Goal: Task Accomplishment & Management: Manage account settings

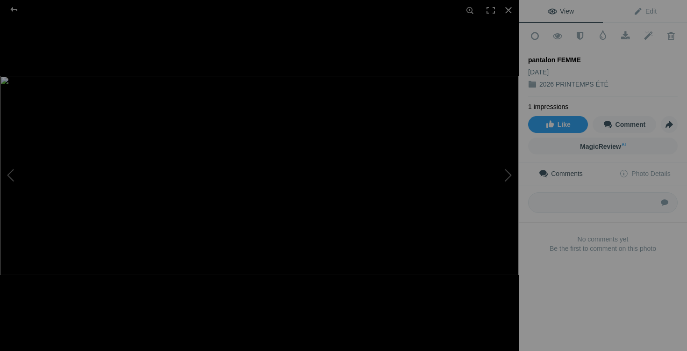
scroll to position [4327, 0]
click at [508, 11] on div at bounding box center [508, 10] width 21 height 21
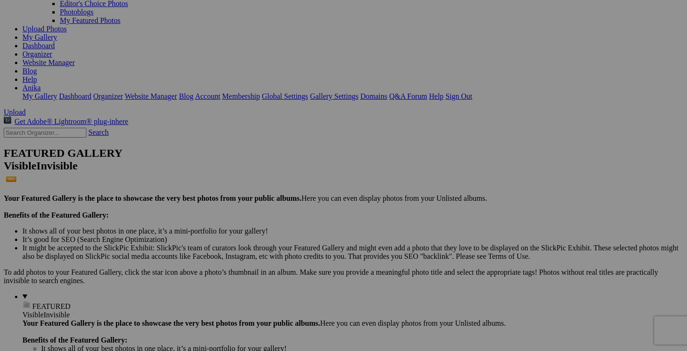
scroll to position [296, 0]
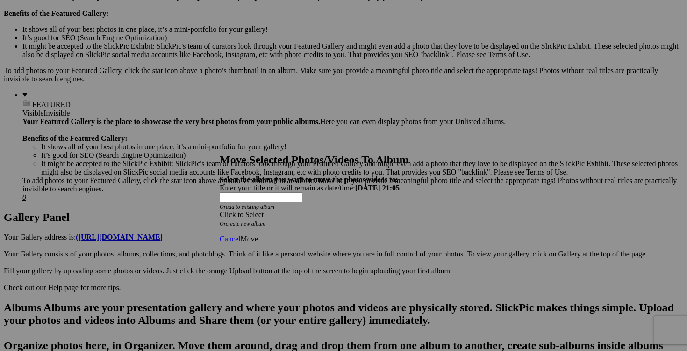
click at [220, 210] on span at bounding box center [220, 214] width 0 height 8
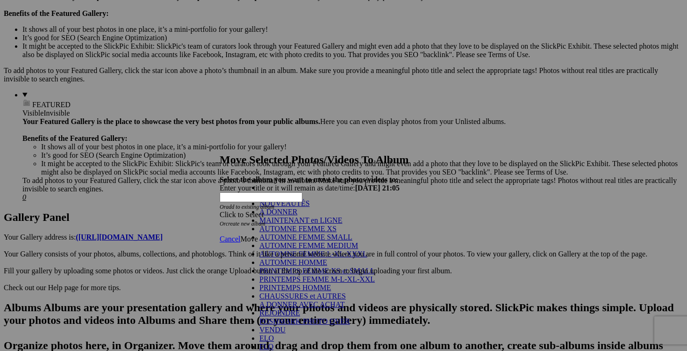
click at [310, 207] on link "NOUVEAUTÉS" at bounding box center [284, 203] width 50 height 8
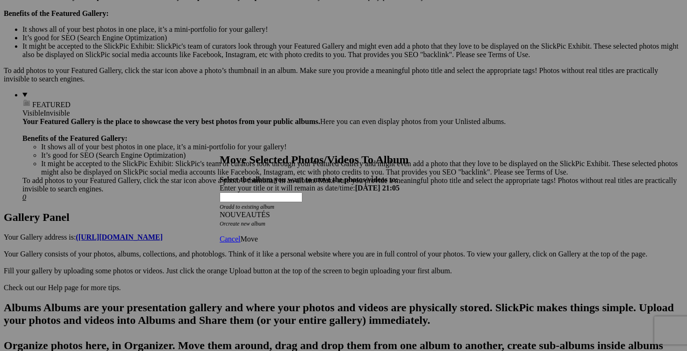
click at [258, 235] on link "Move" at bounding box center [248, 239] width 17 height 8
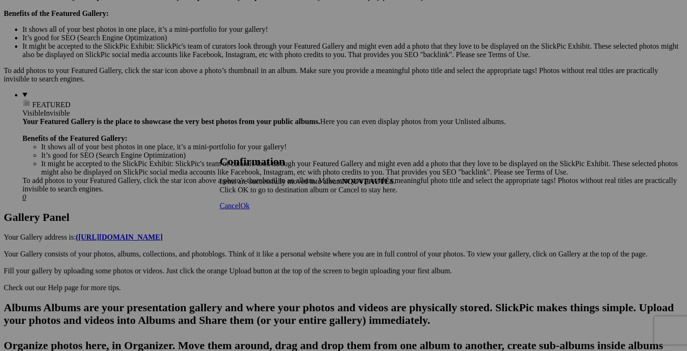
click at [240, 209] on span "Cancel" at bounding box center [230, 205] width 21 height 8
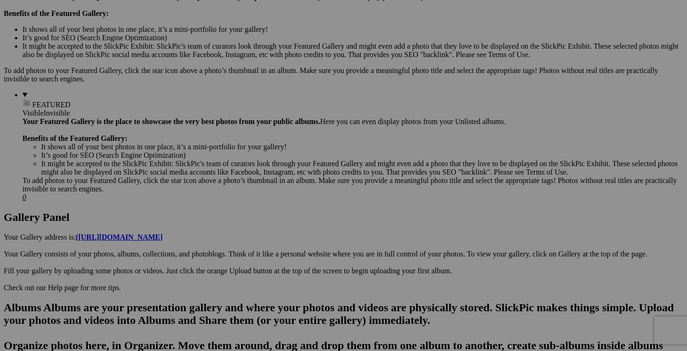
click at [281, 238] on span "Yes" at bounding box center [276, 237] width 11 height 8
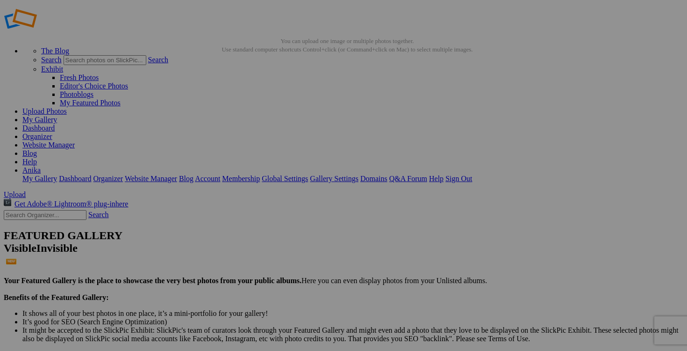
scroll to position [0, 0]
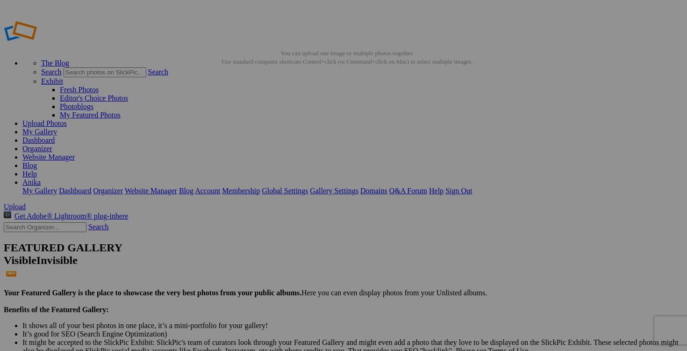
drag, startPoint x: 431, startPoint y: 255, endPoint x: 228, endPoint y: 131, distance: 237.6
drag, startPoint x: 426, startPoint y: 258, endPoint x: 322, endPoint y: 136, distance: 160.4
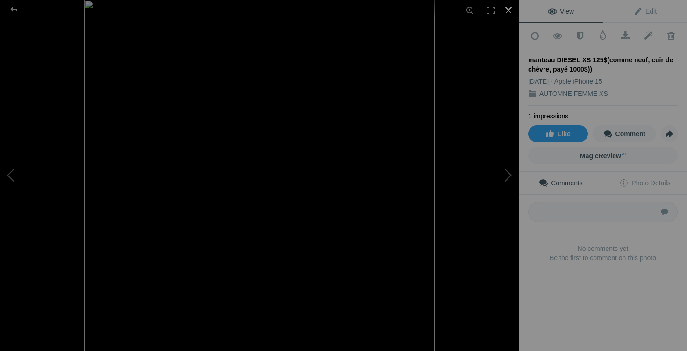
click at [511, 10] on div at bounding box center [508, 10] width 21 height 21
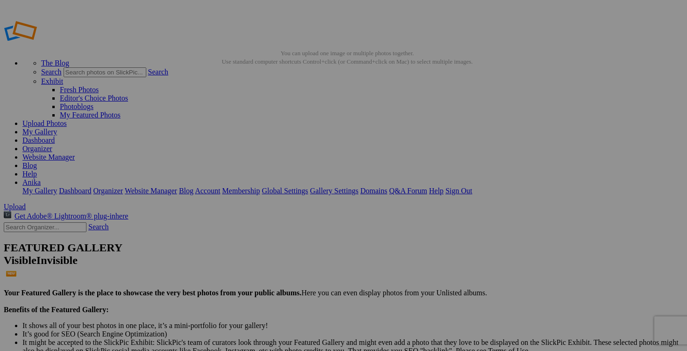
scroll to position [0, 89]
drag, startPoint x: 277, startPoint y: 182, endPoint x: 306, endPoint y: 184, distance: 29.5
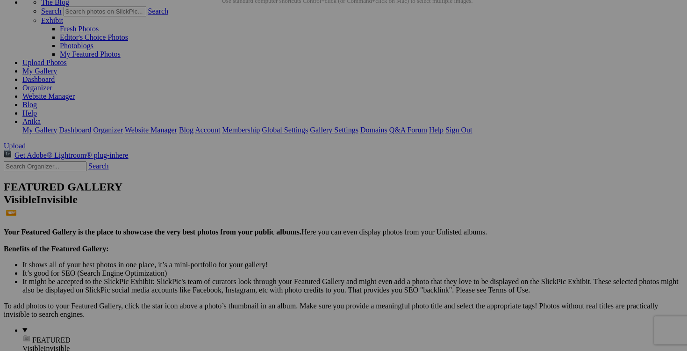
scroll to position [0, 0]
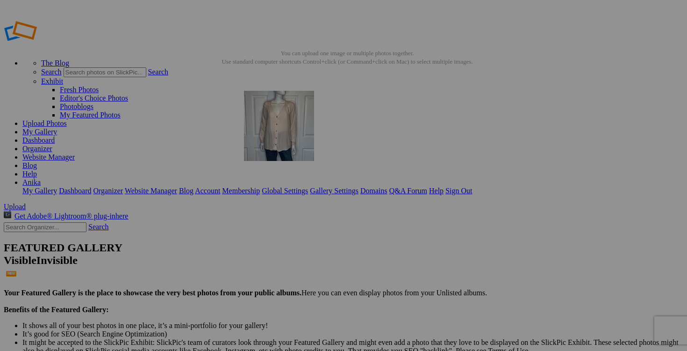
drag, startPoint x: 339, startPoint y: 237, endPoint x: 379, endPoint y: 158, distance: 89.5
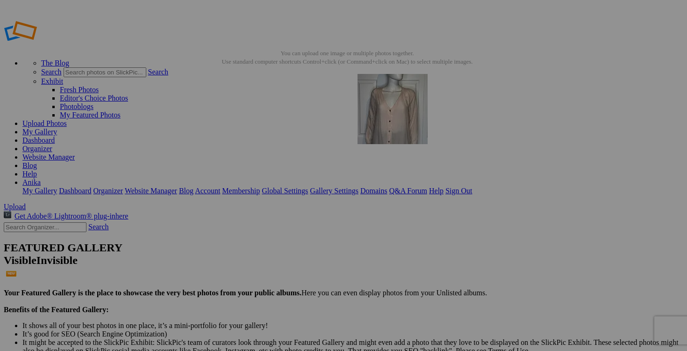
drag, startPoint x: 430, startPoint y: 311, endPoint x: 487, endPoint y: 139, distance: 180.9
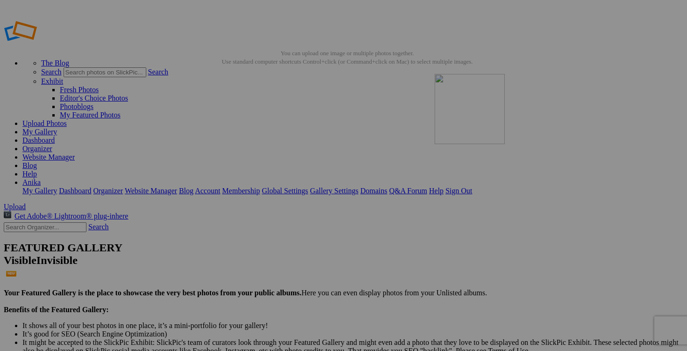
drag, startPoint x: 502, startPoint y: 258, endPoint x: 569, endPoint y: 141, distance: 134.7
drag, startPoint x: 593, startPoint y: 263, endPoint x: 140, endPoint y: 234, distance: 453.4
drag, startPoint x: 418, startPoint y: 247, endPoint x: 226, endPoint y: 250, distance: 191.7
type input "manteau DIESEL XS 125$(comme neuf, cuir de chèvre, payé 1000$)"
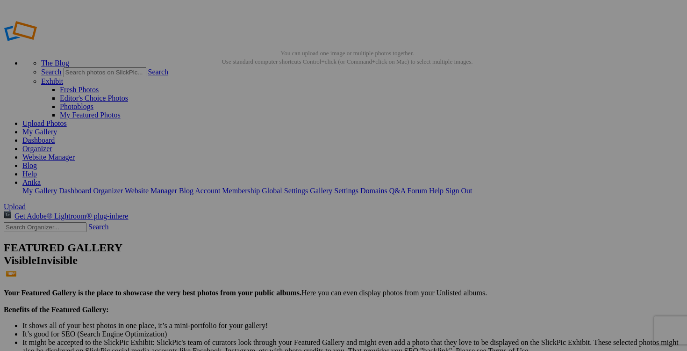
drag, startPoint x: 142, startPoint y: 301, endPoint x: 233, endPoint y: 305, distance: 91.3
drag, startPoint x: 279, startPoint y: 302, endPoint x: 210, endPoint y: 299, distance: 68.8
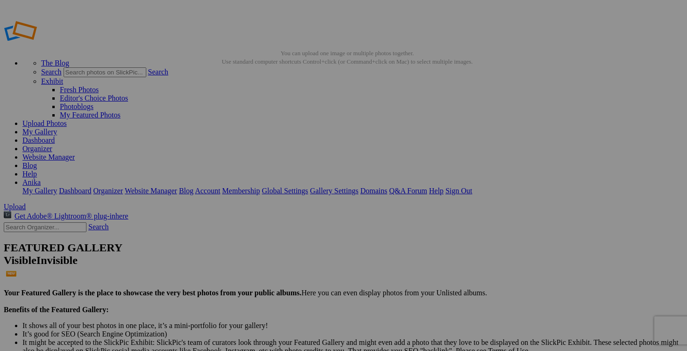
paste input "jumpsuit MASSIMO DUTTI taille 4"
type input "jumpsuit MASSIMO DUTTI taille 4"
drag, startPoint x: 359, startPoint y: 301, endPoint x: 311, endPoint y: 301, distance: 47.7
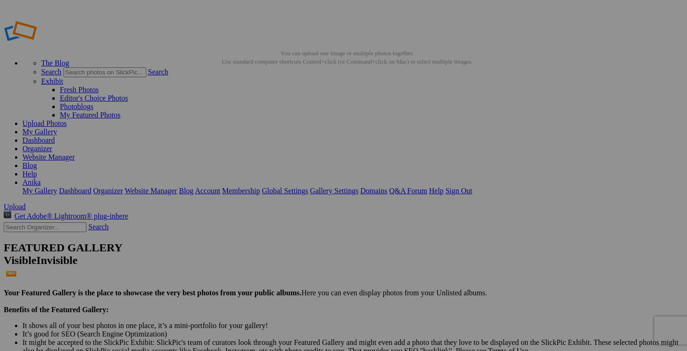
paste input "jumpsuit MASSIMO DUTTI taille 4"
type input "jumpsuit MASSIMO DUTTI taille 4"
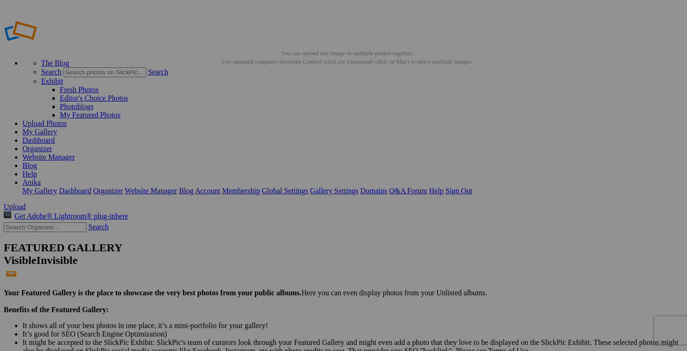
drag, startPoint x: 441, startPoint y: 302, endPoint x: 398, endPoint y: 302, distance: 43.5
paste input "jumpsuit MASSIMO DUTTI taille 4"
drag, startPoint x: 583, startPoint y: 266, endPoint x: 481, endPoint y: 256, distance: 102.4
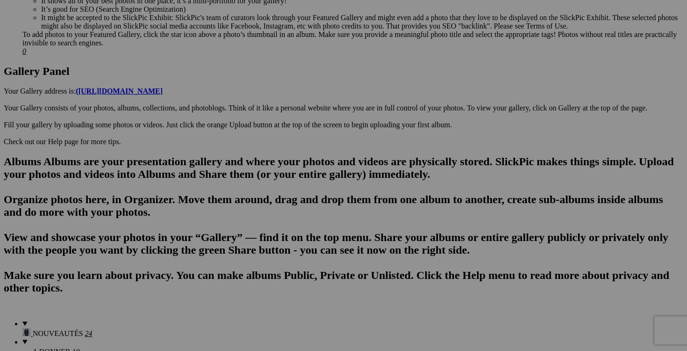
scroll to position [442, 0]
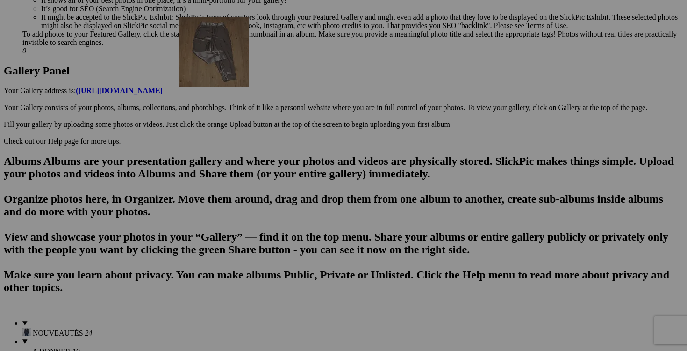
drag, startPoint x: 417, startPoint y: 299, endPoint x: 311, endPoint y: 78, distance: 245.1
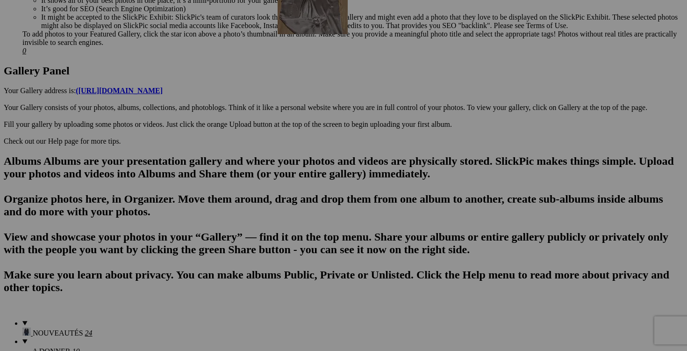
drag, startPoint x: 419, startPoint y: 307, endPoint x: 412, endPoint y: 46, distance: 261.4
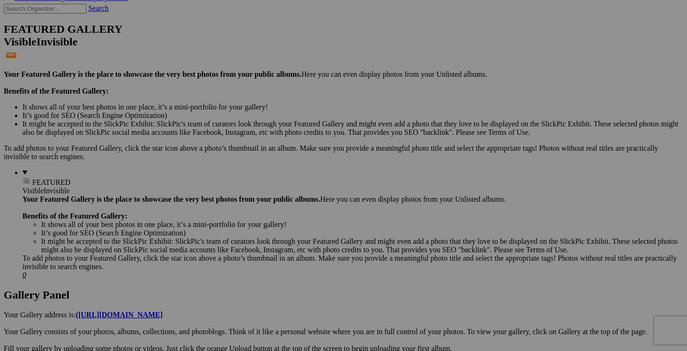
scroll to position [214, 0]
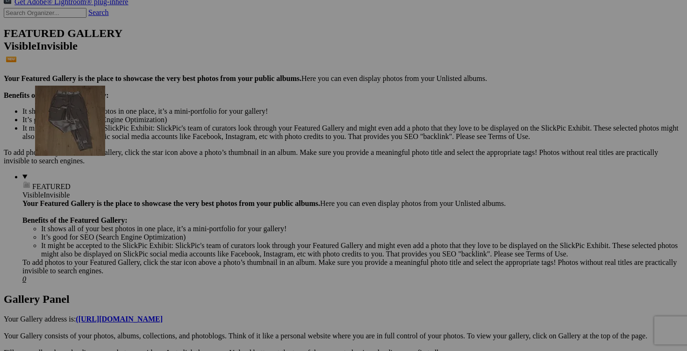
drag, startPoint x: 334, startPoint y: 282, endPoint x: 170, endPoint y: 167, distance: 200.6
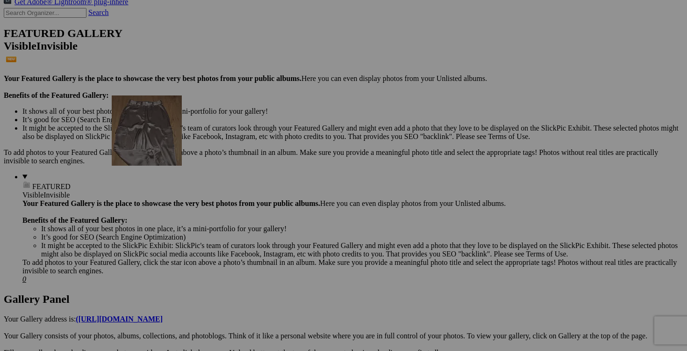
drag, startPoint x: 414, startPoint y: 285, endPoint x: 246, endPoint y: 177, distance: 199.6
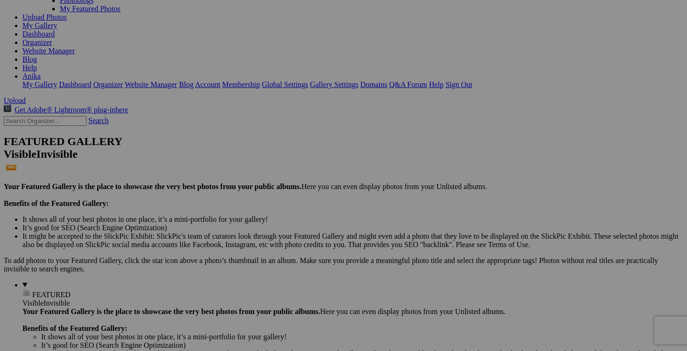
scroll to position [118, 0]
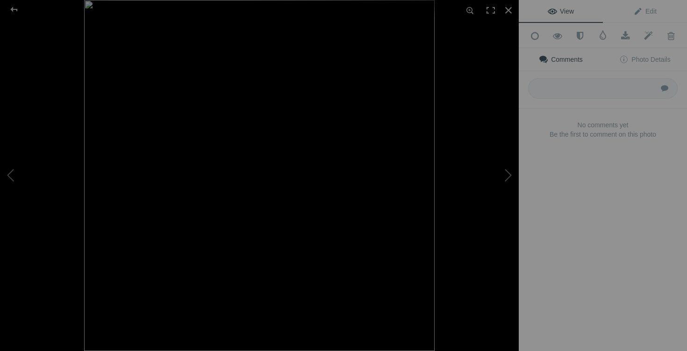
type input "jumpsuit MASSIMO DUTTI taille 4"
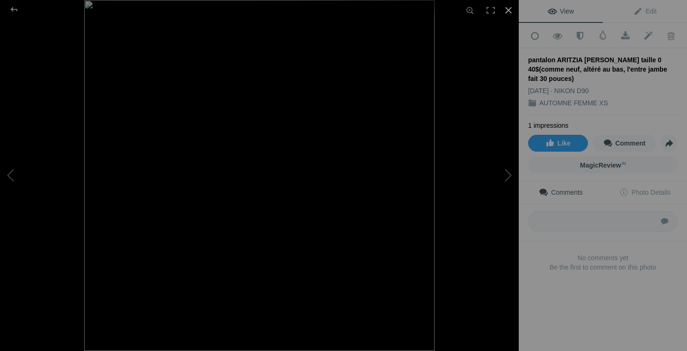
click at [509, 9] on div at bounding box center [508, 10] width 21 height 21
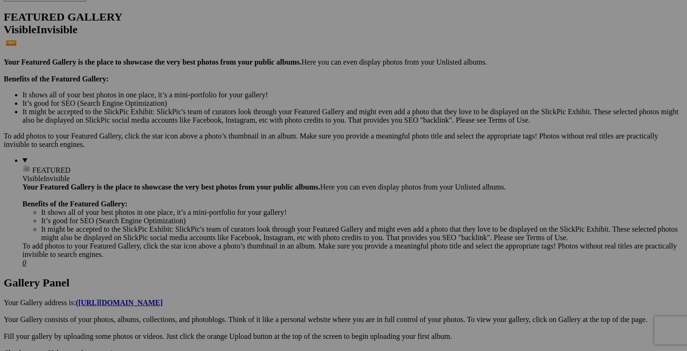
scroll to position [246, 0]
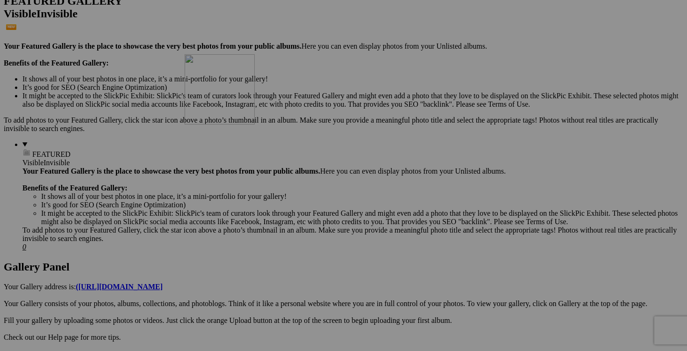
drag, startPoint x: 335, startPoint y: 259, endPoint x: 319, endPoint y: 129, distance: 130.0
drag, startPoint x: 417, startPoint y: 266, endPoint x: 395, endPoint y: 151, distance: 116.1
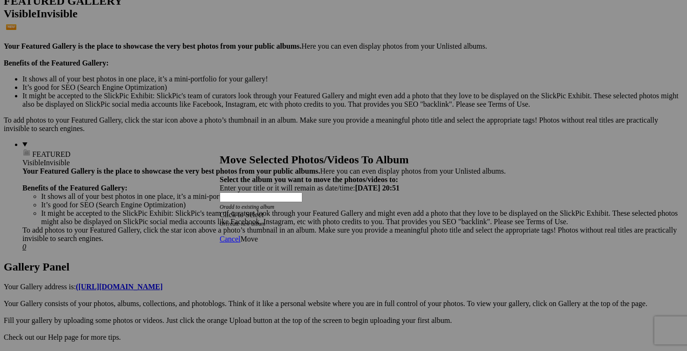
click at [220, 210] on span at bounding box center [220, 214] width 0 height 8
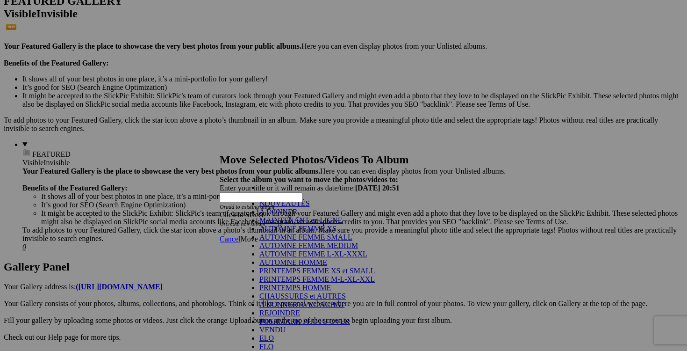
scroll to position [114, 0]
click at [323, 317] on link "POSHMARK PHOTO OVER" at bounding box center [304, 321] width 91 height 8
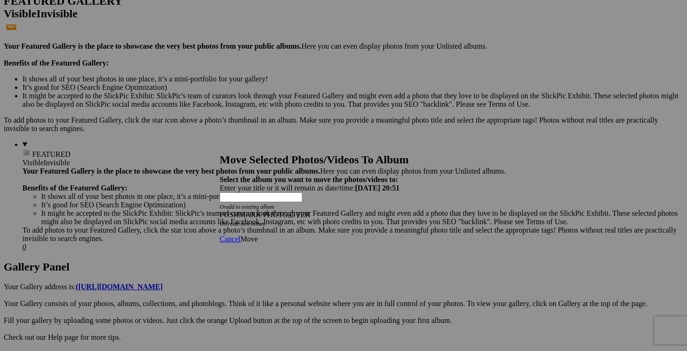
click at [258, 235] on span "Move" at bounding box center [248, 239] width 17 height 8
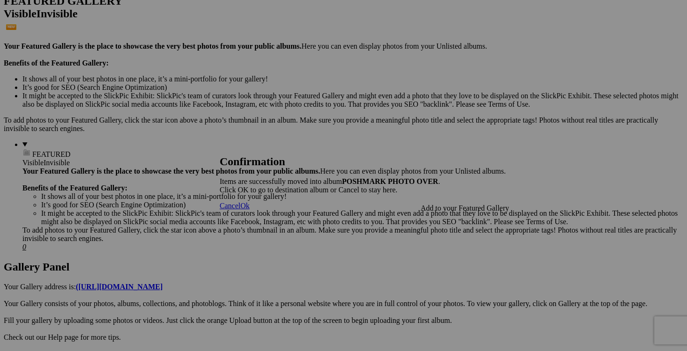
click at [240, 209] on span "Cancel" at bounding box center [230, 205] width 21 height 8
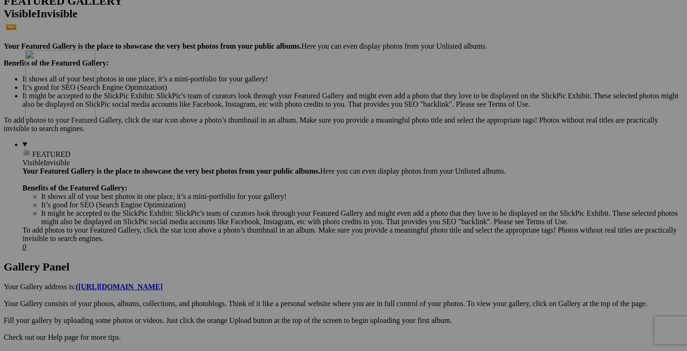
drag, startPoint x: 343, startPoint y: 267, endPoint x: 154, endPoint y: 121, distance: 239.0
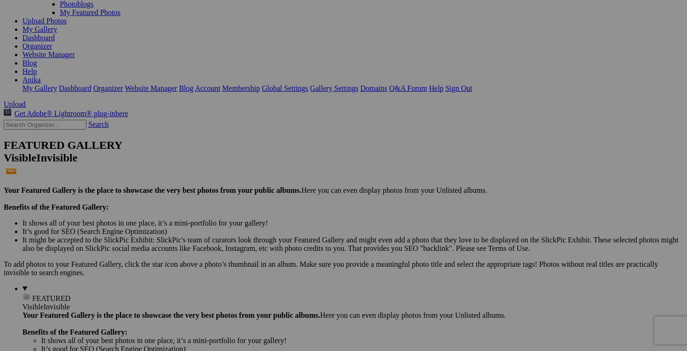
scroll to position [103, 0]
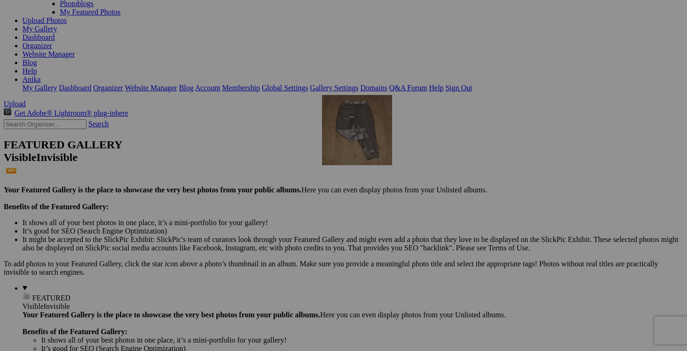
drag, startPoint x: 262, startPoint y: 280, endPoint x: 457, endPoint y: 176, distance: 220.6
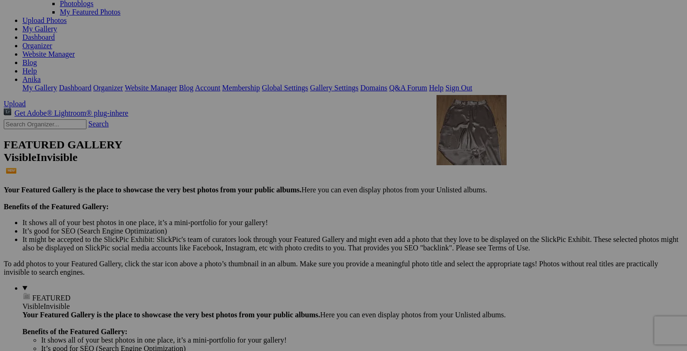
drag, startPoint x: 339, startPoint y: 295, endPoint x: 571, endPoint y: 176, distance: 260.5
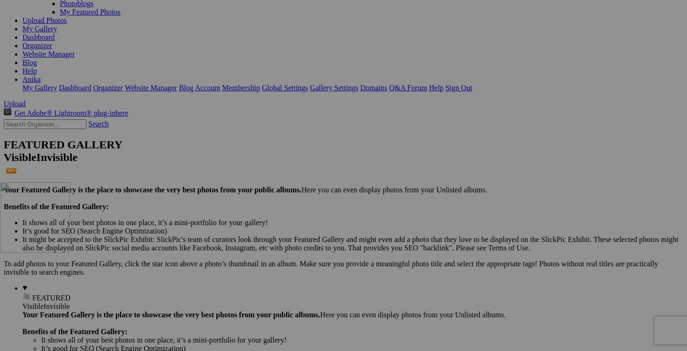
drag, startPoint x: 434, startPoint y: 273, endPoint x: 136, endPoint y: 263, distance: 298.0
drag, startPoint x: 511, startPoint y: 278, endPoint x: 226, endPoint y: 253, distance: 286.2
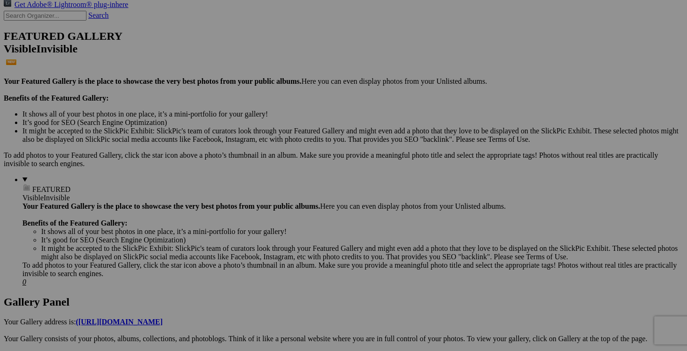
scroll to position [275, 0]
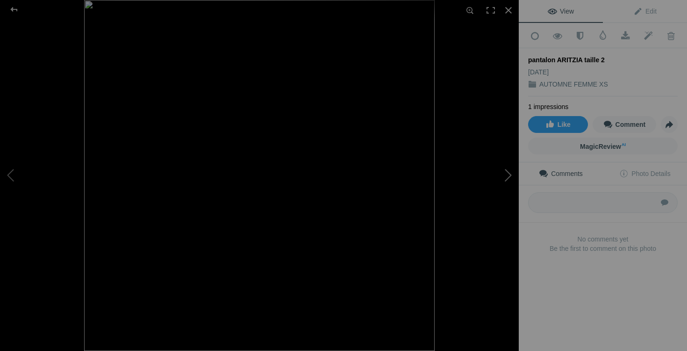
click at [503, 177] on button at bounding box center [484, 175] width 70 height 126
click at [508, 13] on div at bounding box center [508, 10] width 21 height 21
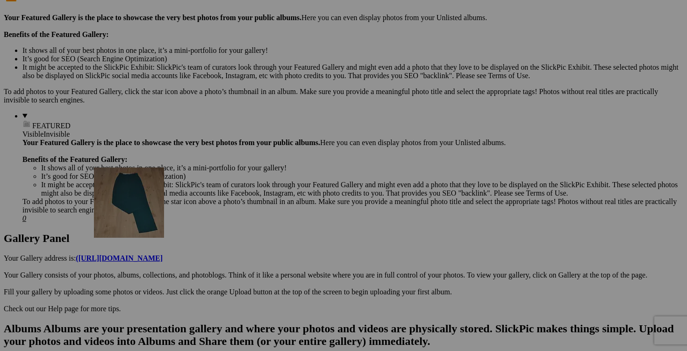
drag, startPoint x: 257, startPoint y: 341, endPoint x: 228, endPoint y: 234, distance: 110.9
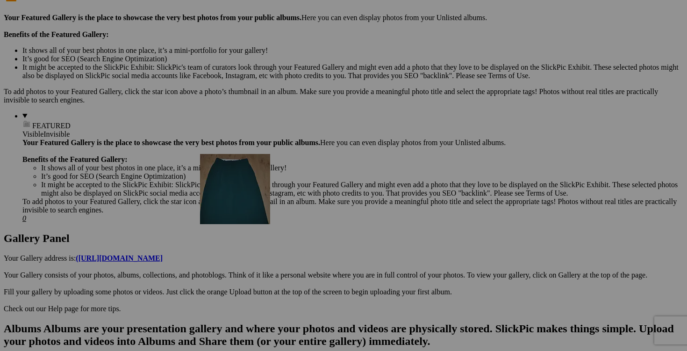
drag, startPoint x: 336, startPoint y: 334, endPoint x: 335, endPoint y: 235, distance: 99.1
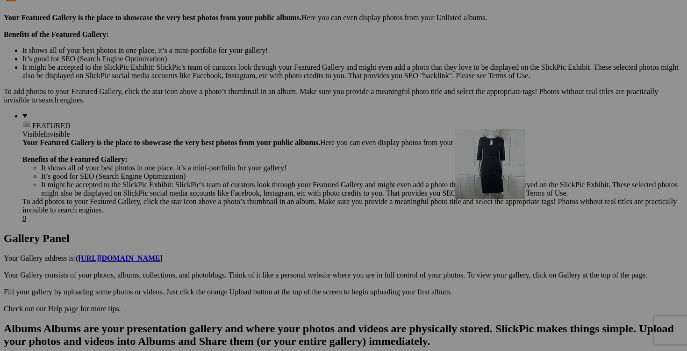
drag, startPoint x: 180, startPoint y: 336, endPoint x: 588, endPoint y: 208, distance: 427.9
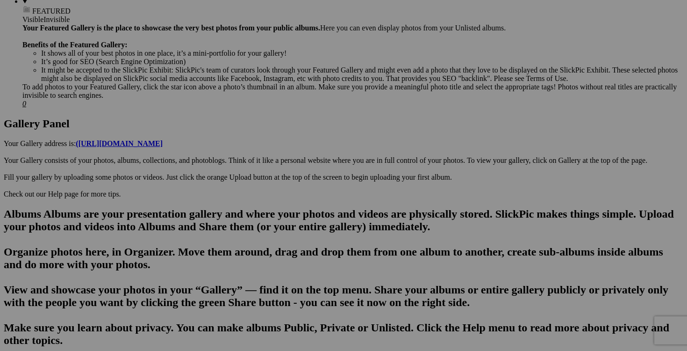
scroll to position [396, 0]
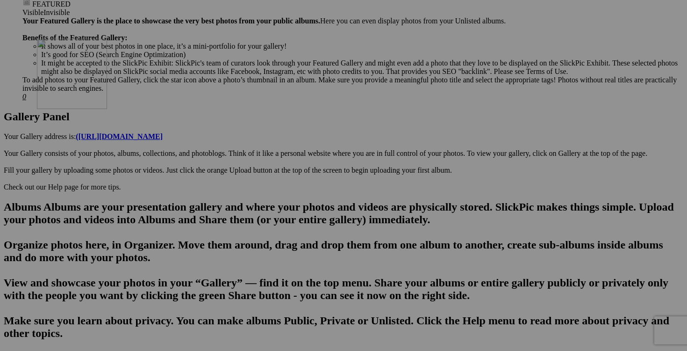
drag, startPoint x: 187, startPoint y: 340, endPoint x: 171, endPoint y: 119, distance: 221.7
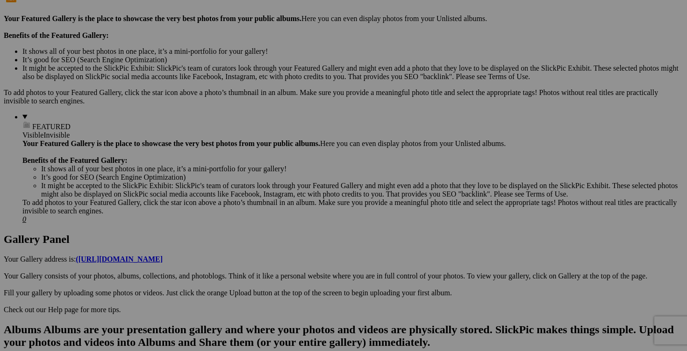
scroll to position [236, 0]
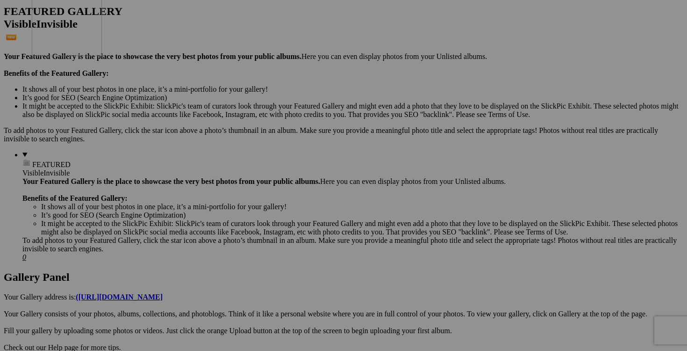
drag, startPoint x: 177, startPoint y: 261, endPoint x: 165, endPoint y: 62, distance: 200.0
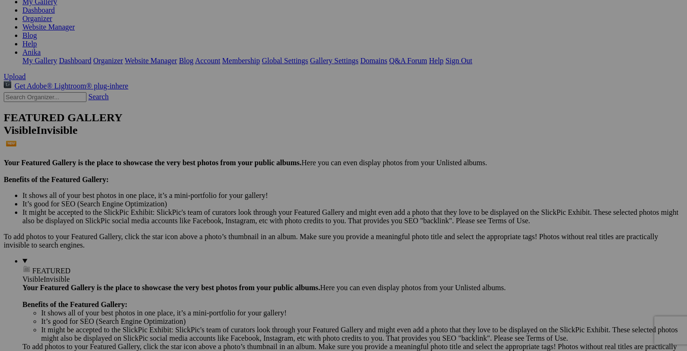
scroll to position [0, 0]
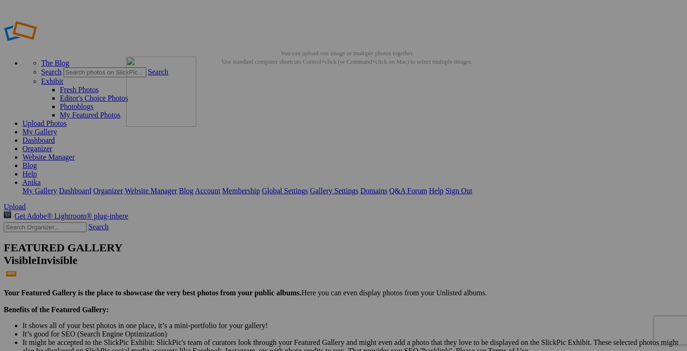
drag, startPoint x: 188, startPoint y: 263, endPoint x: 261, endPoint y: 124, distance: 157.2
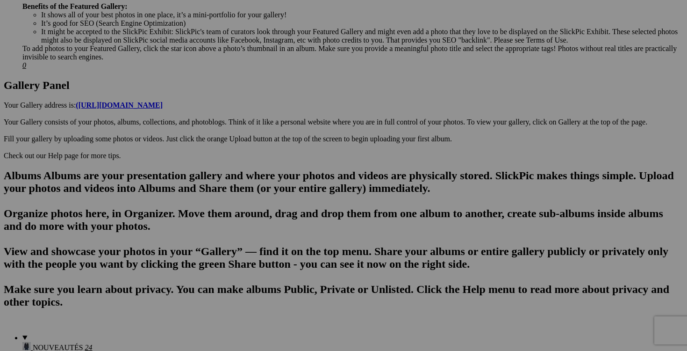
scroll to position [428, 0]
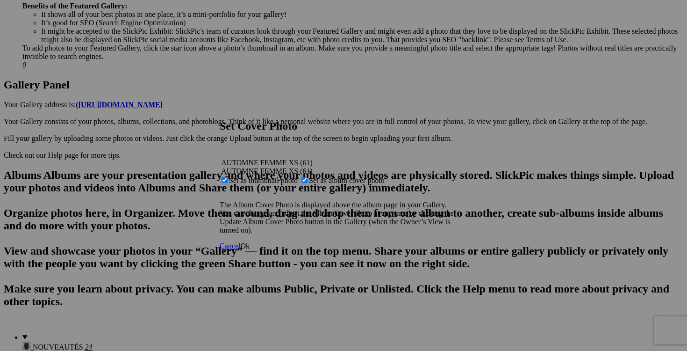
click at [458, 247] on div "Cancel Ok" at bounding box center [344, 246] width 248 height 8
click at [250, 250] on span "Ok" at bounding box center [244, 246] width 9 height 8
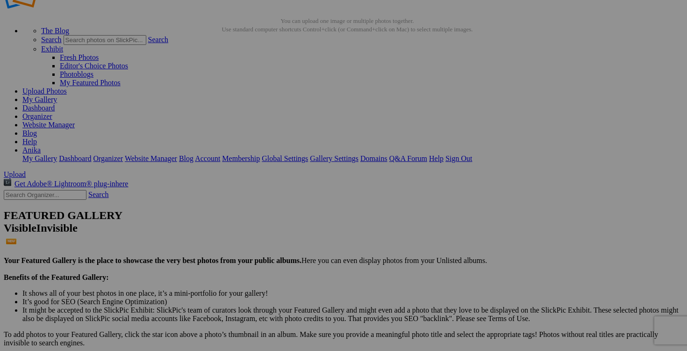
scroll to position [7, 0]
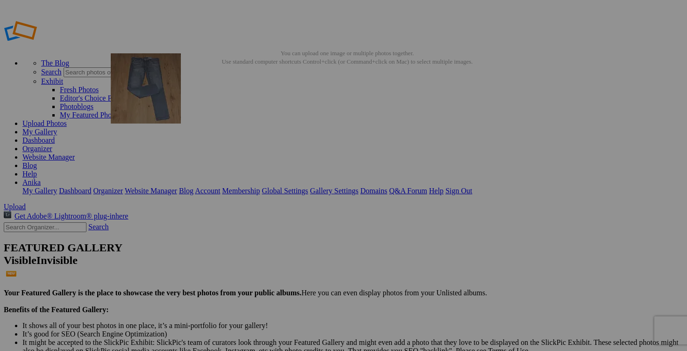
drag, startPoint x: 347, startPoint y: 129, endPoint x: 246, endPoint y: 121, distance: 101.8
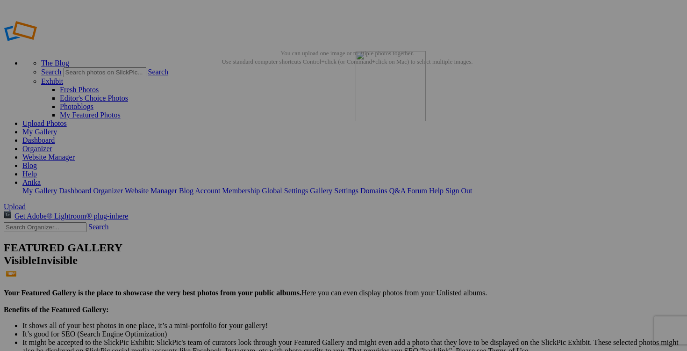
drag, startPoint x: 596, startPoint y: 137, endPoint x: 484, endPoint y: 115, distance: 114.3
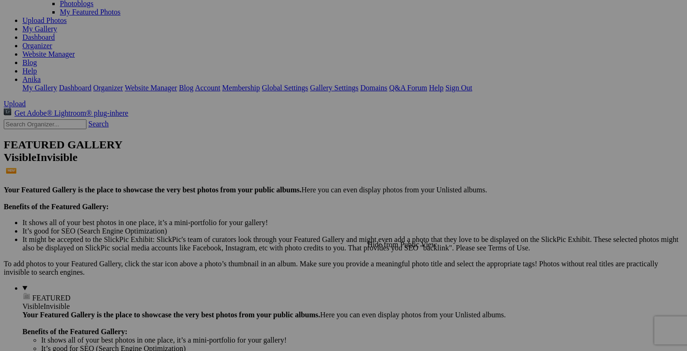
scroll to position [103, 0]
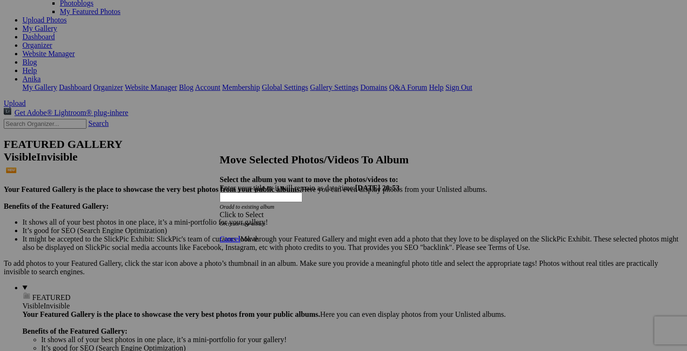
click at [220, 210] on span at bounding box center [220, 214] width 0 height 8
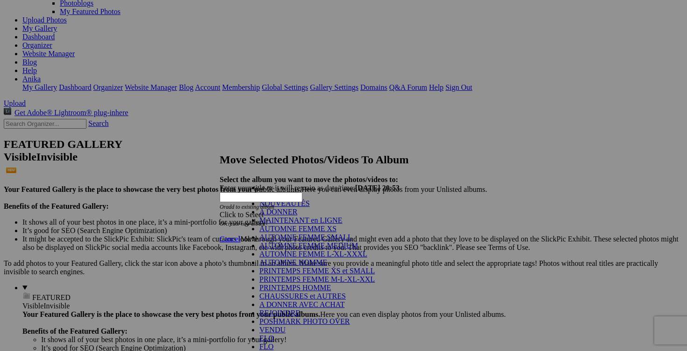
scroll to position [103, 0]
click at [314, 317] on link "POSHMARK PHOTO OVER" at bounding box center [304, 321] width 91 height 8
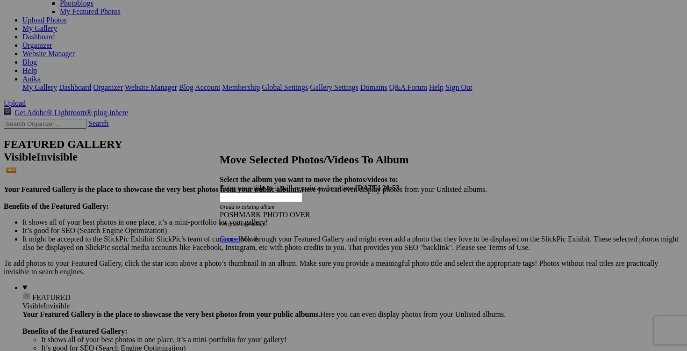
click at [258, 235] on span "Move" at bounding box center [248, 239] width 17 height 8
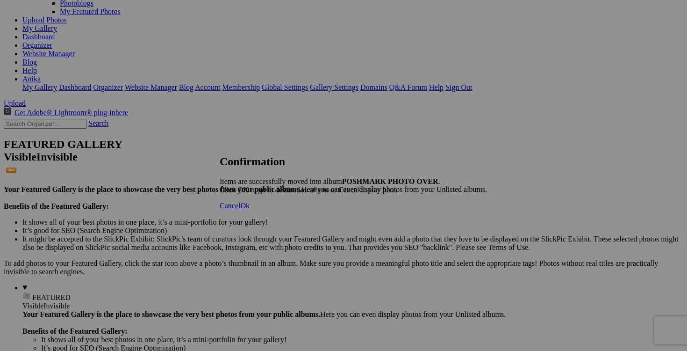
click at [240, 209] on span "Cancel" at bounding box center [230, 205] width 21 height 8
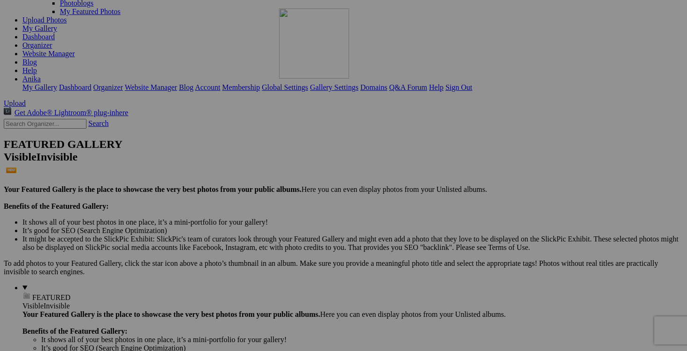
drag, startPoint x: 594, startPoint y: 287, endPoint x: 407, endPoint y: 74, distance: 283.2
drag, startPoint x: 597, startPoint y: 291, endPoint x: 493, endPoint y: 68, distance: 246.8
drag, startPoint x: 187, startPoint y: 284, endPoint x: 542, endPoint y: 78, distance: 411.2
drag, startPoint x: 529, startPoint y: 287, endPoint x: 233, endPoint y: 78, distance: 362.0
drag, startPoint x: 585, startPoint y: 289, endPoint x: 322, endPoint y: 77, distance: 337.8
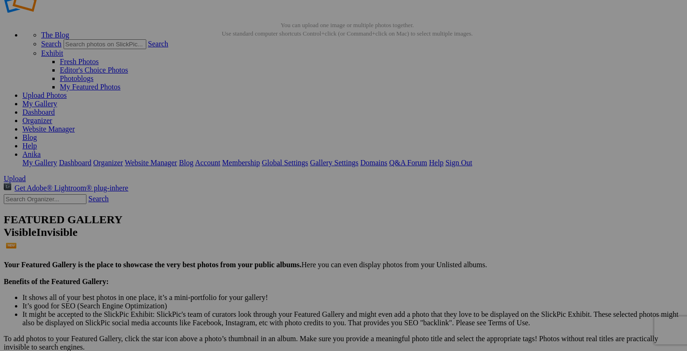
scroll to position [0, 0]
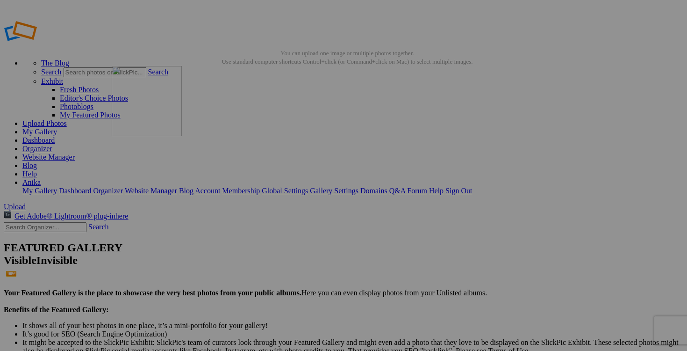
drag, startPoint x: 265, startPoint y: 268, endPoint x: 246, endPoint y: 133, distance: 136.4
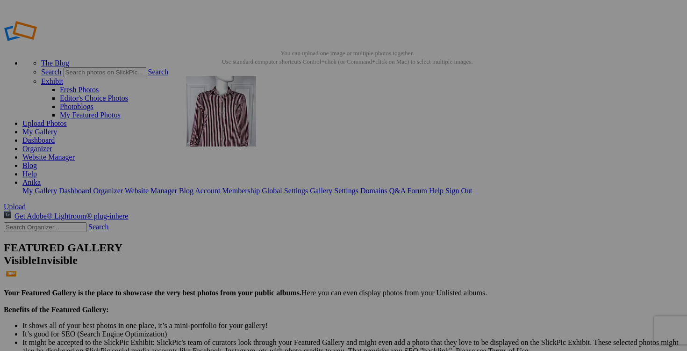
drag, startPoint x: 434, startPoint y: 267, endPoint x: 321, endPoint y: 133, distance: 175.1
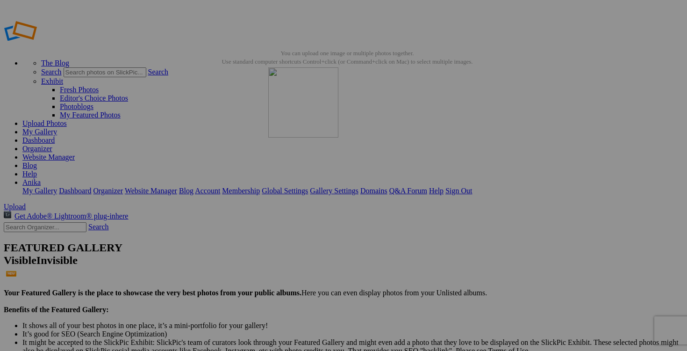
drag, startPoint x: 432, startPoint y: 207, endPoint x: 403, endPoint y: 135, distance: 77.8
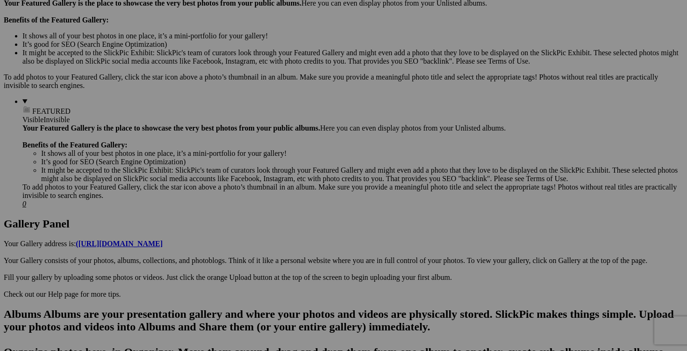
scroll to position [299, 0]
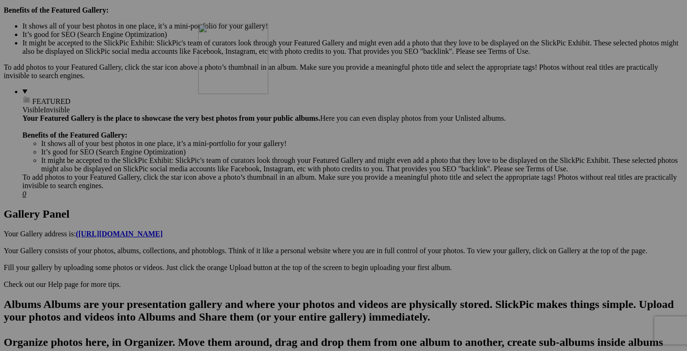
drag, startPoint x: 262, startPoint y: 209, endPoint x: 330, endPoint y: 99, distance: 129.1
drag, startPoint x: 338, startPoint y: 209, endPoint x: 389, endPoint y: 125, distance: 99.3
drag, startPoint x: 432, startPoint y: 208, endPoint x: 248, endPoint y: 198, distance: 184.4
drag, startPoint x: 503, startPoint y: 328, endPoint x: 490, endPoint y: 246, distance: 82.8
drag, startPoint x: 589, startPoint y: 321, endPoint x: 568, endPoint y: 228, distance: 95.8
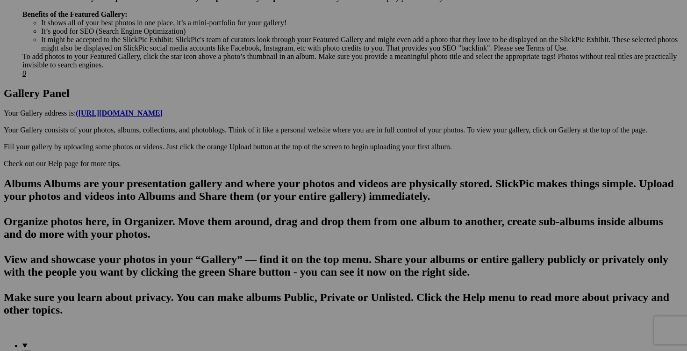
scroll to position [435, 0]
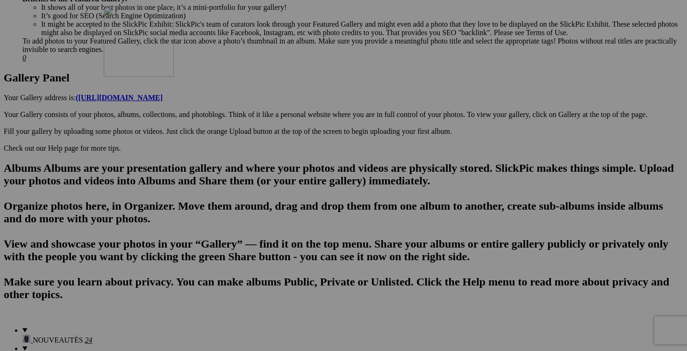
drag, startPoint x: 338, startPoint y: 307, endPoint x: 238, endPoint y: 88, distance: 240.6
drag, startPoint x: 429, startPoint y: 323, endPoint x: 320, endPoint y: 67, distance: 278.4
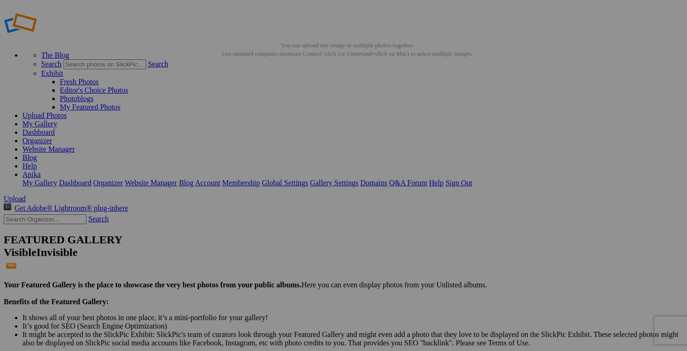
scroll to position [0, 0]
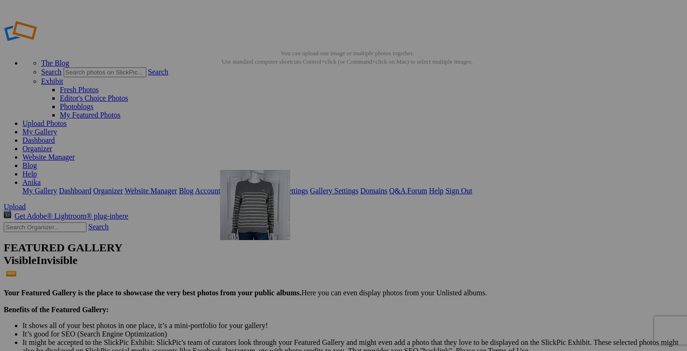
drag, startPoint x: 173, startPoint y: 238, endPoint x: 355, endPoint y: 237, distance: 181.4
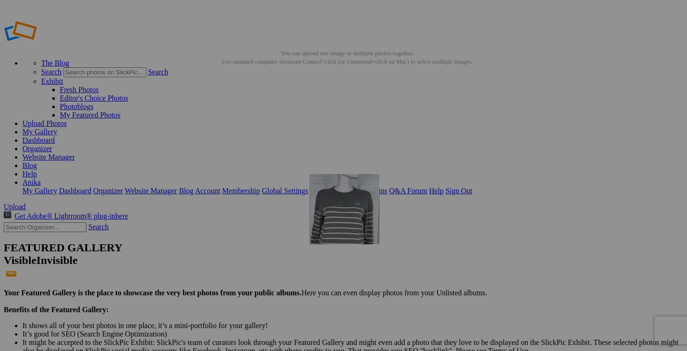
drag, startPoint x: 254, startPoint y: 226, endPoint x: 444, endPoint y: 241, distance: 190.4
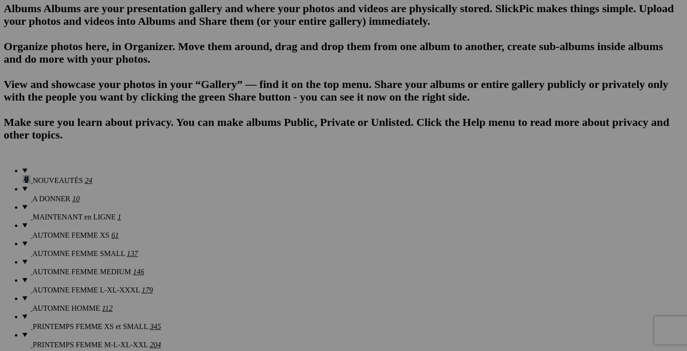
scroll to position [596, 0]
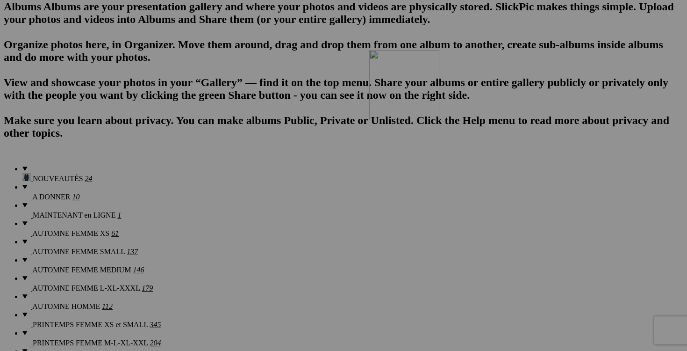
drag, startPoint x: 594, startPoint y: 145, endPoint x: 501, endPoint y: 129, distance: 94.8
drag, startPoint x: 175, startPoint y: 263, endPoint x: 313, endPoint y: 146, distance: 180.8
drag, startPoint x: 263, startPoint y: 275, endPoint x: 390, endPoint y: 150, distance: 178.8
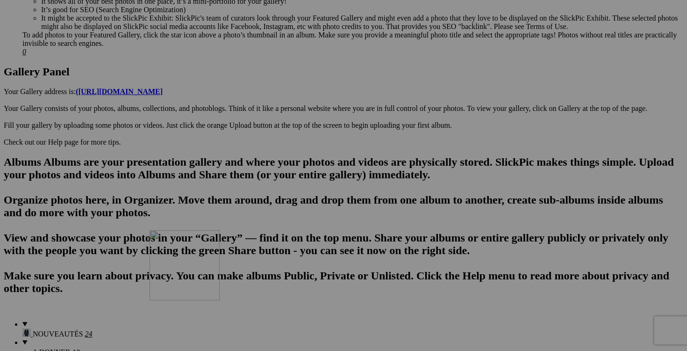
scroll to position [0, 0]
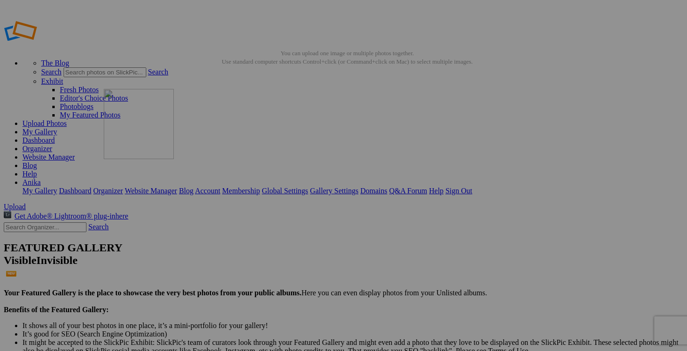
drag, startPoint x: 595, startPoint y: 268, endPoint x: 238, endPoint y: 155, distance: 374.6
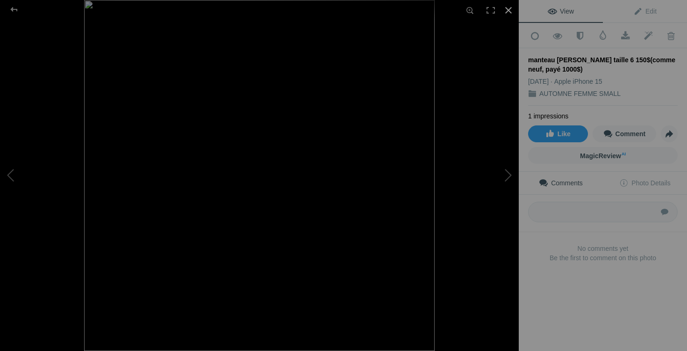
click at [508, 9] on div at bounding box center [508, 10] width 21 height 21
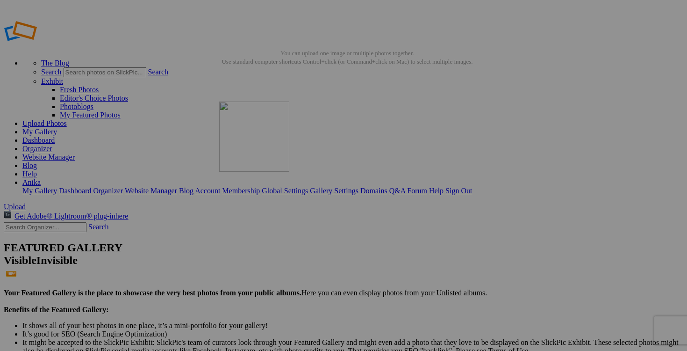
drag, startPoint x: 528, startPoint y: 248, endPoint x: 359, endPoint y: 165, distance: 187.9
drag, startPoint x: 584, startPoint y: 287, endPoint x: 390, endPoint y: 145, distance: 240.5
drag, startPoint x: 594, startPoint y: 234, endPoint x: 465, endPoint y: 161, distance: 148.6
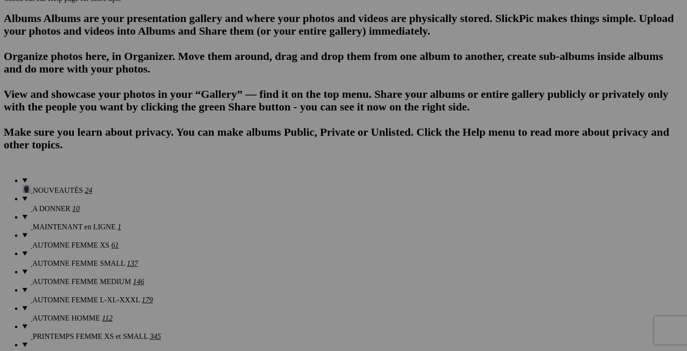
scroll to position [592, 0]
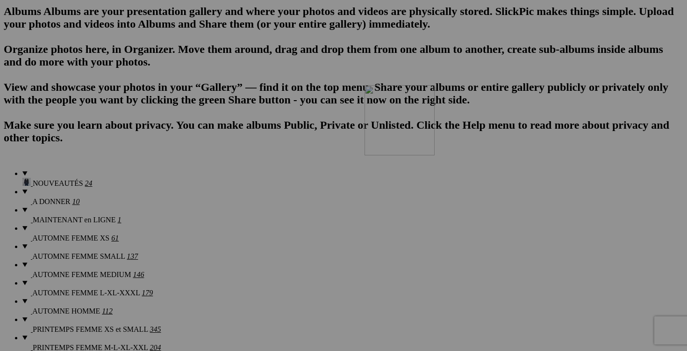
drag, startPoint x: 517, startPoint y: 277, endPoint x: 499, endPoint y: 166, distance: 112.1
drag, startPoint x: 580, startPoint y: 262, endPoint x: 568, endPoint y: 160, distance: 102.6
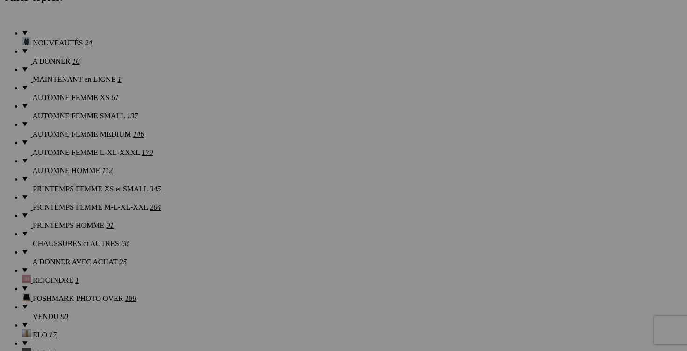
scroll to position [740, 0]
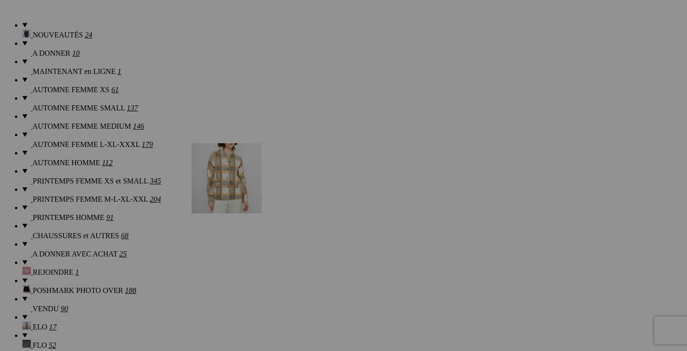
drag, startPoint x: 592, startPoint y: 240, endPoint x: 326, endPoint y: 224, distance: 266.4
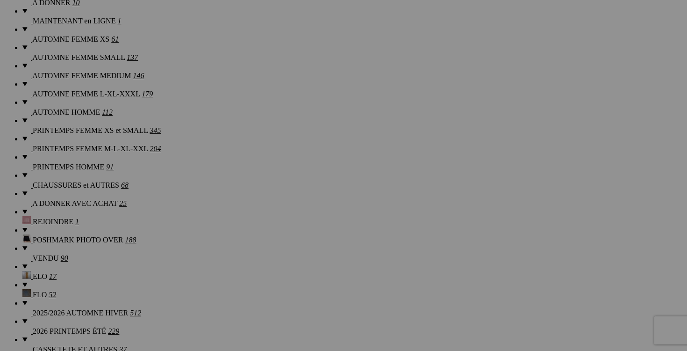
scroll to position [805, 0]
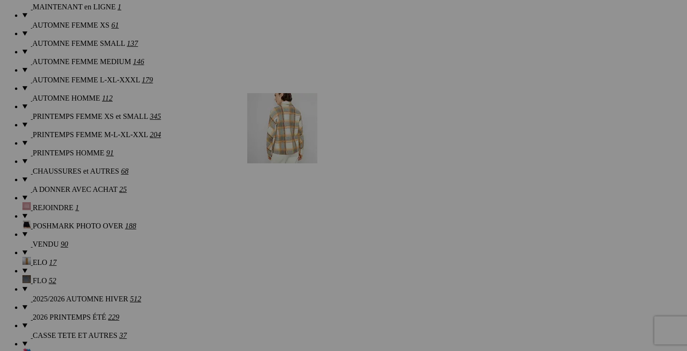
drag, startPoint x: 177, startPoint y: 296, endPoint x: 382, endPoint y: 174, distance: 238.7
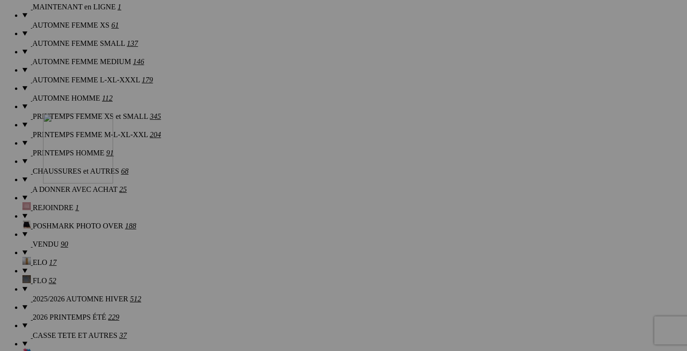
drag, startPoint x: 185, startPoint y: 174, endPoint x: 181, endPoint y: 191, distance: 17.7
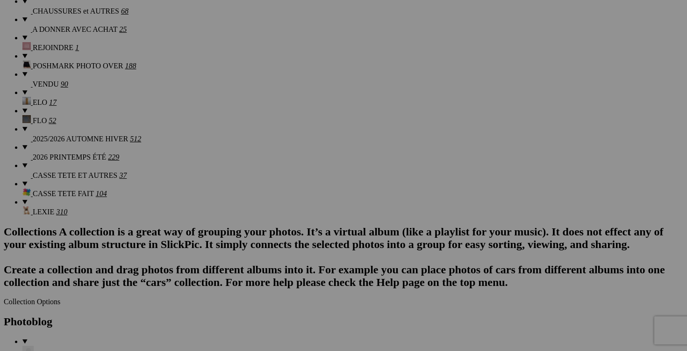
scroll to position [1019, 0]
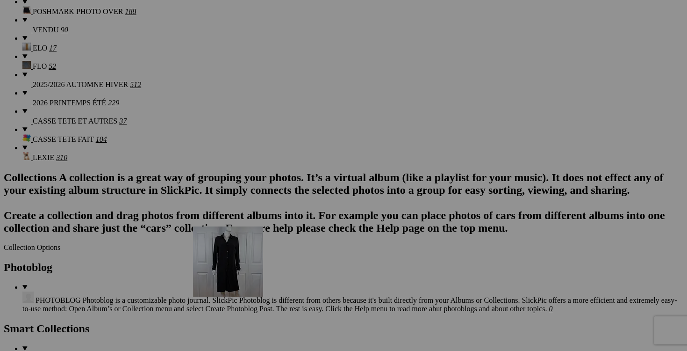
drag, startPoint x: 419, startPoint y: 316, endPoint x: 328, endPoint y: 303, distance: 91.6
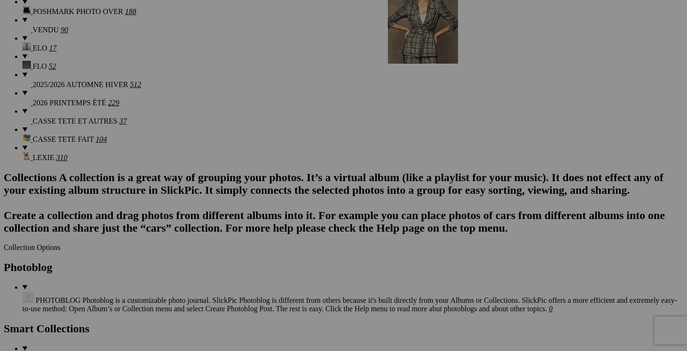
drag, startPoint x: 150, startPoint y: 80, endPoint x: 503, endPoint y: 72, distance: 352.6
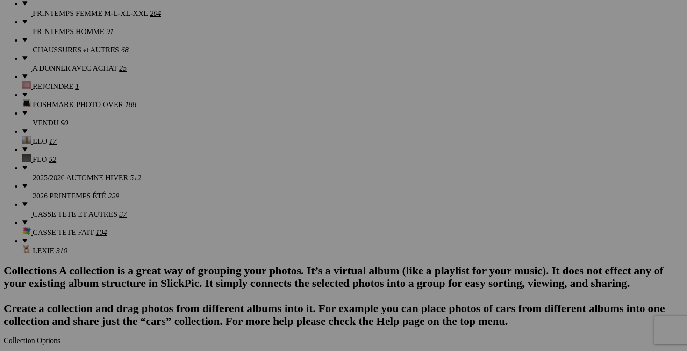
scroll to position [887, 0]
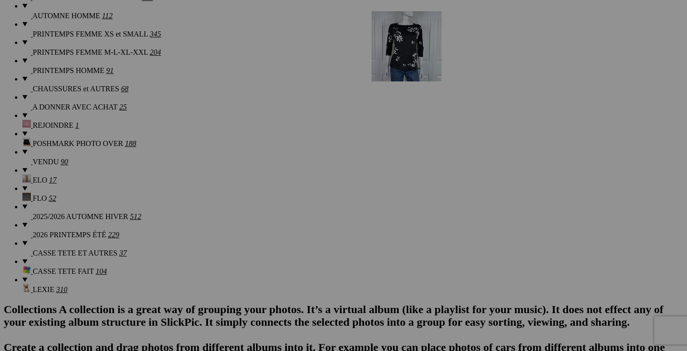
drag, startPoint x: 566, startPoint y: 95, endPoint x: 506, endPoint y: 92, distance: 59.9
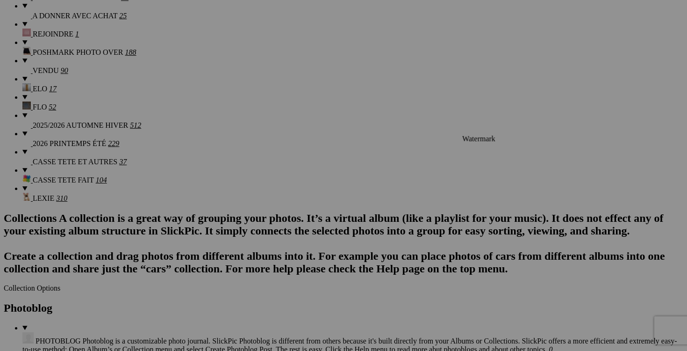
scroll to position [981, 0]
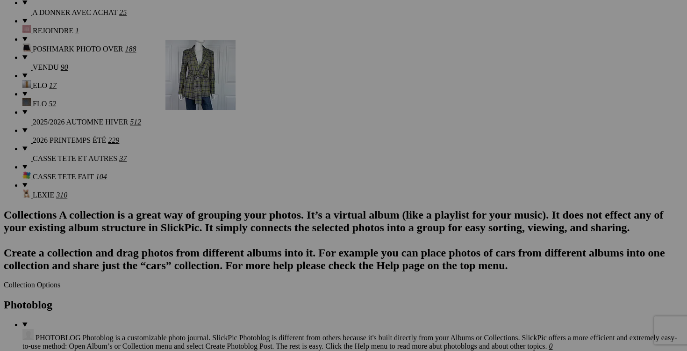
drag, startPoint x: 438, startPoint y: 125, endPoint x: 310, endPoint y: 115, distance: 128.0
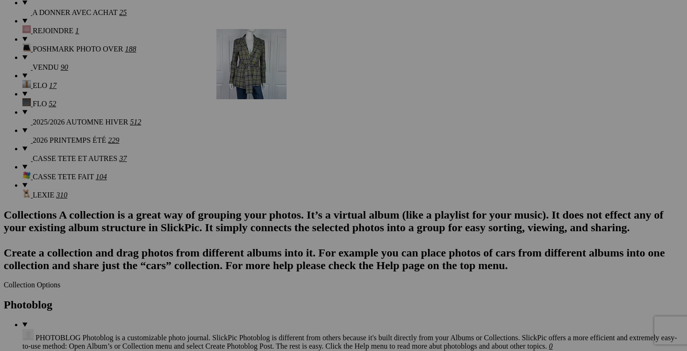
drag, startPoint x: 237, startPoint y: 116, endPoint x: 349, endPoint y: 110, distance: 111.9
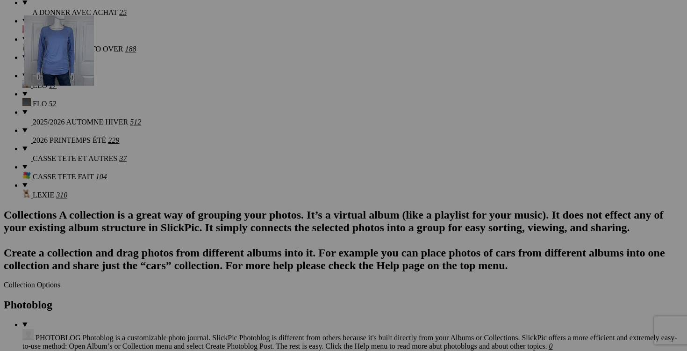
drag, startPoint x: 278, startPoint y: 109, endPoint x: 150, endPoint y: 93, distance: 129.2
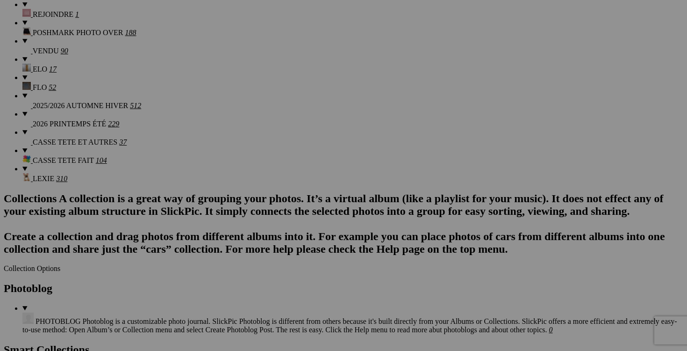
scroll to position [1004, 0]
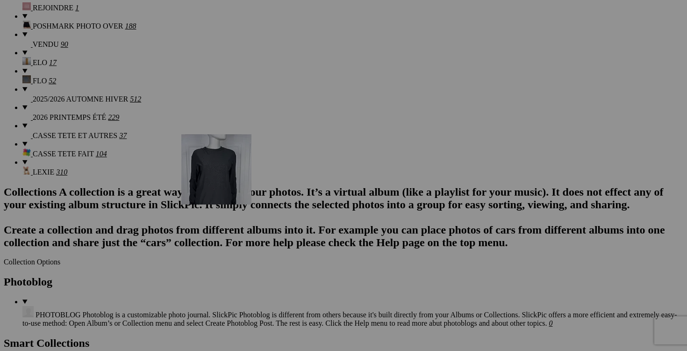
drag, startPoint x: 514, startPoint y: 214, endPoint x: 316, endPoint y: 216, distance: 197.7
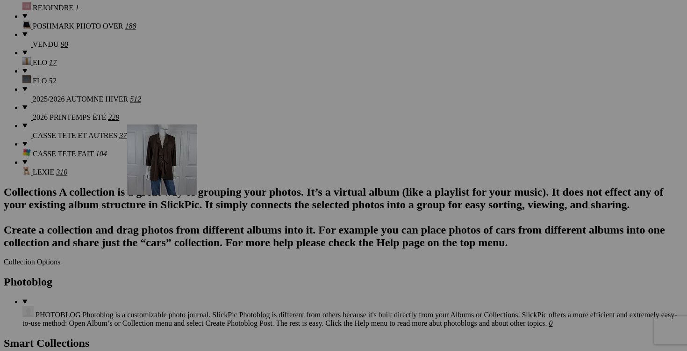
drag, startPoint x: 176, startPoint y: 316, endPoint x: 248, endPoint y: 200, distance: 136.2
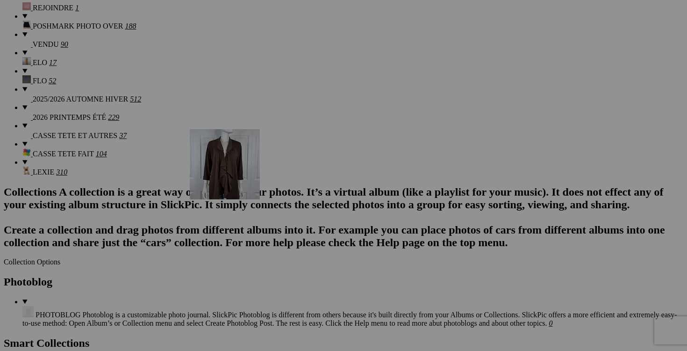
drag, startPoint x: 259, startPoint y: 332, endPoint x: 323, endPoint y: 207, distance: 140.7
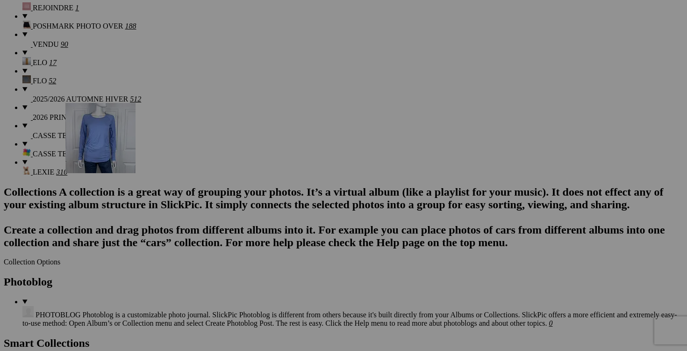
drag, startPoint x: 188, startPoint y: 89, endPoint x: 199, endPoint y: 184, distance: 95.1
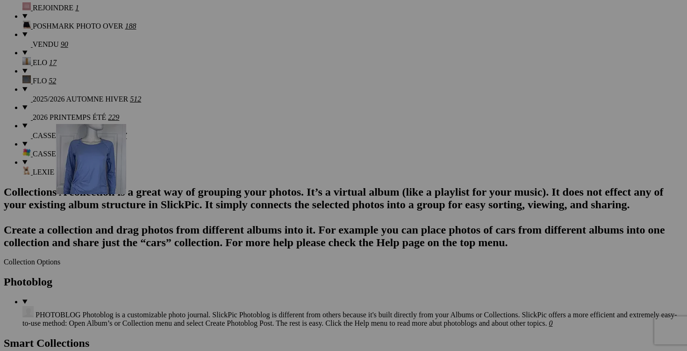
drag, startPoint x: 193, startPoint y: 79, endPoint x: 189, endPoint y: 205, distance: 126.3
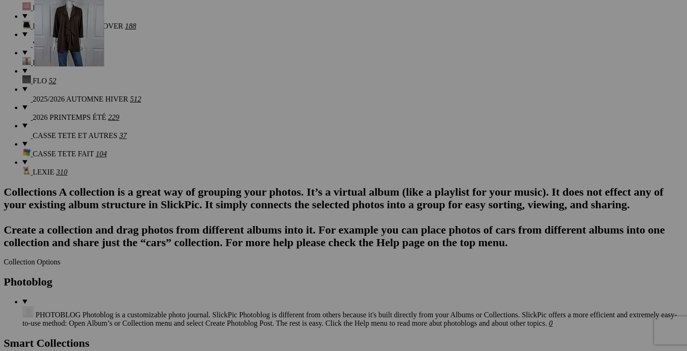
drag, startPoint x: 246, startPoint y: 221, endPoint x: 169, endPoint y: 78, distance: 162.7
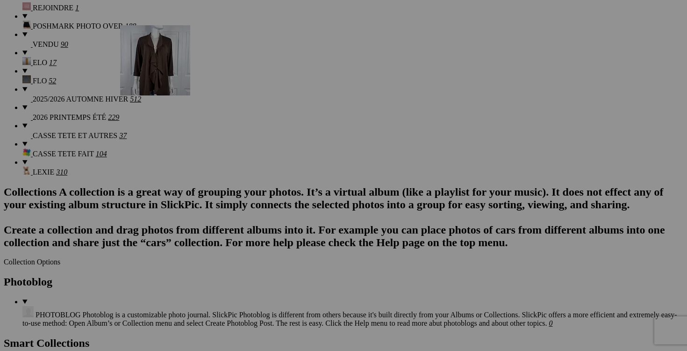
drag, startPoint x: 337, startPoint y: 209, endPoint x: 249, endPoint y: 86, distance: 151.9
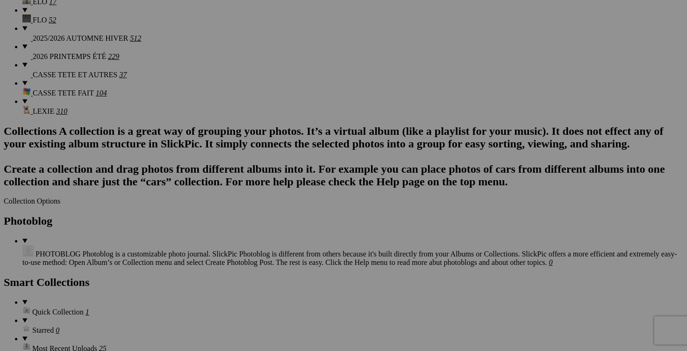
scroll to position [1078, 0]
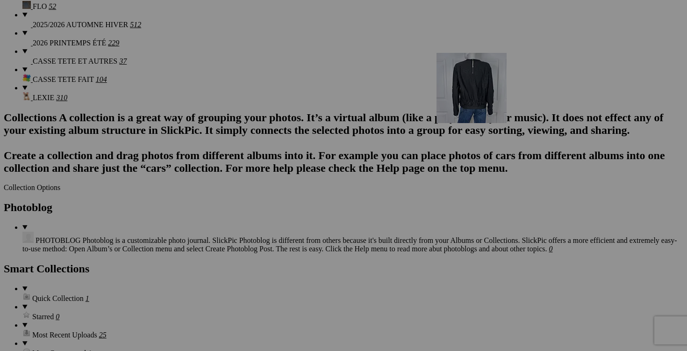
drag, startPoint x: 260, startPoint y: 255, endPoint x: 571, endPoint y: 134, distance: 334.0
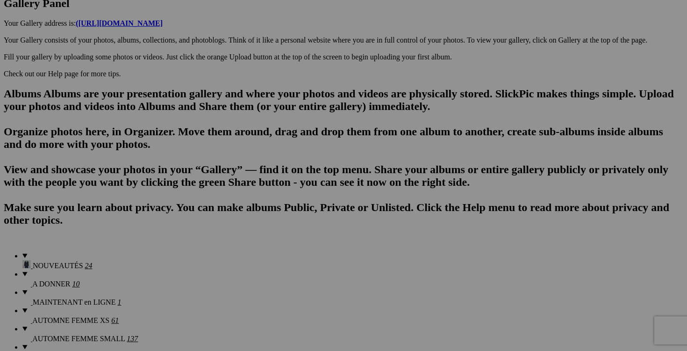
scroll to position [0, 0]
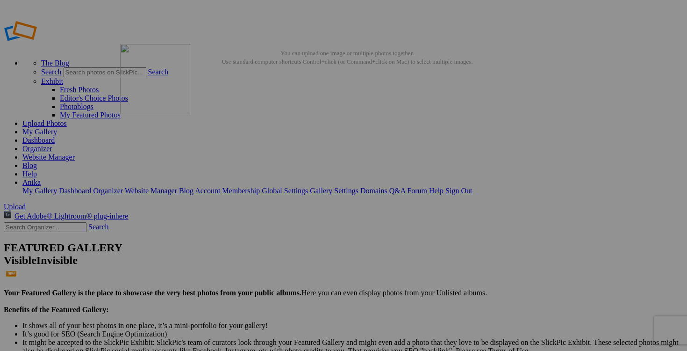
drag, startPoint x: 507, startPoint y: 86, endPoint x: 254, endPoint y: 111, distance: 254.1
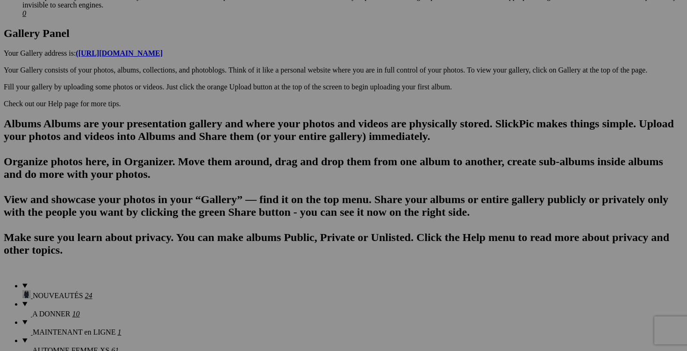
scroll to position [489, 0]
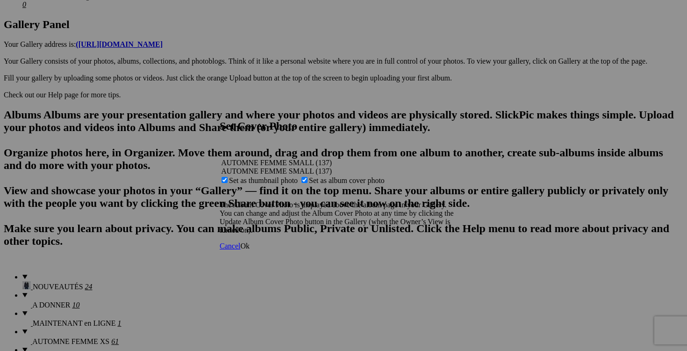
click at [250, 250] on span "Ok" at bounding box center [244, 246] width 9 height 8
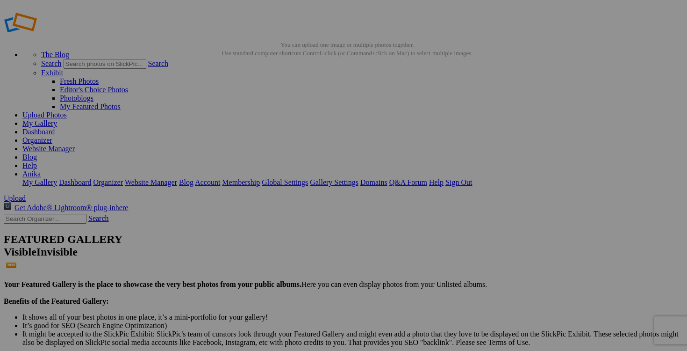
scroll to position [0, 0]
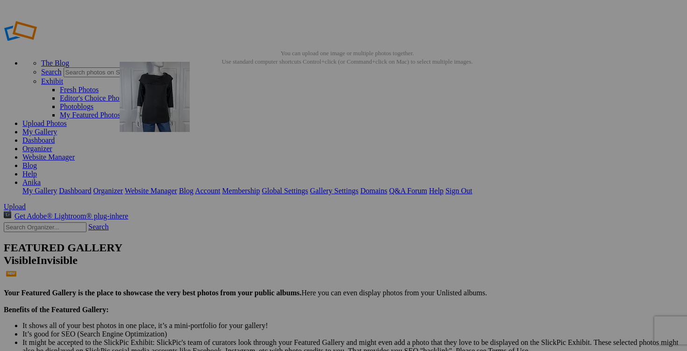
drag, startPoint x: 347, startPoint y: 252, endPoint x: 254, endPoint y: 129, distance: 154.5
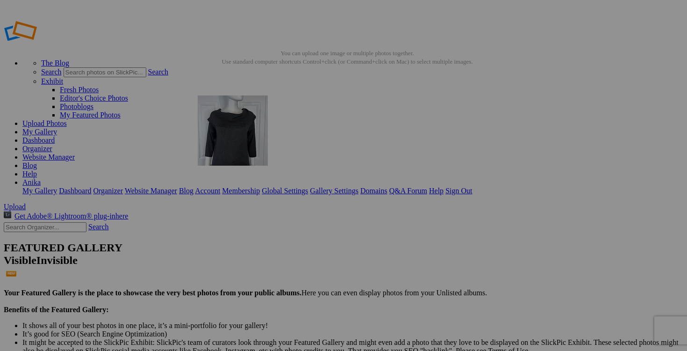
drag, startPoint x: 340, startPoint y: 252, endPoint x: 331, endPoint y: 161, distance: 91.1
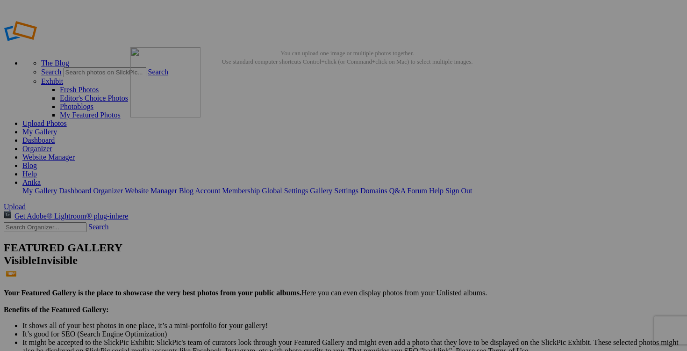
drag, startPoint x: 591, startPoint y: 136, endPoint x: 244, endPoint y: 107, distance: 349.0
drag, startPoint x: 173, startPoint y: 252, endPoint x: 315, endPoint y: 129, distance: 187.9
drag, startPoint x: 181, startPoint y: 302, endPoint x: 250, endPoint y: 142, distance: 173.6
drag, startPoint x: 265, startPoint y: 149, endPoint x: 322, endPoint y: 145, distance: 57.2
drag, startPoint x: 343, startPoint y: 192, endPoint x: 410, endPoint y: 153, distance: 77.7
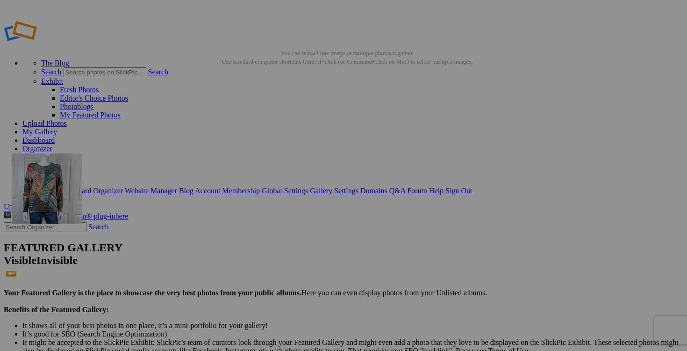
drag, startPoint x: 177, startPoint y: 123, endPoint x: 148, endPoint y: 222, distance: 102.8
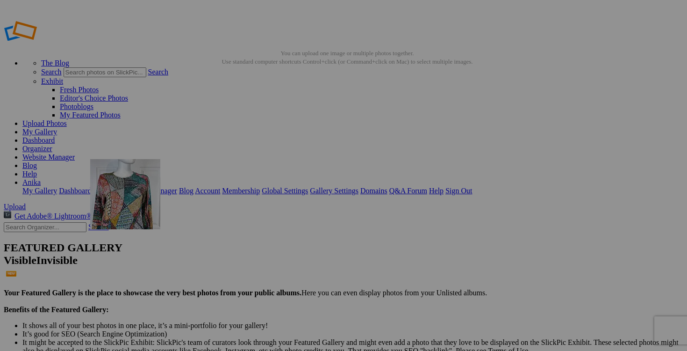
drag, startPoint x: 259, startPoint y: 98, endPoint x: 225, endPoint y: 226, distance: 132.4
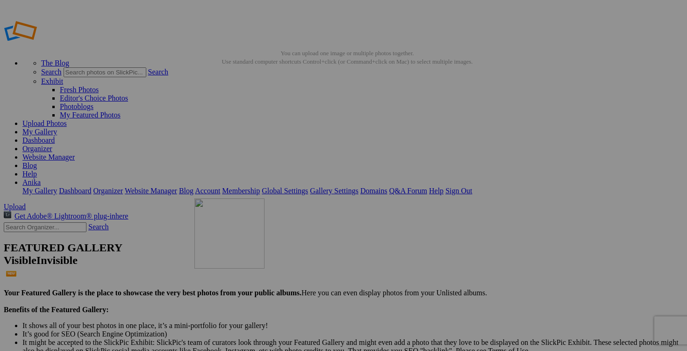
drag, startPoint x: 338, startPoint y: 128, endPoint x: 328, endPoint y: 265, distance: 137.3
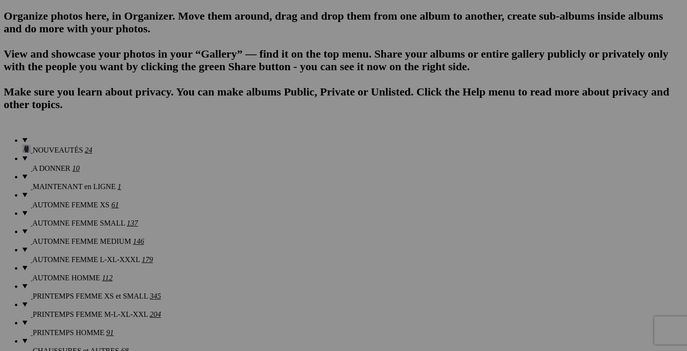
scroll to position [664, 0]
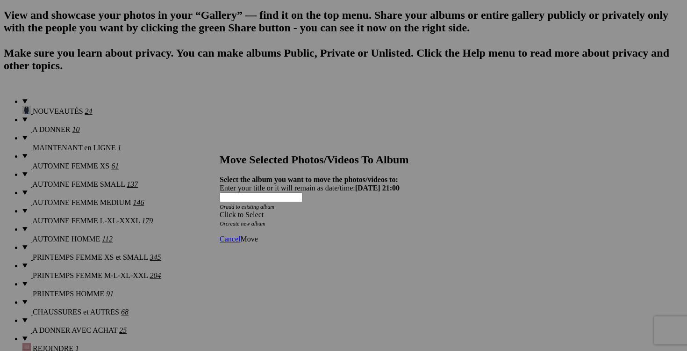
click at [399, 210] on div "Click to Select" at bounding box center [344, 214] width 248 height 8
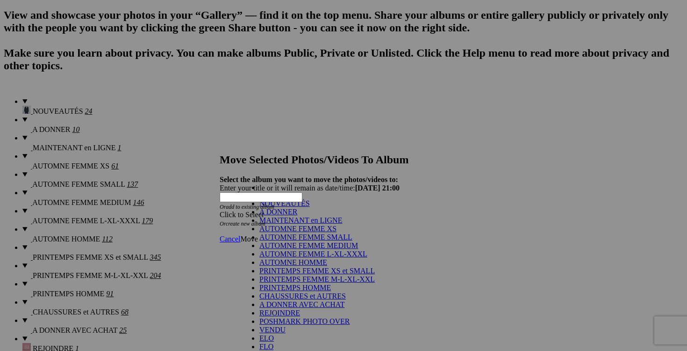
scroll to position [125, 0]
click at [350, 317] on link "POSHMARK PHOTO OVER" at bounding box center [304, 321] width 91 height 8
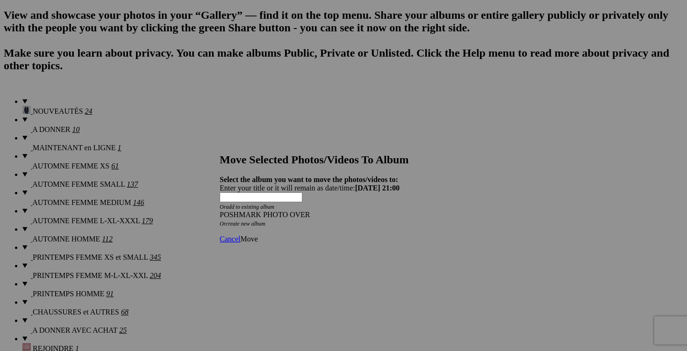
click at [258, 235] on span "Move" at bounding box center [248, 239] width 17 height 8
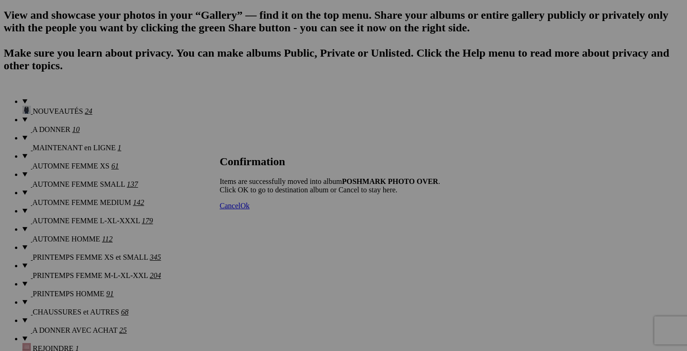
click at [240, 209] on span "Cancel" at bounding box center [230, 205] width 21 height 8
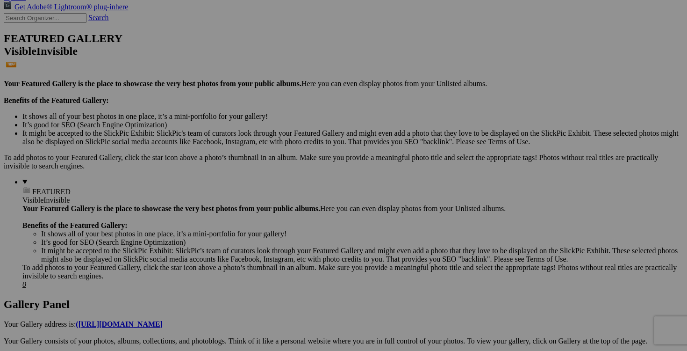
scroll to position [104, 0]
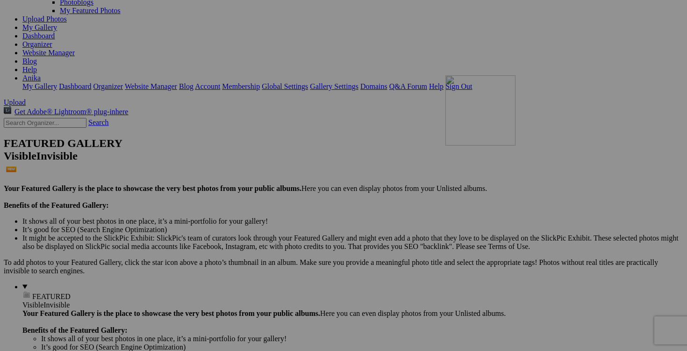
drag, startPoint x: 582, startPoint y: 258, endPoint x: 580, endPoint y: 157, distance: 101.0
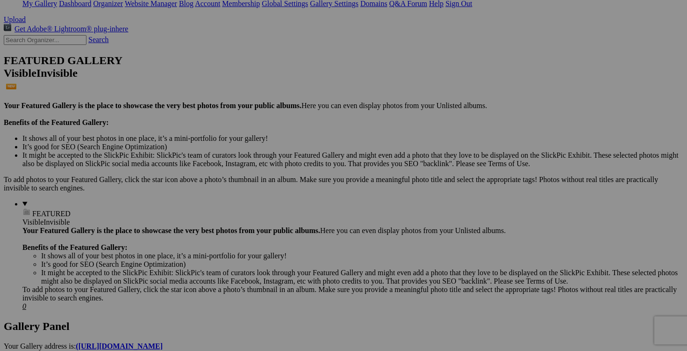
scroll to position [110, 0]
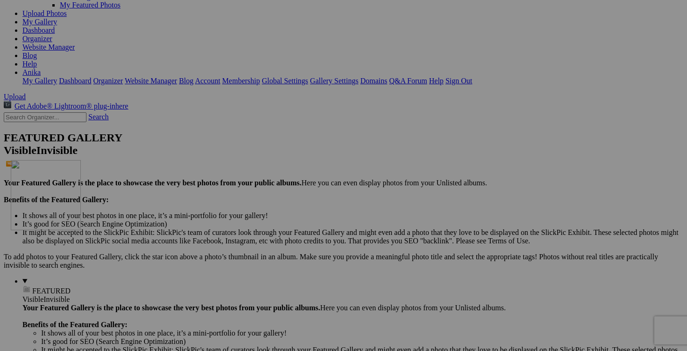
drag, startPoint x: 599, startPoint y: 99, endPoint x: 145, endPoint y: 241, distance: 475.3
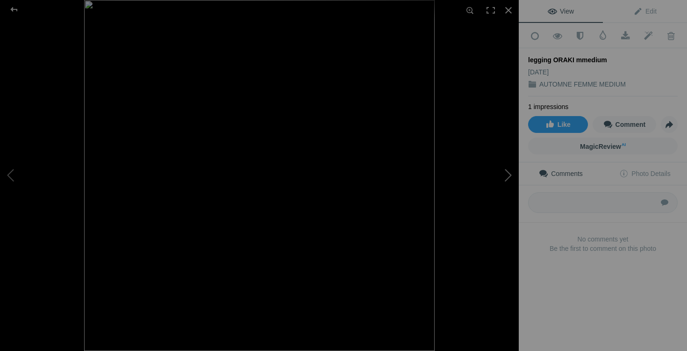
click at [503, 181] on button at bounding box center [484, 175] width 70 height 126
click at [510, 12] on div at bounding box center [508, 10] width 21 height 21
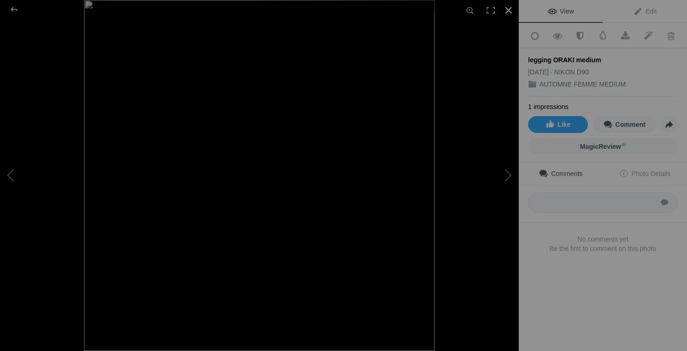
click at [509, 11] on div at bounding box center [508, 10] width 21 height 21
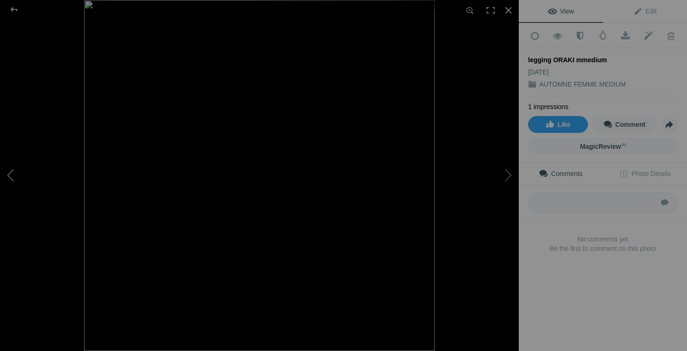
click at [30, 166] on button at bounding box center [35, 175] width 70 height 126
click at [510, 8] on div at bounding box center [508, 10] width 21 height 21
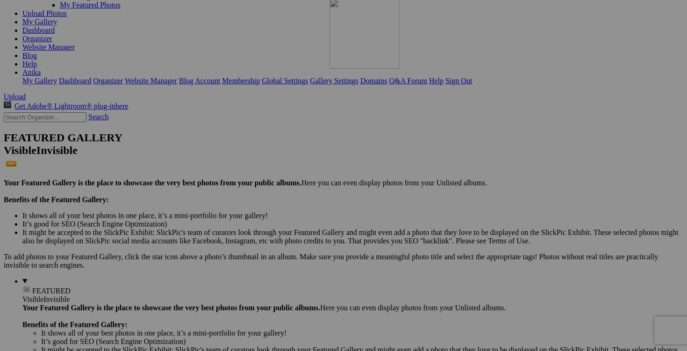
drag, startPoint x: 266, startPoint y: 264, endPoint x: 464, endPoint y: 80, distance: 270.6
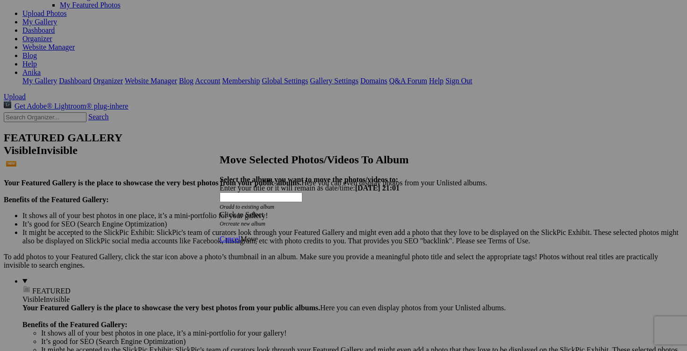
click at [399, 210] on div "Click to Select" at bounding box center [344, 214] width 248 height 8
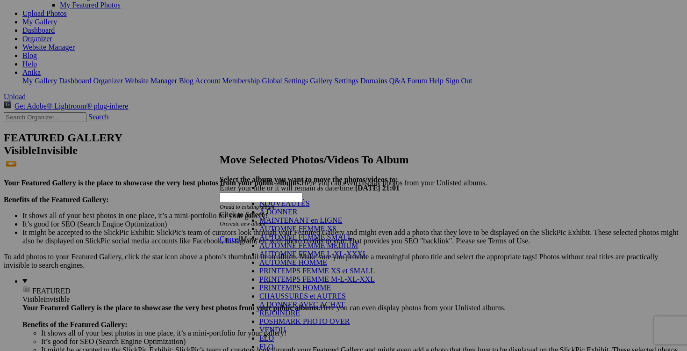
scroll to position [119, 0]
click at [325, 317] on link "POSHMARK PHOTO OVER" at bounding box center [304, 321] width 91 height 8
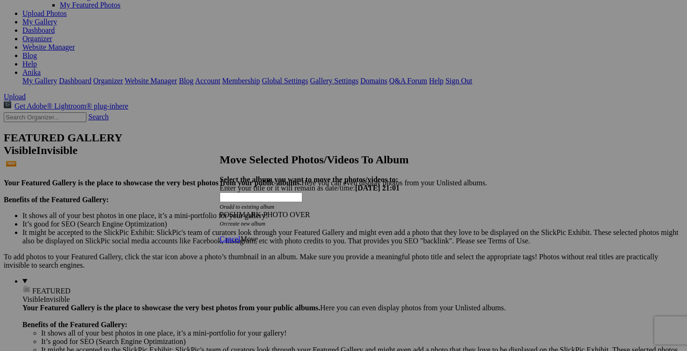
click at [258, 235] on span "Move" at bounding box center [248, 239] width 17 height 8
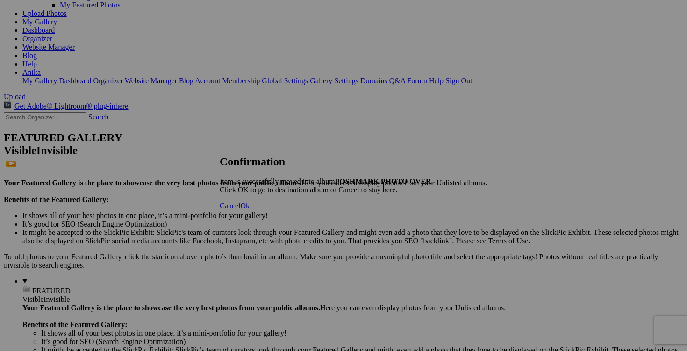
click at [240, 209] on span "Cancel" at bounding box center [230, 205] width 21 height 8
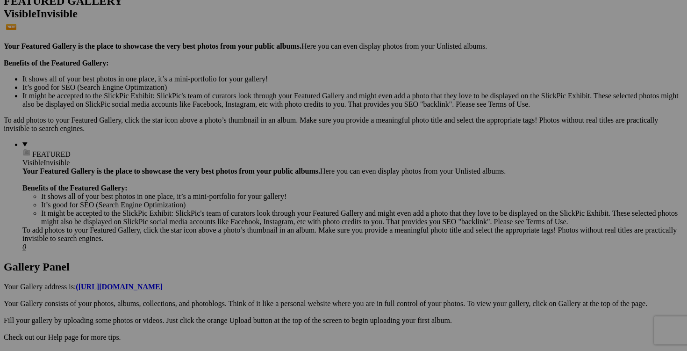
scroll to position [247, 0]
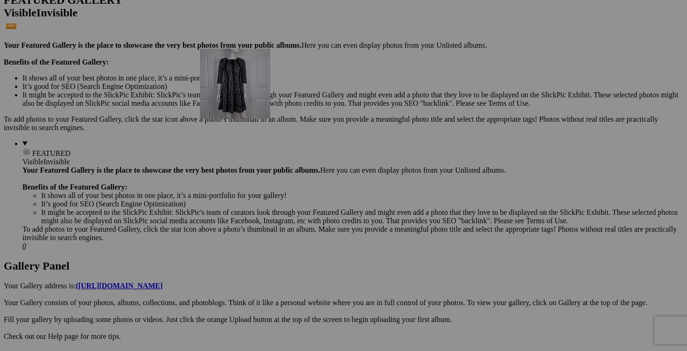
drag, startPoint x: 434, startPoint y: 269, endPoint x: 329, endPoint y: 126, distance: 178.2
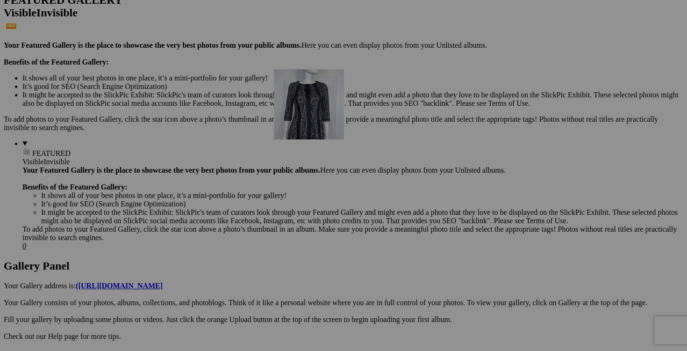
drag, startPoint x: 509, startPoint y: 261, endPoint x: 408, endPoint y: 146, distance: 153.1
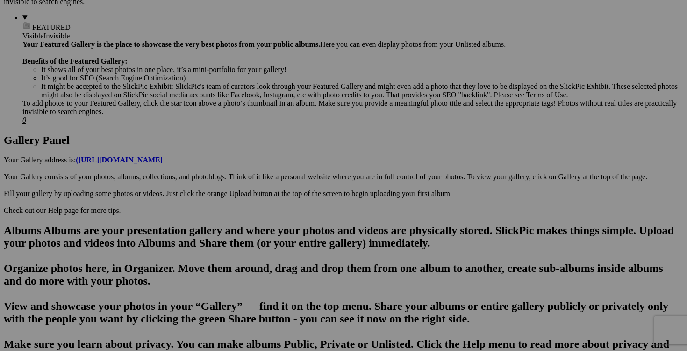
scroll to position [401, 0]
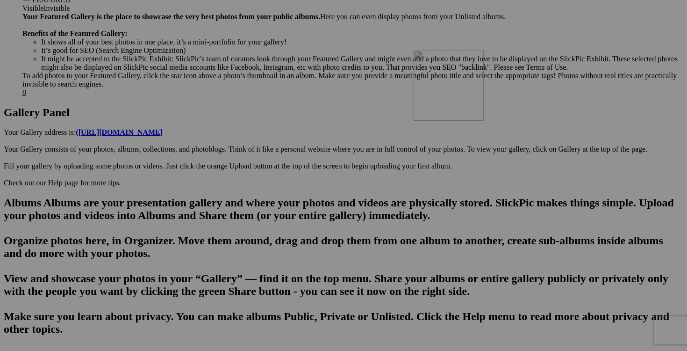
drag, startPoint x: 183, startPoint y: 232, endPoint x: 548, endPoint y: 132, distance: 379.0
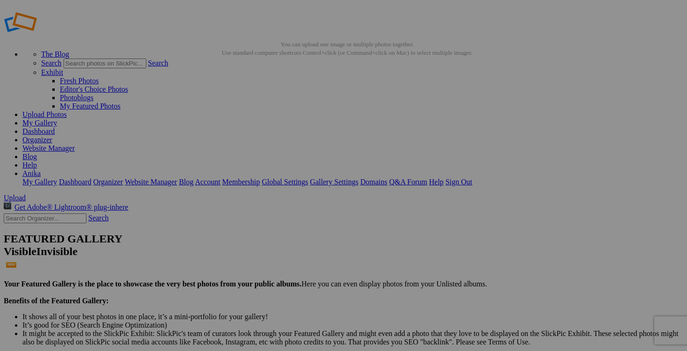
scroll to position [0, 0]
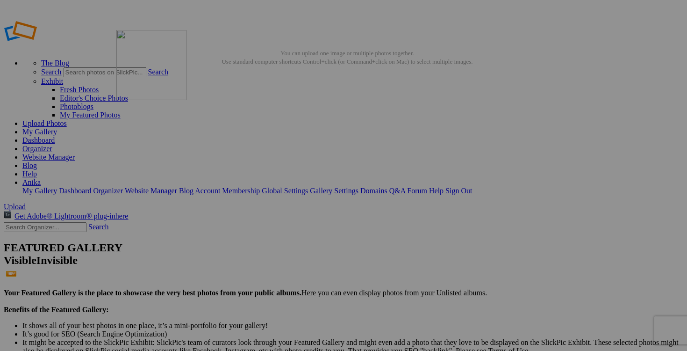
drag, startPoint x: 339, startPoint y: 228, endPoint x: 244, endPoint y: 97, distance: 162.2
drag, startPoint x: 359, startPoint y: 299, endPoint x: 329, endPoint y: 137, distance: 164.2
drag, startPoint x: 433, startPoint y: 227, endPoint x: 417, endPoint y: 137, distance: 91.2
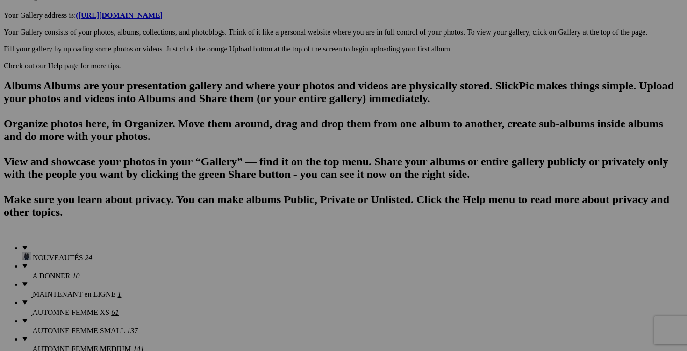
scroll to position [537, 0]
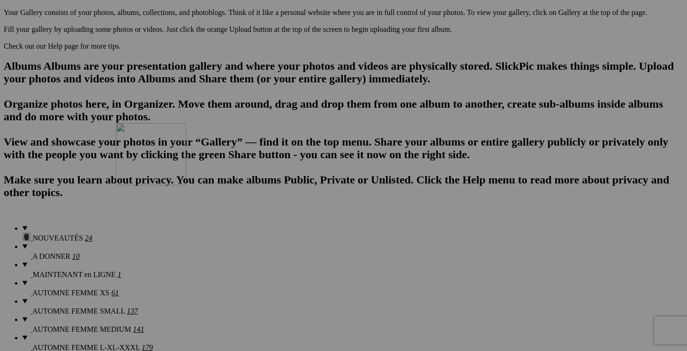
drag, startPoint x: 590, startPoint y: 327, endPoint x: 251, endPoint y: 204, distance: 361.0
drag, startPoint x: 603, startPoint y: 328, endPoint x: 320, endPoint y: 217, distance: 304.2
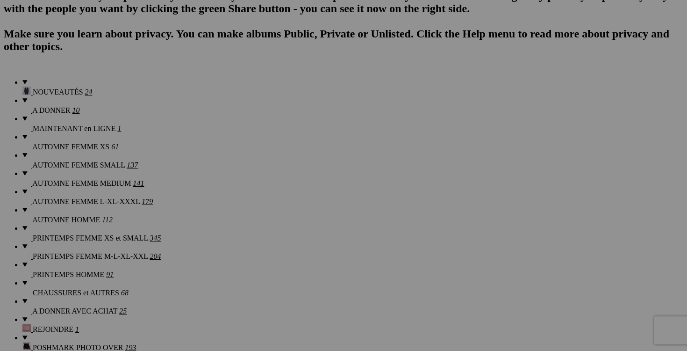
scroll to position [686, 0]
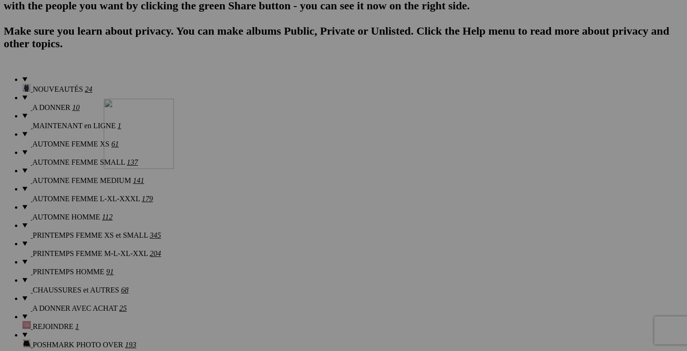
drag, startPoint x: 345, startPoint y: 307, endPoint x: 237, endPoint y: 178, distance: 167.3
drag, startPoint x: 429, startPoint y: 296, endPoint x: 323, endPoint y: 173, distance: 161.7
drag, startPoint x: 513, startPoint y: 299, endPoint x: 402, endPoint y: 178, distance: 164.7
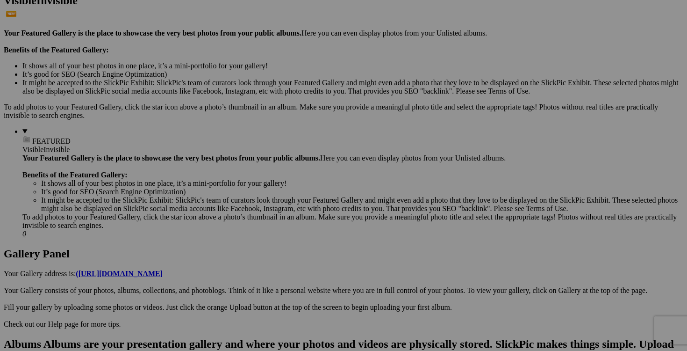
scroll to position [0, 0]
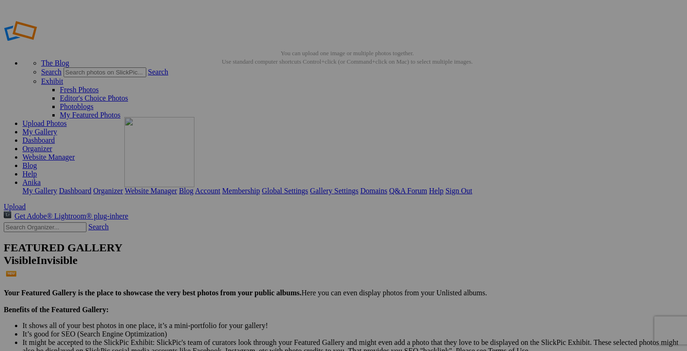
drag, startPoint x: 176, startPoint y: 251, endPoint x: 260, endPoint y: 180, distance: 109.8
drag, startPoint x: 179, startPoint y: 149, endPoint x: 335, endPoint y: 141, distance: 155.9
drag, startPoint x: 272, startPoint y: 149, endPoint x: 417, endPoint y: 123, distance: 147.6
drag, startPoint x: 319, startPoint y: 183, endPoint x: 370, endPoint y: 180, distance: 51.5
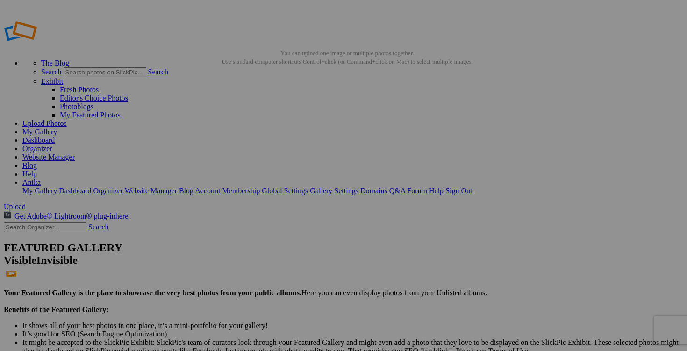
drag, startPoint x: 449, startPoint y: 182, endPoint x: 373, endPoint y: 178, distance: 76.3
paste input "robe RUELLE medium"
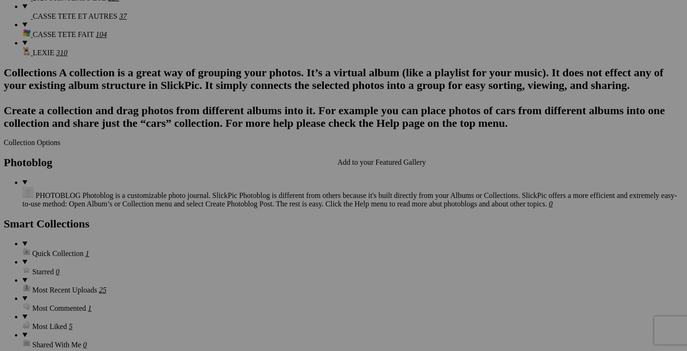
scroll to position [1128, 0]
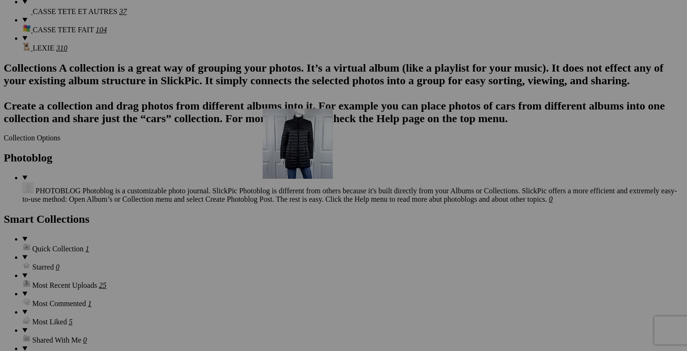
drag, startPoint x: 491, startPoint y: 202, endPoint x: 397, endPoint y: 190, distance: 94.8
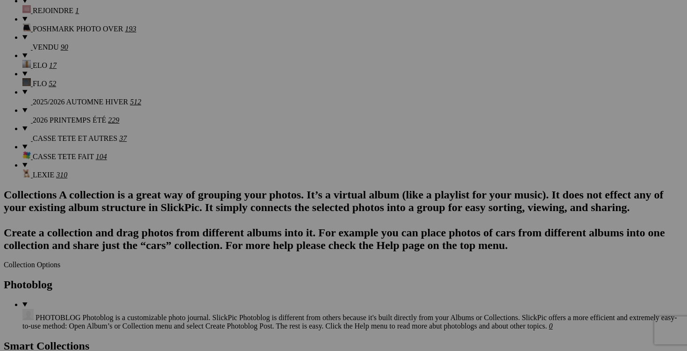
scroll to position [979, 0]
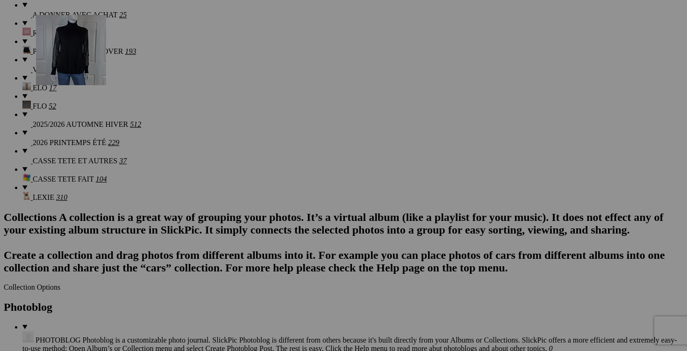
drag, startPoint x: 339, startPoint y: 128, endPoint x: 171, endPoint y: 96, distance: 171.3
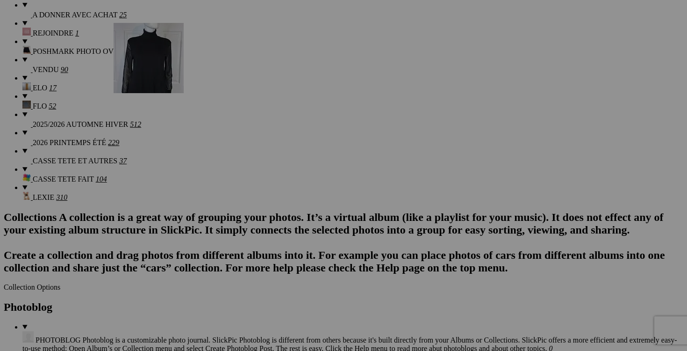
drag, startPoint x: 451, startPoint y: 131, endPoint x: 230, endPoint y: 97, distance: 223.8
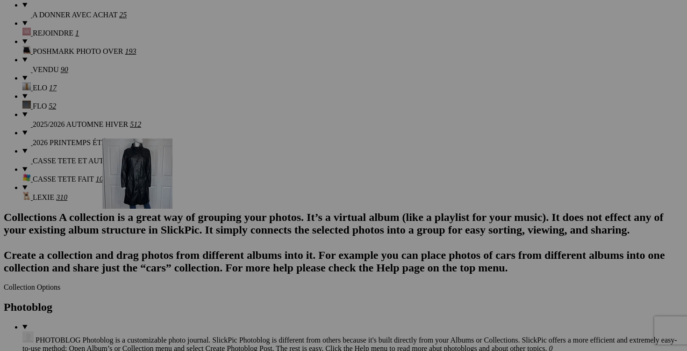
drag, startPoint x: 328, startPoint y: 250, endPoint x: 241, endPoint y: 220, distance: 92.0
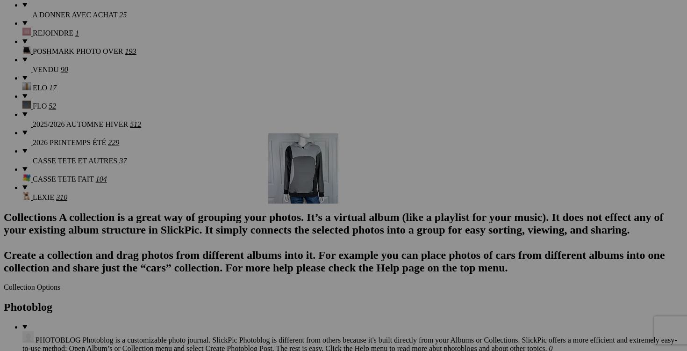
drag, startPoint x: 596, startPoint y: 231, endPoint x: 403, endPoint y: 215, distance: 193.3
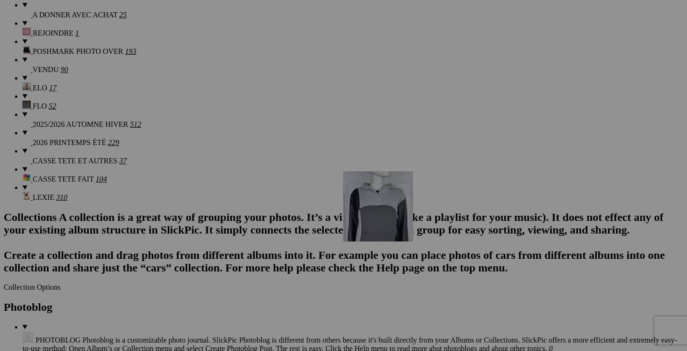
drag, startPoint x: 183, startPoint y: 336, endPoint x: 476, endPoint y: 250, distance: 306.0
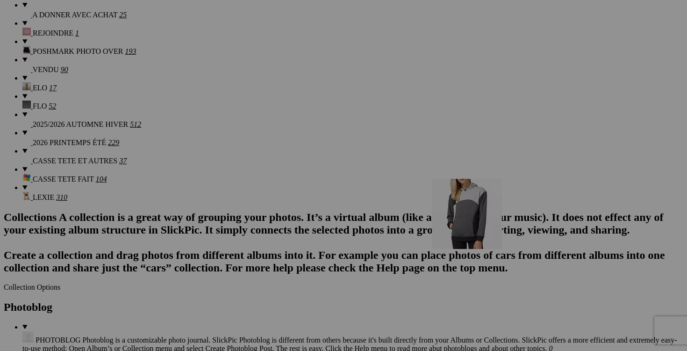
drag, startPoint x: 255, startPoint y: 337, endPoint x: 562, endPoint y: 252, distance: 319.0
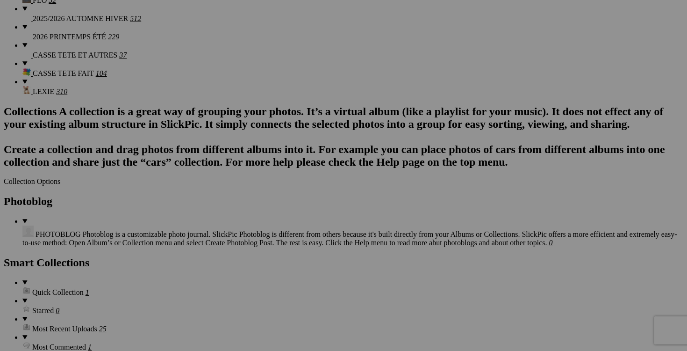
scroll to position [1126, 0]
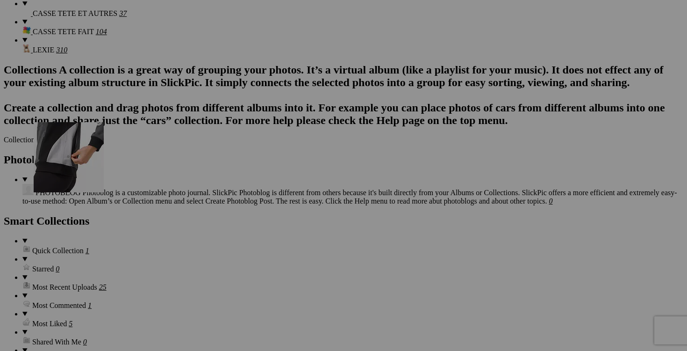
drag, startPoint x: 342, startPoint y: 210, endPoint x: 163, endPoint y: 197, distance: 179.1
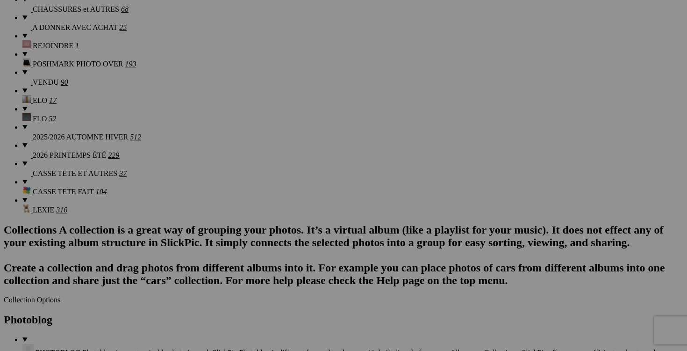
scroll to position [957, 0]
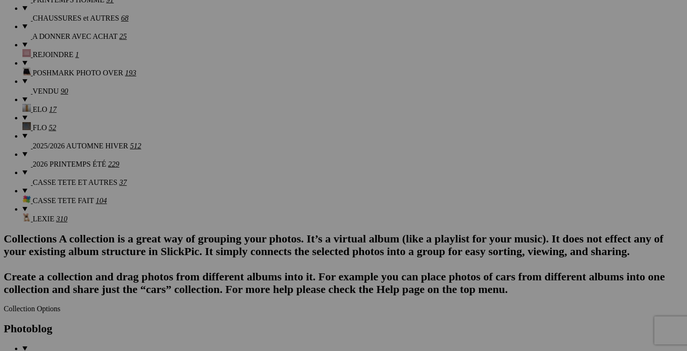
type input "robe RUELLE medium"
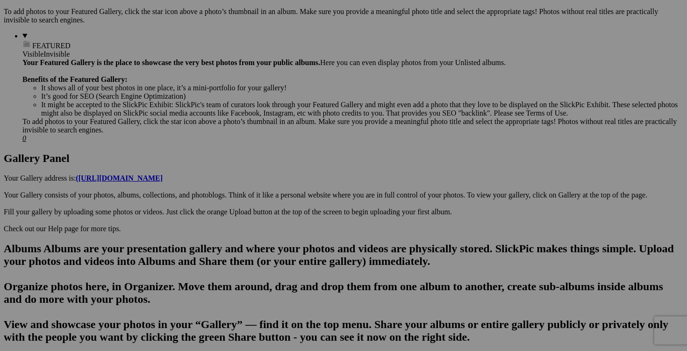
scroll to position [0, 0]
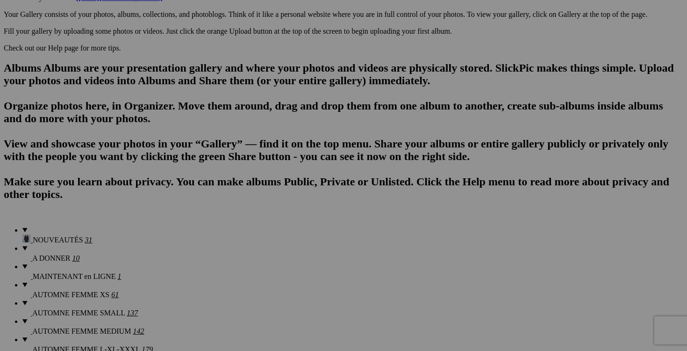
scroll to position [531, 0]
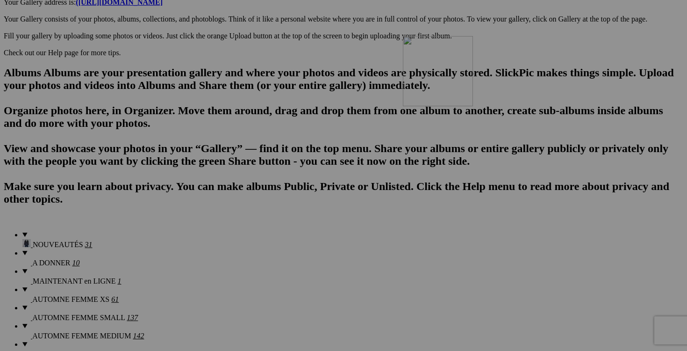
drag, startPoint x: 267, startPoint y: 207, endPoint x: 538, endPoint y: 117, distance: 285.0
drag, startPoint x: 341, startPoint y: 212, endPoint x: 163, endPoint y: 189, distance: 179.6
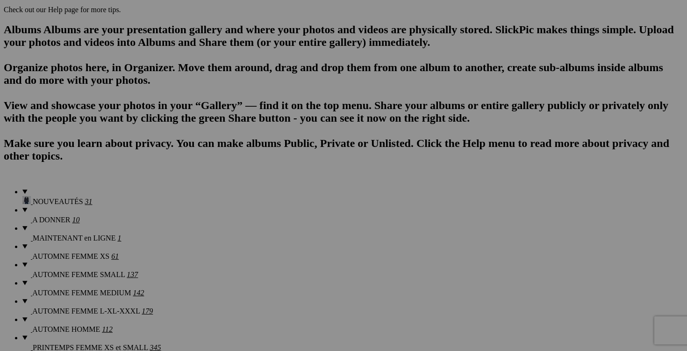
scroll to position [600, 0]
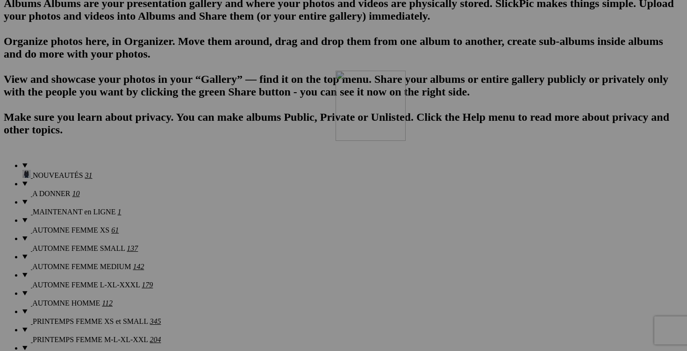
drag, startPoint x: 194, startPoint y: 254, endPoint x: 470, endPoint y: 152, distance: 294.9
drag, startPoint x: 430, startPoint y: 266, endPoint x: 253, endPoint y: 241, distance: 179.0
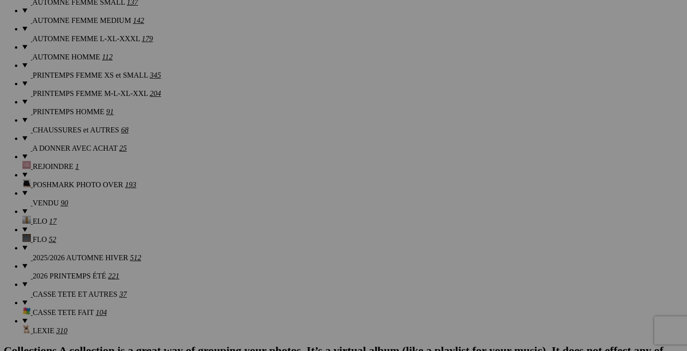
scroll to position [855, 0]
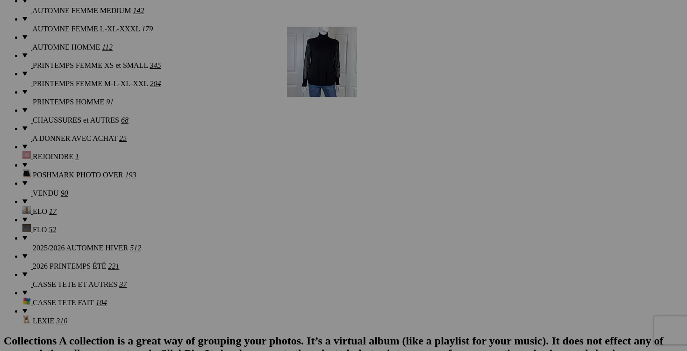
drag, startPoint x: 166, startPoint y: 243, endPoint x: 420, endPoint y: 108, distance: 287.5
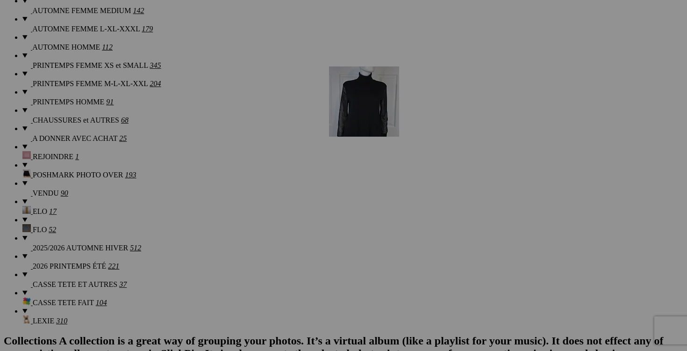
drag, startPoint x: 266, startPoint y: 240, endPoint x: 470, endPoint y: 136, distance: 228.5
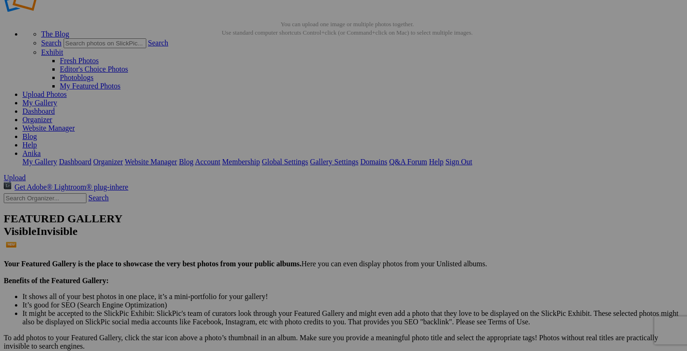
scroll to position [0, 0]
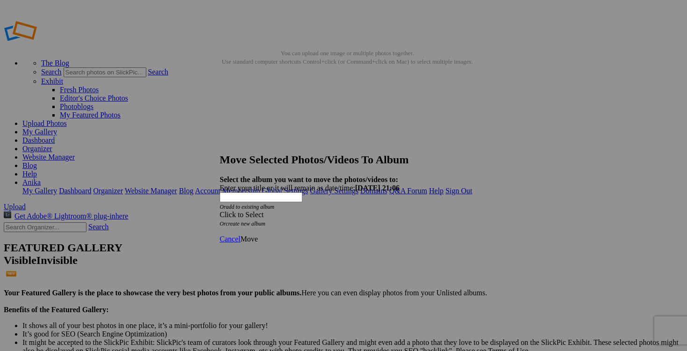
click at [220, 210] on span at bounding box center [220, 214] width 0 height 8
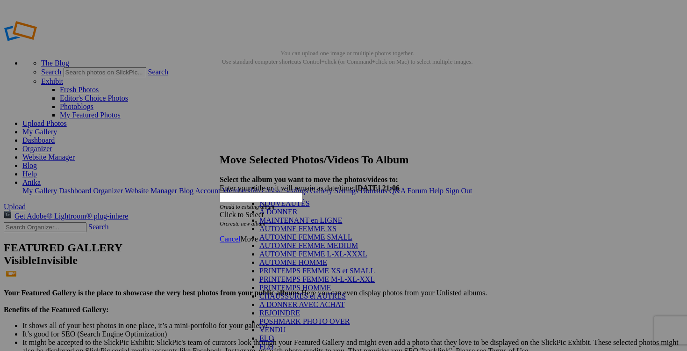
click at [341, 249] on link "AUTOMNE FEMME MEDIUM" at bounding box center [308, 245] width 99 height 8
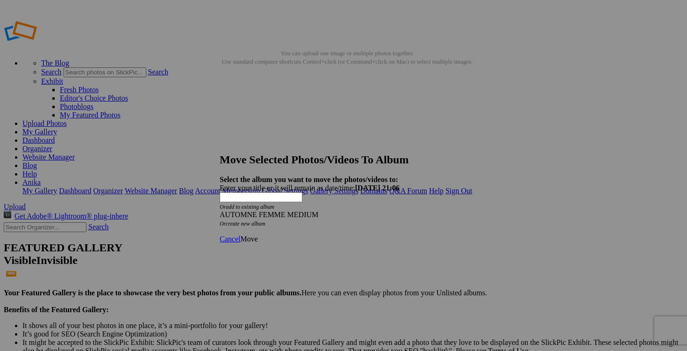
click at [258, 235] on span "Move" at bounding box center [248, 239] width 17 height 8
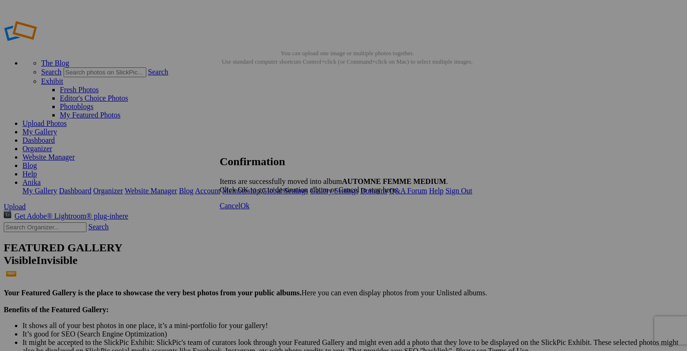
click at [240, 209] on span "Cancel" at bounding box center [230, 205] width 21 height 8
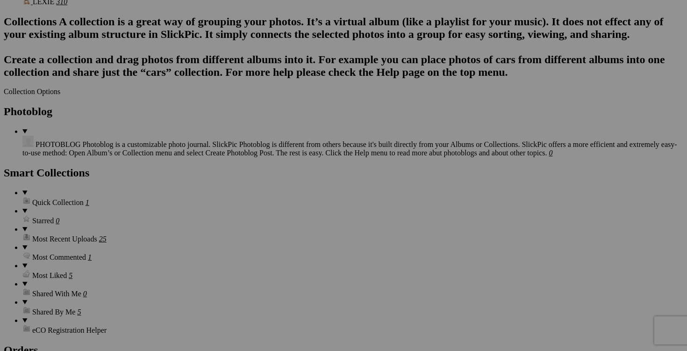
scroll to position [1099, 0]
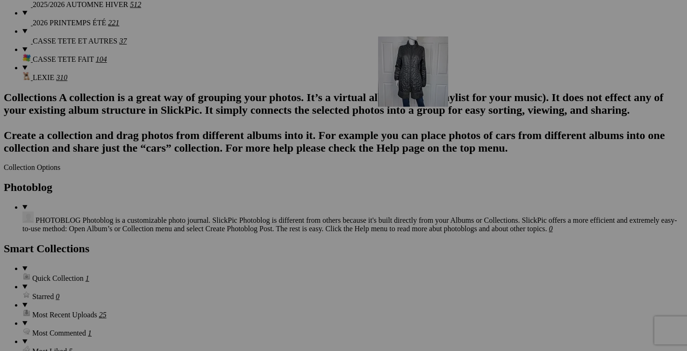
drag, startPoint x: 340, startPoint y: 150, endPoint x: 511, endPoint y: 117, distance: 174.2
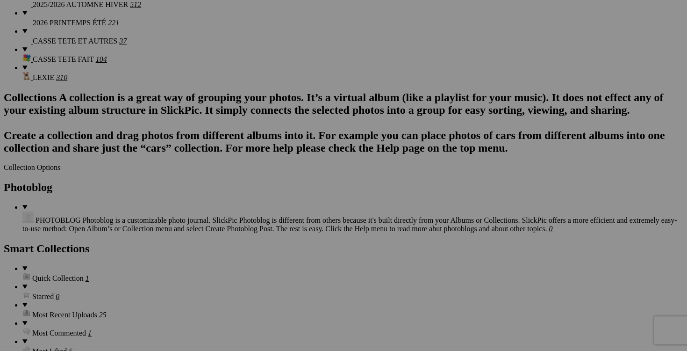
drag, startPoint x: 394, startPoint y: 167, endPoint x: 466, endPoint y: 166, distance: 72.0
drag, startPoint x: 524, startPoint y: 167, endPoint x: 469, endPoint y: 165, distance: 54.7
paste input "manteau cuir DANIER médium"
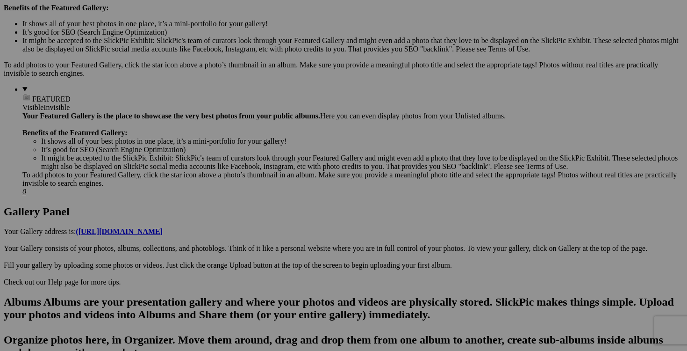
scroll to position [302, 0]
drag, startPoint x: 259, startPoint y: 125, endPoint x: 337, endPoint y: 206, distance: 112.4
type input "manteau cuir DANIER médium"
drag, startPoint x: 225, startPoint y: 251, endPoint x: 306, endPoint y: 261, distance: 81.0
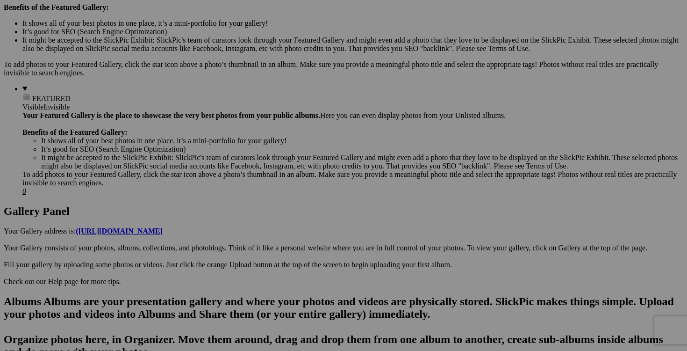
drag, startPoint x: 365, startPoint y: 252, endPoint x: 282, endPoint y: 243, distance: 83.3
paste input "blazer NANETTE LEPORE medium"
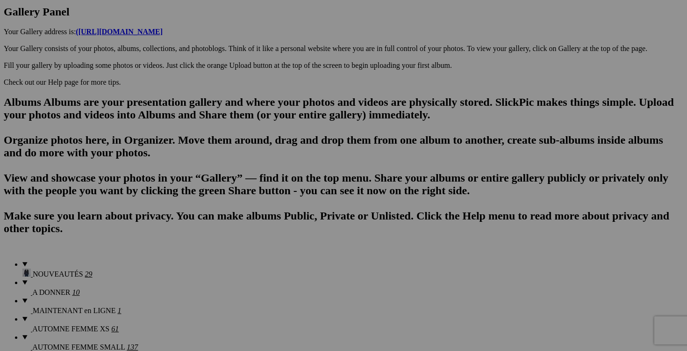
scroll to position [512, 0]
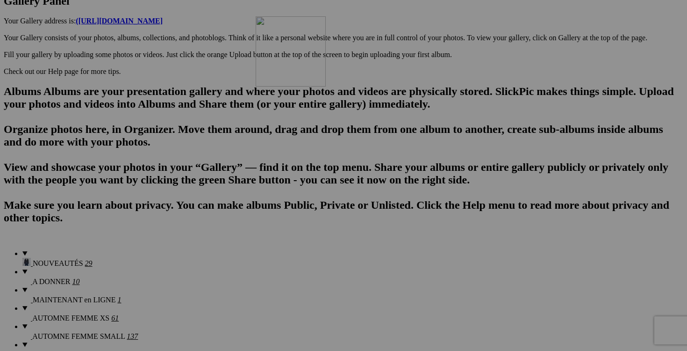
drag, startPoint x: 496, startPoint y: 104, endPoint x: 390, endPoint y: 98, distance: 106.3
drag, startPoint x: 594, startPoint y: 138, endPoint x: 489, endPoint y: 120, distance: 106.8
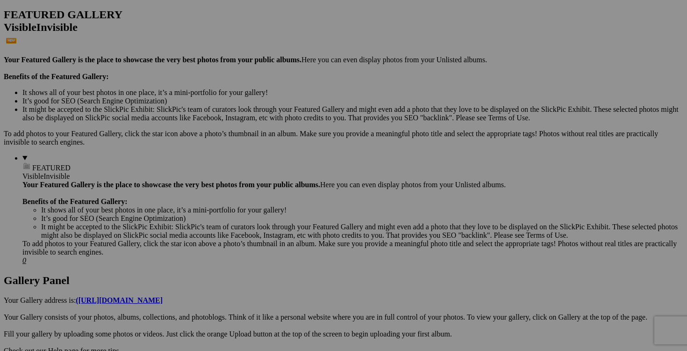
scroll to position [0, 0]
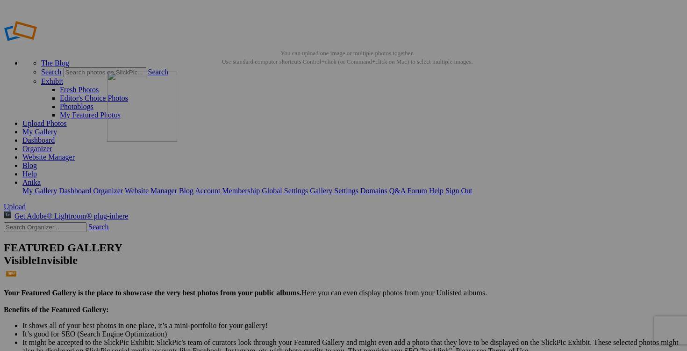
drag, startPoint x: 261, startPoint y: 282, endPoint x: 243, endPoint y: 138, distance: 145.5
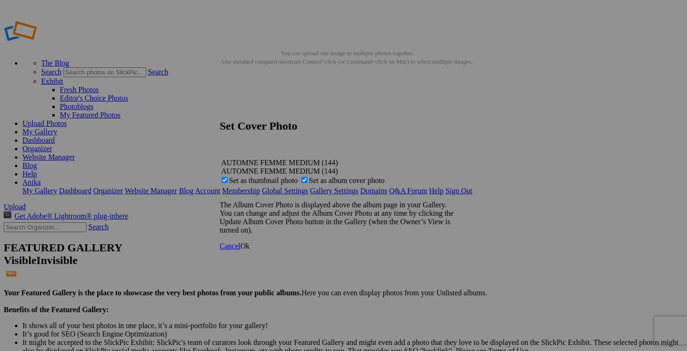
type input "blazer NANETTE LEPORE medium"
click at [250, 250] on span "Ok" at bounding box center [244, 246] width 9 height 8
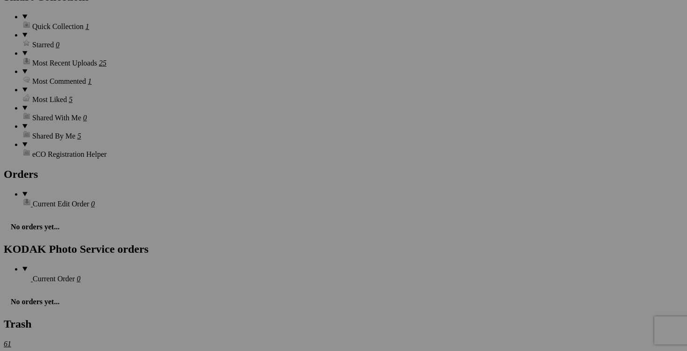
scroll to position [1387, 0]
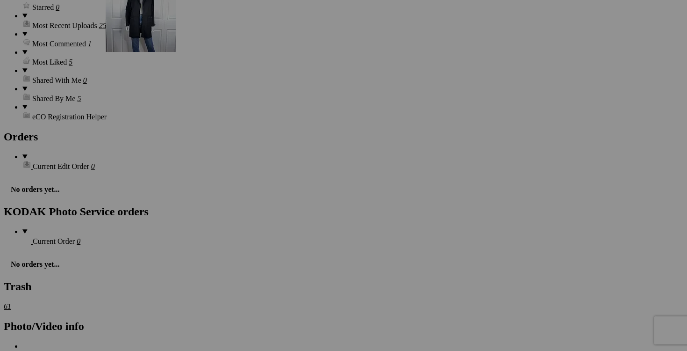
drag, startPoint x: 335, startPoint y: 77, endPoint x: 240, endPoint y: 63, distance: 95.5
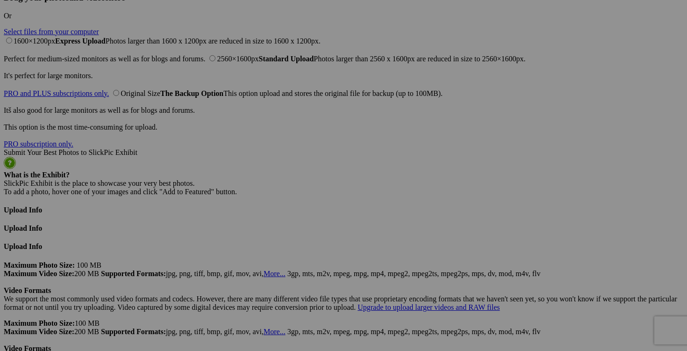
scroll to position [2322, 0]
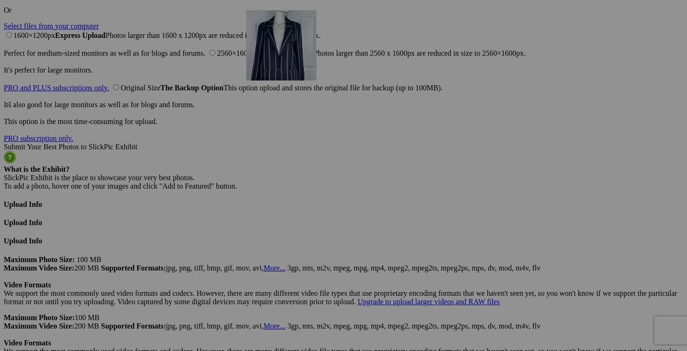
drag, startPoint x: 166, startPoint y: 70, endPoint x: 375, endPoint y: 91, distance: 210.0
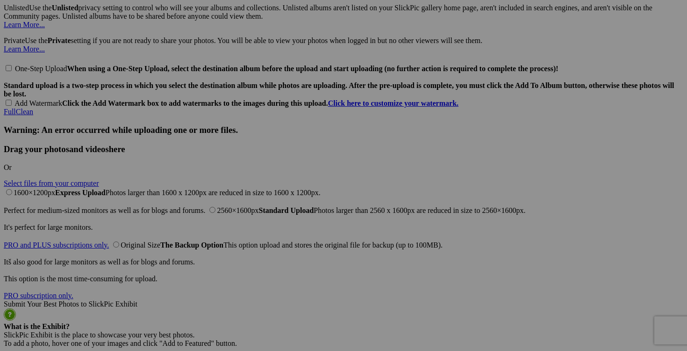
scroll to position [2167, 0]
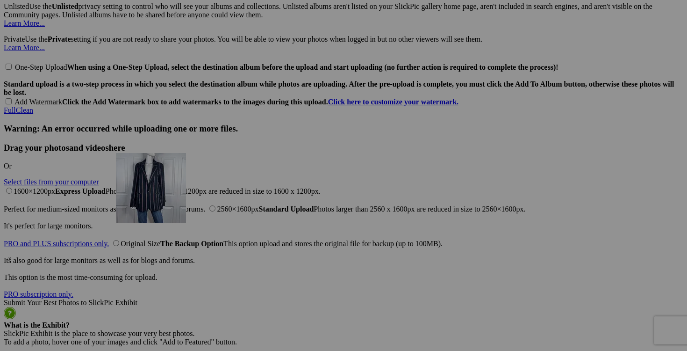
drag, startPoint x: 595, startPoint y: 194, endPoint x: 253, endPoint y: 233, distance: 344.5
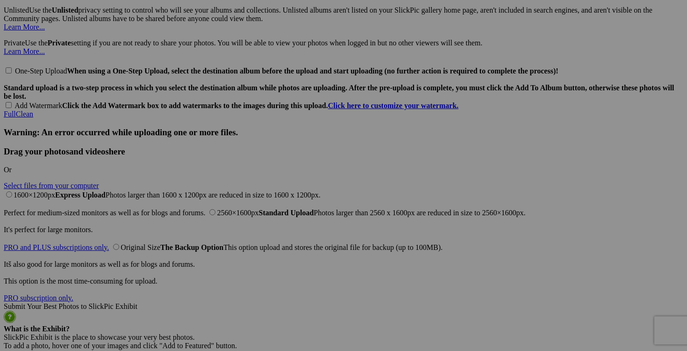
scroll to position [2175, 0]
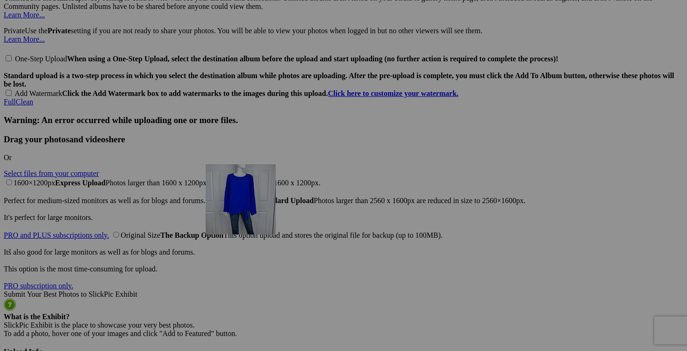
drag, startPoint x: 432, startPoint y: 260, endPoint x: 338, endPoint y: 242, distance: 96.7
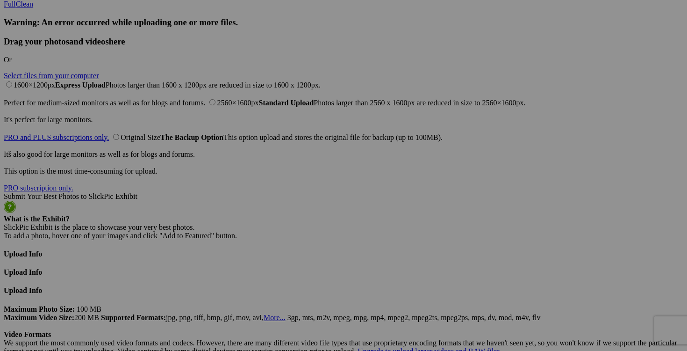
scroll to position [2276, 0]
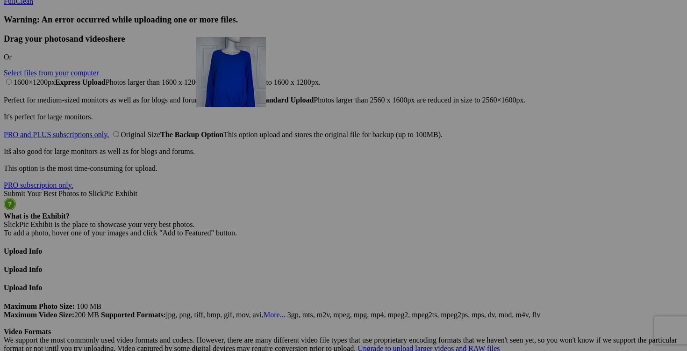
drag, startPoint x: 432, startPoint y: 308, endPoint x: 330, endPoint y: 118, distance: 215.2
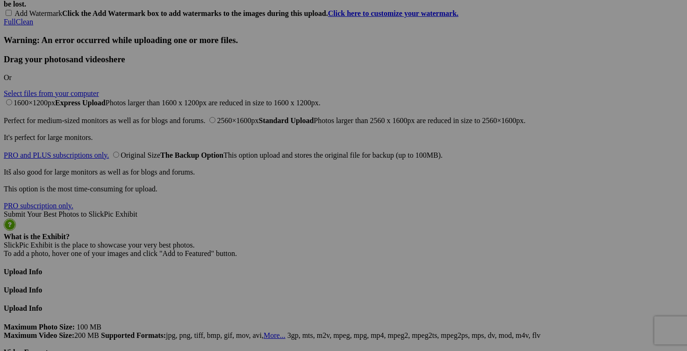
scroll to position [2206, 0]
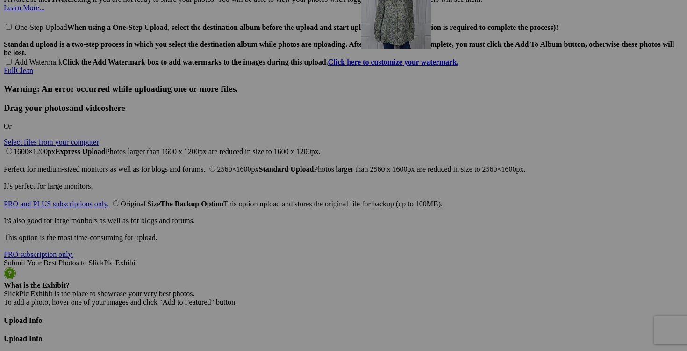
drag, startPoint x: 250, startPoint y: 226, endPoint x: 496, endPoint y: 60, distance: 296.5
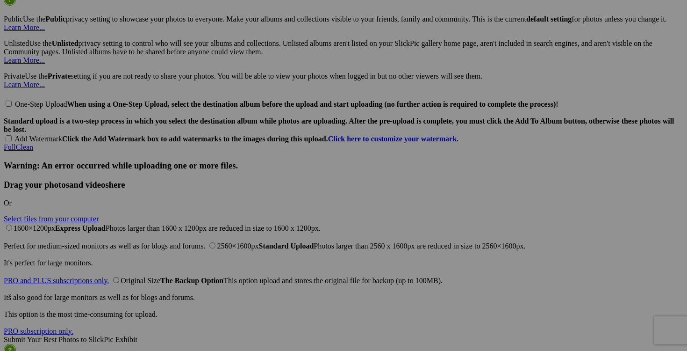
scroll to position [2136, 0]
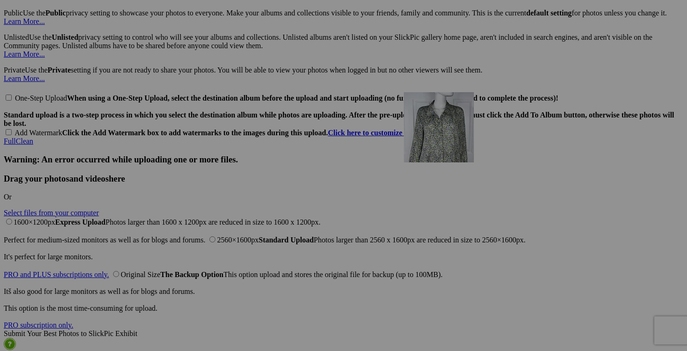
drag, startPoint x: 277, startPoint y: 120, endPoint x: 538, endPoint y: 173, distance: 266.2
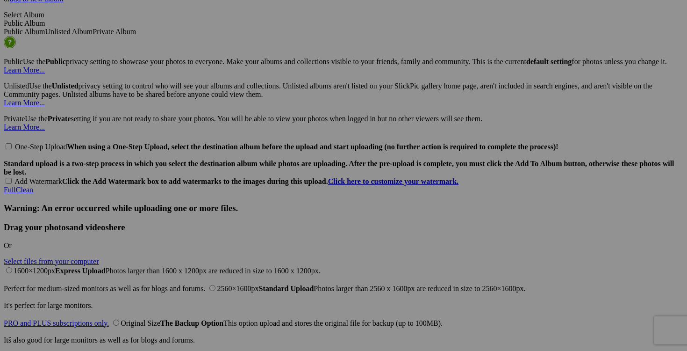
scroll to position [2155, 0]
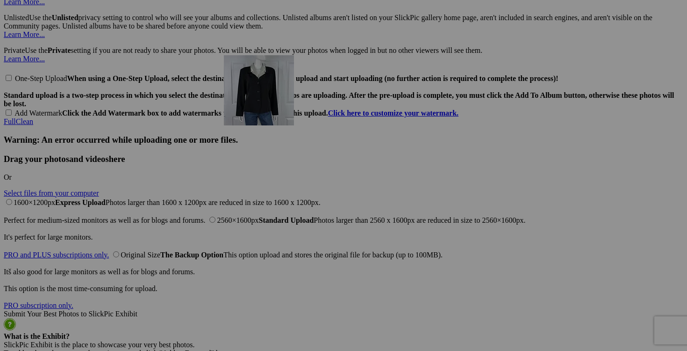
drag, startPoint x: 343, startPoint y: 83, endPoint x: 359, endPoint y: 136, distance: 55.9
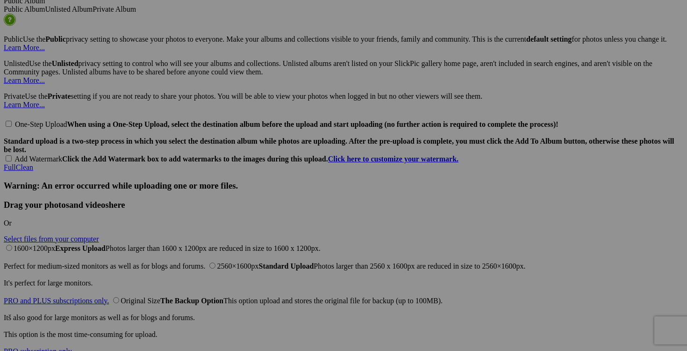
scroll to position [2117, 0]
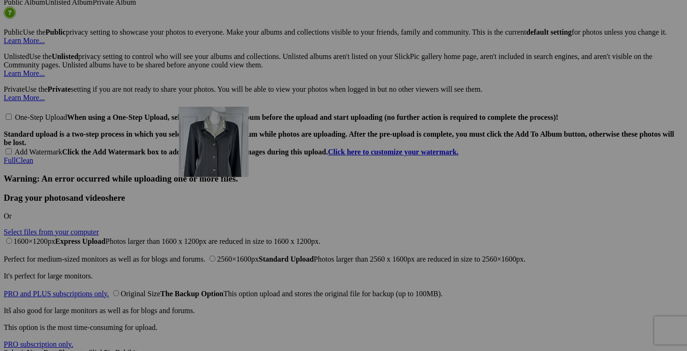
drag, startPoint x: 344, startPoint y: 75, endPoint x: 313, endPoint y: 188, distance: 116.8
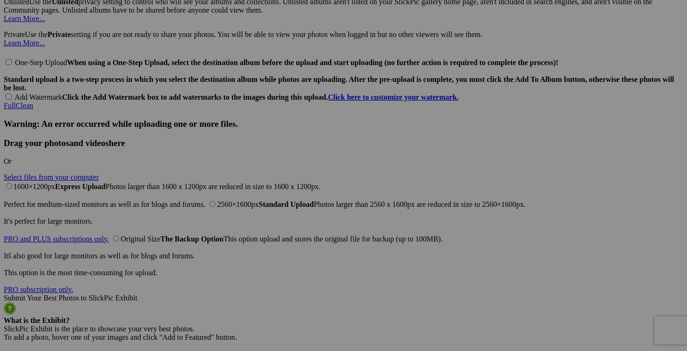
scroll to position [2177, 0]
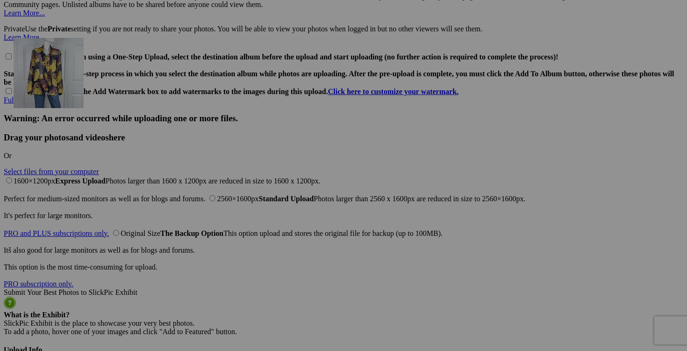
drag, startPoint x: 176, startPoint y: 259, endPoint x: 147, endPoint y: 117, distance: 144.6
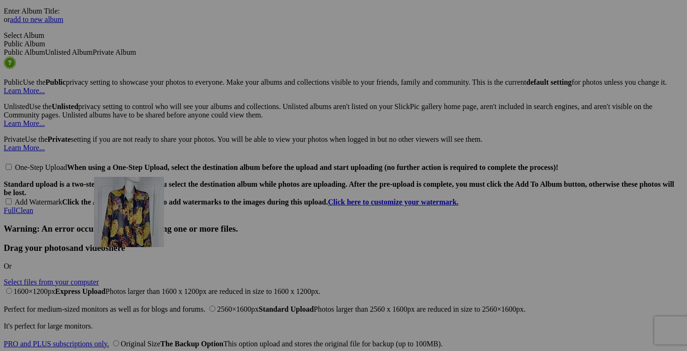
scroll to position [2068, 0]
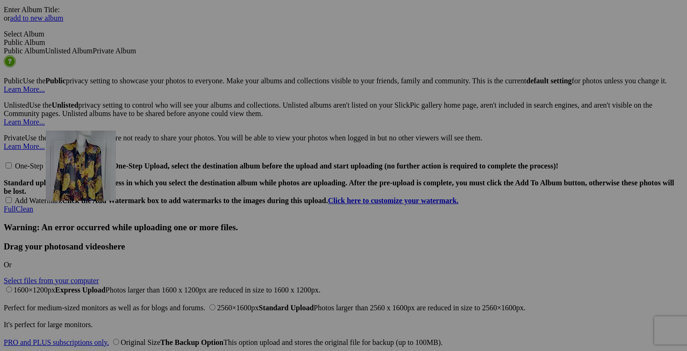
drag, startPoint x: 165, startPoint y: 115, endPoint x: 180, endPoint y: 212, distance: 98.5
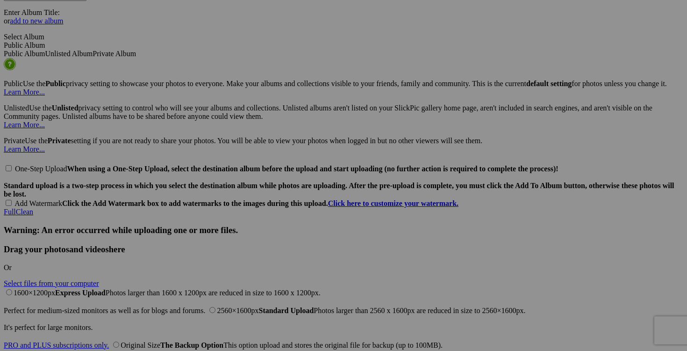
scroll to position [2027, 0]
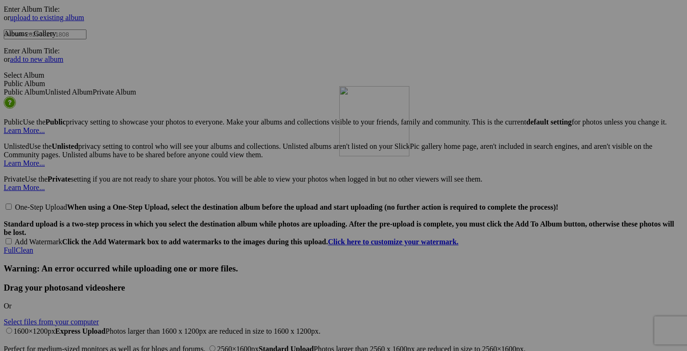
drag, startPoint x: 511, startPoint y: 134, endPoint x: 474, endPoint y: 167, distance: 50.0
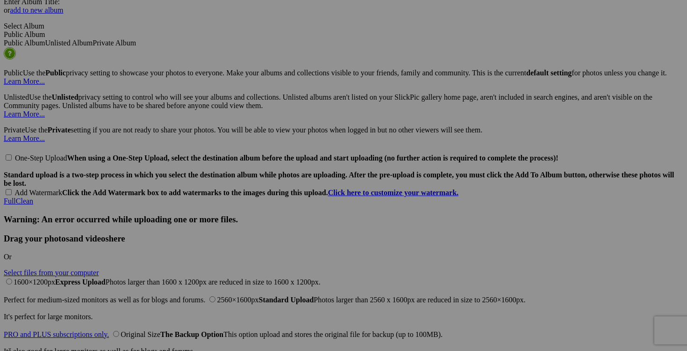
scroll to position [2053, 0]
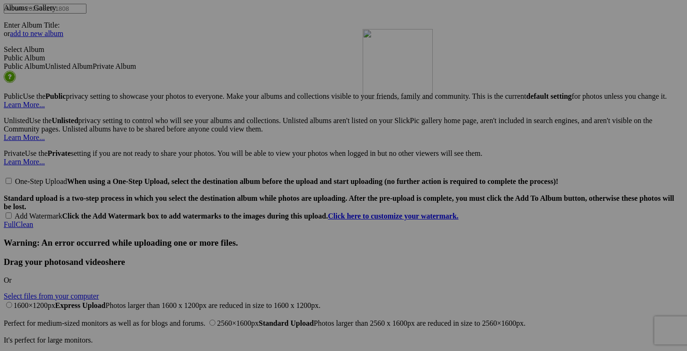
drag, startPoint x: 503, startPoint y: 176, endPoint x: 496, endPoint y: 110, distance: 66.2
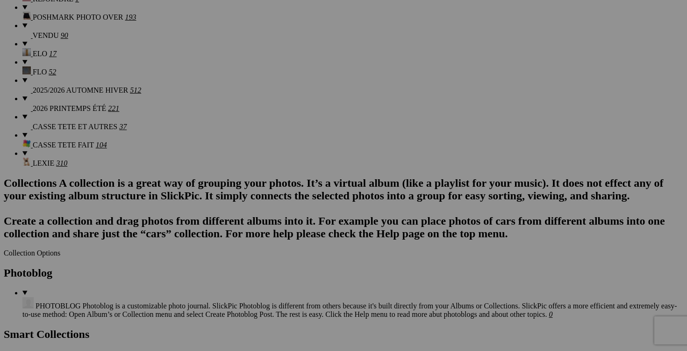
scroll to position [994, 0]
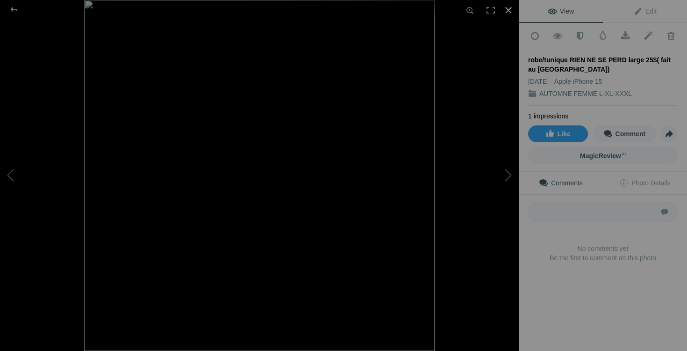
click at [507, 7] on div at bounding box center [508, 10] width 21 height 21
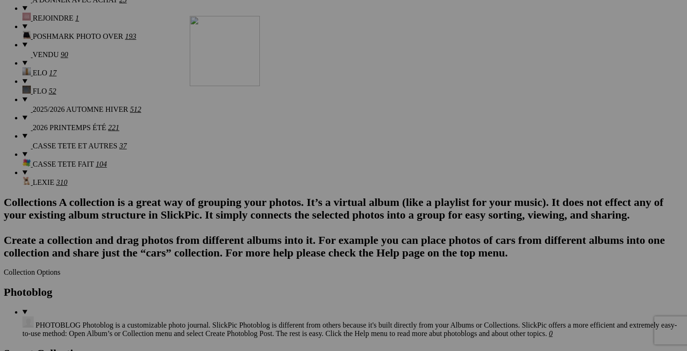
drag, startPoint x: 430, startPoint y: 101, endPoint x: 323, endPoint y: 93, distance: 106.9
drag, startPoint x: 254, startPoint y: 107, endPoint x: 172, endPoint y: 93, distance: 83.8
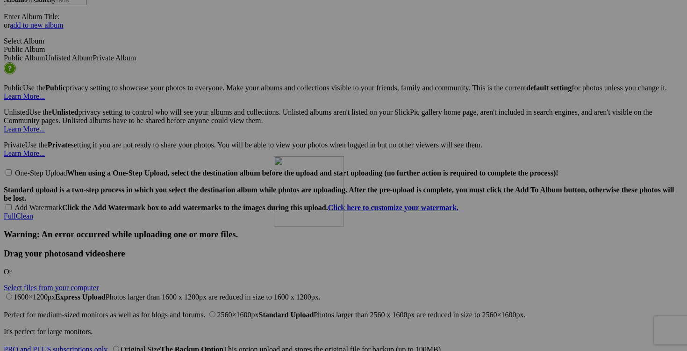
scroll to position [2044, 0]
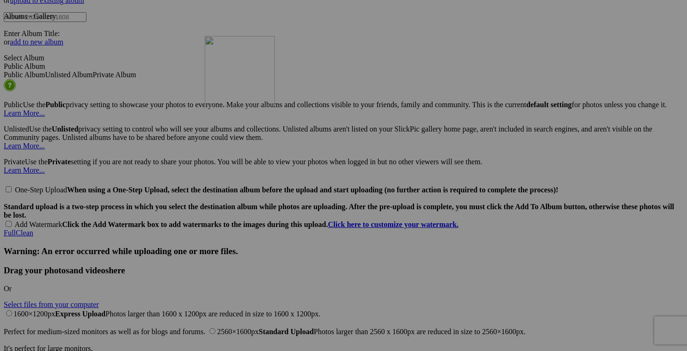
drag, startPoint x: 585, startPoint y: 102, endPoint x: 338, endPoint y: 117, distance: 247.2
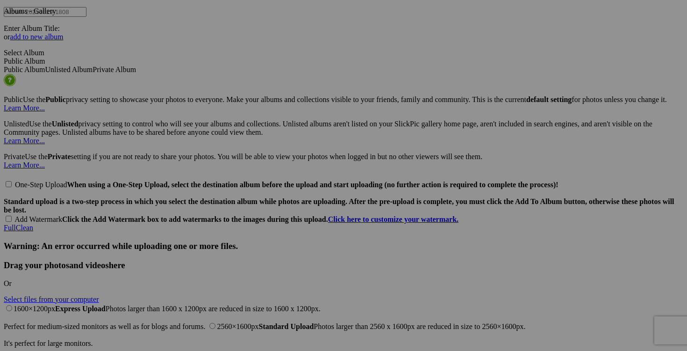
scroll to position [2054, 0]
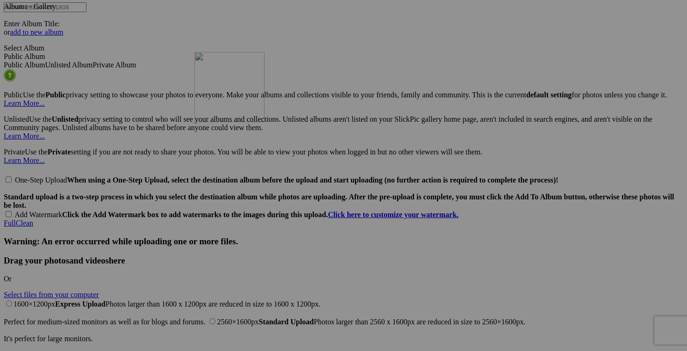
drag, startPoint x: 505, startPoint y: 205, endPoint x: 329, endPoint y: 133, distance: 190.4
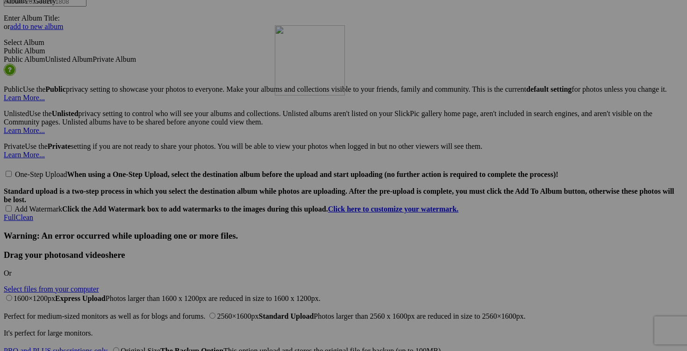
scroll to position [2062, 0]
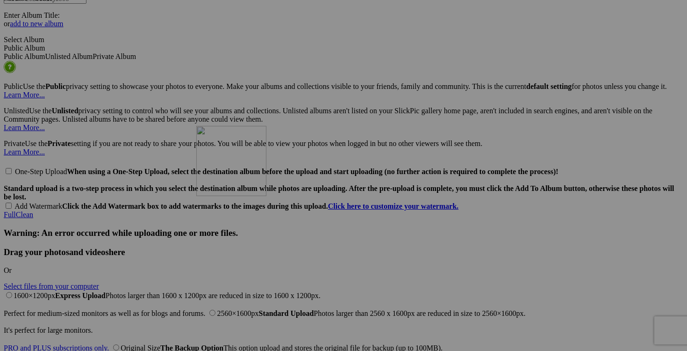
drag, startPoint x: 424, startPoint y: 111, endPoint x: 331, endPoint y: 207, distance: 133.9
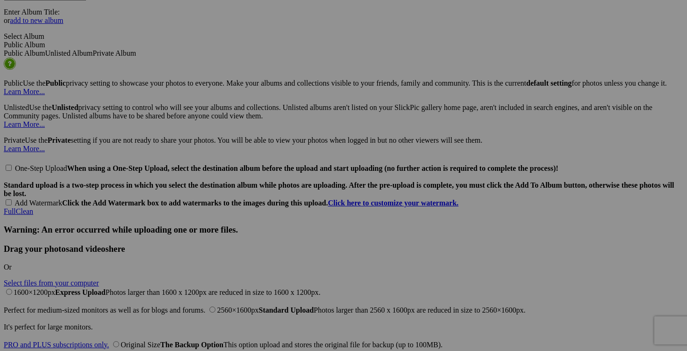
scroll to position [2067, 0]
drag, startPoint x: 348, startPoint y: 99, endPoint x: 357, endPoint y: 211, distance: 113.0
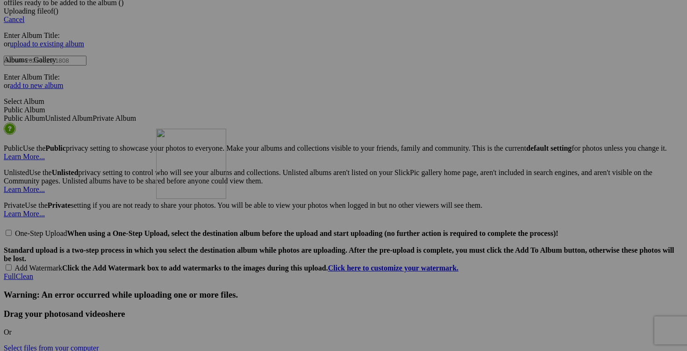
scroll to position [2019, 0]
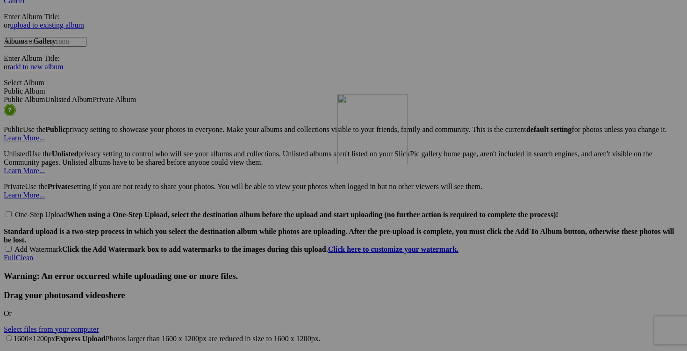
drag, startPoint x: 169, startPoint y: 86, endPoint x: 472, endPoint y: 175, distance: 315.8
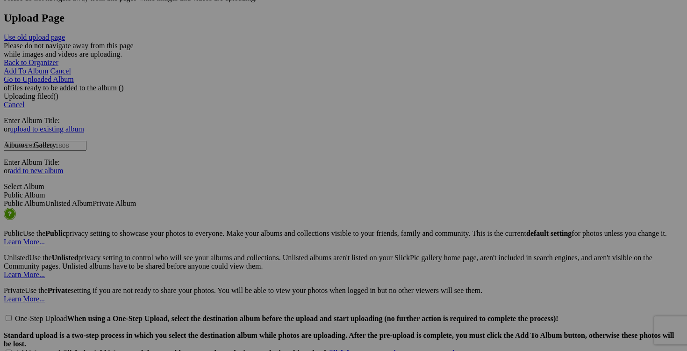
scroll to position [1920, 0]
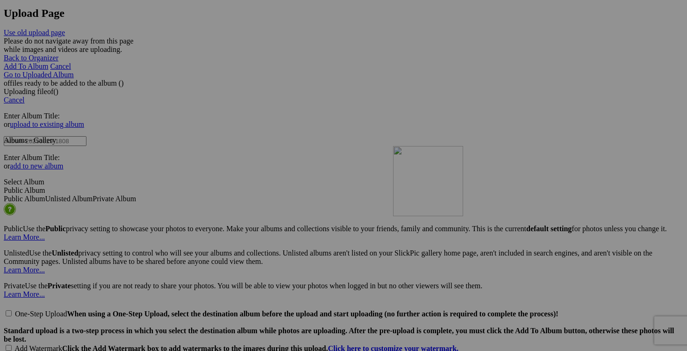
drag, startPoint x: 180, startPoint y: 197, endPoint x: 516, endPoint y: 226, distance: 337.4
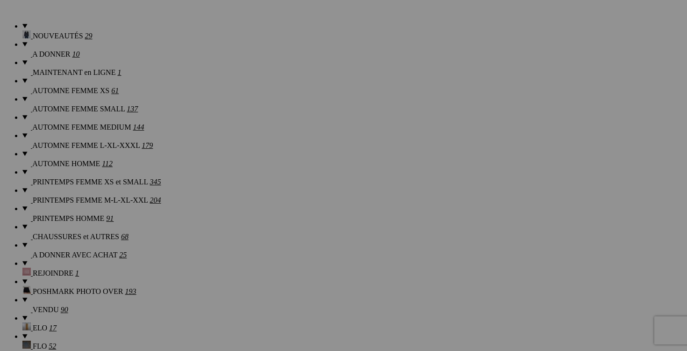
scroll to position [747, 0]
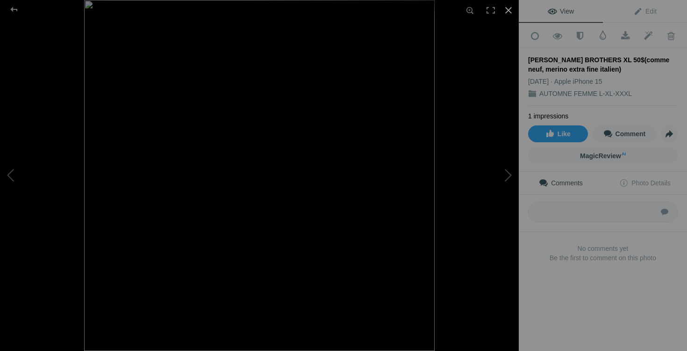
click at [508, 12] on div at bounding box center [508, 10] width 21 height 21
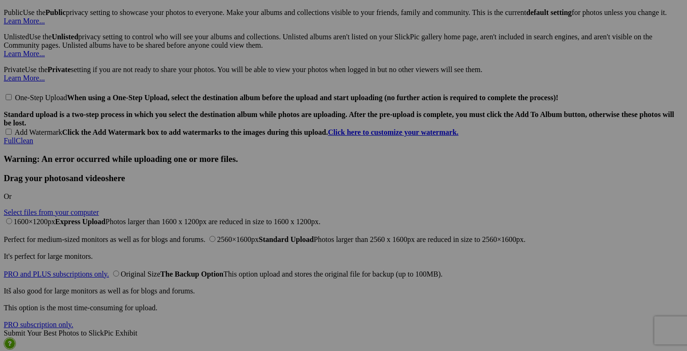
scroll to position [2139, 0]
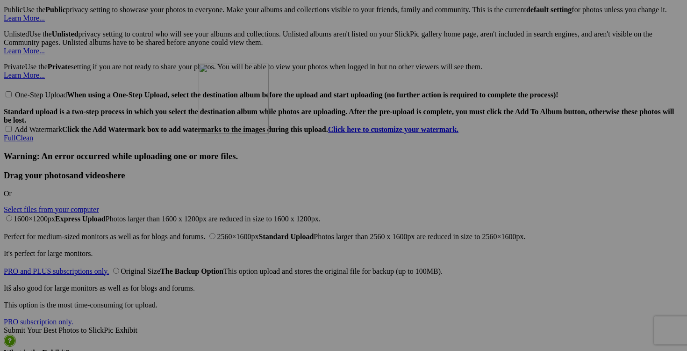
drag, startPoint x: 500, startPoint y: 130, endPoint x: 333, endPoint y: 145, distance: 167.0
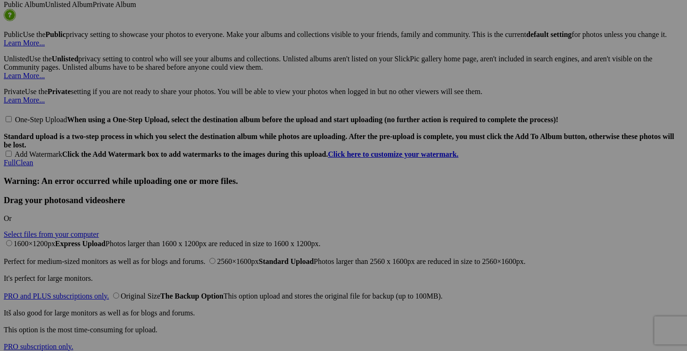
scroll to position [2126, 0]
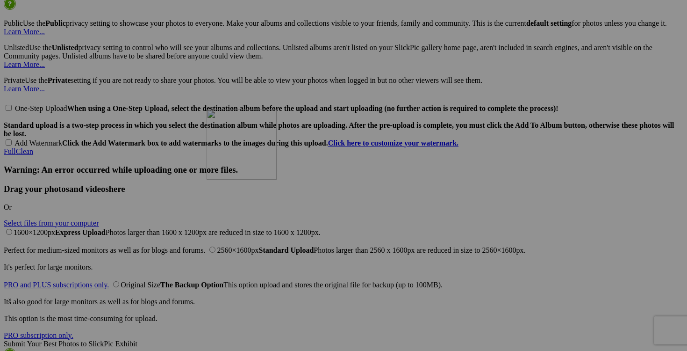
drag, startPoint x: 512, startPoint y: 217, endPoint x: 341, endPoint y: 188, distance: 173.5
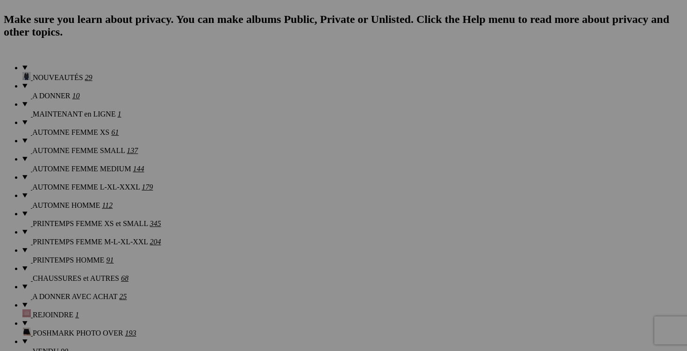
scroll to position [650, 0]
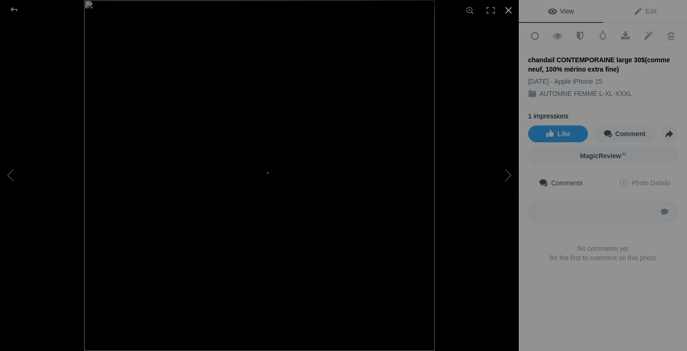
click at [508, 9] on div at bounding box center [508, 10] width 21 height 21
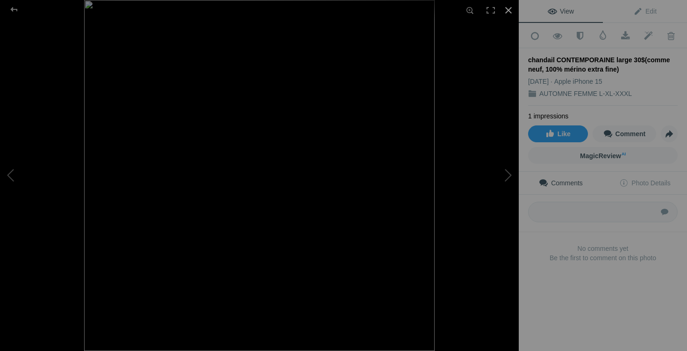
click at [508, 11] on div at bounding box center [508, 10] width 21 height 21
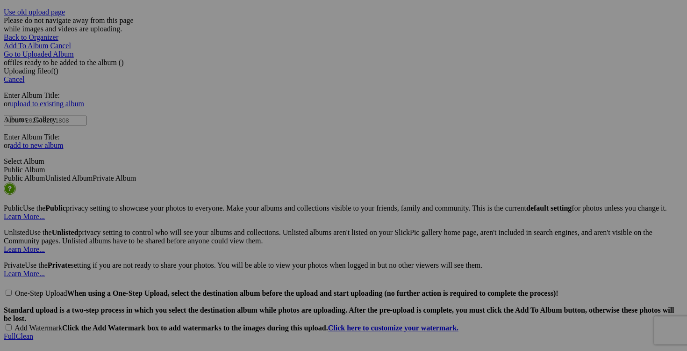
scroll to position [1943, 0]
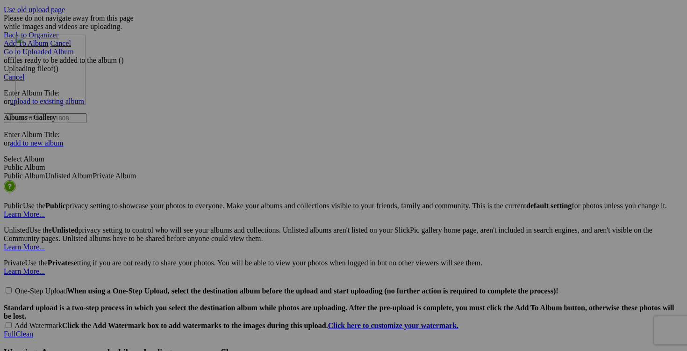
drag, startPoint x: 416, startPoint y: 91, endPoint x: 150, endPoint y: 116, distance: 266.7
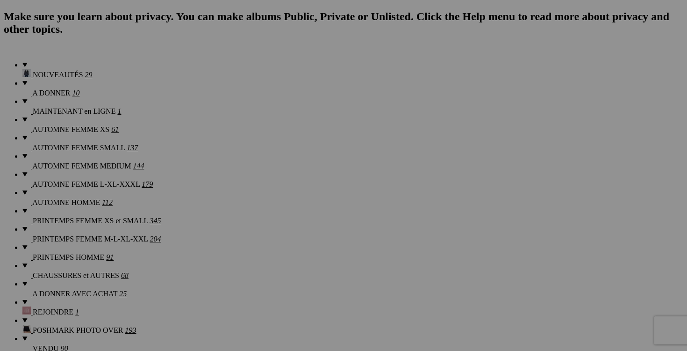
scroll to position [690, 0]
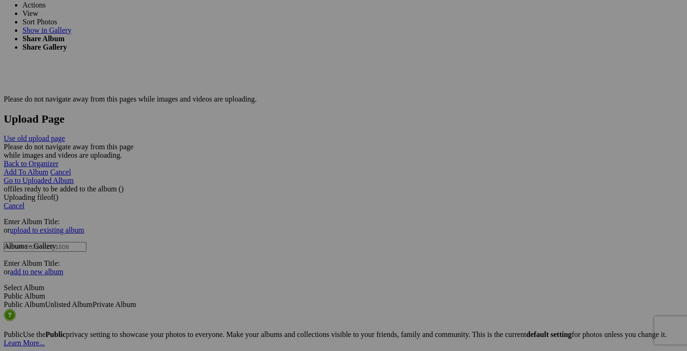
scroll to position [1822, 0]
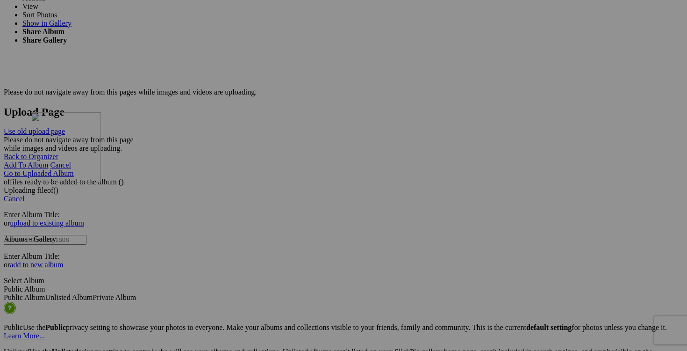
drag, startPoint x: 343, startPoint y: 63, endPoint x: 165, endPoint y: 194, distance: 221.0
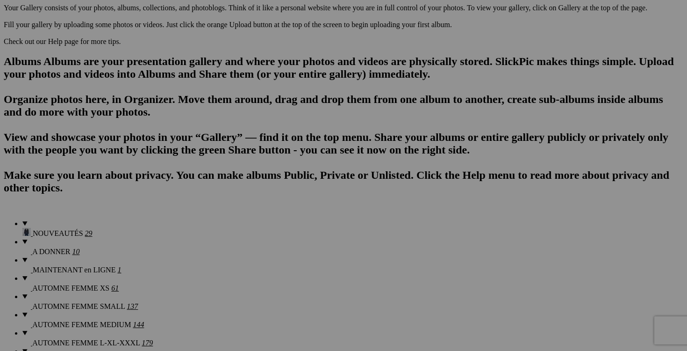
scroll to position [532, 0]
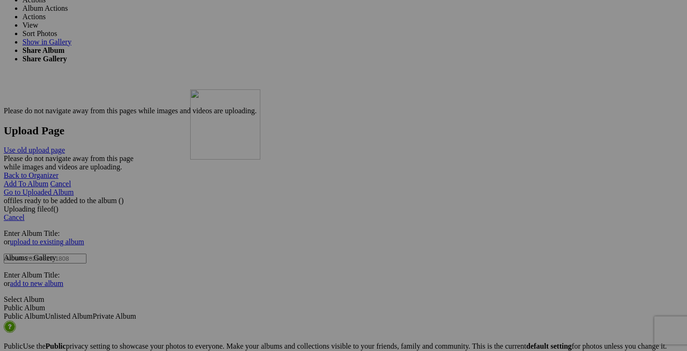
scroll to position [1821, 0]
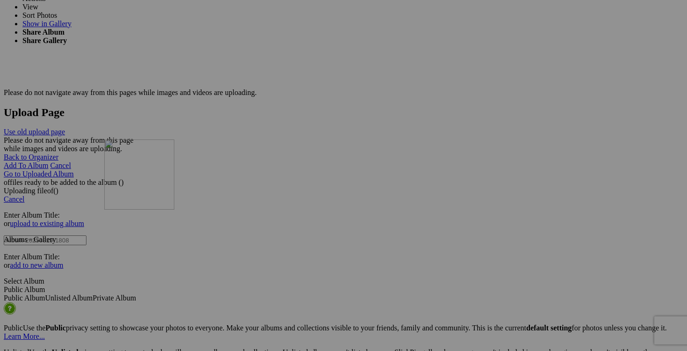
drag, startPoint x: 260, startPoint y: 208, endPoint x: 182, endPoint y: 217, distance: 78.6
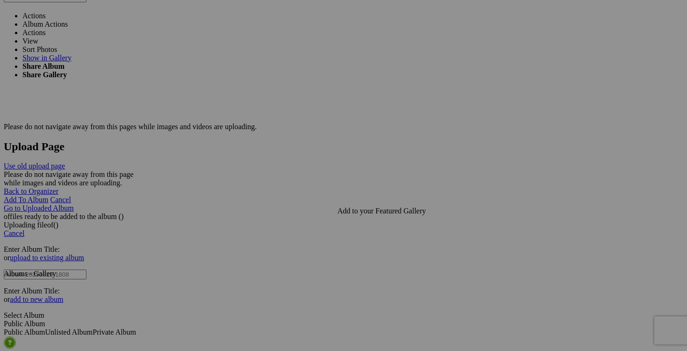
scroll to position [1790, 0]
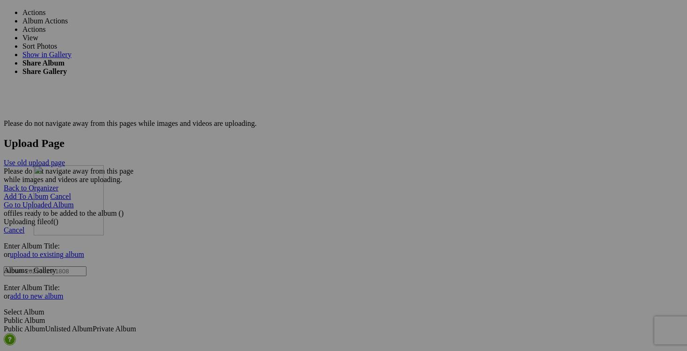
drag, startPoint x: 594, startPoint y: 165, endPoint x: 168, endPoint y: 246, distance: 433.6
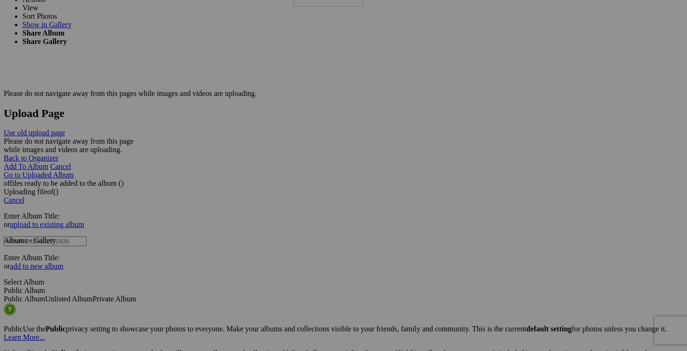
scroll to position [1809, 0]
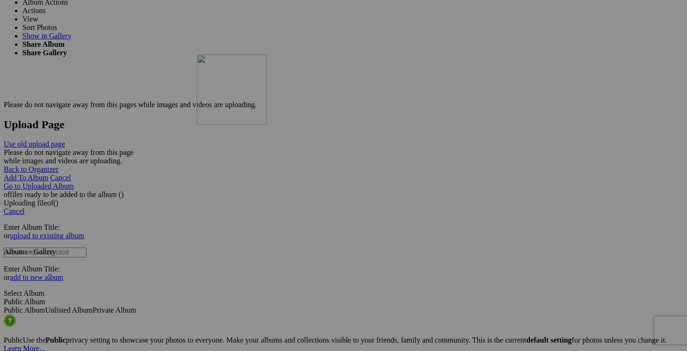
drag, startPoint x: 593, startPoint y: 131, endPoint x: 331, endPoint y: 136, distance: 261.8
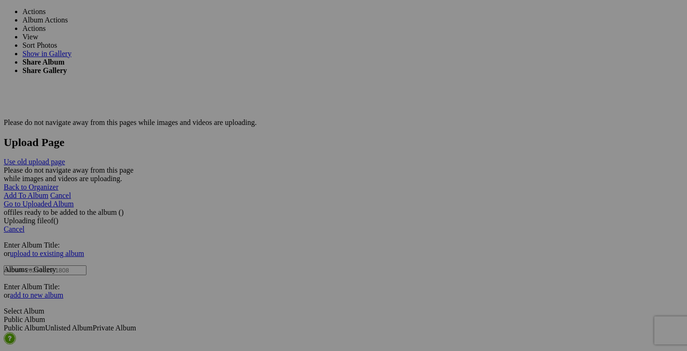
scroll to position [1796, 0]
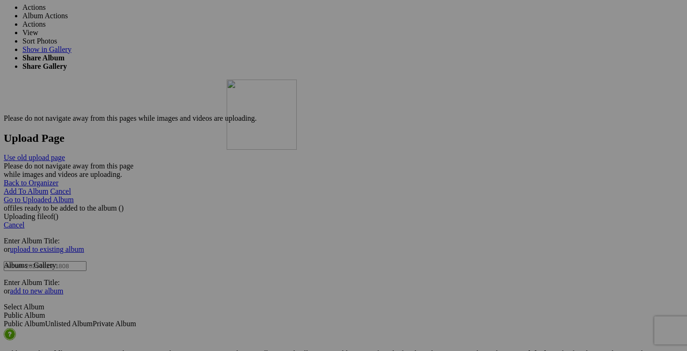
drag, startPoint x: 515, startPoint y: 85, endPoint x: 358, endPoint y: 158, distance: 173.1
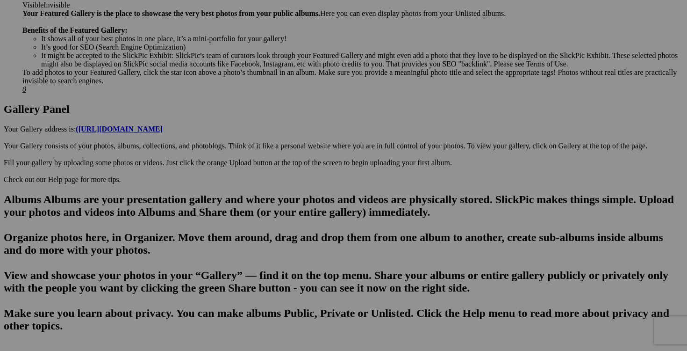
scroll to position [338, 0]
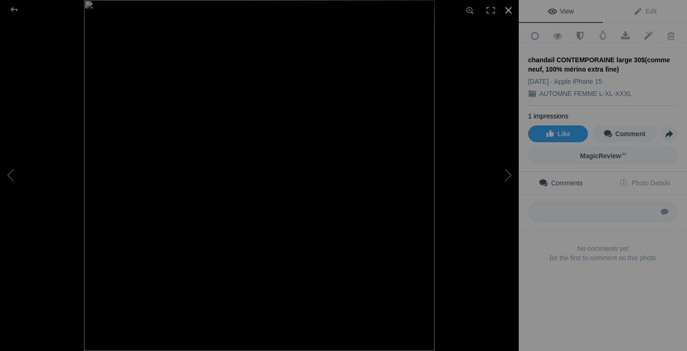
click at [508, 10] on div at bounding box center [508, 10] width 21 height 21
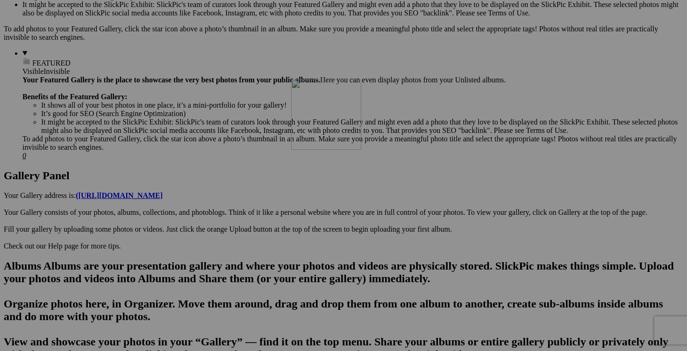
drag, startPoint x: 593, startPoint y: 163, endPoint x: 421, endPoint y: 151, distance: 172.9
drag, startPoint x: 339, startPoint y: 174, endPoint x: 600, endPoint y: 155, distance: 262.0
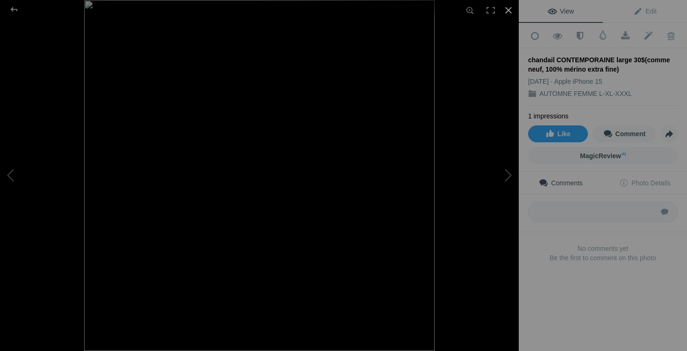
click at [506, 8] on div at bounding box center [508, 10] width 21 height 21
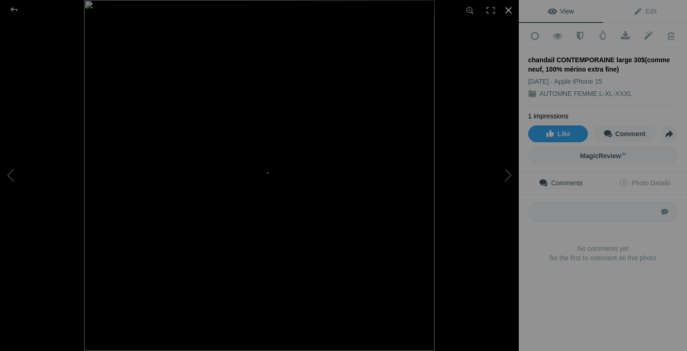
click at [507, 10] on div at bounding box center [508, 10] width 21 height 21
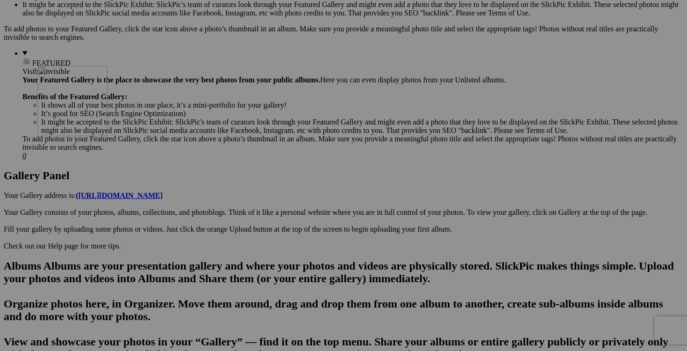
drag, startPoint x: 269, startPoint y: 158, endPoint x: 172, endPoint y: 147, distance: 97.9
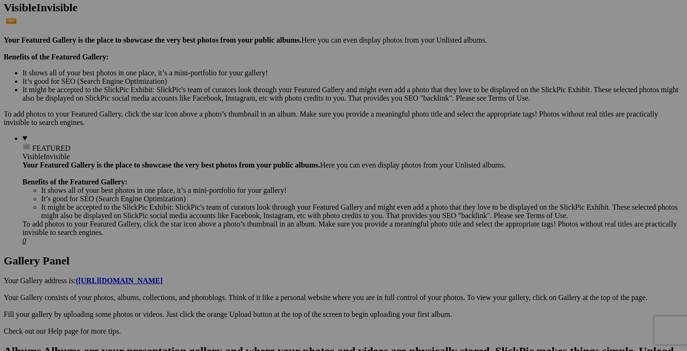
scroll to position [181, 0]
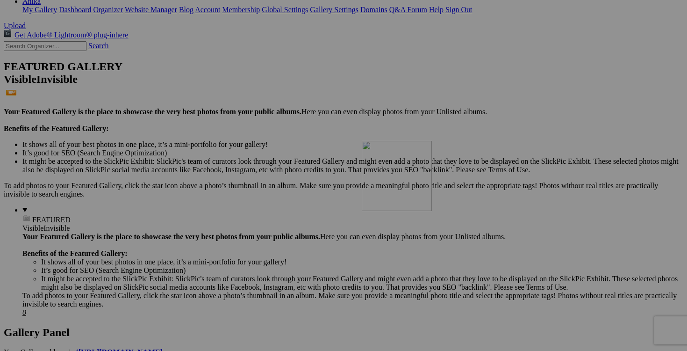
drag, startPoint x: 506, startPoint y: 223, endPoint x: 503, endPoint y: 209, distance: 14.8
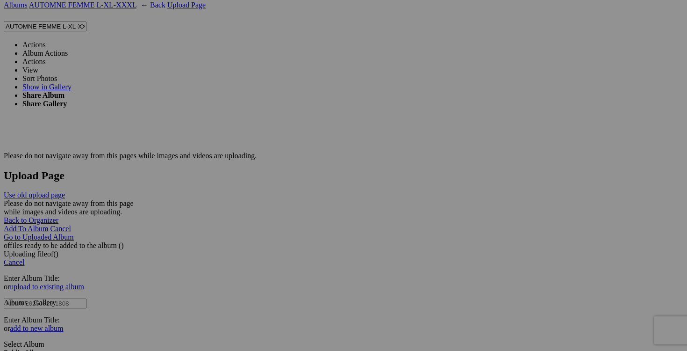
scroll to position [1761, 0]
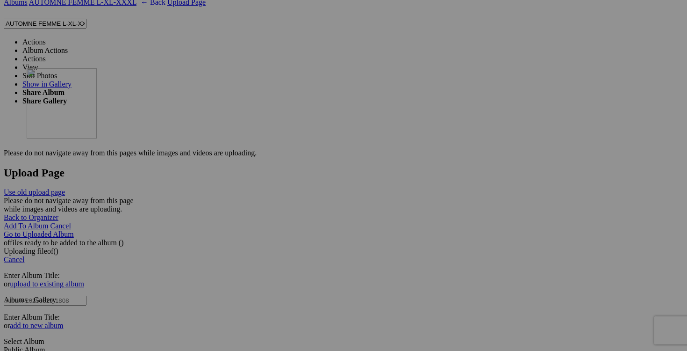
drag, startPoint x: 260, startPoint y: 208, endPoint x: 161, endPoint y: 150, distance: 114.4
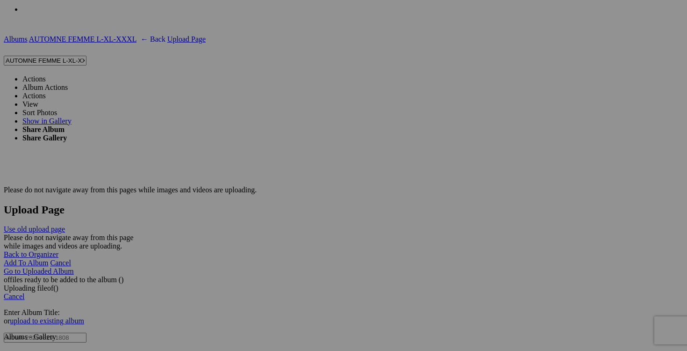
scroll to position [1727, 0]
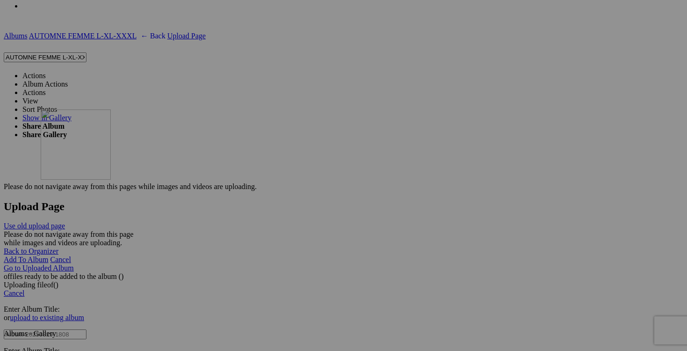
drag, startPoint x: 182, startPoint y: 70, endPoint x: 170, endPoint y: 186, distance: 117.0
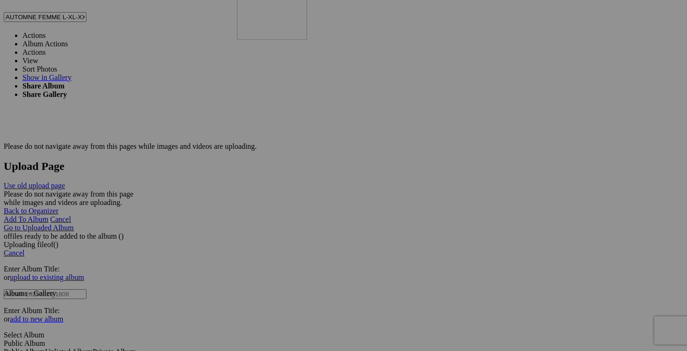
scroll to position [1816, 0]
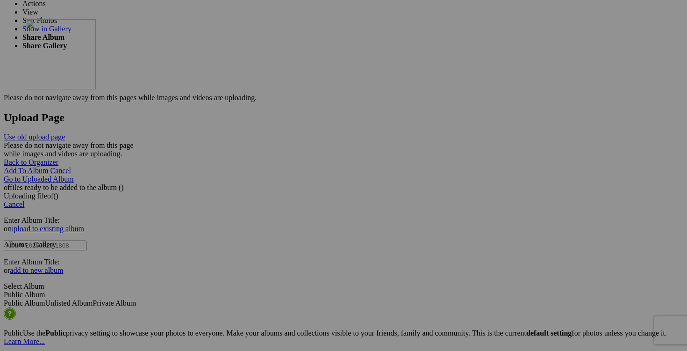
drag, startPoint x: 510, startPoint y: 141, endPoint x: 159, endPoint y: 100, distance: 353.4
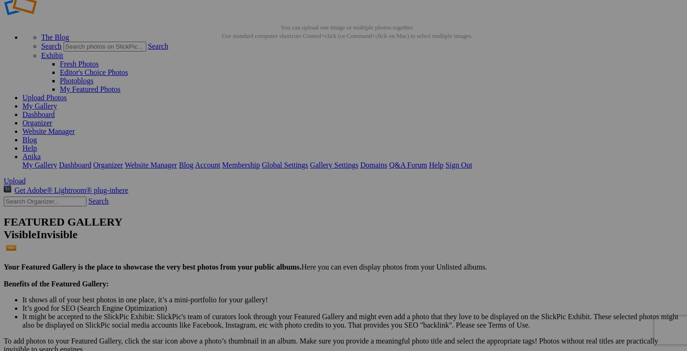
scroll to position [0, 0]
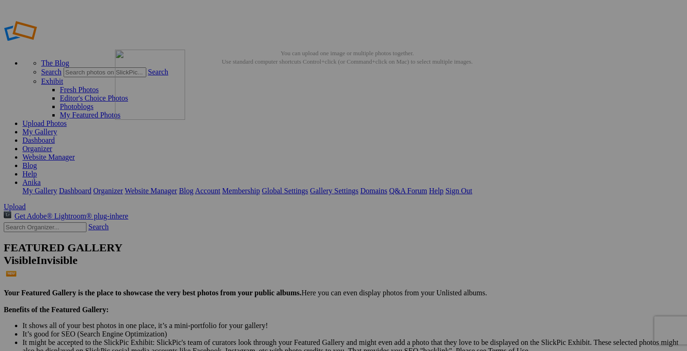
drag, startPoint x: 594, startPoint y: 271, endPoint x: 249, endPoint y: 116, distance: 377.9
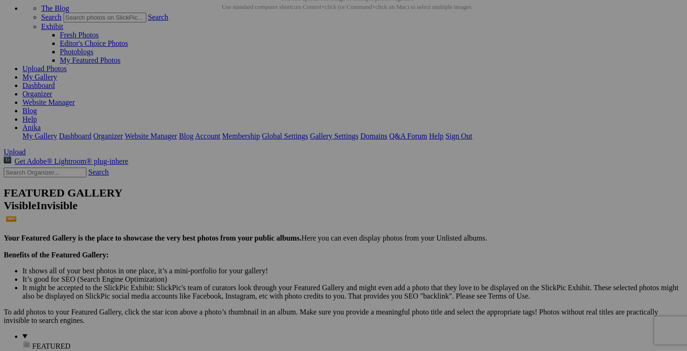
scroll to position [70, 0]
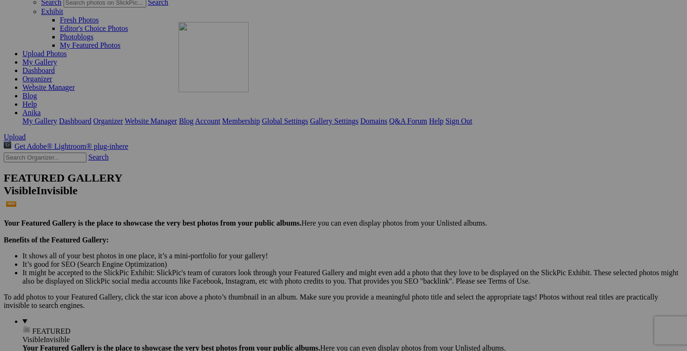
drag, startPoint x: 179, startPoint y: 312, endPoint x: 313, endPoint y: 103, distance: 248.6
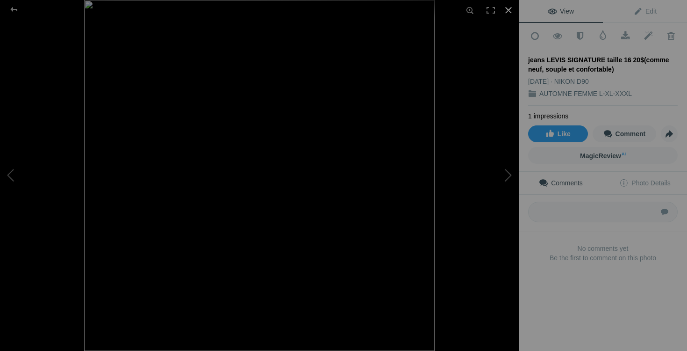
click at [511, 10] on div at bounding box center [508, 10] width 21 height 21
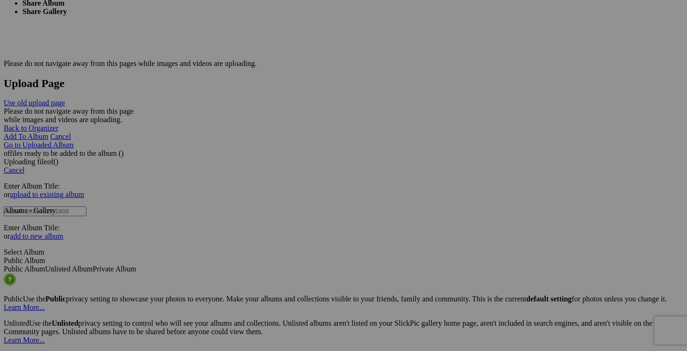
scroll to position [1875, 0]
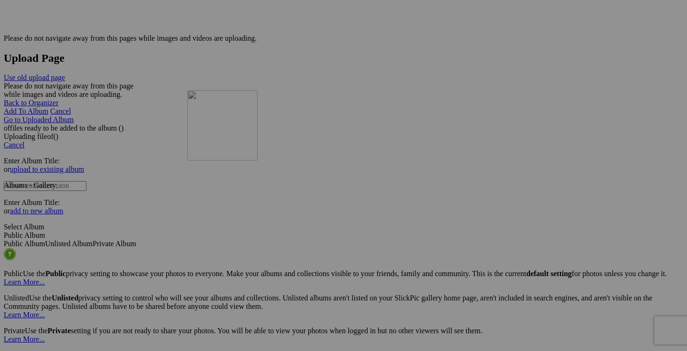
drag, startPoint x: 186, startPoint y: 194, endPoint x: 322, endPoint y: 172, distance: 137.9
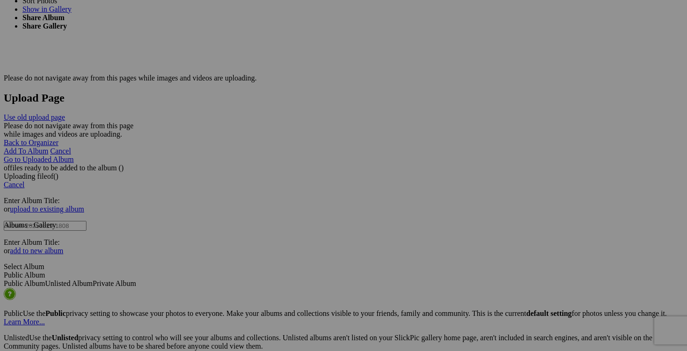
scroll to position [1769, 0]
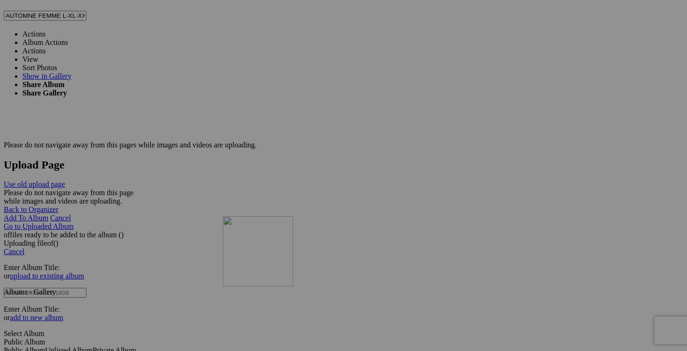
drag, startPoint x: 180, startPoint y: 250, endPoint x: 351, endPoint y: 294, distance: 176.5
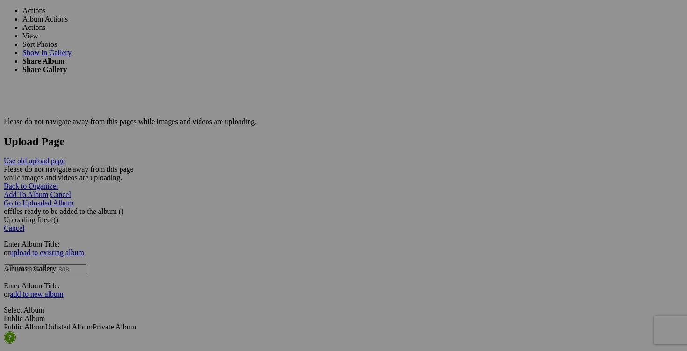
scroll to position [1793, 0]
drag, startPoint x: 180, startPoint y: 255, endPoint x: 362, endPoint y: 265, distance: 182.6
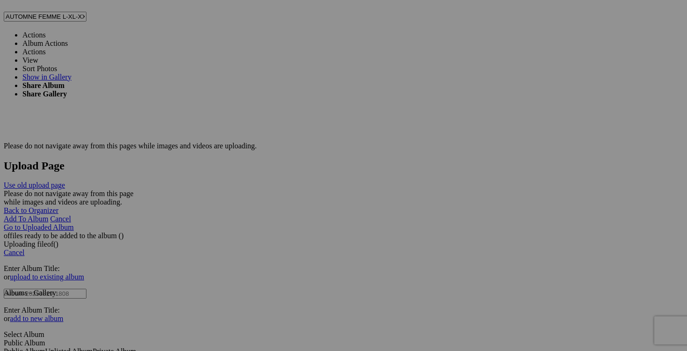
scroll to position [1739, 0]
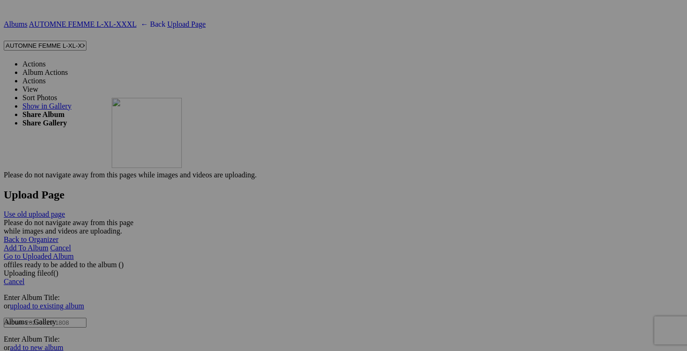
drag, startPoint x: 171, startPoint y: 246, endPoint x: 246, endPoint y: 179, distance: 100.7
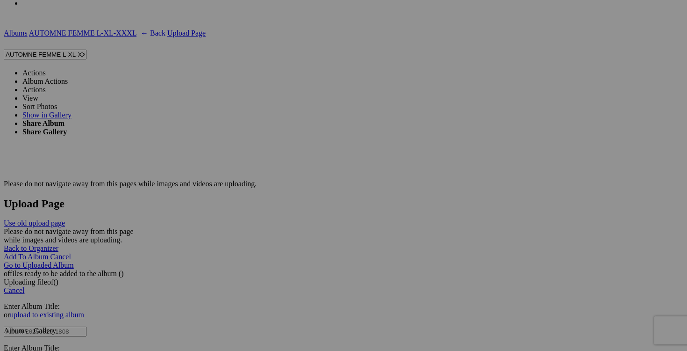
scroll to position [1714, 0]
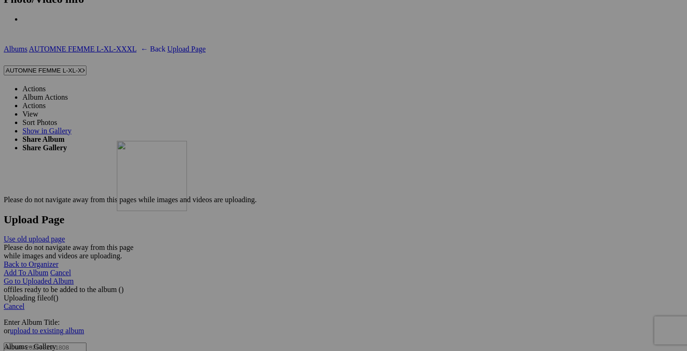
drag, startPoint x: 184, startPoint y: 231, endPoint x: 243, endPoint y: 215, distance: 60.7
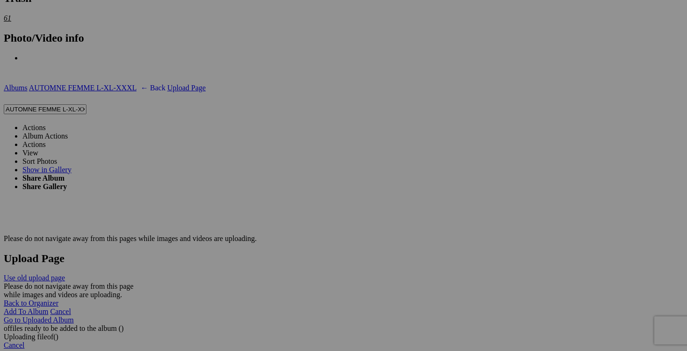
scroll to position [1681, 0]
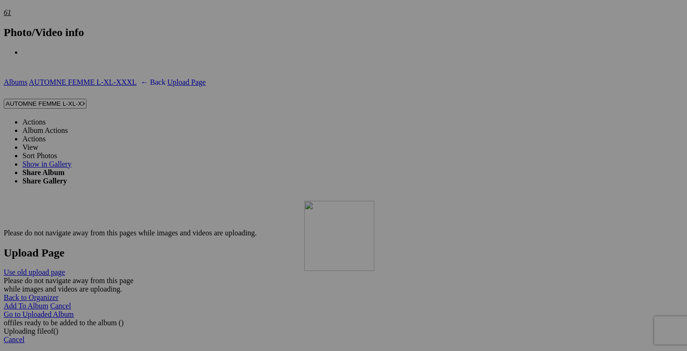
drag, startPoint x: 166, startPoint y: 258, endPoint x: 439, endPoint y: 282, distance: 273.6
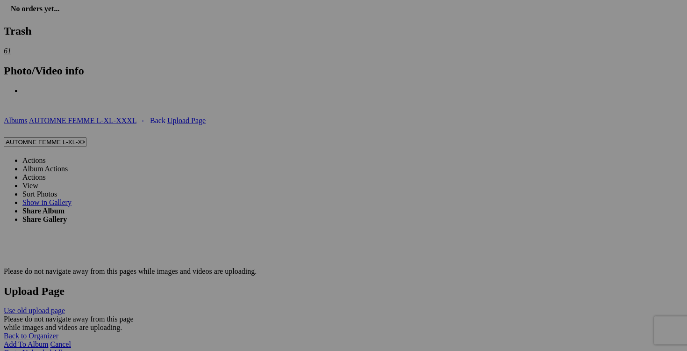
scroll to position [1654, 0]
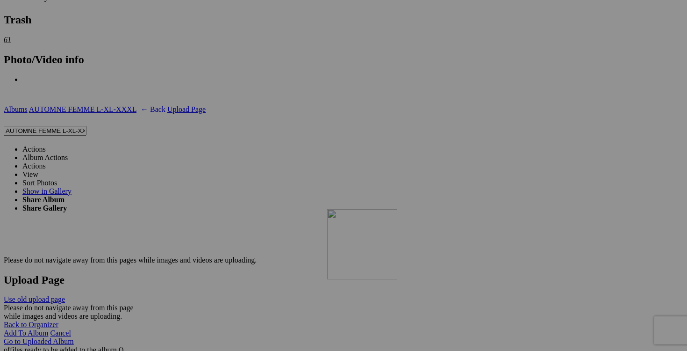
drag, startPoint x: 180, startPoint y: 246, endPoint x: 461, endPoint y: 289, distance: 284.8
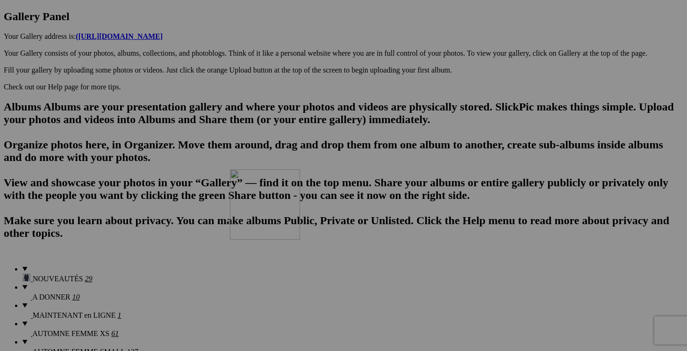
scroll to position [0, 0]
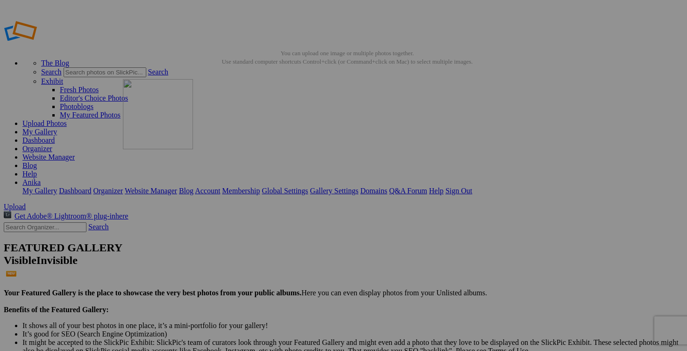
drag, startPoint x: 429, startPoint y: 212, endPoint x: 255, endPoint y: 126, distance: 194.0
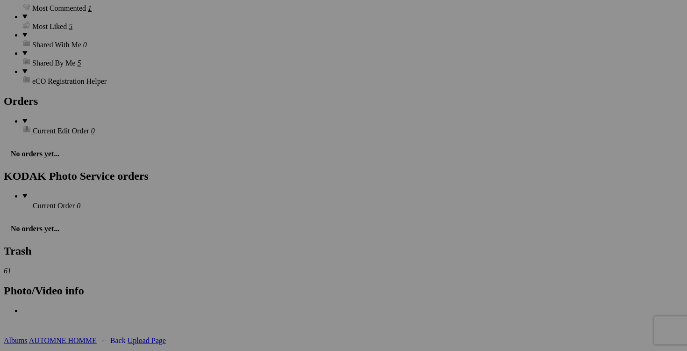
scroll to position [1423, 0]
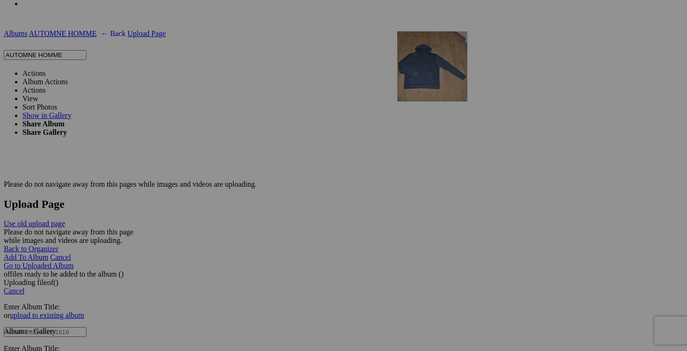
drag, startPoint x: 507, startPoint y: 155, endPoint x: 532, endPoint y: 112, distance: 49.9
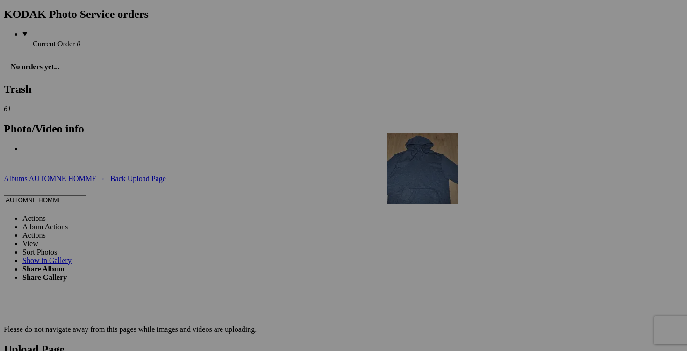
scroll to position [1588, 0]
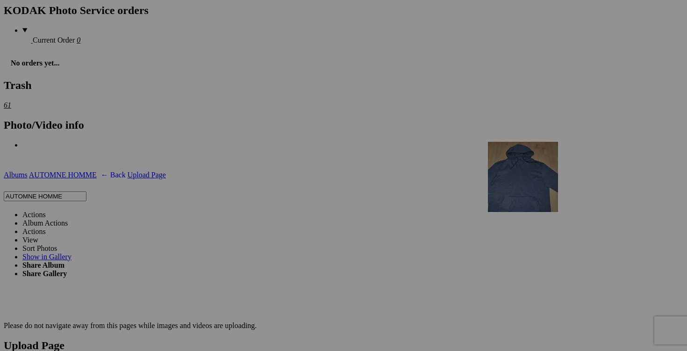
drag, startPoint x: 514, startPoint y: 216, endPoint x: 622, endPoint y: 222, distance: 108.6
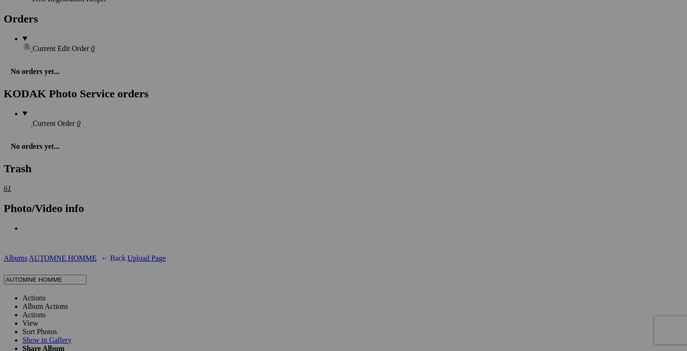
scroll to position [1502, 0]
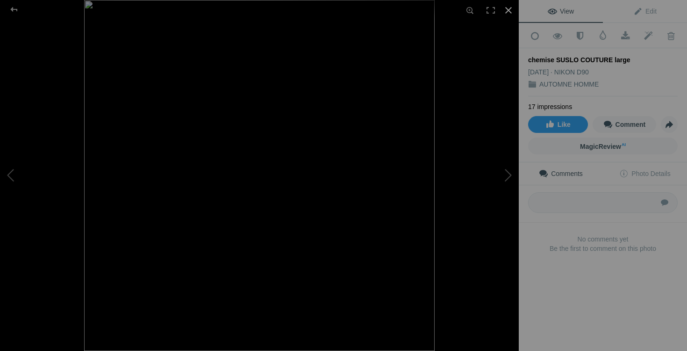
click at [506, 12] on div at bounding box center [508, 10] width 21 height 21
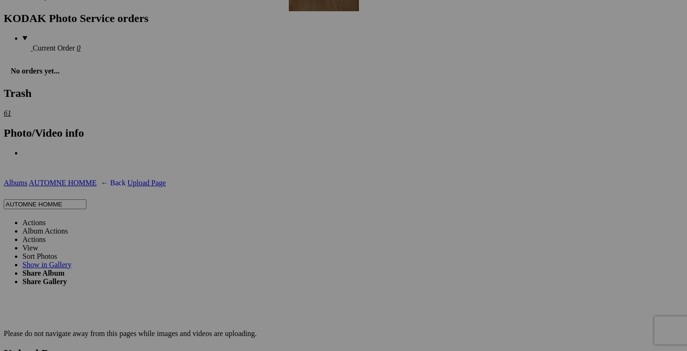
scroll to position [1600, 0]
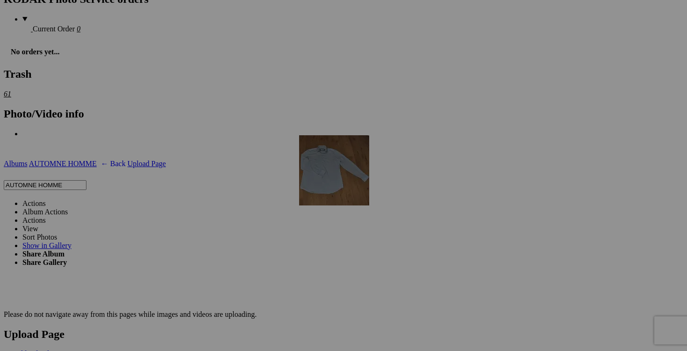
drag, startPoint x: 418, startPoint y: 79, endPoint x: 433, endPoint y: 216, distance: 136.9
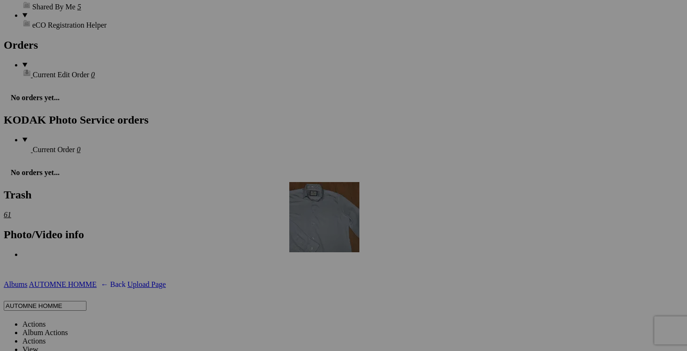
scroll to position [1496, 0]
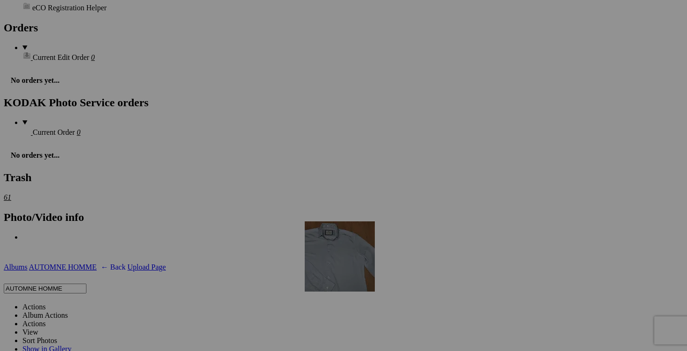
drag, startPoint x: 342, startPoint y: 146, endPoint x: 433, endPoint y: 297, distance: 176.4
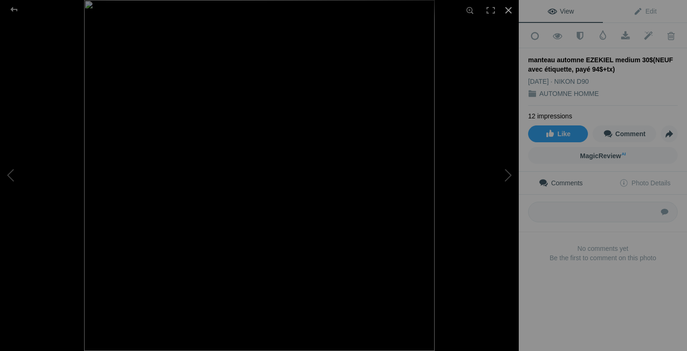
click at [504, 9] on div at bounding box center [508, 10] width 21 height 21
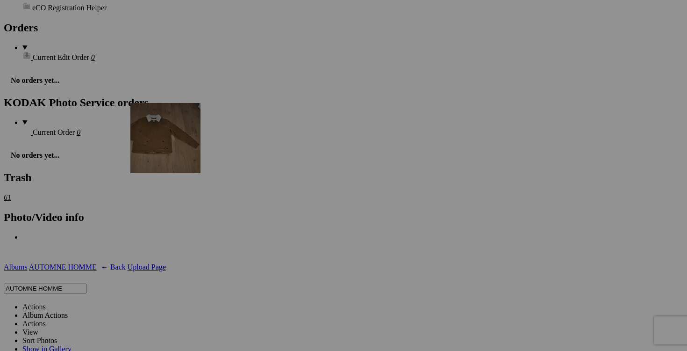
drag, startPoint x: 180, startPoint y: 79, endPoint x: 264, endPoint y: 180, distance: 131.1
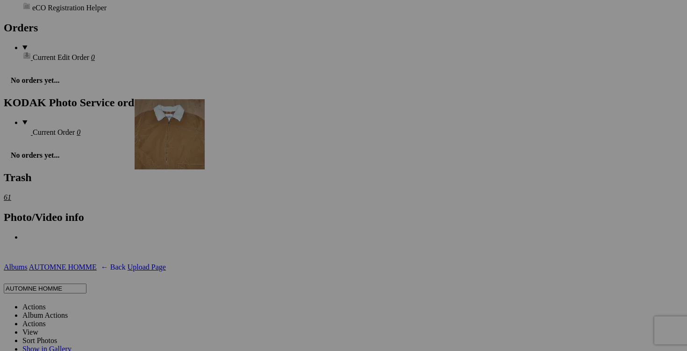
drag, startPoint x: 189, startPoint y: 65, endPoint x: 270, endPoint y: 175, distance: 136.4
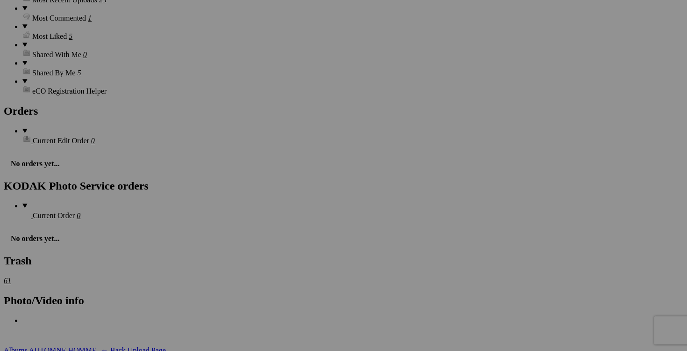
scroll to position [1407, 0]
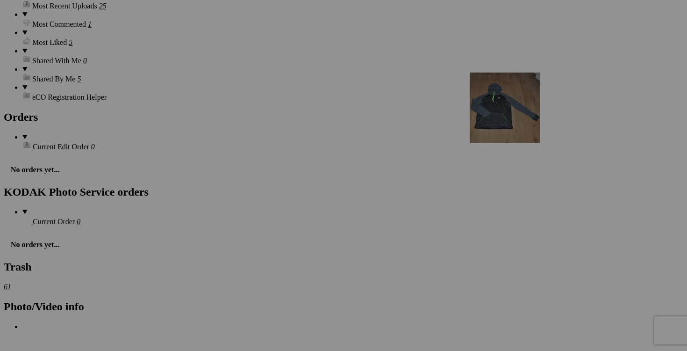
drag, startPoint x: 509, startPoint y: 56, endPoint x: 582, endPoint y: 148, distance: 117.2
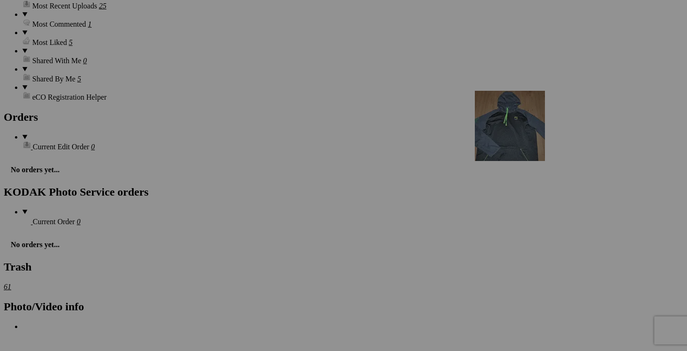
drag, startPoint x: 508, startPoint y: 72, endPoint x: 592, endPoint y: 164, distance: 124.1
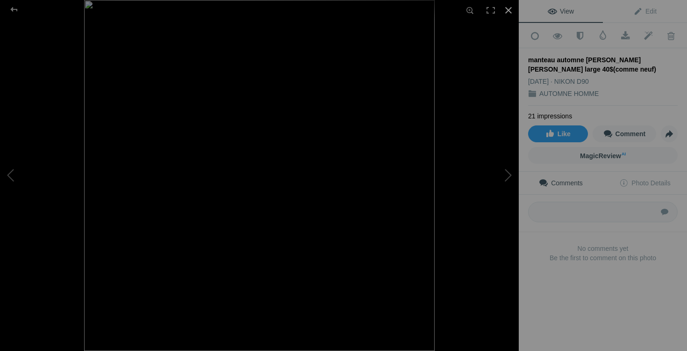
click at [510, 7] on div at bounding box center [508, 10] width 21 height 21
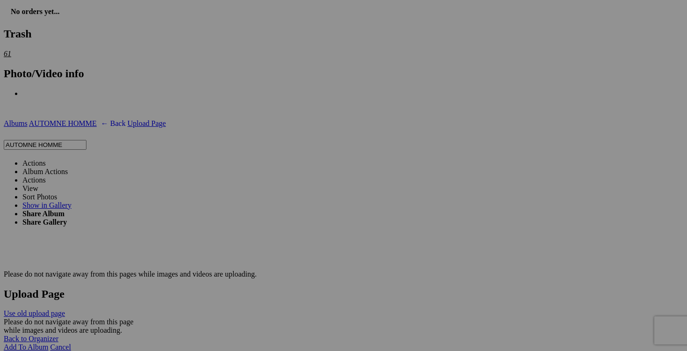
scroll to position [1645, 0]
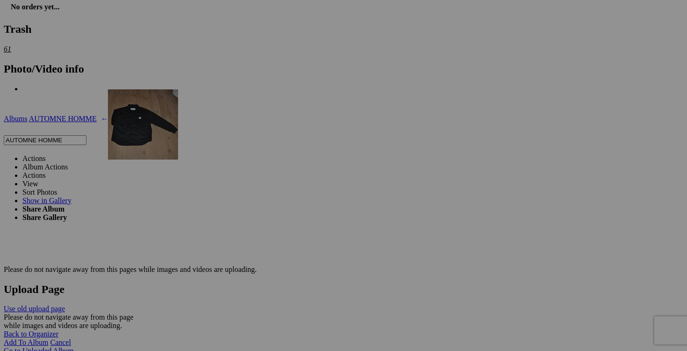
drag, startPoint x: 341, startPoint y: 52, endPoint x: 243, endPoint y: 171, distance: 153.7
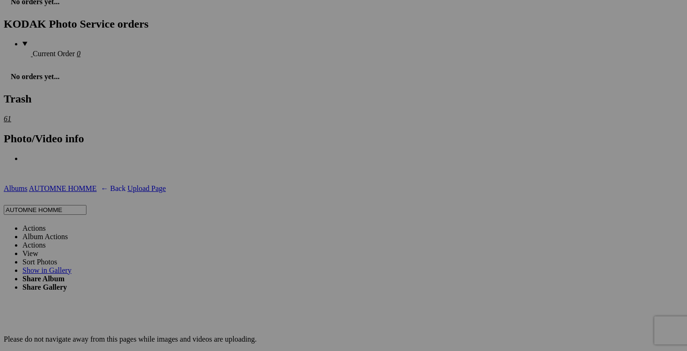
scroll to position [1583, 0]
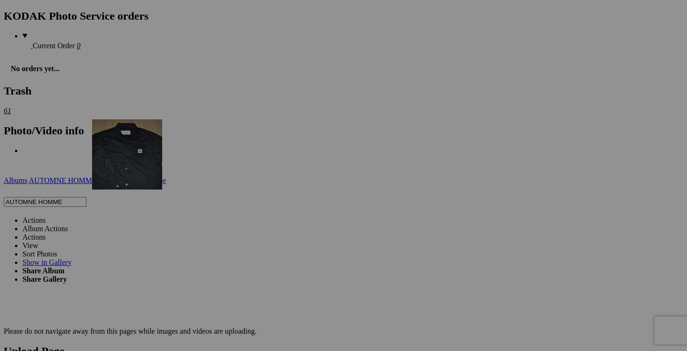
drag, startPoint x: 331, startPoint y: 93, endPoint x: 225, endPoint y: 200, distance: 150.4
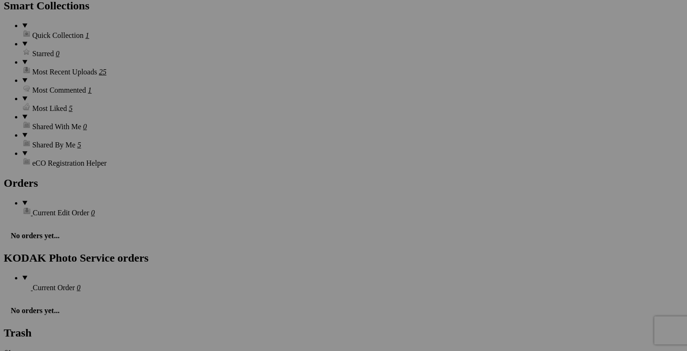
scroll to position [1336, 0]
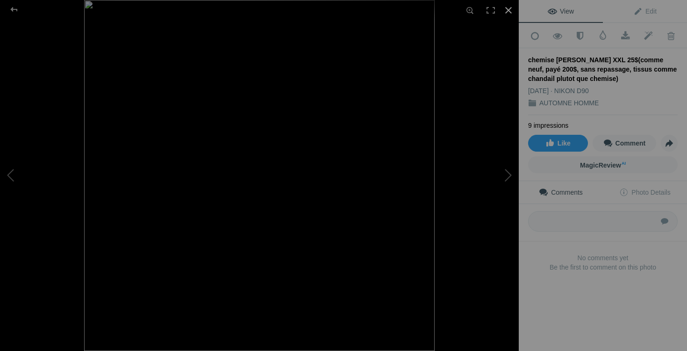
click at [505, 12] on div at bounding box center [508, 10] width 21 height 21
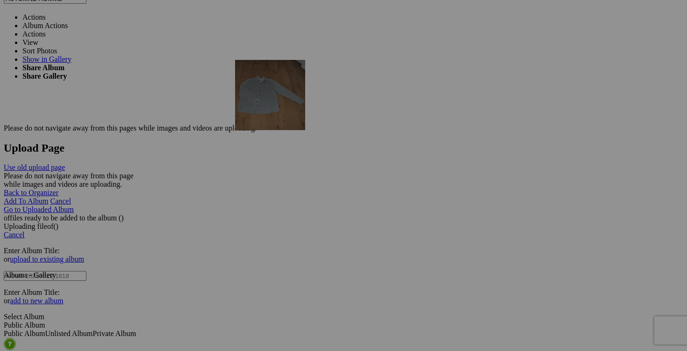
scroll to position [1787, 0]
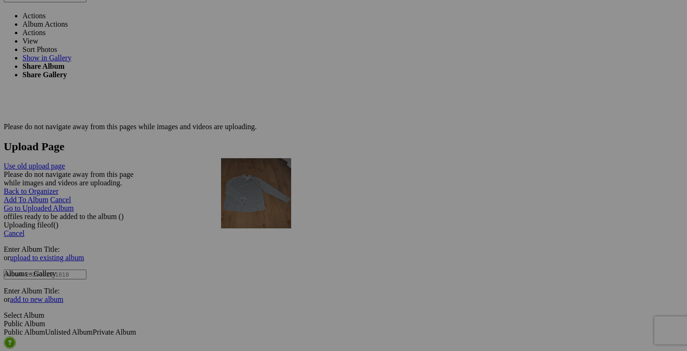
drag, startPoint x: 262, startPoint y: 128, endPoint x: 356, endPoint y: 239, distance: 145.6
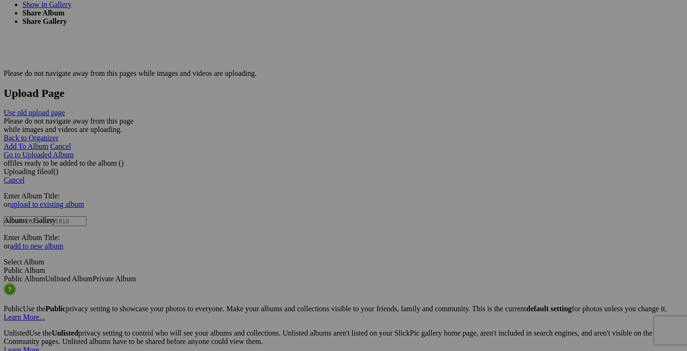
scroll to position [1841, 0]
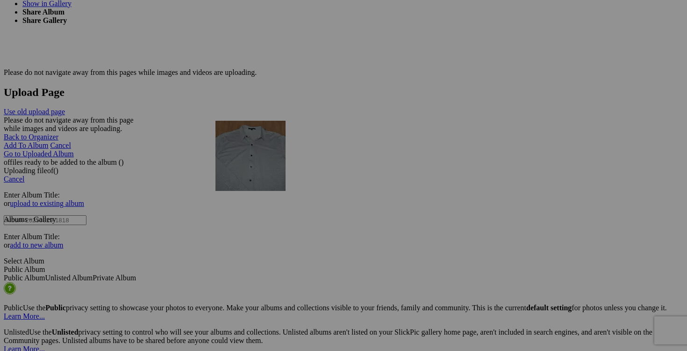
drag, startPoint x: 179, startPoint y: 94, endPoint x: 349, endPoint y: 201, distance: 200.8
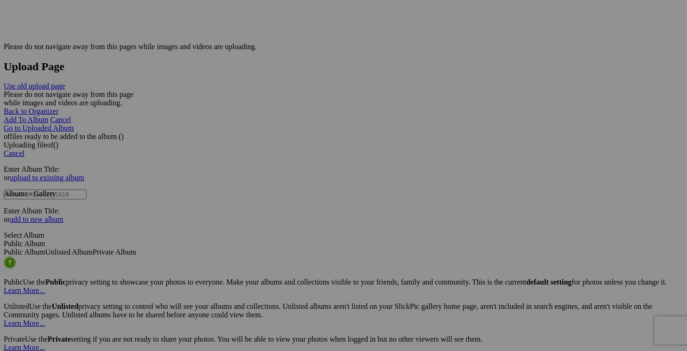
scroll to position [1885, 0]
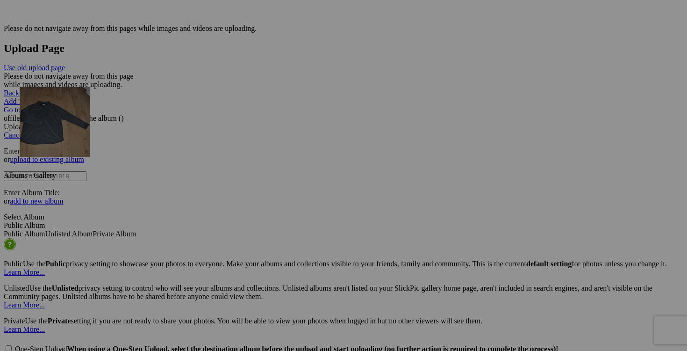
drag, startPoint x: 493, startPoint y: 242, endPoint x: 154, endPoint y: 168, distance: 346.3
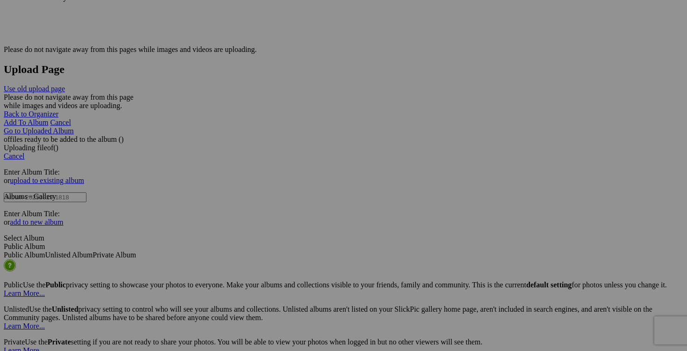
scroll to position [1869, 0]
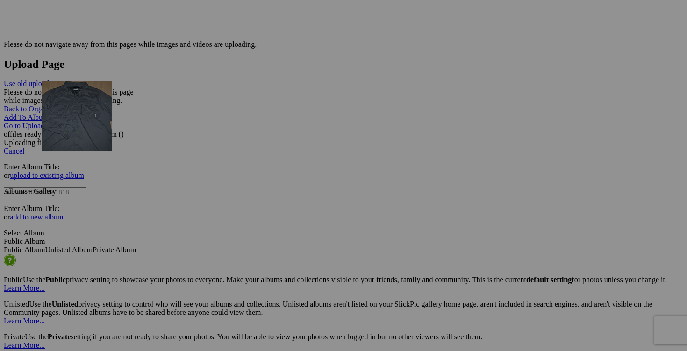
drag, startPoint x: 510, startPoint y: 157, endPoint x: 176, endPoint y: 162, distance: 333.8
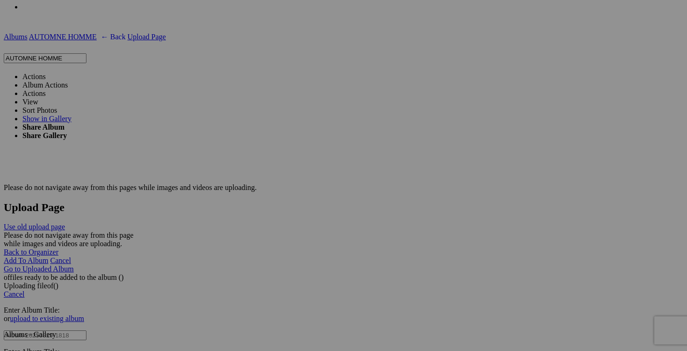
scroll to position [1741, 0]
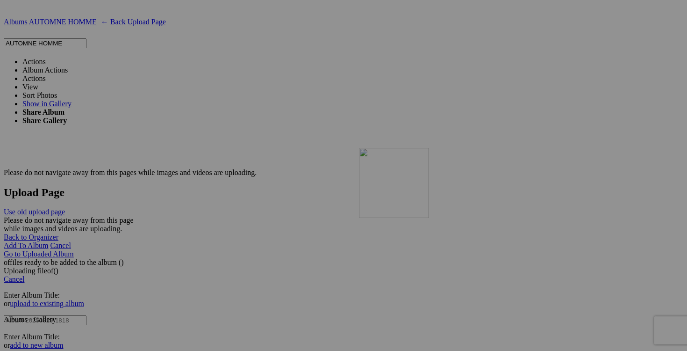
drag, startPoint x: 327, startPoint y: 309, endPoint x: 494, endPoint y: 229, distance: 184.4
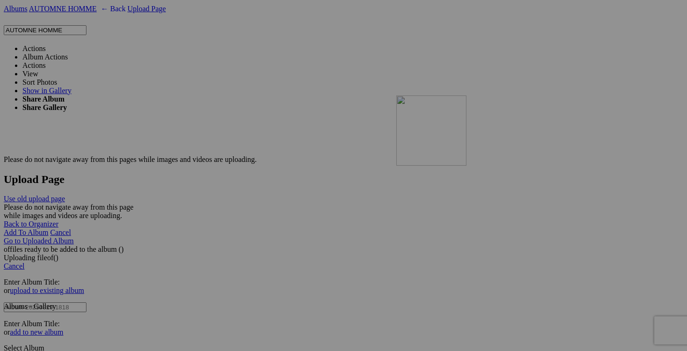
drag, startPoint x: 271, startPoint y: 143, endPoint x: 528, endPoint y: 175, distance: 258.7
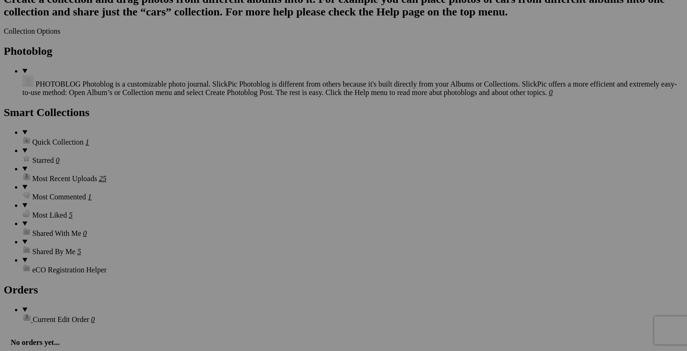
scroll to position [1226, 0]
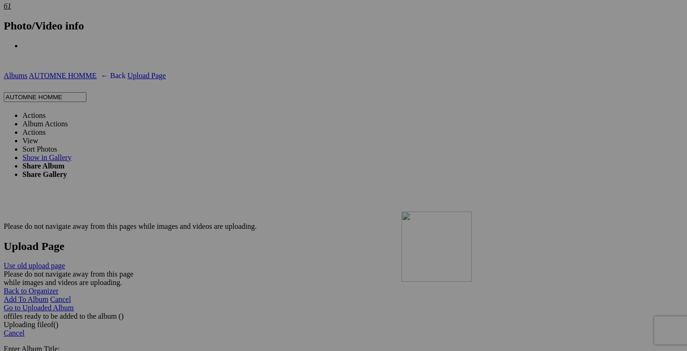
drag, startPoint x: 263, startPoint y: 108, endPoint x: 528, endPoint y: 285, distance: 318.8
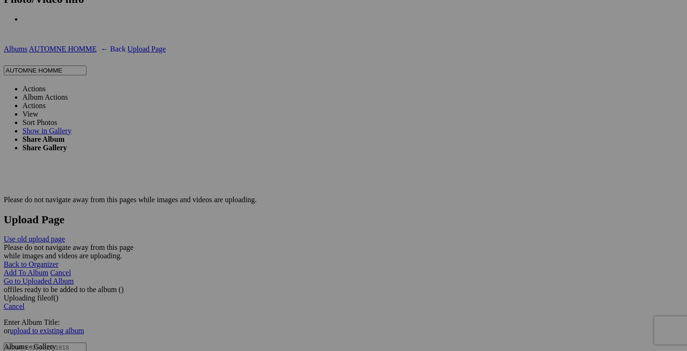
scroll to position [1717, 0]
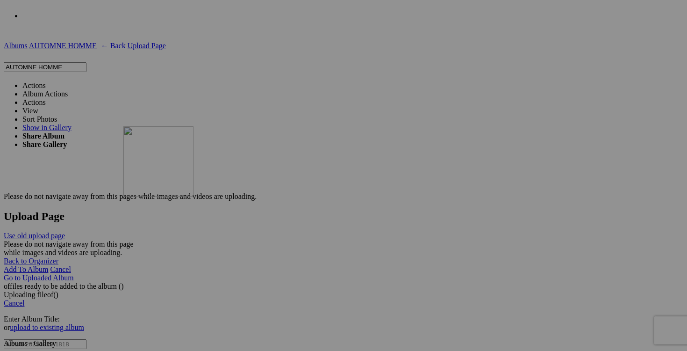
drag, startPoint x: 170, startPoint y: 185, endPoint x: 258, endPoint y: 208, distance: 91.3
drag, startPoint x: 249, startPoint y: 210, endPoint x: 503, endPoint y: 187, distance: 254.9
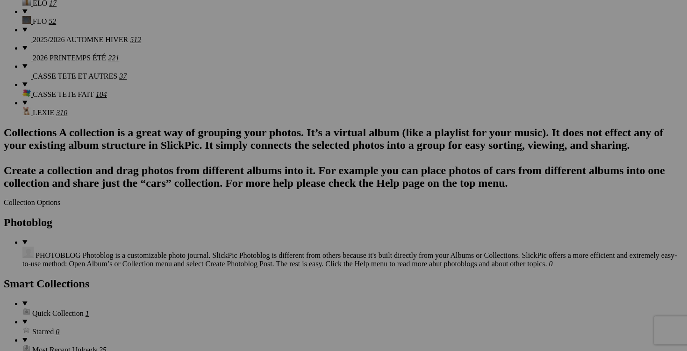
scroll to position [1060, 0]
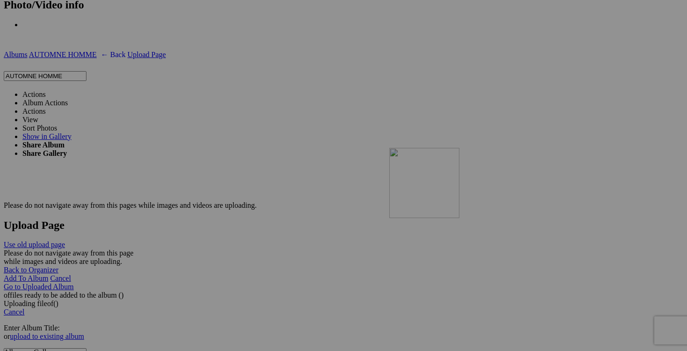
drag, startPoint x: 598, startPoint y: 155, endPoint x: 524, endPoint y: 228, distance: 104.5
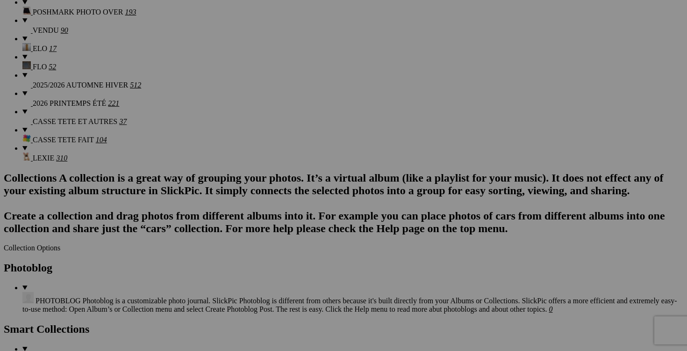
scroll to position [1010, 0]
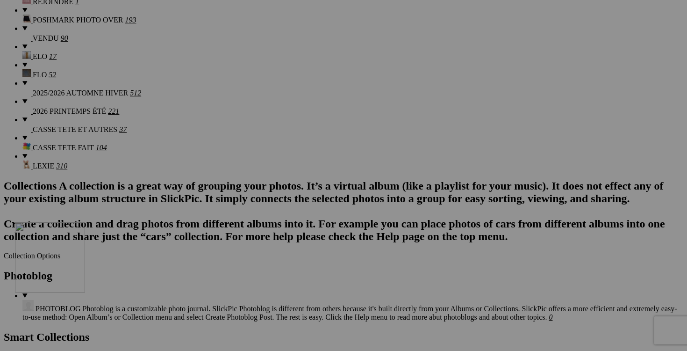
drag, startPoint x: 503, startPoint y: 212, endPoint x: 150, endPoint y: 303, distance: 365.0
drag, startPoint x: 422, startPoint y: 188, endPoint x: 154, endPoint y: 290, distance: 286.6
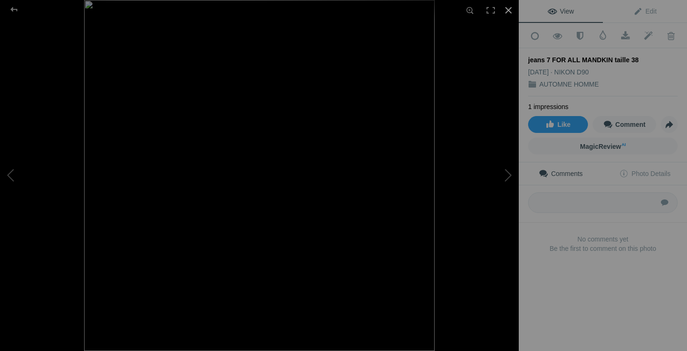
click at [507, 13] on div at bounding box center [508, 10] width 21 height 21
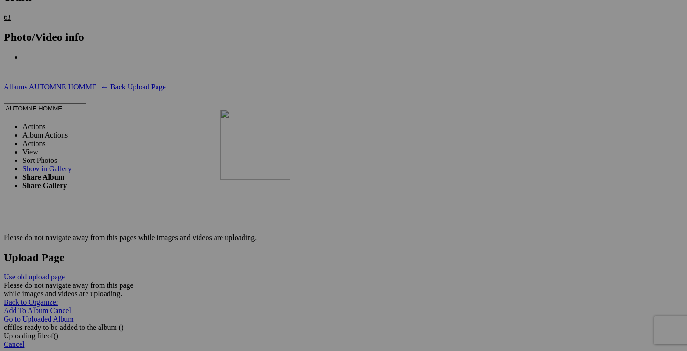
scroll to position [1678, 0]
drag, startPoint x: 246, startPoint y: 199, endPoint x: 332, endPoint y: 241, distance: 96.0
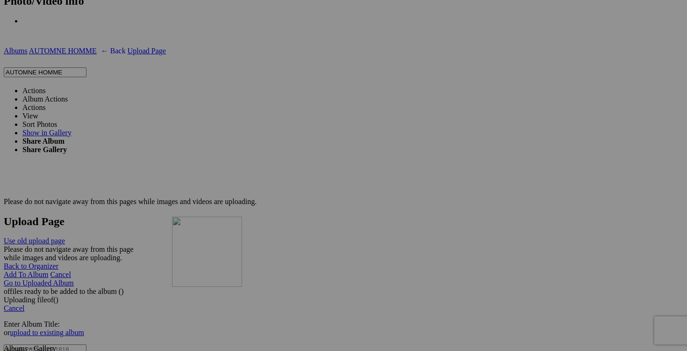
scroll to position [1718, 0]
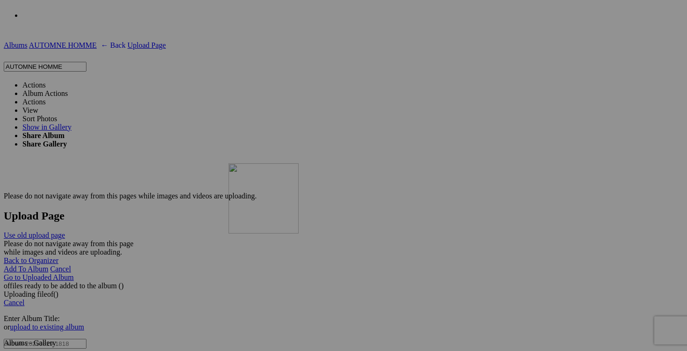
drag, startPoint x: 174, startPoint y: 324, endPoint x: 363, endPoint y: 244, distance: 205.3
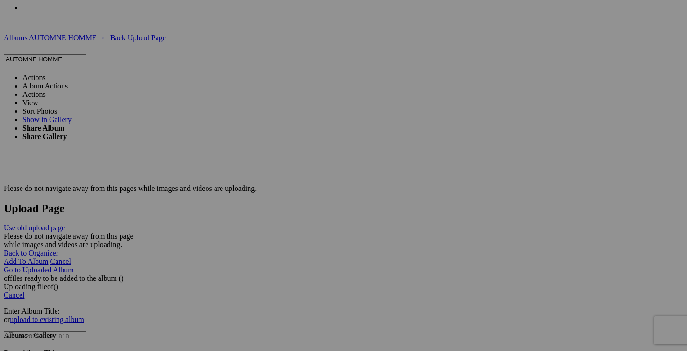
scroll to position [1830, 0]
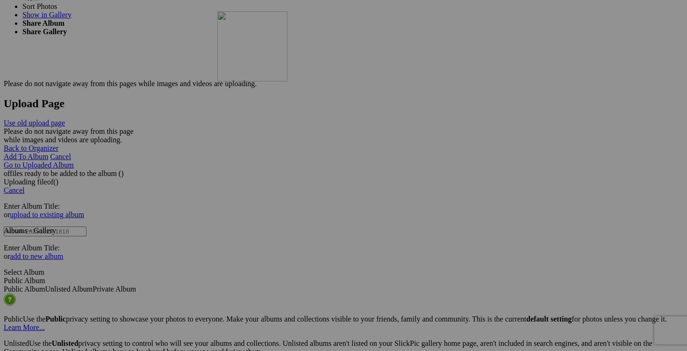
drag, startPoint x: 183, startPoint y: 165, endPoint x: 352, endPoint y: 93, distance: 183.7
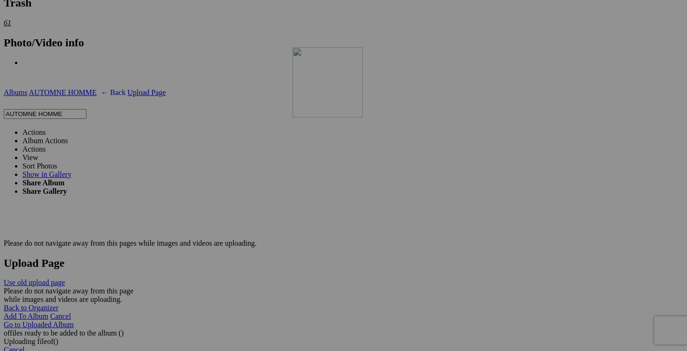
scroll to position [1689, 0]
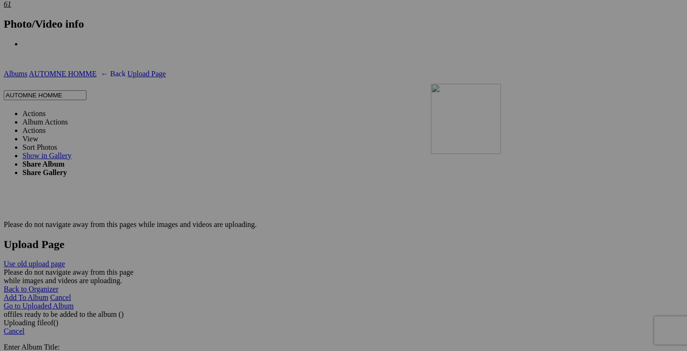
drag, startPoint x: 433, startPoint y: 145, endPoint x: 566, endPoint y: 165, distance: 134.2
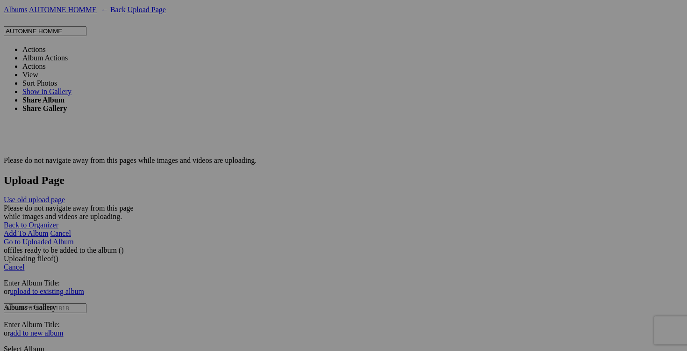
scroll to position [1662, 0]
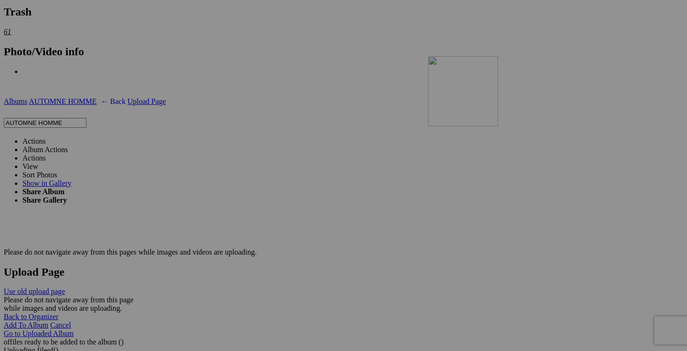
drag, startPoint x: 419, startPoint y: 279, endPoint x: 563, endPoint y: 137, distance: 202.0
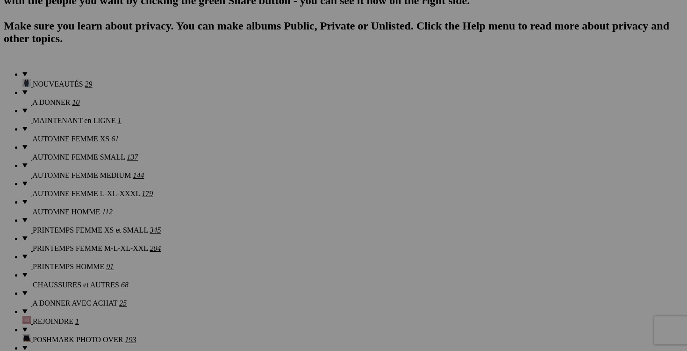
scroll to position [680, 0]
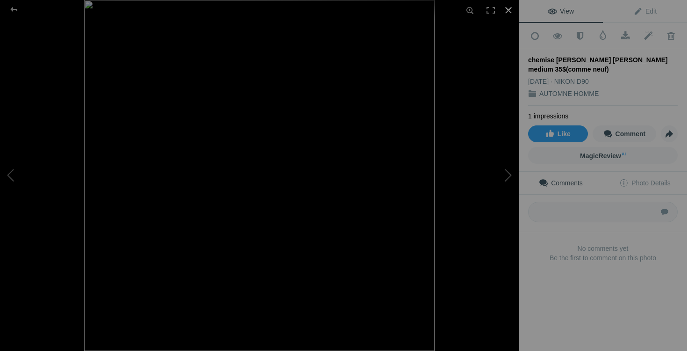
click at [509, 10] on div at bounding box center [508, 10] width 21 height 21
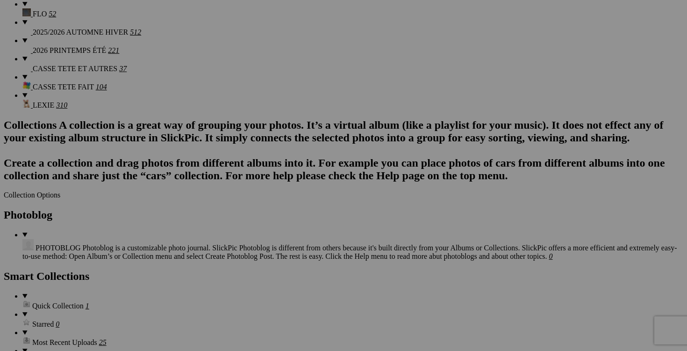
scroll to position [1092, 0]
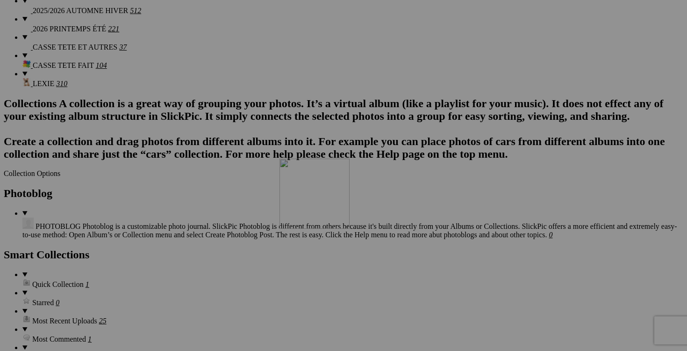
drag, startPoint x: 325, startPoint y: 191, endPoint x: 414, endPoint y: 239, distance: 101.4
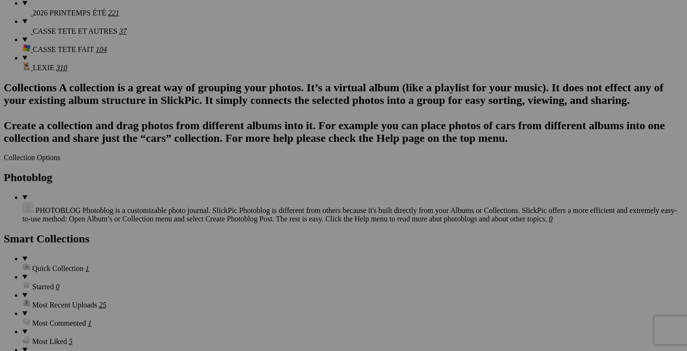
scroll to position [1130, 0]
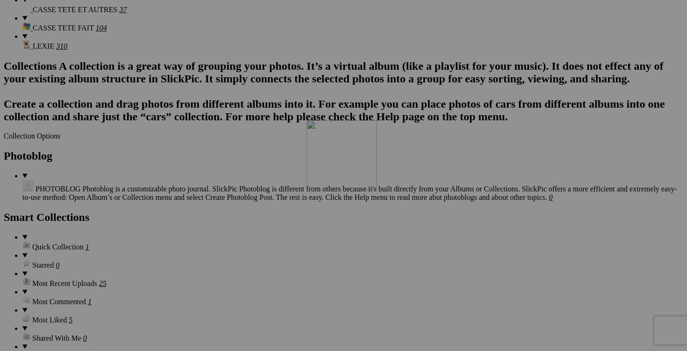
drag, startPoint x: 352, startPoint y: 182, endPoint x: 441, endPoint y: 200, distance: 90.6
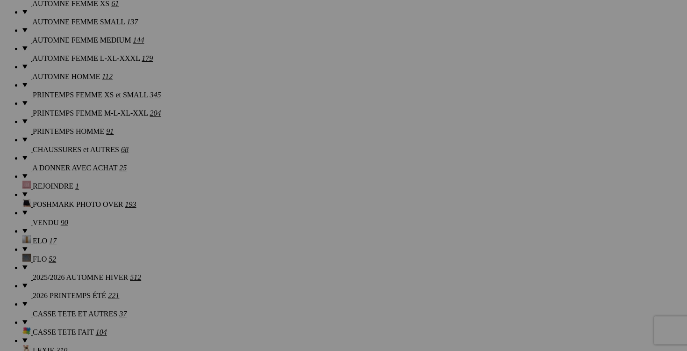
scroll to position [825, 0]
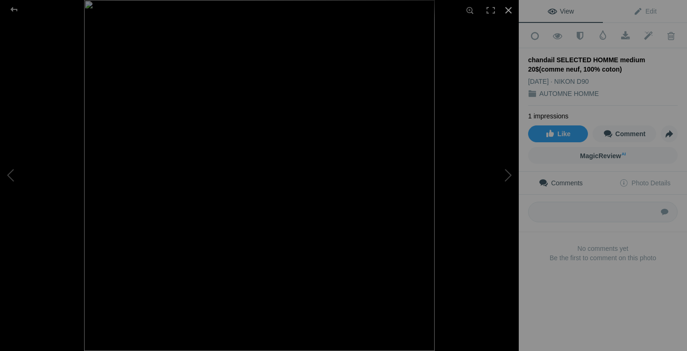
click at [510, 9] on div at bounding box center [508, 10] width 21 height 21
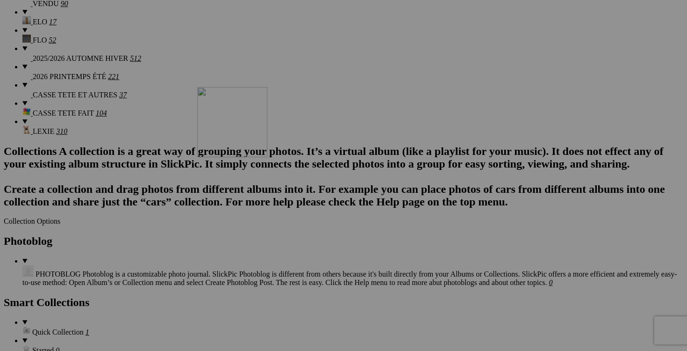
scroll to position [1046, 0]
drag, startPoint x: 170, startPoint y: 280, endPoint x: 395, endPoint y: 198, distance: 239.7
drag, startPoint x: 164, startPoint y: 55, endPoint x: 444, endPoint y: 180, distance: 306.8
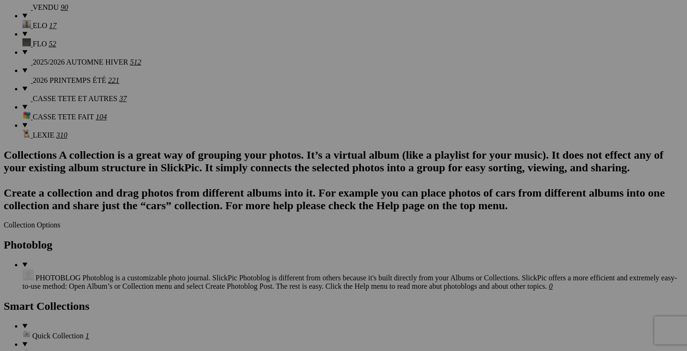
scroll to position [1041, 0]
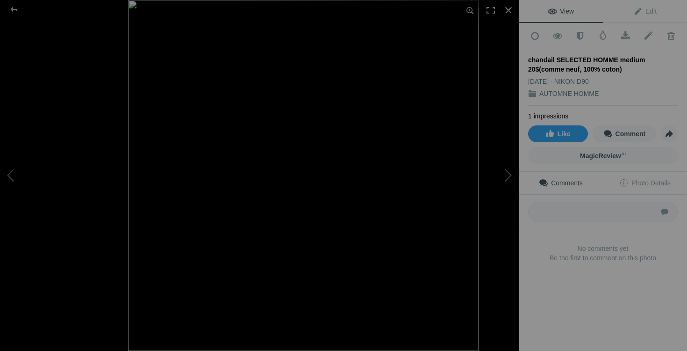
click at [240, 173] on img at bounding box center [303, 175] width 351 height 351
click at [508, 13] on div at bounding box center [508, 10] width 21 height 21
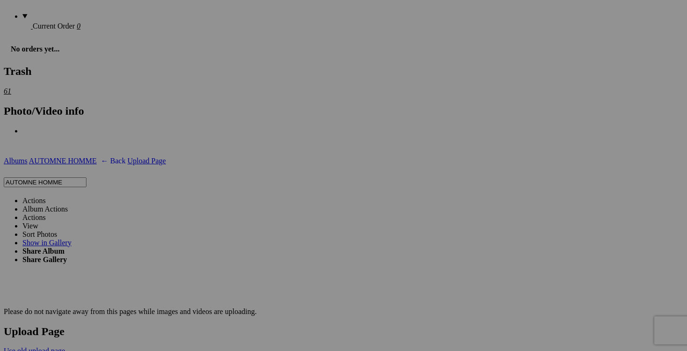
scroll to position [1606, 0]
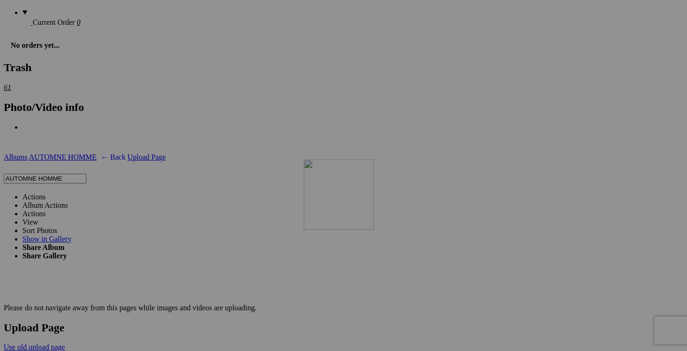
drag, startPoint x: 591, startPoint y: 206, endPoint x: 439, endPoint y: 239, distance: 155.1
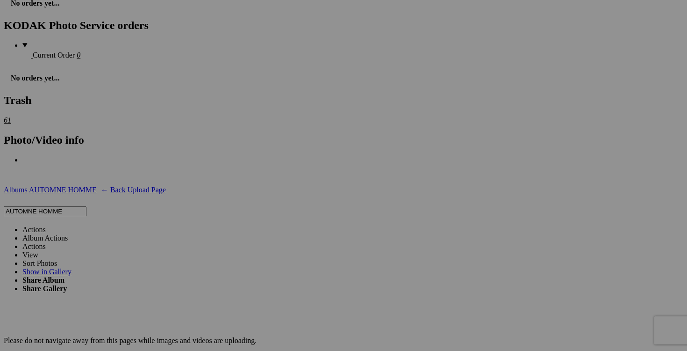
scroll to position [1577, 0]
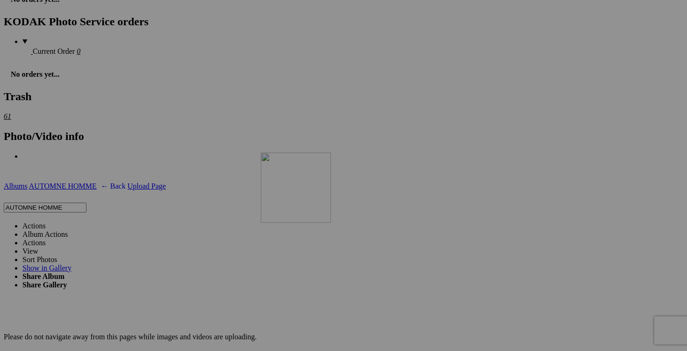
drag, startPoint x: 499, startPoint y: 146, endPoint x: 395, endPoint y: 231, distance: 133.8
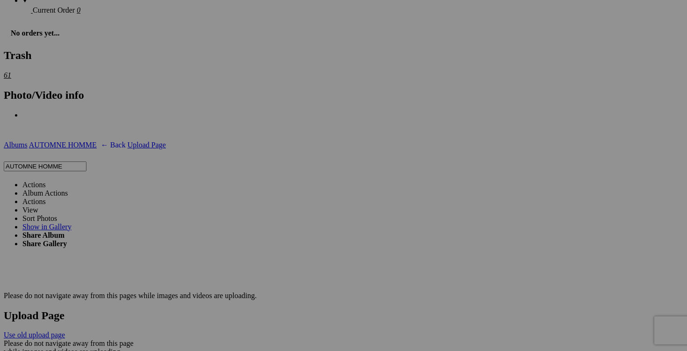
scroll to position [1619, 0]
drag, startPoint x: 435, startPoint y: 109, endPoint x: 460, endPoint y: 192, distance: 86.2
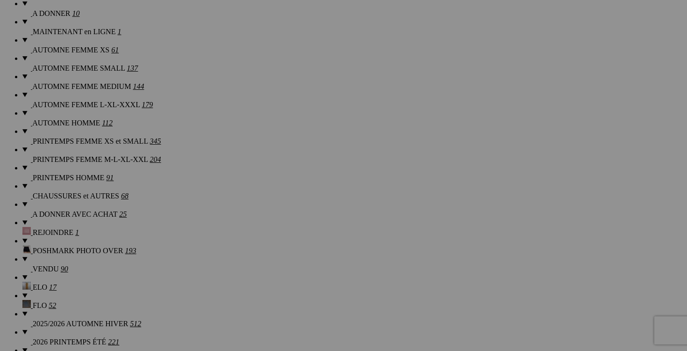
scroll to position [782, 0]
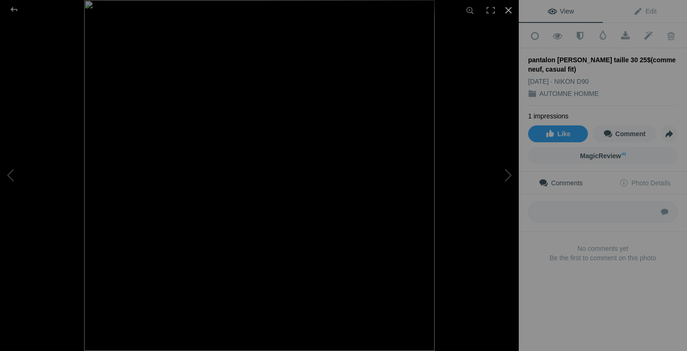
click at [510, 11] on div at bounding box center [508, 10] width 21 height 21
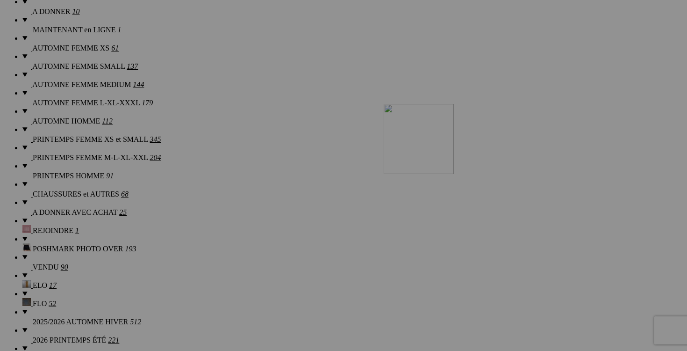
drag, startPoint x: 250, startPoint y: 193, endPoint x: 491, endPoint y: 184, distance: 240.9
drag, startPoint x: 232, startPoint y: 200, endPoint x: 518, endPoint y: 185, distance: 286.0
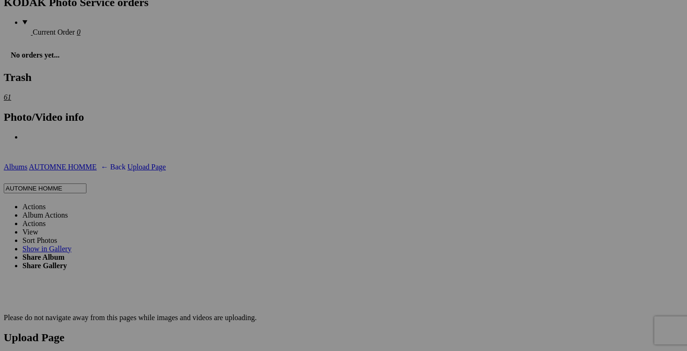
scroll to position [1613, 0]
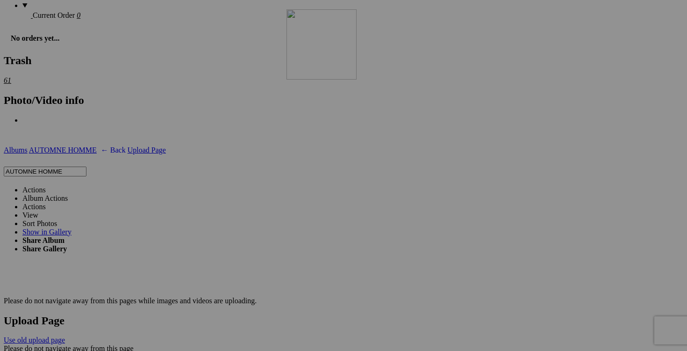
drag, startPoint x: 418, startPoint y: 147, endPoint x: 421, endPoint y: 91, distance: 56.6
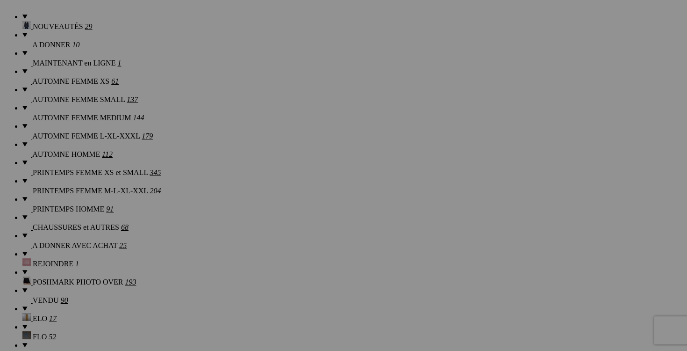
scroll to position [0, 0]
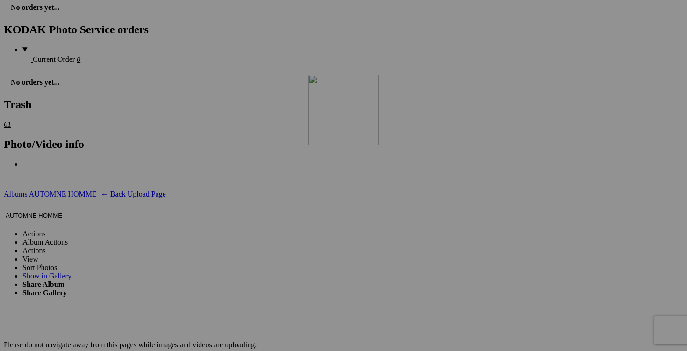
drag, startPoint x: 427, startPoint y: 139, endPoint x: 443, endPoint y: 156, distance: 23.1
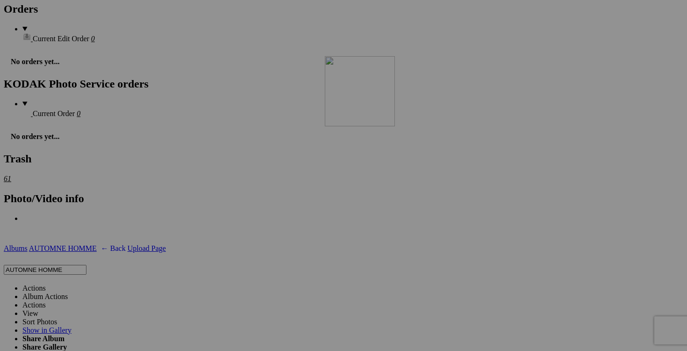
scroll to position [1517, 0]
drag, startPoint x: 436, startPoint y: 156, endPoint x: 450, endPoint y: 200, distance: 46.6
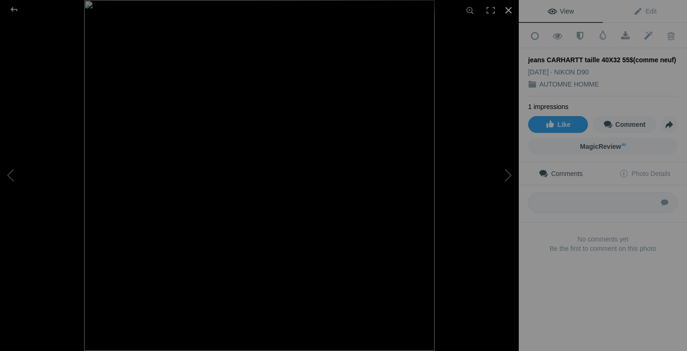
click at [508, 9] on div at bounding box center [508, 10] width 21 height 21
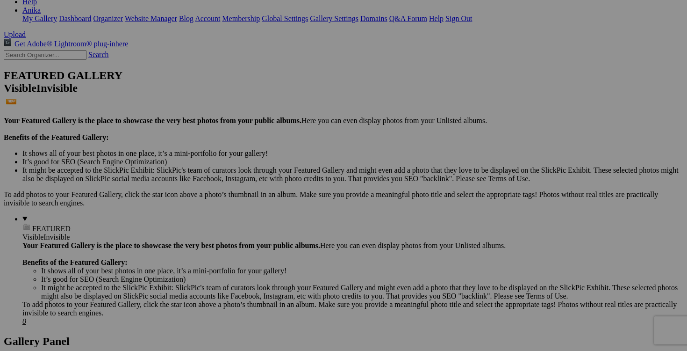
scroll to position [0, 0]
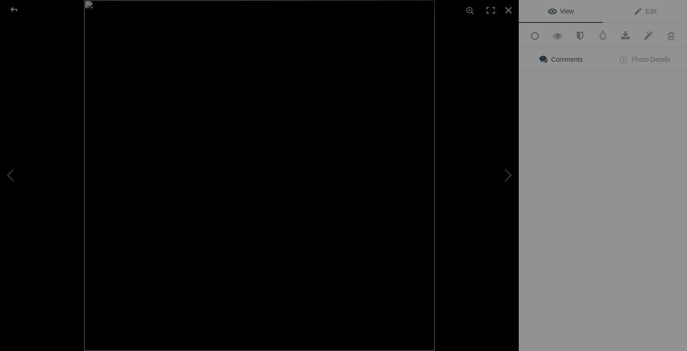
type input "jeans CARHARTT taille 40X32 50$(comme neuf)"
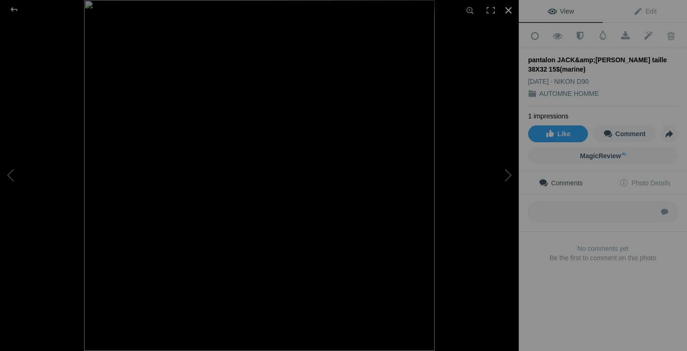
click at [509, 8] on div at bounding box center [508, 10] width 21 height 21
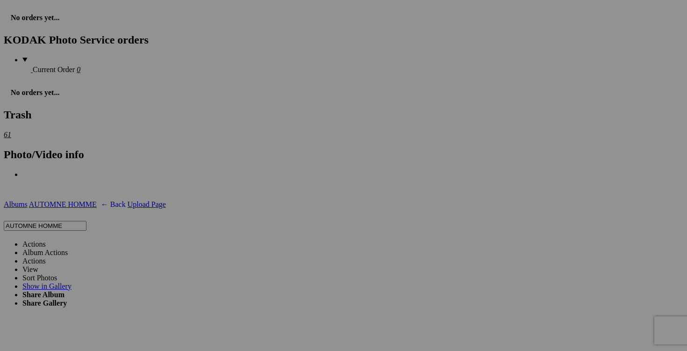
scroll to position [1561, 0]
drag, startPoint x: 409, startPoint y: 130, endPoint x: 170, endPoint y: 219, distance: 255.7
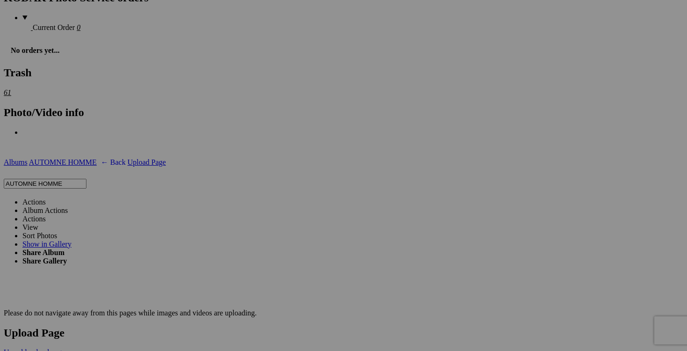
scroll to position [1602, 0]
drag, startPoint x: 441, startPoint y: 145, endPoint x: 168, endPoint y: 196, distance: 277.2
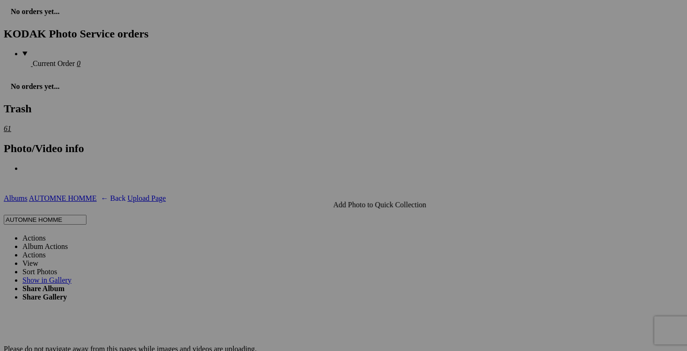
scroll to position [1571, 0]
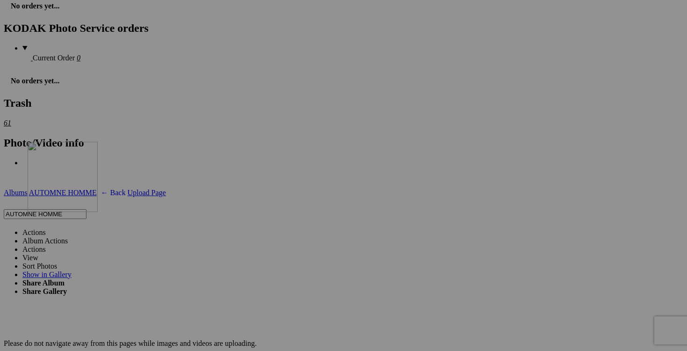
drag, startPoint x: 415, startPoint y: 141, endPoint x: 162, endPoint y: 223, distance: 266.2
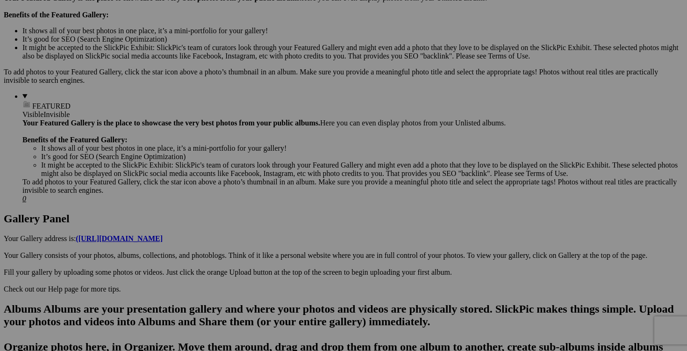
scroll to position [0, 0]
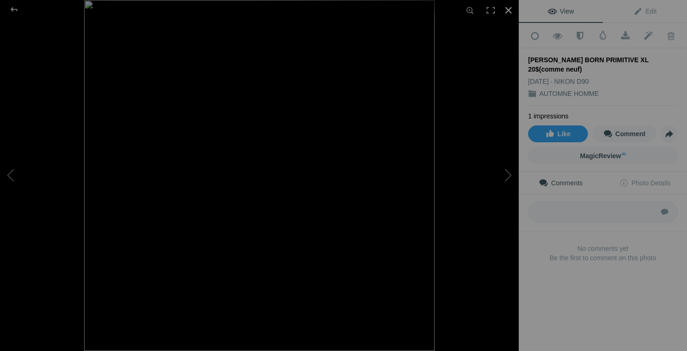
click at [510, 12] on div at bounding box center [508, 10] width 21 height 21
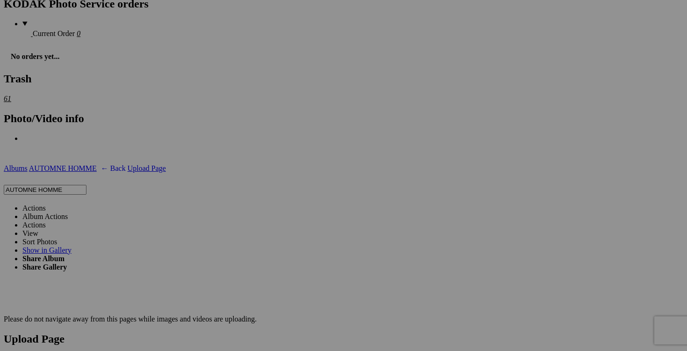
scroll to position [1605, 0]
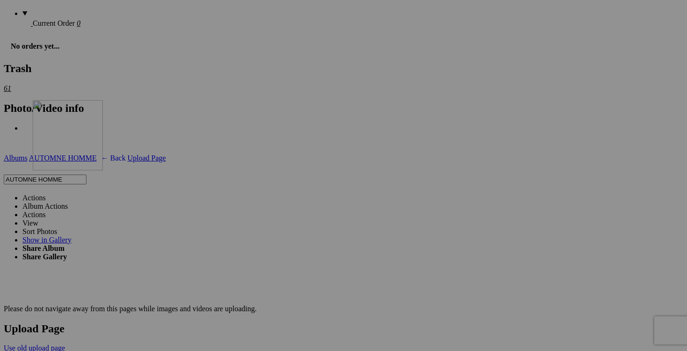
drag, startPoint x: 408, startPoint y: 141, endPoint x: 167, endPoint y: 181, distance: 243.6
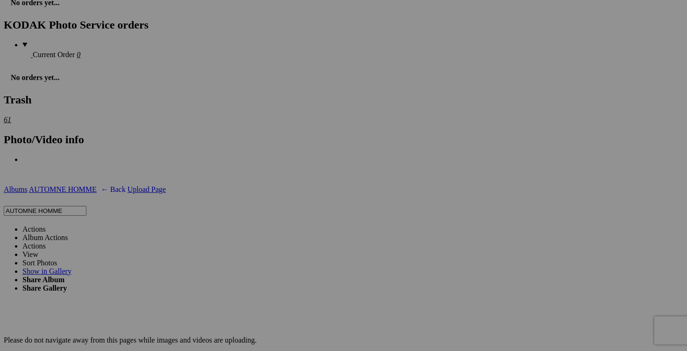
scroll to position [1576, 0]
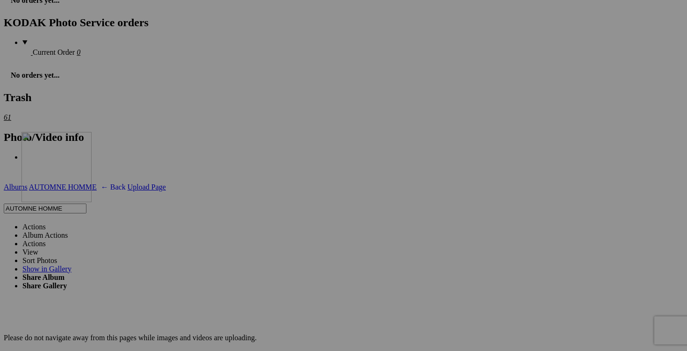
drag, startPoint x: 432, startPoint y: 144, endPoint x: 156, endPoint y: 213, distance: 284.3
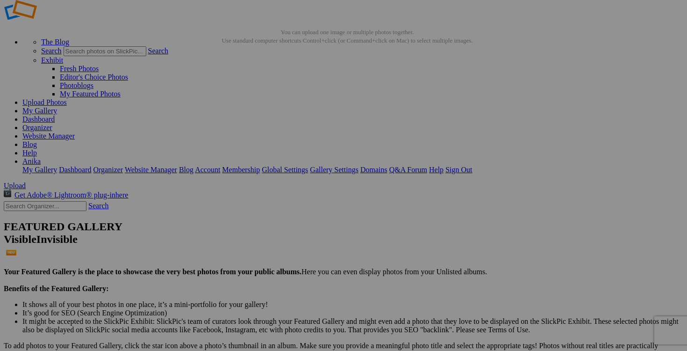
scroll to position [0, 0]
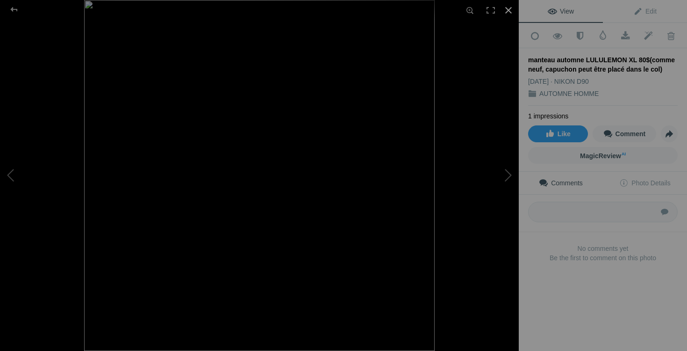
click at [510, 11] on div at bounding box center [508, 10] width 21 height 21
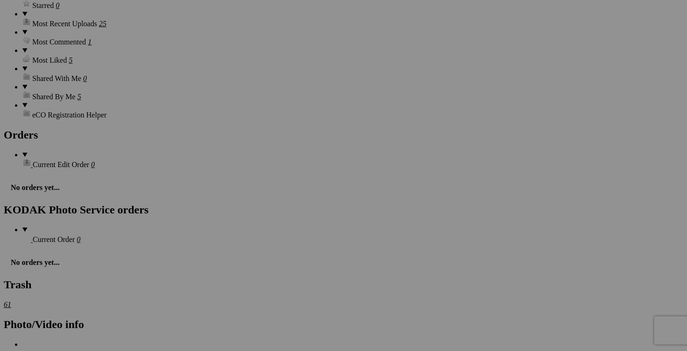
scroll to position [1385, 0]
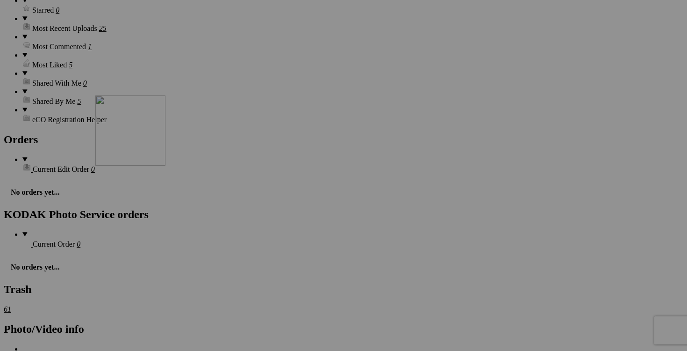
drag, startPoint x: 497, startPoint y: 131, endPoint x: 230, endPoint y: 177, distance: 271.2
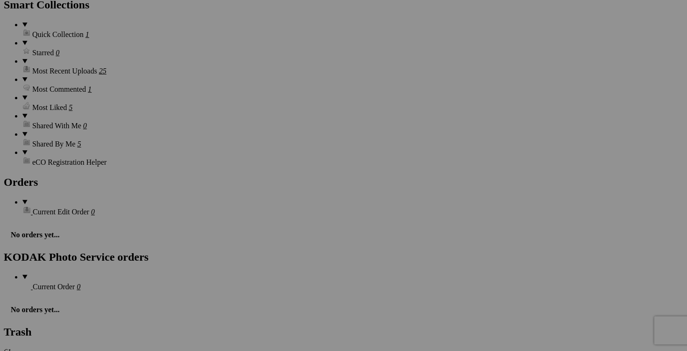
scroll to position [1383, 0]
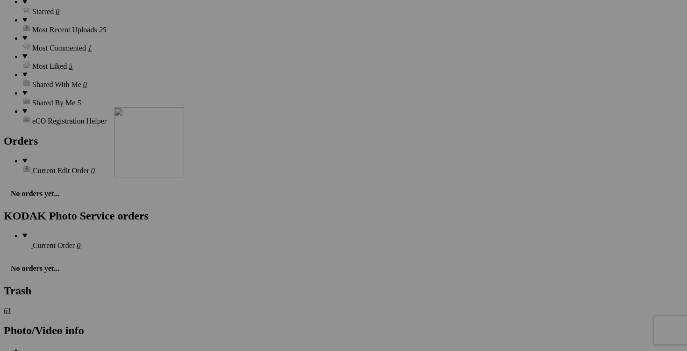
drag, startPoint x: 425, startPoint y: 138, endPoint x: 249, endPoint y: 188, distance: 183.6
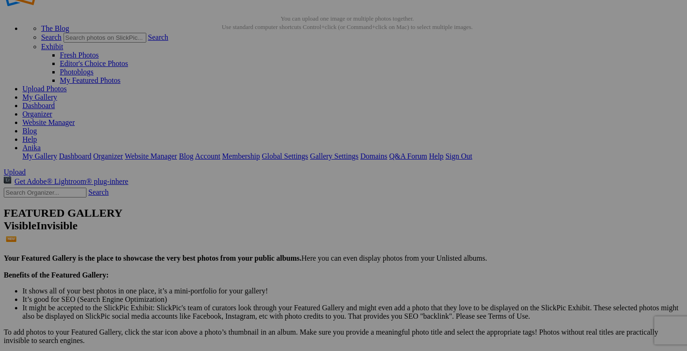
scroll to position [0, 0]
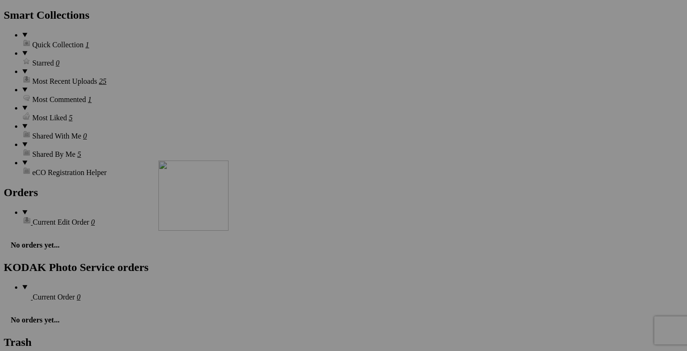
drag, startPoint x: 418, startPoint y: 133, endPoint x: 293, endPoint y: 242, distance: 166.1
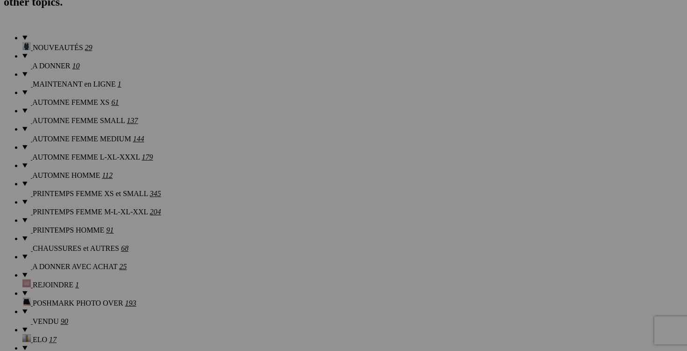
scroll to position [729, 0]
drag, startPoint x: 424, startPoint y: 139, endPoint x: 411, endPoint y: 243, distance: 105.0
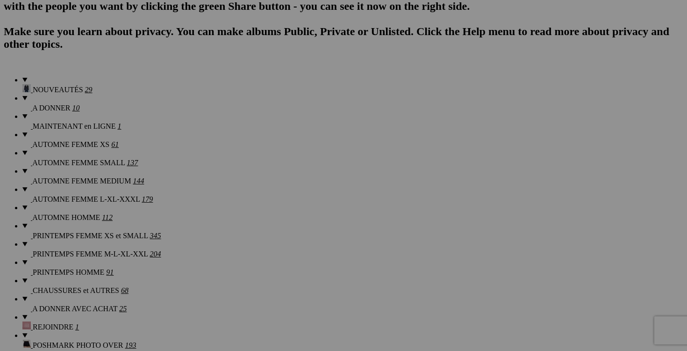
scroll to position [691, 0]
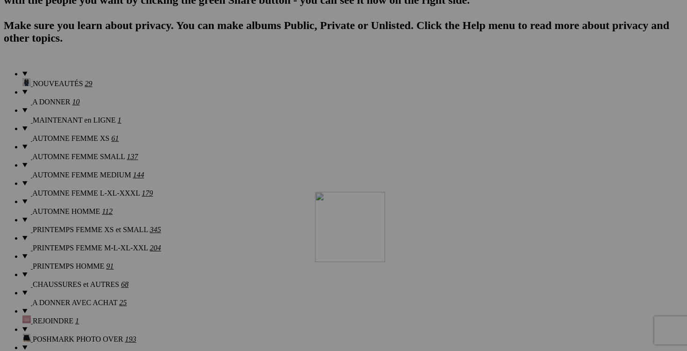
drag, startPoint x: 427, startPoint y: 148, endPoint x: 449, endPoint y: 273, distance: 126.7
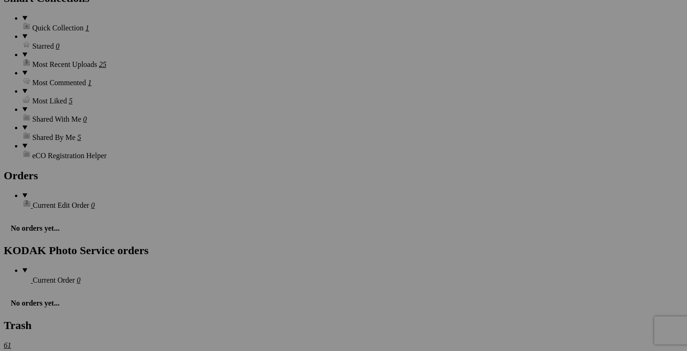
scroll to position [1351, 0]
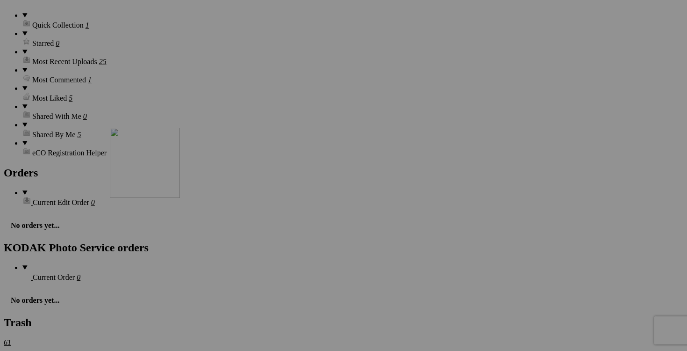
drag, startPoint x: 421, startPoint y: 150, endPoint x: 244, endPoint y: 209, distance: 186.3
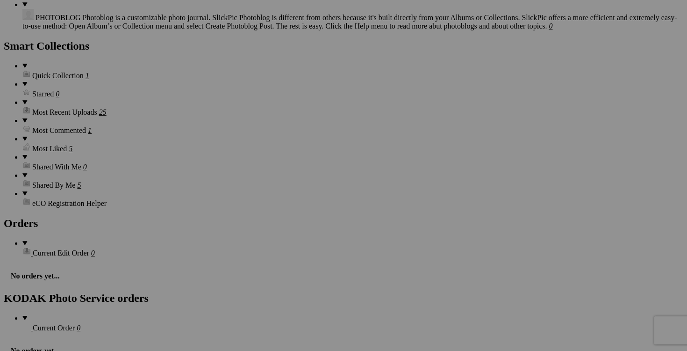
scroll to position [1303, 0]
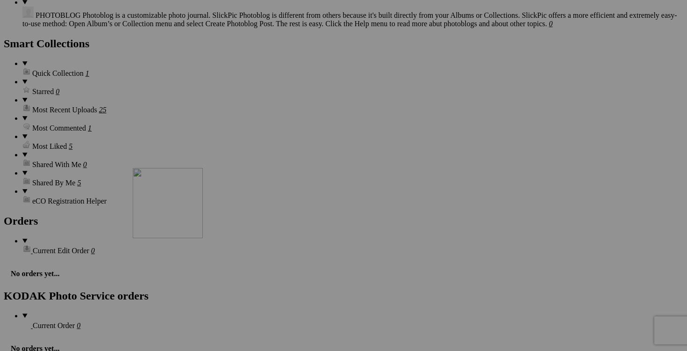
drag, startPoint x: 420, startPoint y: 146, endPoint x: 267, endPoint y: 249, distance: 183.8
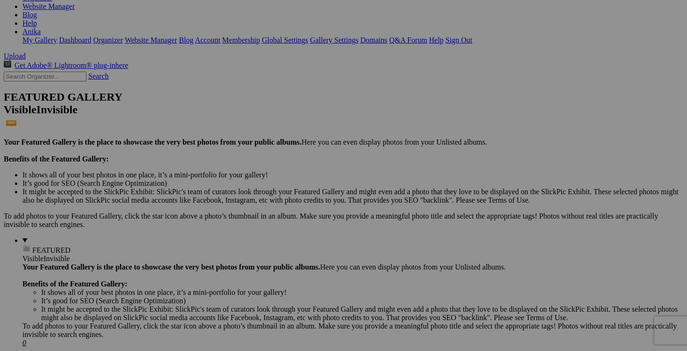
scroll to position [0, 0]
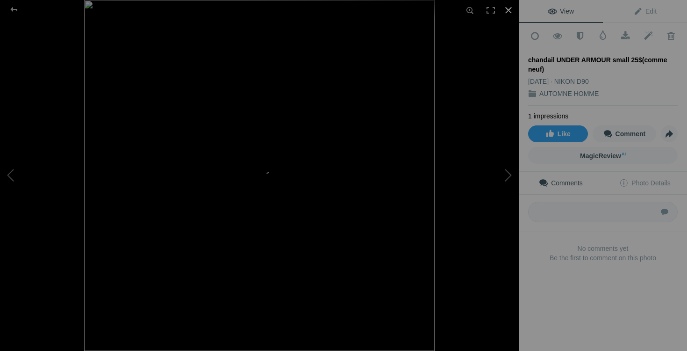
click at [508, 11] on div at bounding box center [508, 10] width 21 height 21
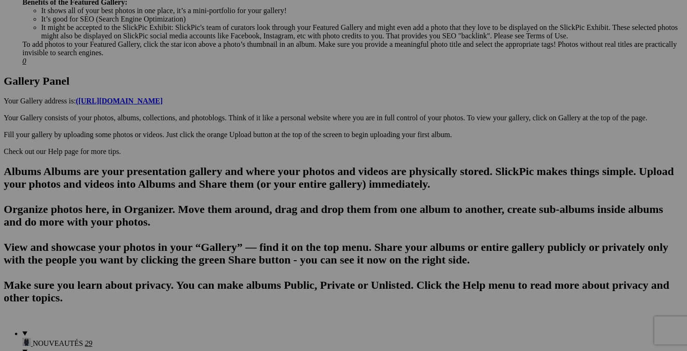
scroll to position [432, 0]
drag, startPoint x: 413, startPoint y: 164, endPoint x: 602, endPoint y: 203, distance: 192.9
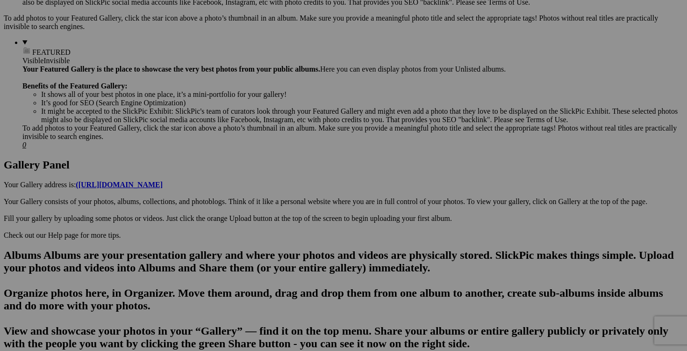
scroll to position [441, 0]
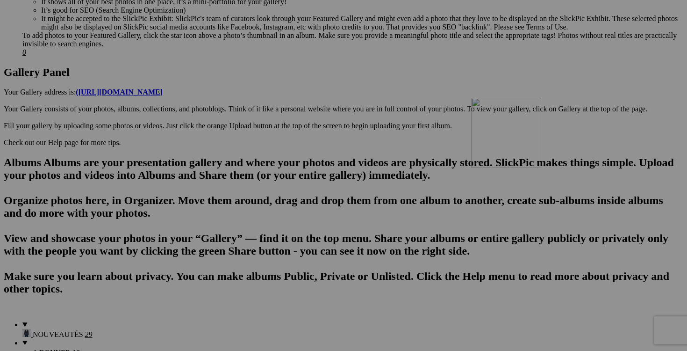
drag, startPoint x: 432, startPoint y: 150, endPoint x: 600, endPoint y: 177, distance: 170.0
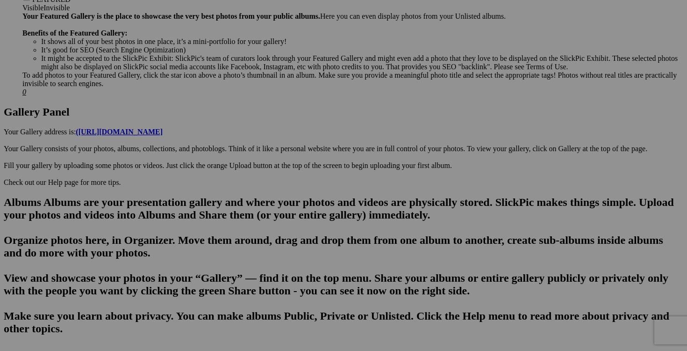
scroll to position [401, 0]
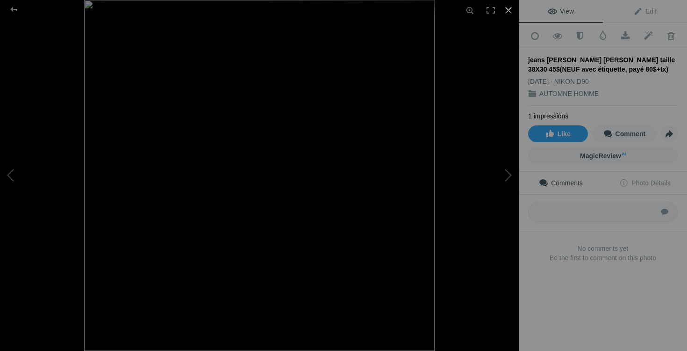
click at [510, 8] on div at bounding box center [508, 10] width 21 height 21
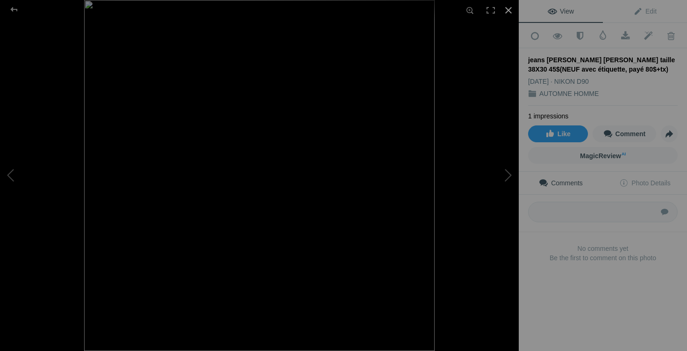
click at [506, 11] on div at bounding box center [508, 10] width 21 height 21
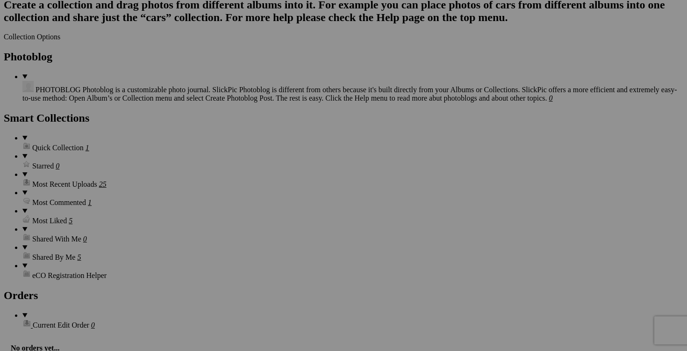
scroll to position [1234, 0]
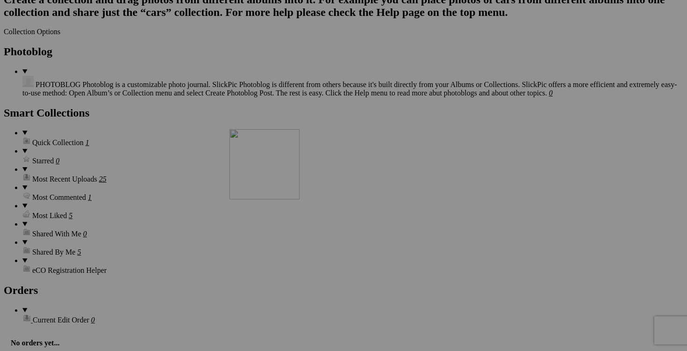
drag, startPoint x: 254, startPoint y: 221, endPoint x: 364, endPoint y: 210, distance: 110.4
drag, startPoint x: 357, startPoint y: 266, endPoint x: 407, endPoint y: 266, distance: 49.6
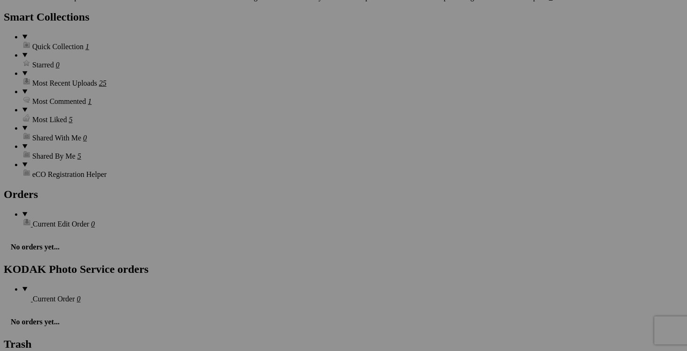
scroll to position [1319, 0]
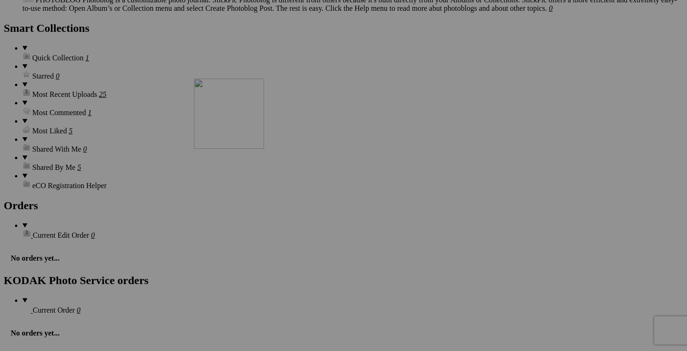
drag, startPoint x: 195, startPoint y: 252, endPoint x: 329, endPoint y: 159, distance: 162.9
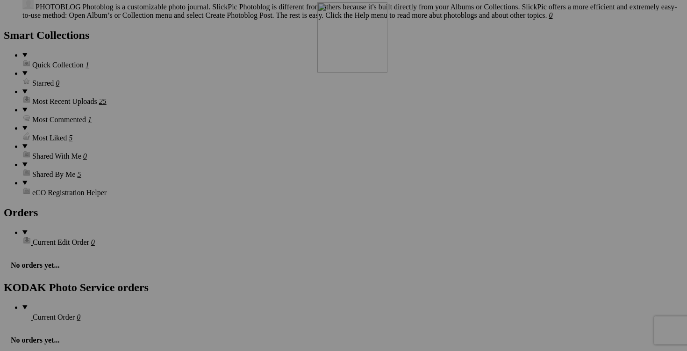
scroll to position [1315, 0]
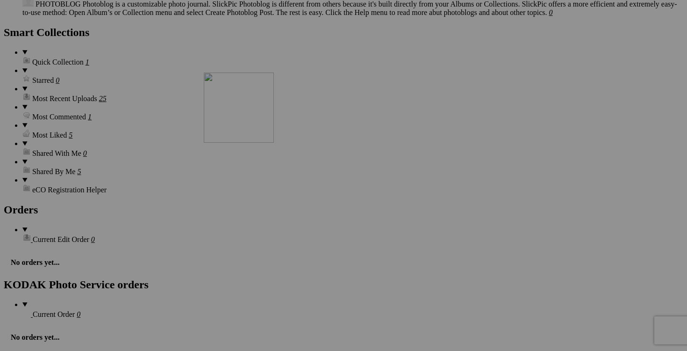
drag, startPoint x: 588, startPoint y: 121, endPoint x: 338, endPoint y: 154, distance: 251.3
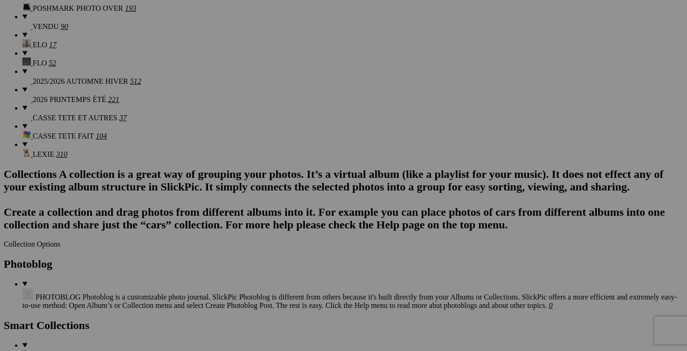
scroll to position [1063, 0]
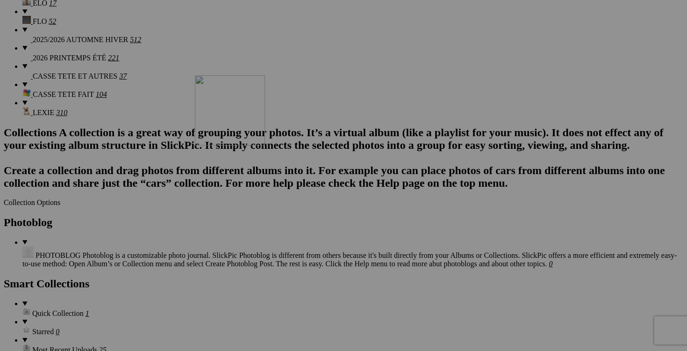
drag, startPoint x: 494, startPoint y: 141, endPoint x: 330, endPoint y: 157, distance: 165.3
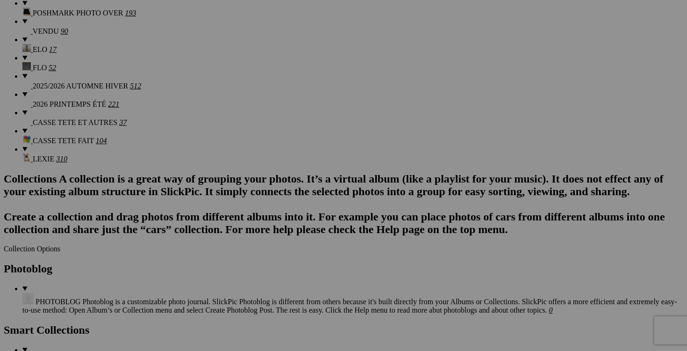
scroll to position [1014, 0]
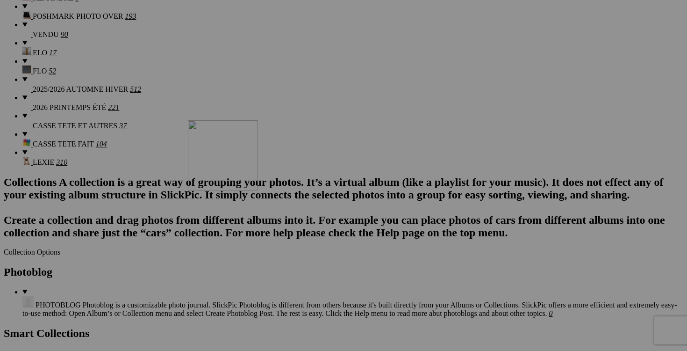
drag, startPoint x: 434, startPoint y: 150, endPoint x: 323, endPoint y: 201, distance: 123.2
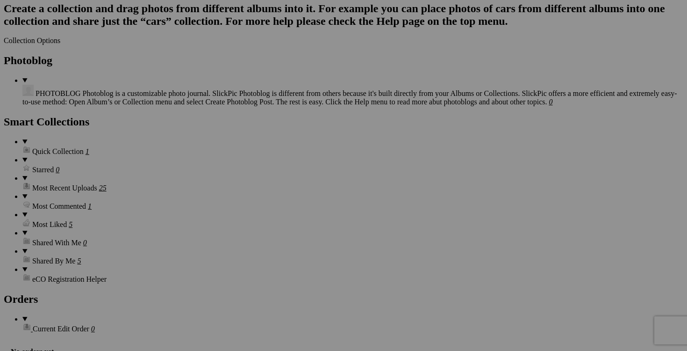
scroll to position [1202, 0]
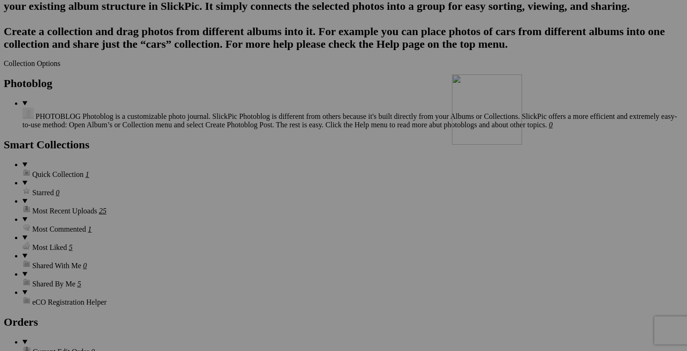
drag, startPoint x: 417, startPoint y: 136, endPoint x: 587, endPoint y: 156, distance: 171.3
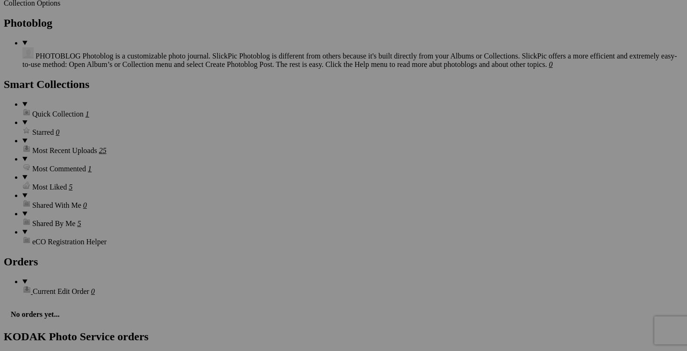
scroll to position [1176, 0]
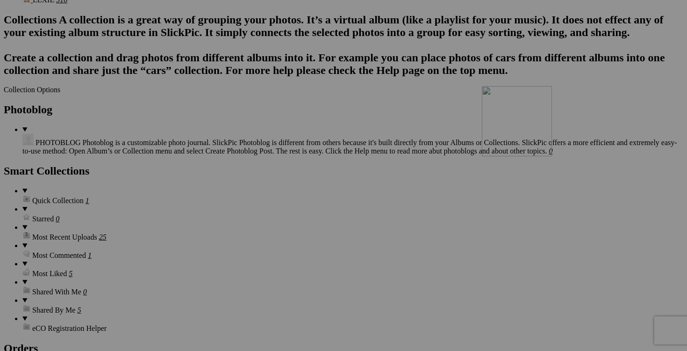
drag, startPoint x: 415, startPoint y: 134, endPoint x: 610, endPoint y: 165, distance: 197.4
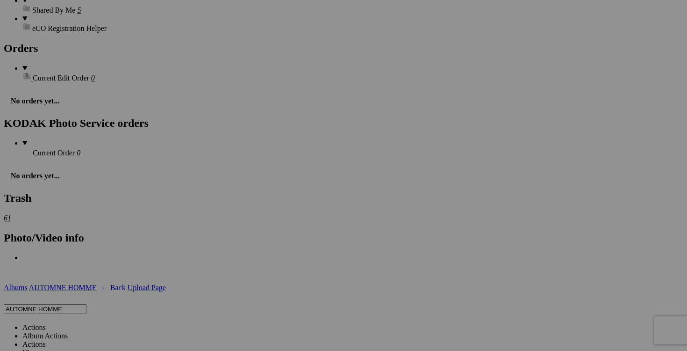
scroll to position [1481, 0]
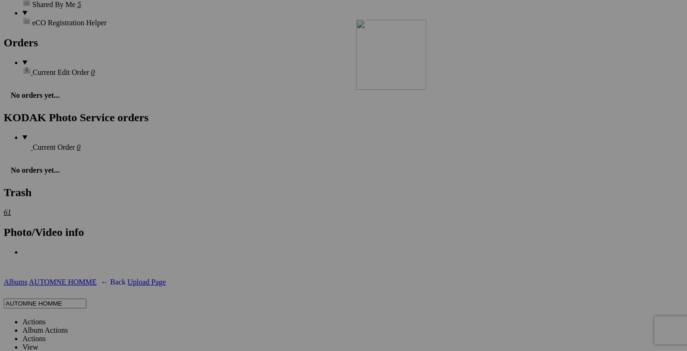
drag, startPoint x: 507, startPoint y: 253, endPoint x: 490, endPoint y: 100, distance: 154.2
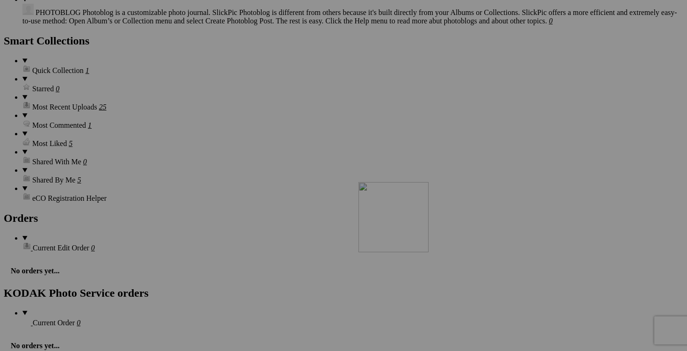
scroll to position [1316, 0]
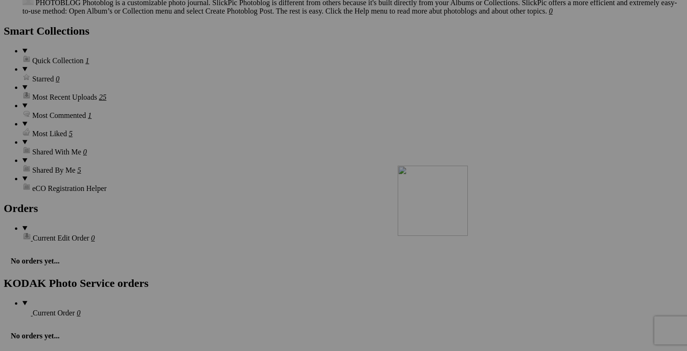
drag, startPoint x: 427, startPoint y: 244, endPoint x: 514, endPoint y: 245, distance: 87.0
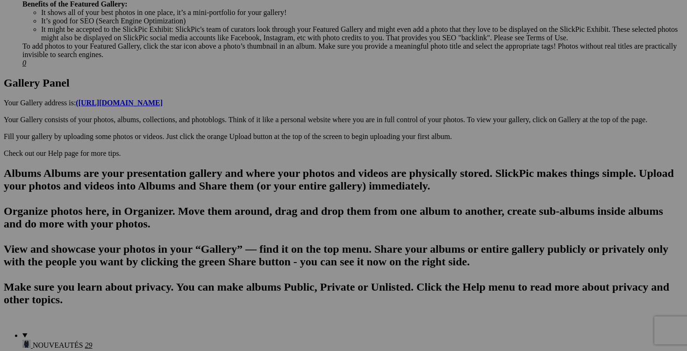
scroll to position [0, 0]
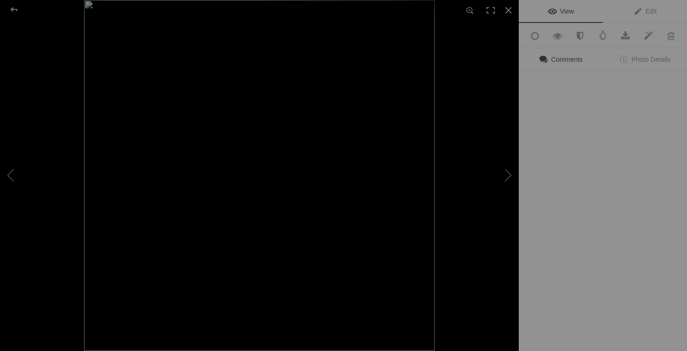
type input "jeans CALVIN KLEIN taille 38X30 40$(NEUF avec étiquette, payé 80$+tx)"
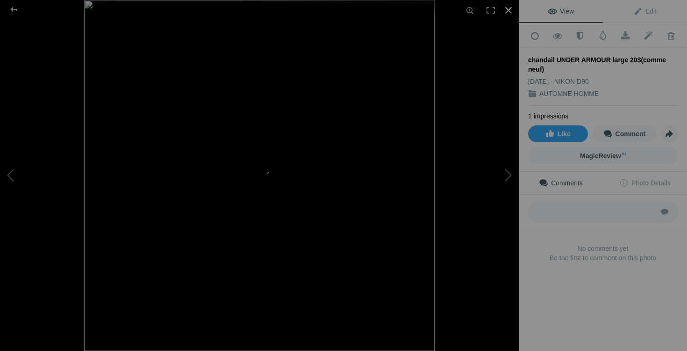
click at [512, 7] on div at bounding box center [508, 10] width 21 height 21
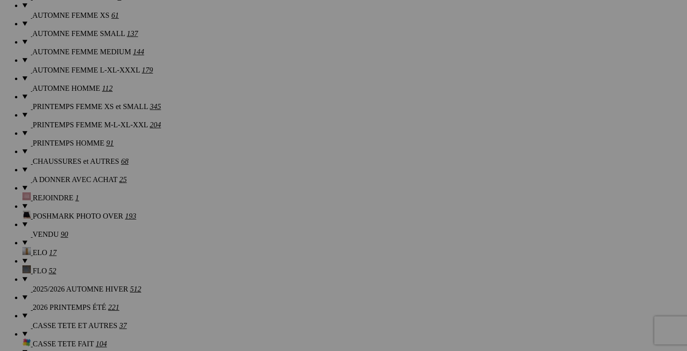
scroll to position [821, 0]
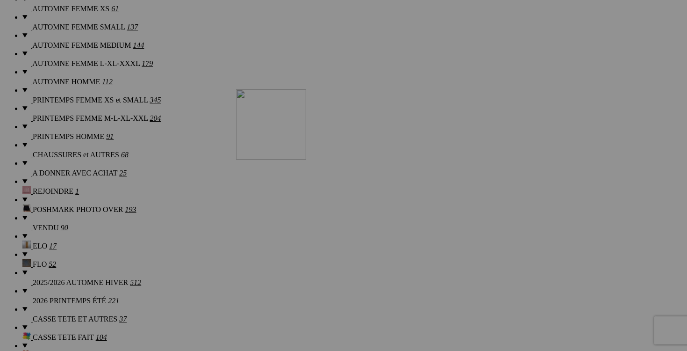
drag, startPoint x: 434, startPoint y: 136, endPoint x: 371, endPoint y: 171, distance: 72.2
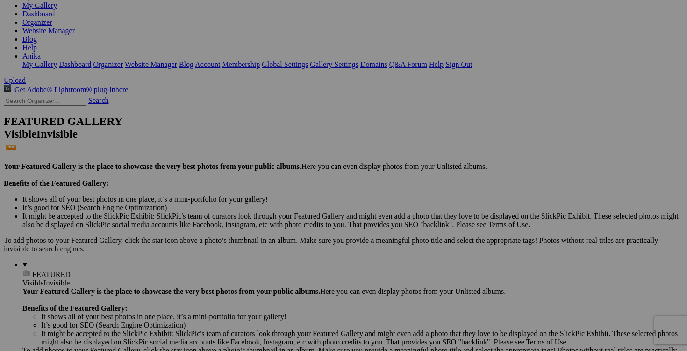
scroll to position [0, 0]
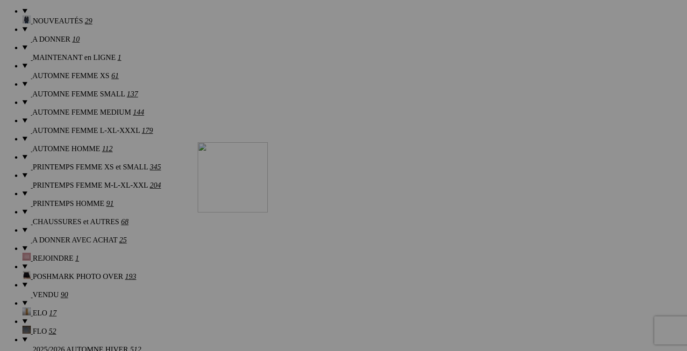
drag, startPoint x: 443, startPoint y: 152, endPoint x: 332, endPoint y: 223, distance: 131.2
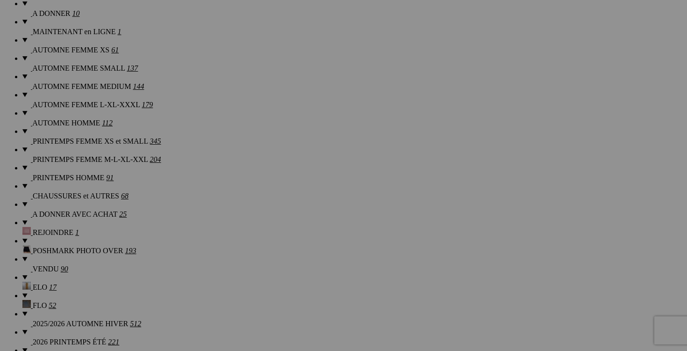
scroll to position [781, 0]
drag, startPoint x: 418, startPoint y: 139, endPoint x: 141, endPoint y: 169, distance: 278.8
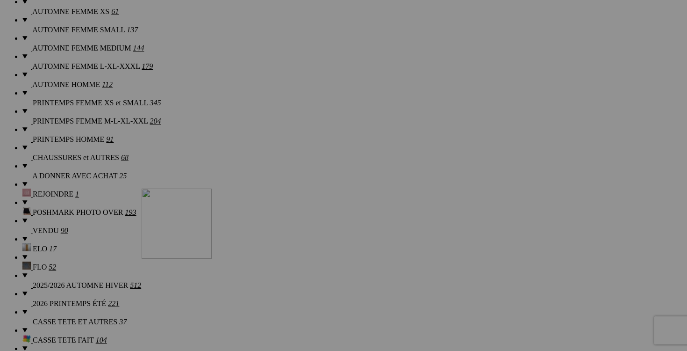
scroll to position [814, 0]
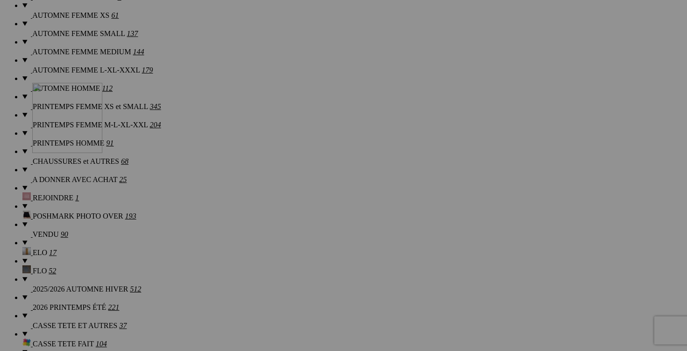
drag, startPoint x: 596, startPoint y: 147, endPoint x: 167, endPoint y: 164, distance: 429.9
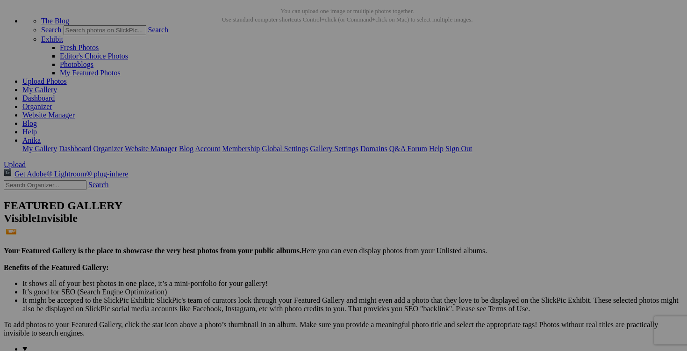
scroll to position [0, 0]
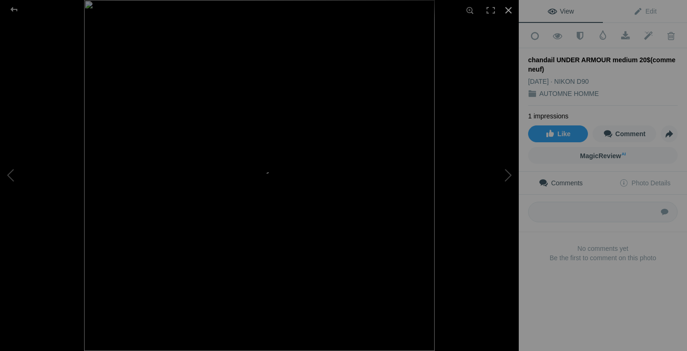
click at [509, 6] on div at bounding box center [508, 10] width 21 height 21
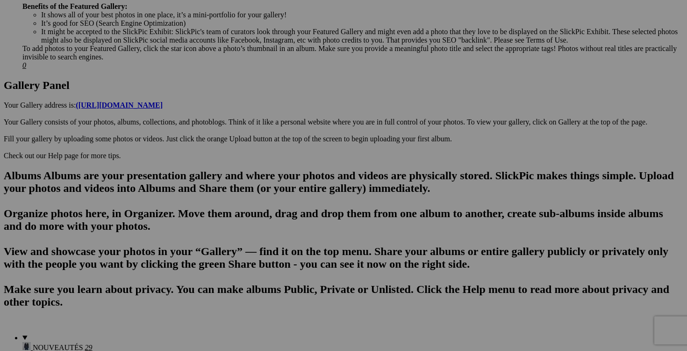
scroll to position [430, 0]
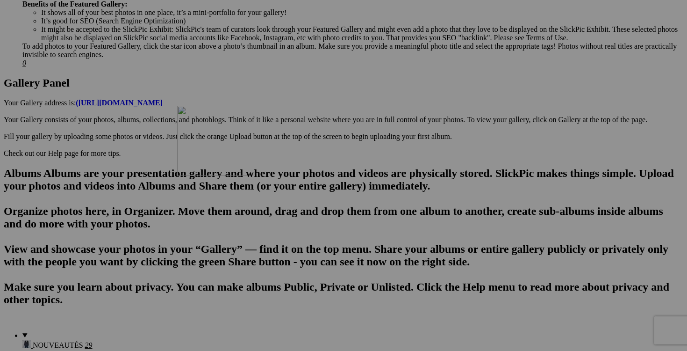
drag, startPoint x: 432, startPoint y: 138, endPoint x: 313, endPoint y: 186, distance: 127.8
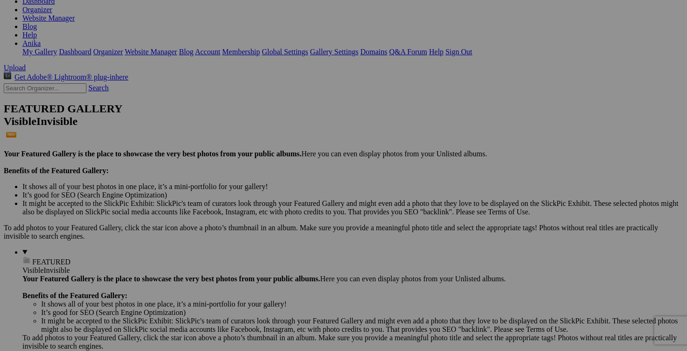
scroll to position [0, 0]
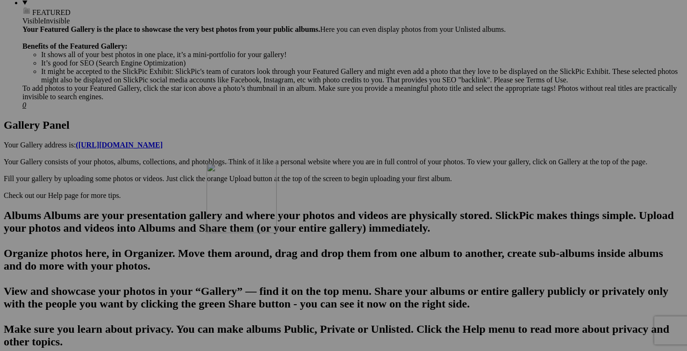
drag, startPoint x: 393, startPoint y: 148, endPoint x: 341, endPoint y: 244, distance: 109.0
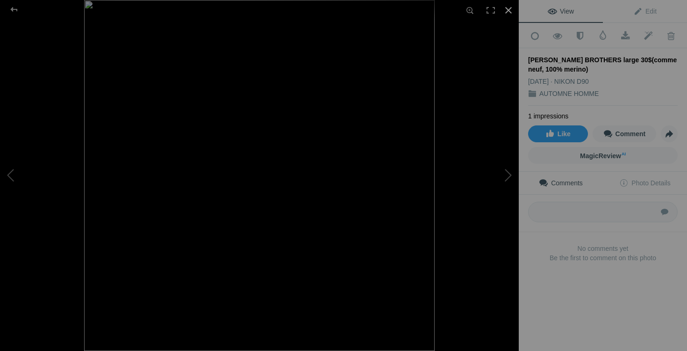
click at [504, 11] on div at bounding box center [508, 10] width 21 height 21
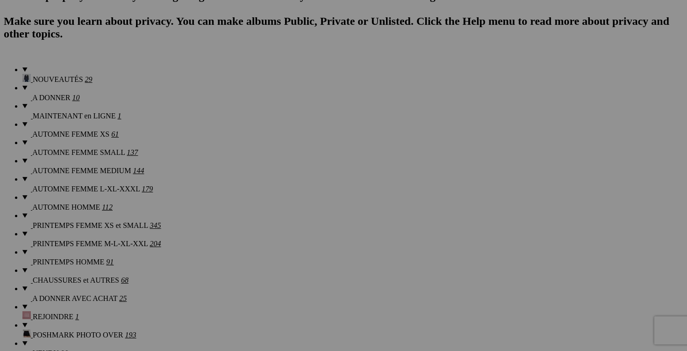
scroll to position [697, 0]
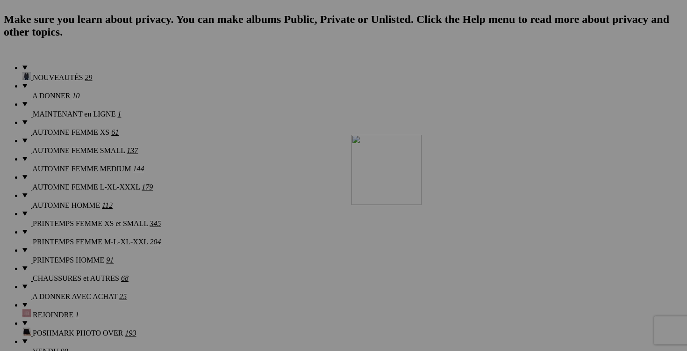
drag, startPoint x: 255, startPoint y: 250, endPoint x: 486, endPoint y: 216, distance: 233.8
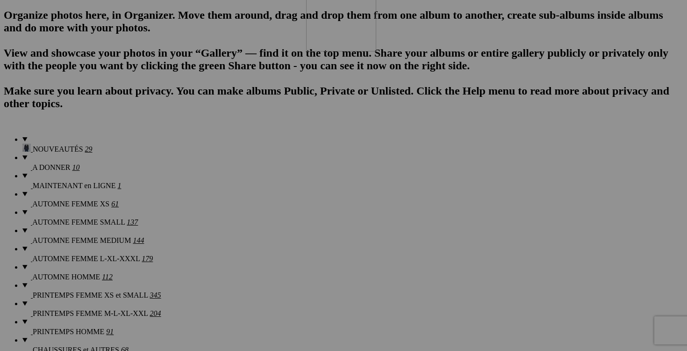
scroll to position [641, 0]
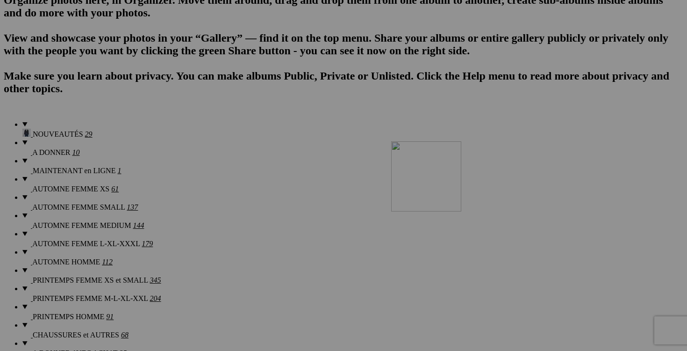
drag, startPoint x: 262, startPoint y: 249, endPoint x: 521, endPoint y: 221, distance: 260.1
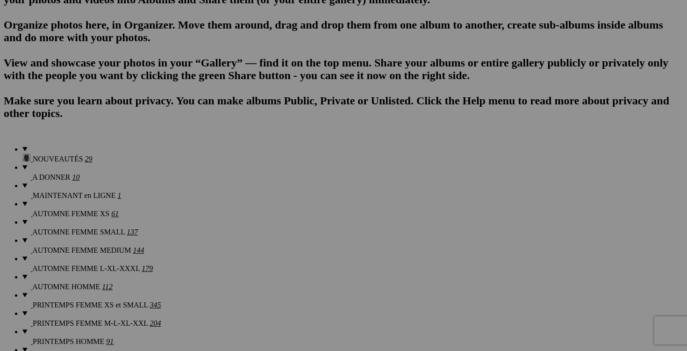
scroll to position [639, 0]
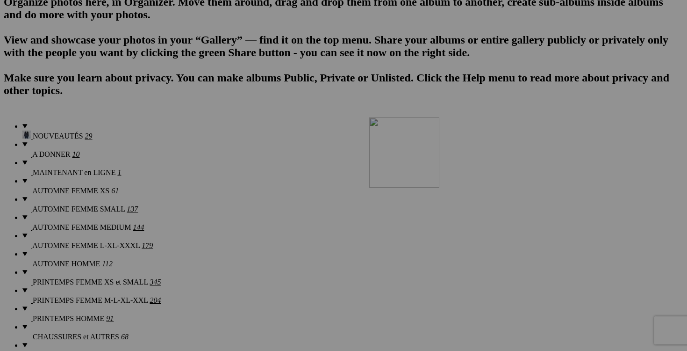
drag, startPoint x: 249, startPoint y: 136, endPoint x: 500, endPoint y: 199, distance: 258.6
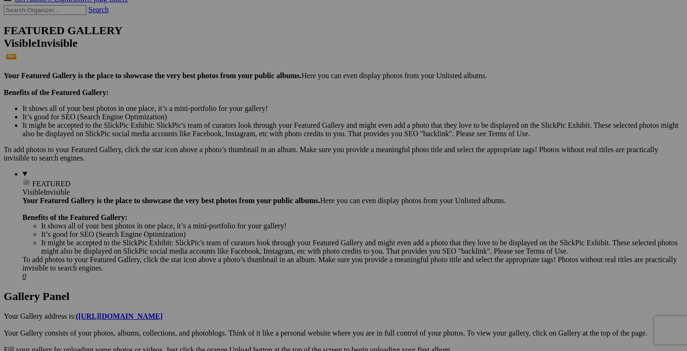
scroll to position [0, 0]
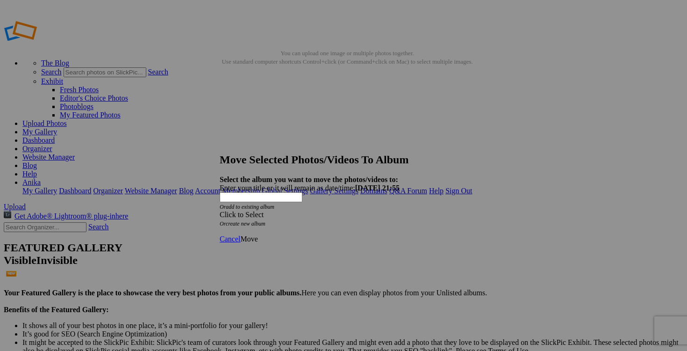
click at [220, 210] on span at bounding box center [220, 214] width 0 height 8
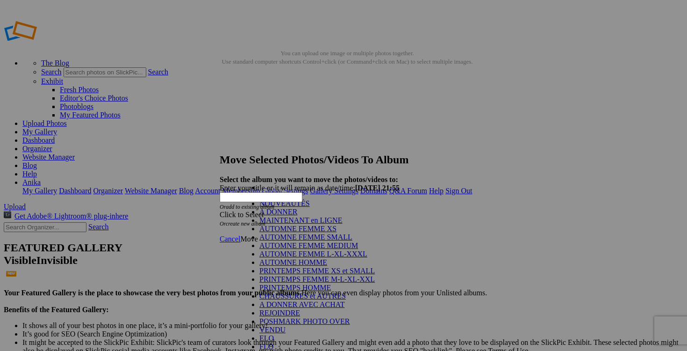
scroll to position [121, 0]
click at [332, 317] on link "POSHMARK PHOTO OVER" at bounding box center [304, 321] width 91 height 8
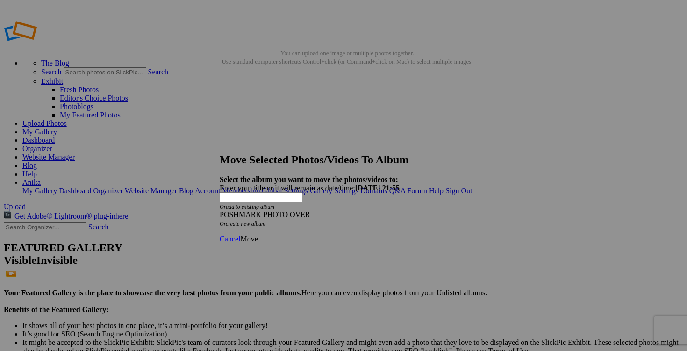
click at [258, 235] on span "Move" at bounding box center [248, 239] width 17 height 8
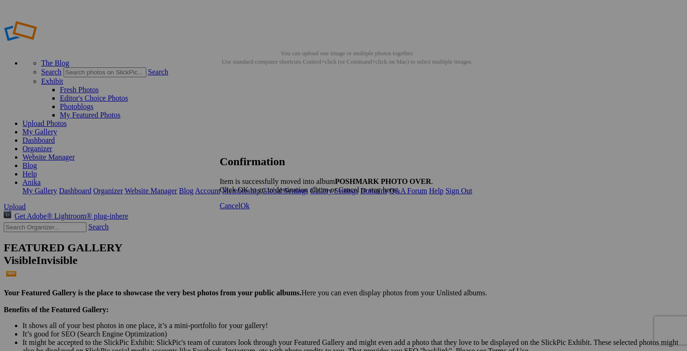
click at [240, 209] on span "Cancel" at bounding box center [230, 205] width 21 height 8
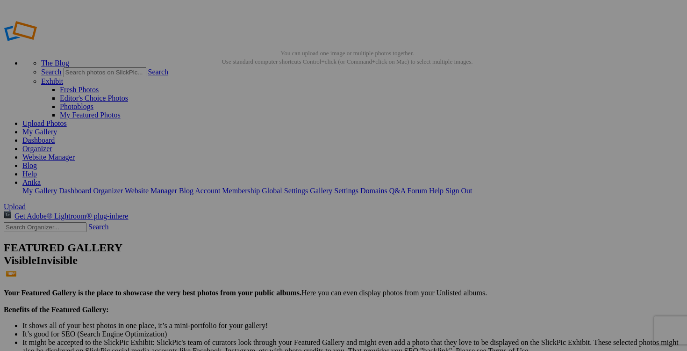
scroll to position [14, 0]
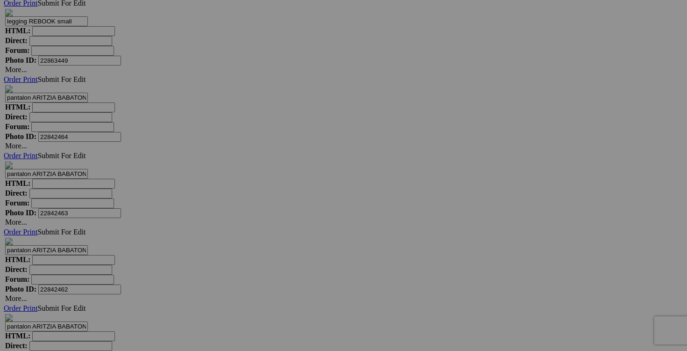
scroll to position [3710, 0]
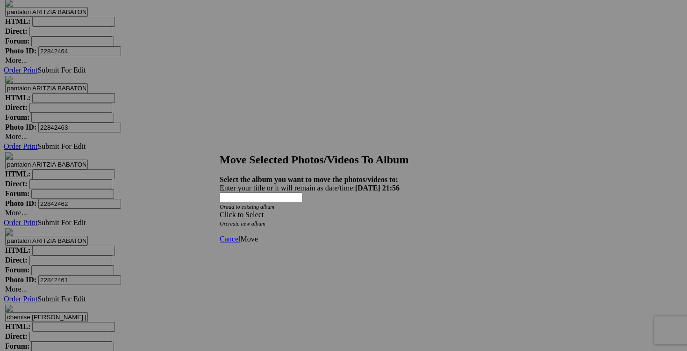
click at [396, 210] on div "Click to Select" at bounding box center [344, 214] width 248 height 8
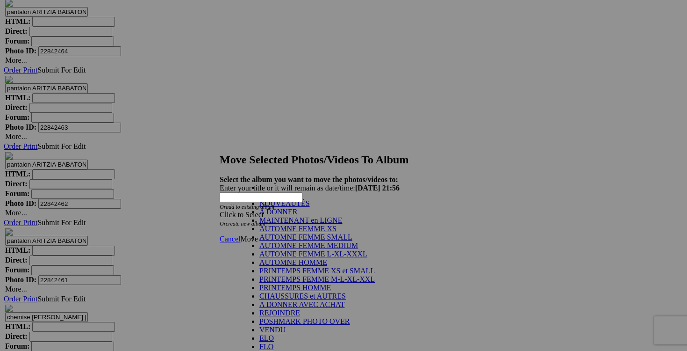
scroll to position [194, 0]
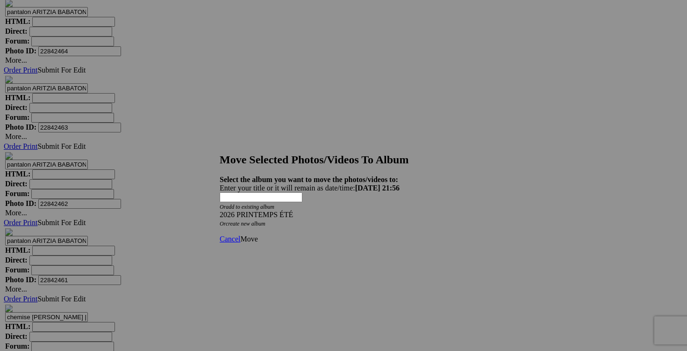
click at [258, 235] on span "Move" at bounding box center [248, 239] width 17 height 8
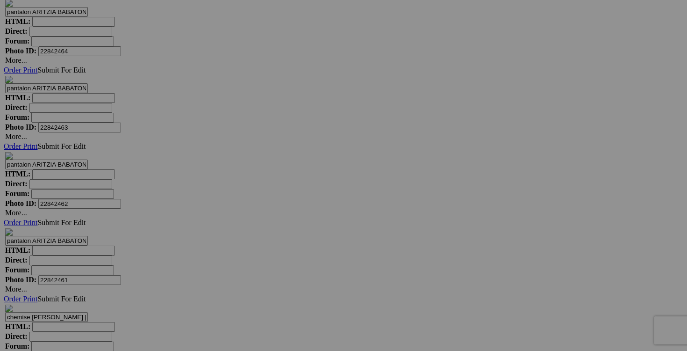
scroll to position [3591, 0]
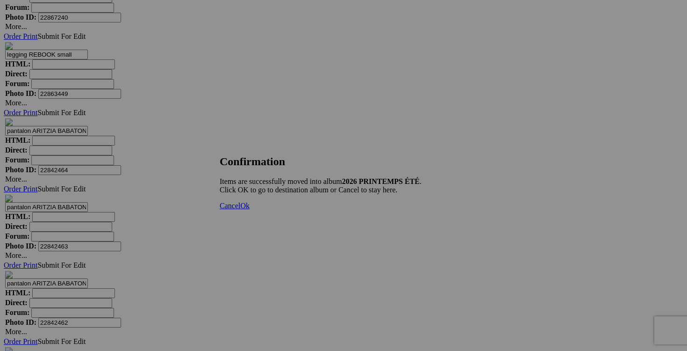
click at [240, 209] on span "Cancel" at bounding box center [230, 205] width 21 height 8
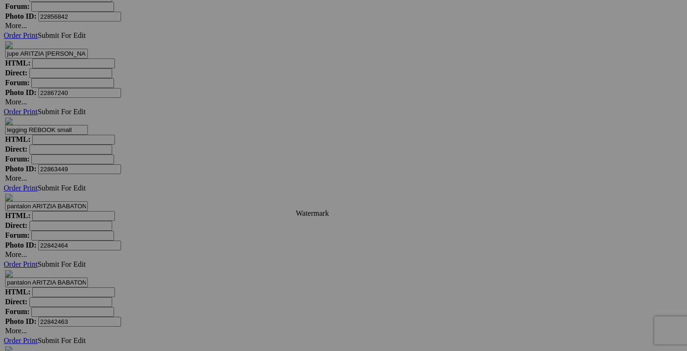
scroll to position [3506, 0]
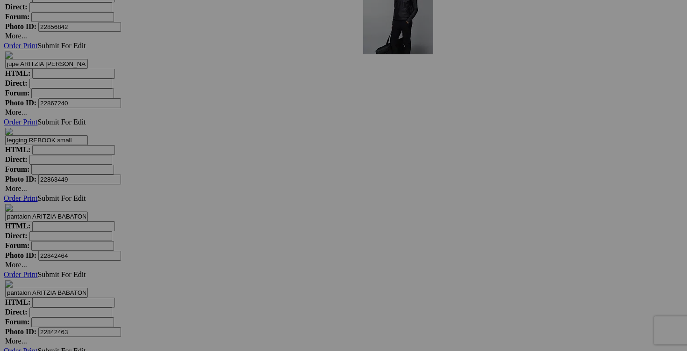
drag, startPoint x: 587, startPoint y: 86, endPoint x: 496, endPoint y: 64, distance: 93.3
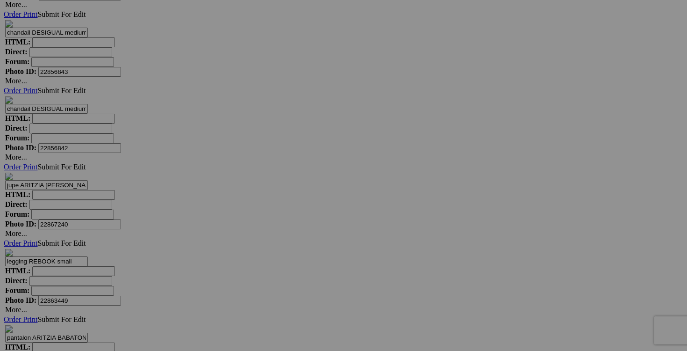
scroll to position [3345, 0]
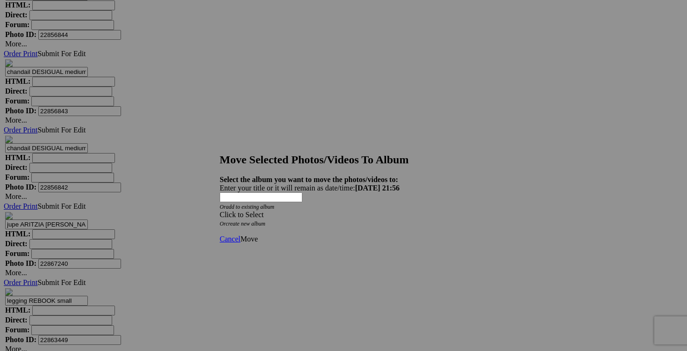
click at [403, 210] on div "Click to Select" at bounding box center [344, 214] width 248 height 8
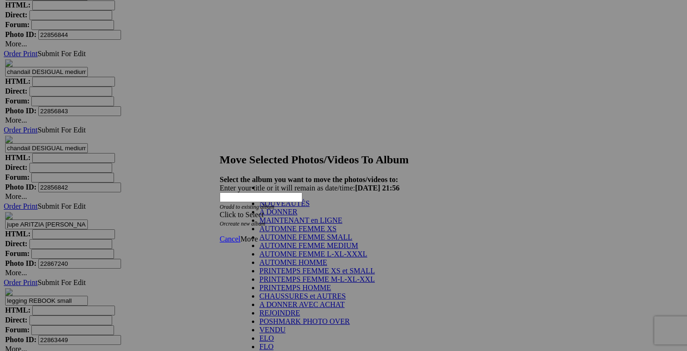
scroll to position [187, 0]
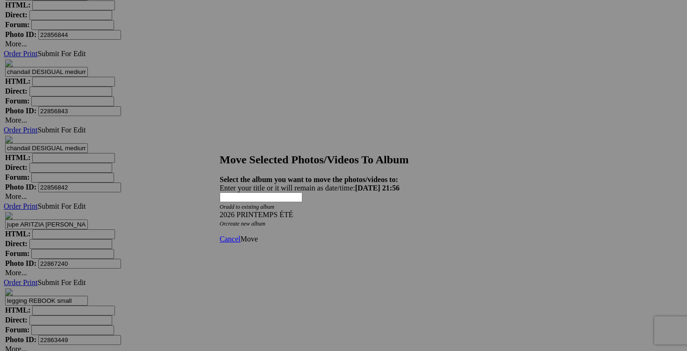
click at [258, 235] on span "Move" at bounding box center [248, 239] width 17 height 8
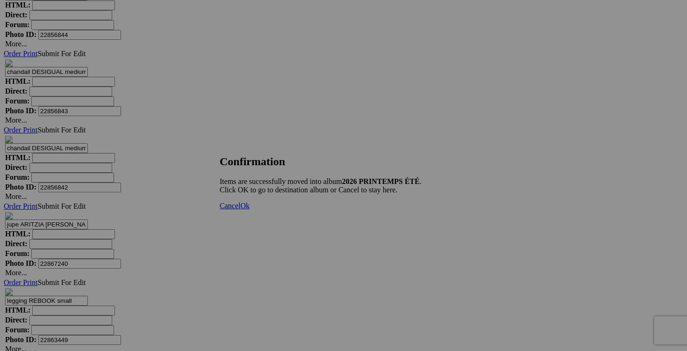
click at [240, 209] on span "Cancel" at bounding box center [230, 205] width 21 height 8
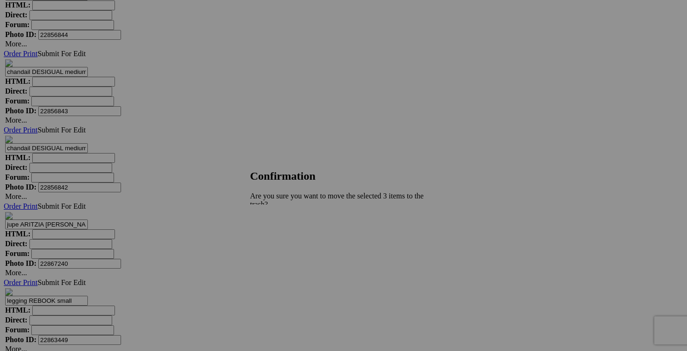
click at [281, 241] on link "Yes" at bounding box center [276, 245] width 11 height 8
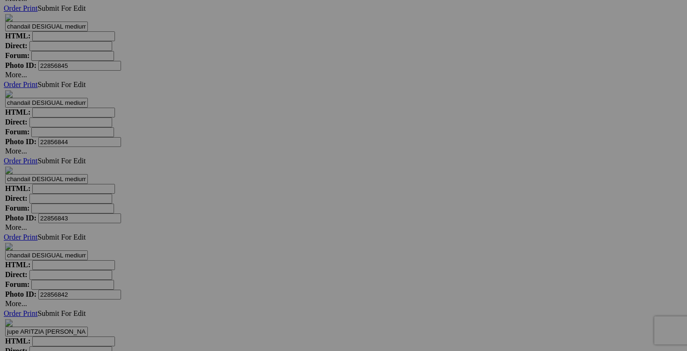
scroll to position [3229, 0]
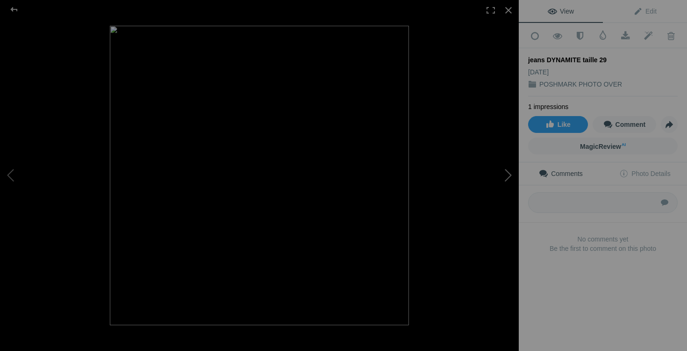
click at [509, 173] on button at bounding box center [484, 175] width 70 height 126
click at [509, 7] on div at bounding box center [508, 10] width 21 height 21
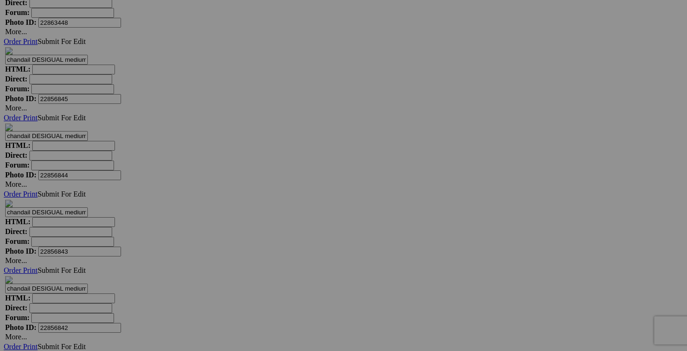
scroll to position [3204, 0]
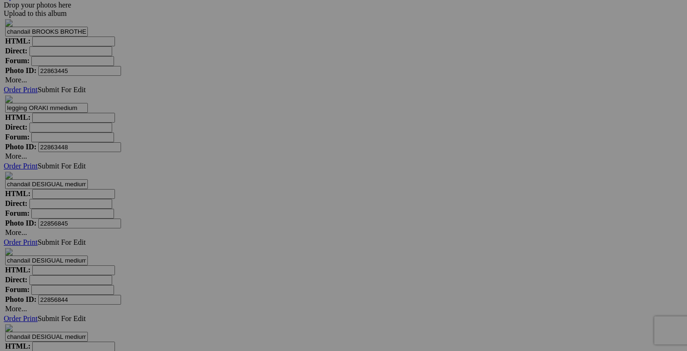
scroll to position [3073, 0]
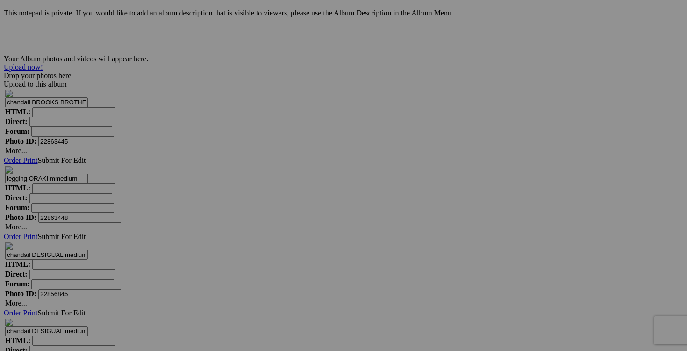
scroll to position [2972, 0]
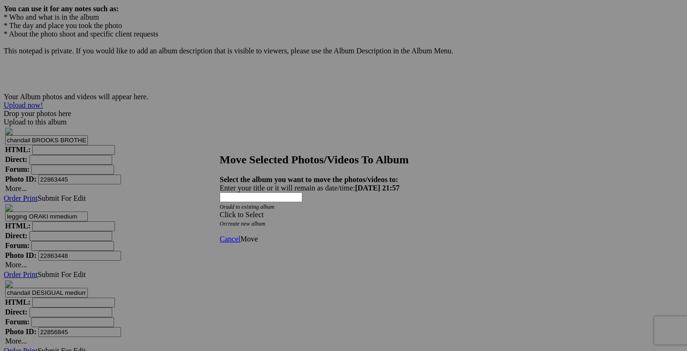
click at [220, 210] on span at bounding box center [220, 214] width 0 height 8
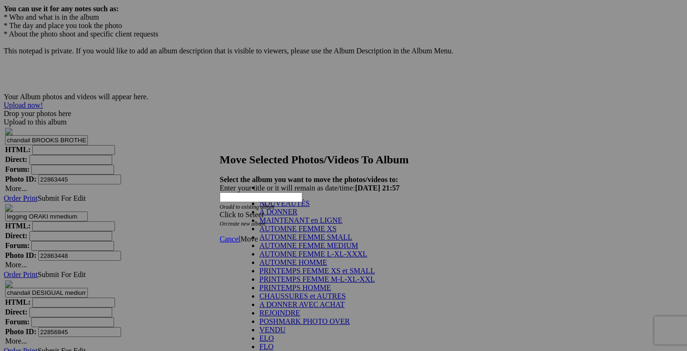
scroll to position [188, 0]
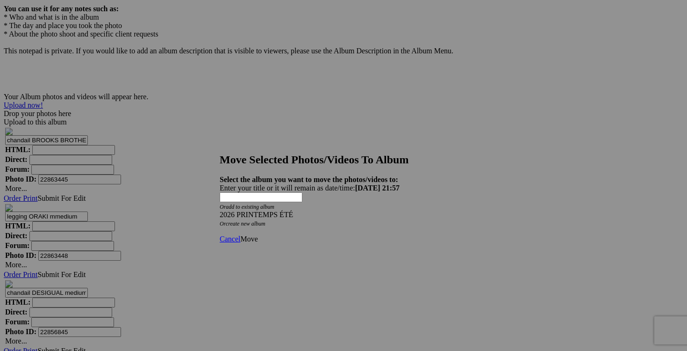
click at [258, 235] on span "Move" at bounding box center [248, 239] width 17 height 8
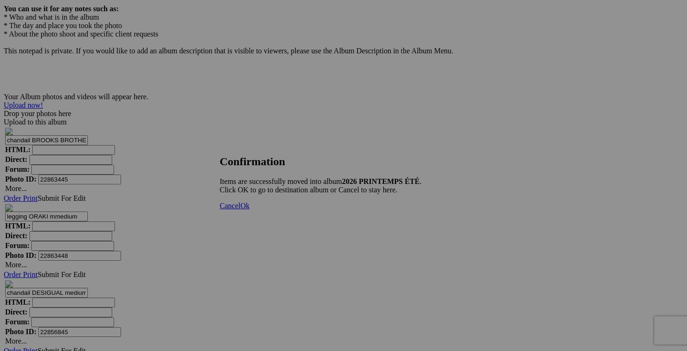
click at [240, 209] on span "Cancel" at bounding box center [230, 205] width 21 height 8
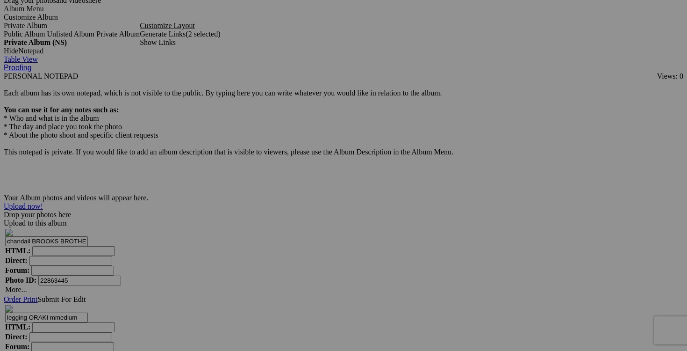
scroll to position [2795, 0]
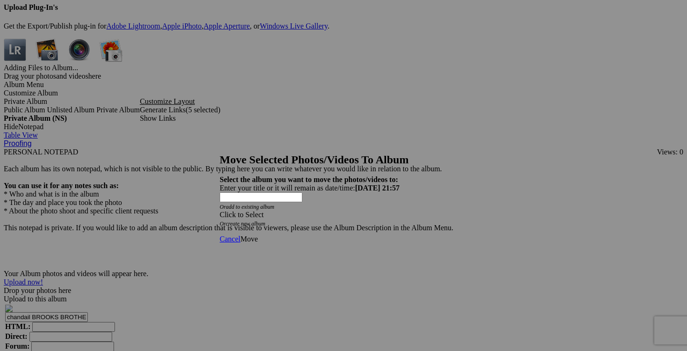
click at [399, 210] on div "Click to Select" at bounding box center [344, 214] width 248 height 8
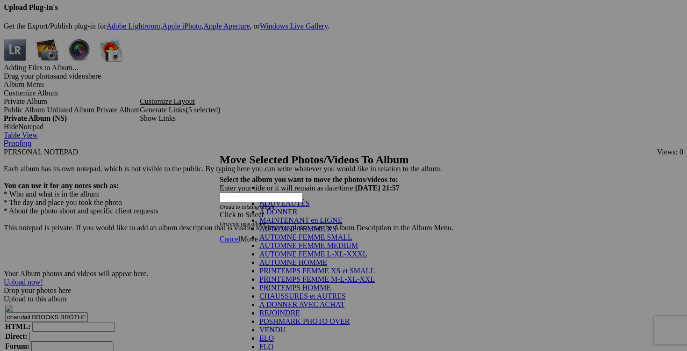
scroll to position [194, 0]
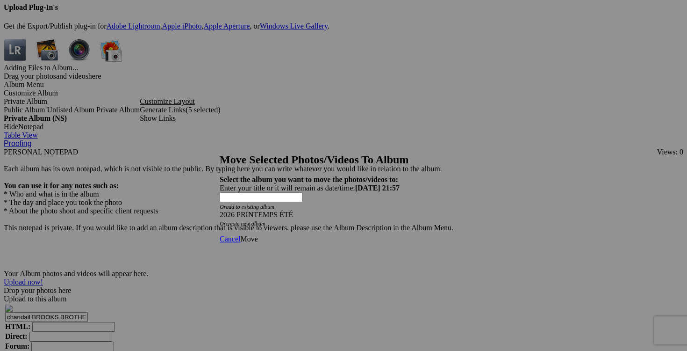
click at [258, 235] on span "Move" at bounding box center [248, 239] width 17 height 8
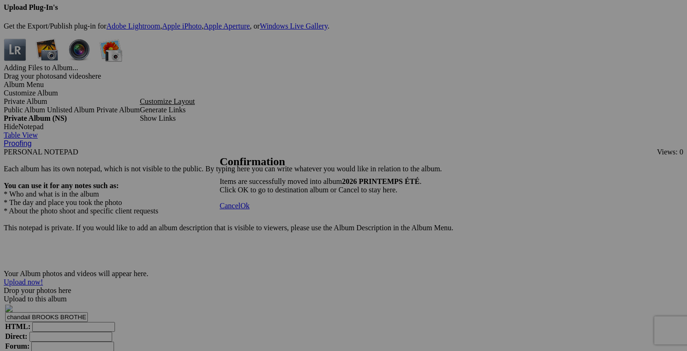
click at [240, 209] on span "Cancel" at bounding box center [230, 205] width 21 height 8
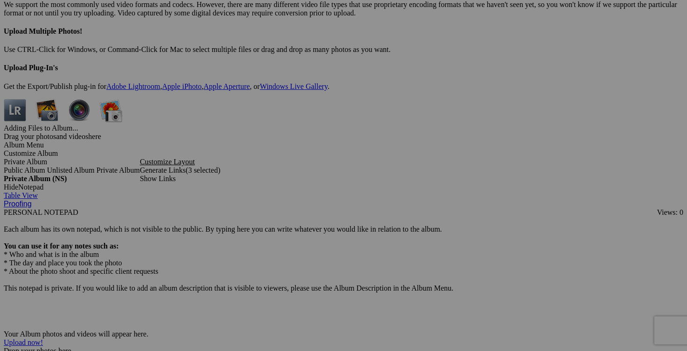
scroll to position [2720, 0]
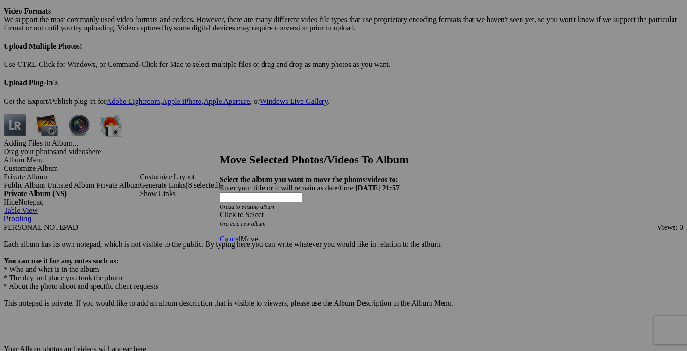
click at [220, 210] on span at bounding box center [220, 214] width 0 height 8
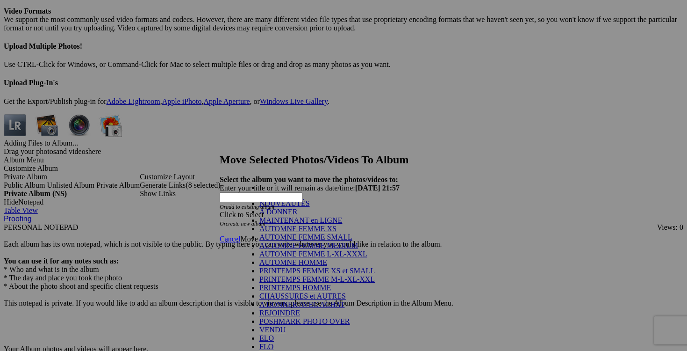
scroll to position [158, 0]
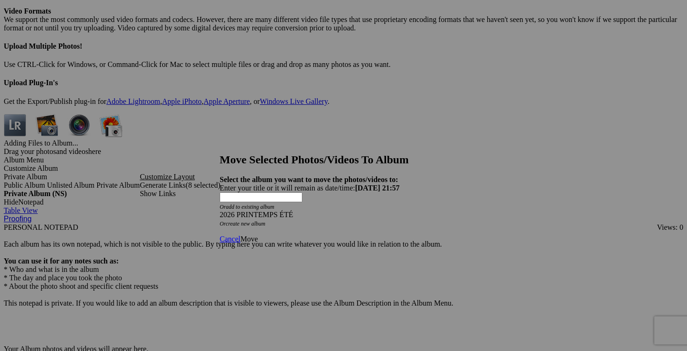
click at [258, 235] on link "Move" at bounding box center [248, 239] width 17 height 8
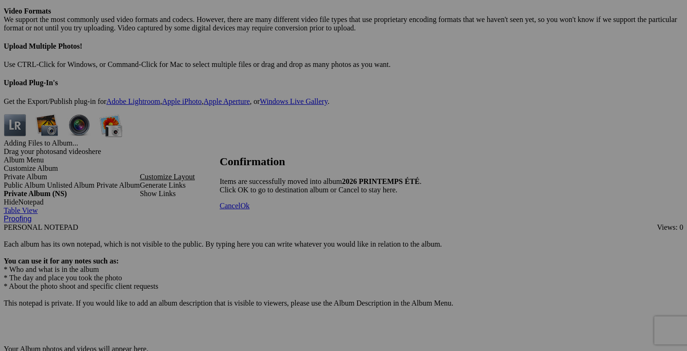
click at [240, 209] on span "Cancel" at bounding box center [230, 205] width 21 height 8
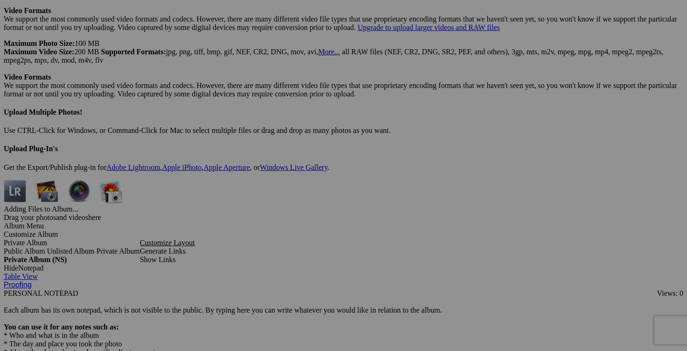
scroll to position [2615, 0]
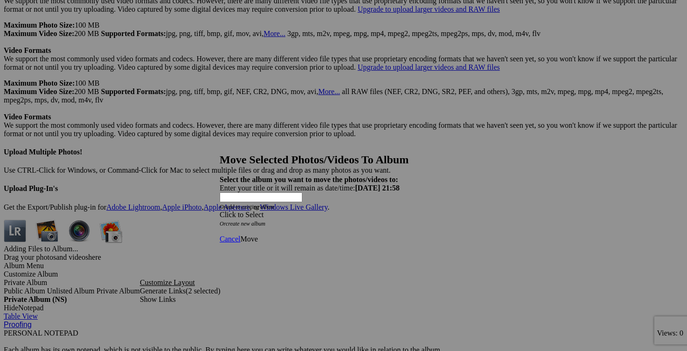
click at [220, 210] on span at bounding box center [220, 214] width 0 height 8
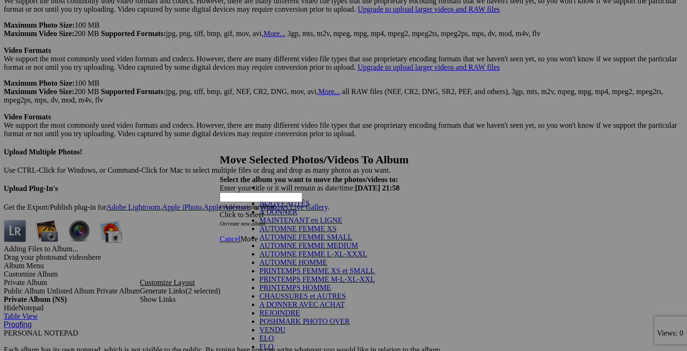
scroll to position [194, 0]
click at [317, 350] on link "2025/2026 AUTOMNE HIVER" at bounding box center [306, 355] width 95 height 8
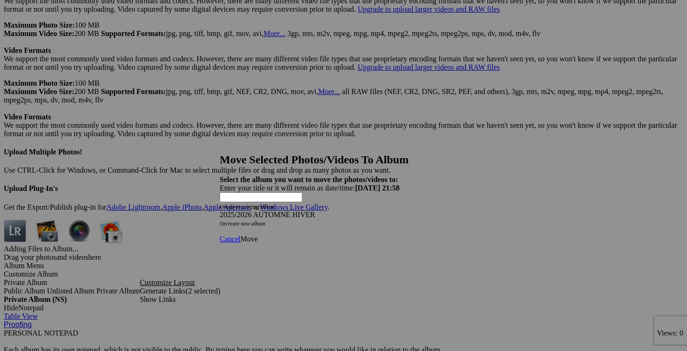
click at [258, 235] on span "Move" at bounding box center [248, 239] width 17 height 8
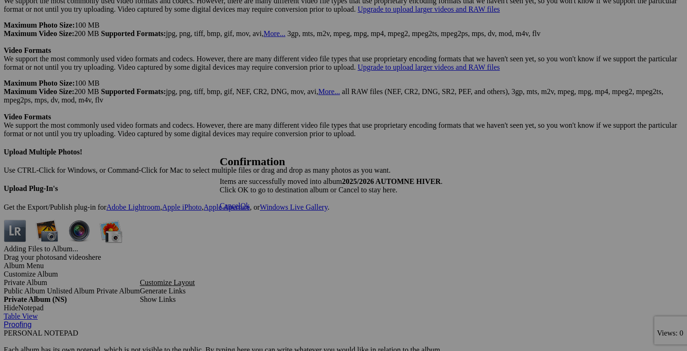
click at [240, 209] on span "Cancel" at bounding box center [230, 205] width 21 height 8
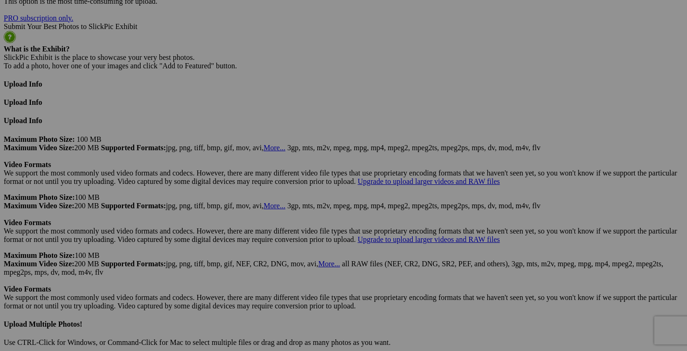
scroll to position [2436, 0]
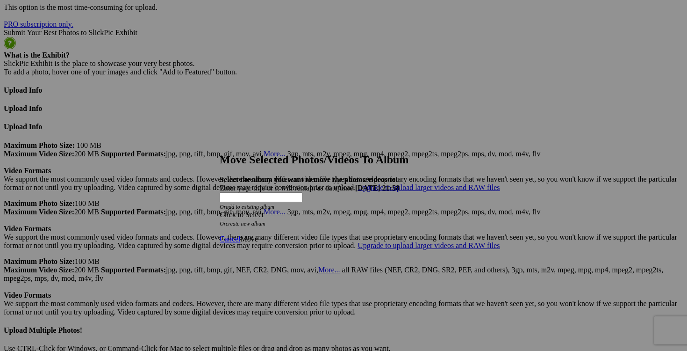
click at [220, 210] on span at bounding box center [220, 214] width 0 height 8
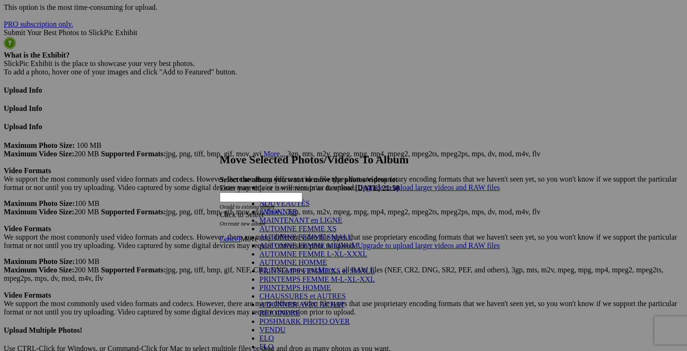
scroll to position [173, 0]
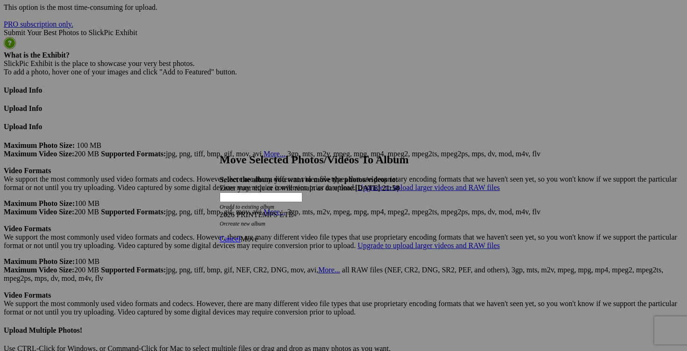
click at [258, 235] on span "Move" at bounding box center [248, 239] width 17 height 8
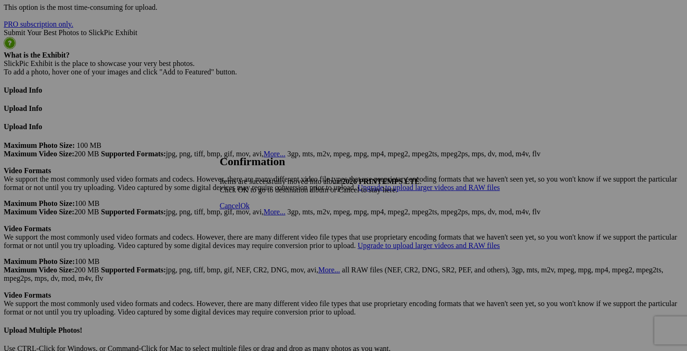
click at [240, 209] on span "Cancel" at bounding box center [230, 205] width 21 height 8
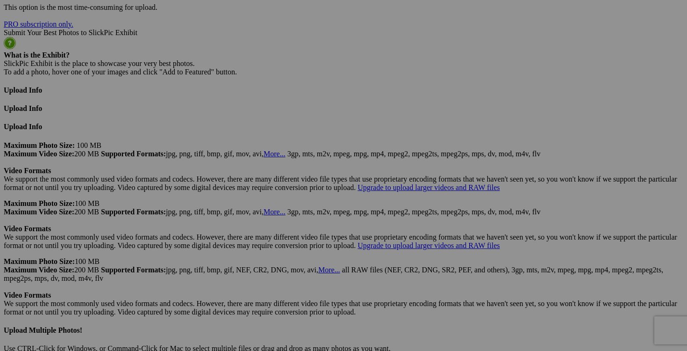
click at [281, 237] on link "Yes" at bounding box center [276, 237] width 11 height 8
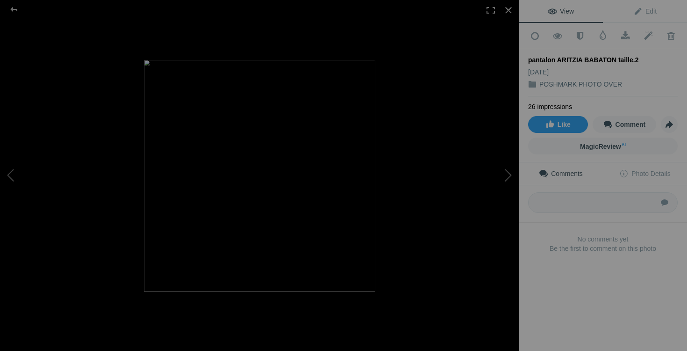
click at [232, 102] on img at bounding box center [259, 175] width 231 height 231
click at [510, 10] on div at bounding box center [508, 10] width 21 height 21
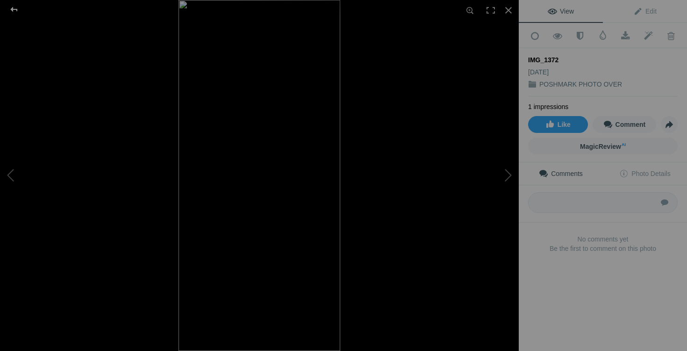
click at [16, 7] on div at bounding box center [14, 9] width 34 height 19
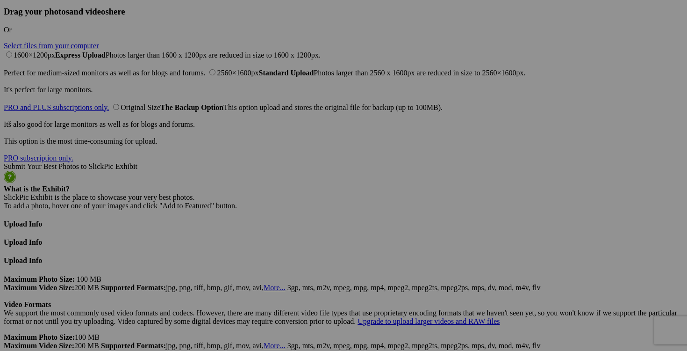
scroll to position [2285, 0]
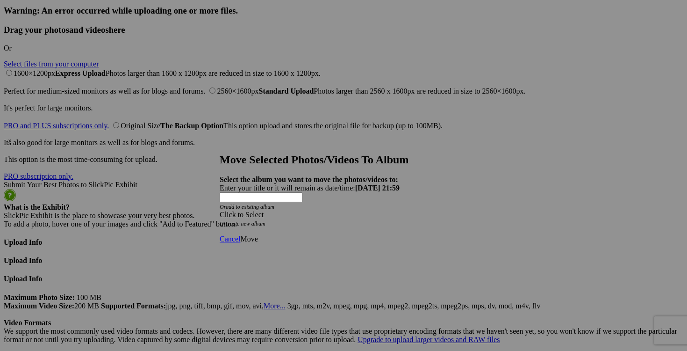
click at [398, 210] on div "Click to Select" at bounding box center [344, 214] width 248 height 8
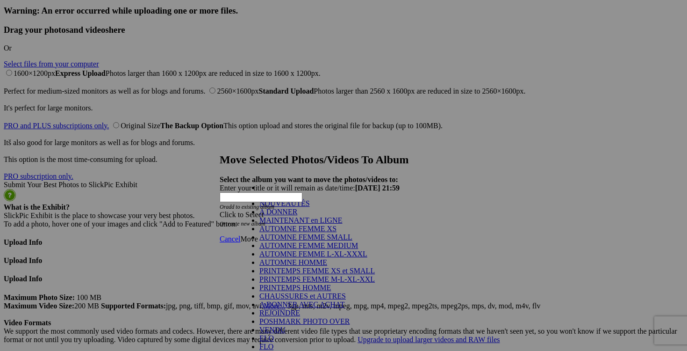
scroll to position [151, 0]
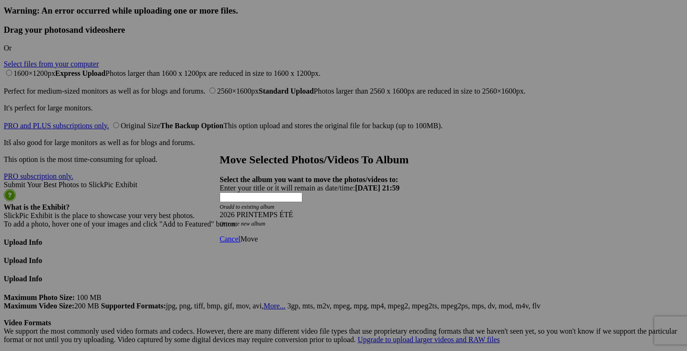
click at [258, 235] on span "Move" at bounding box center [248, 239] width 17 height 8
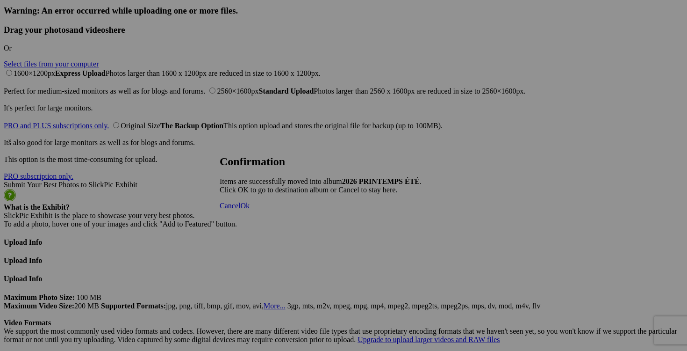
click at [240, 209] on span "Cancel" at bounding box center [230, 205] width 21 height 8
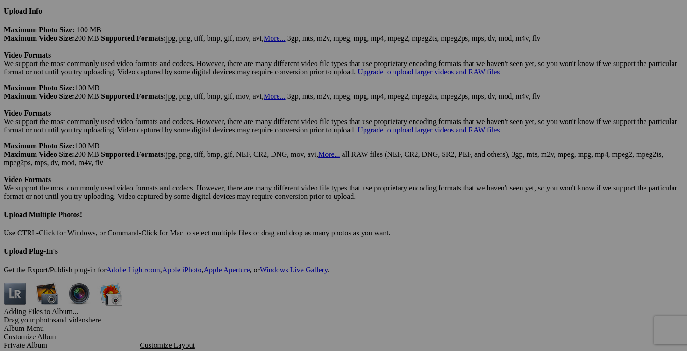
scroll to position [2554, 0]
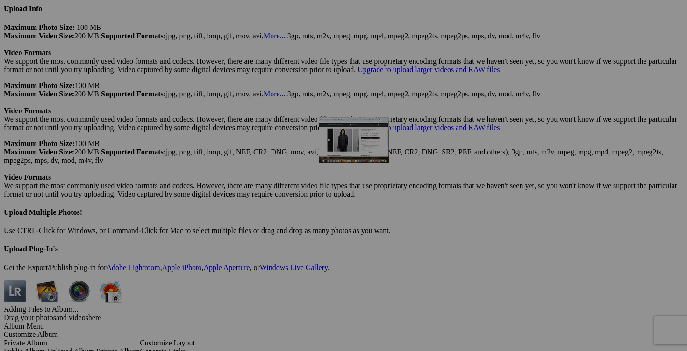
drag, startPoint x: 251, startPoint y: 116, endPoint x: 443, endPoint y: 197, distance: 208.0
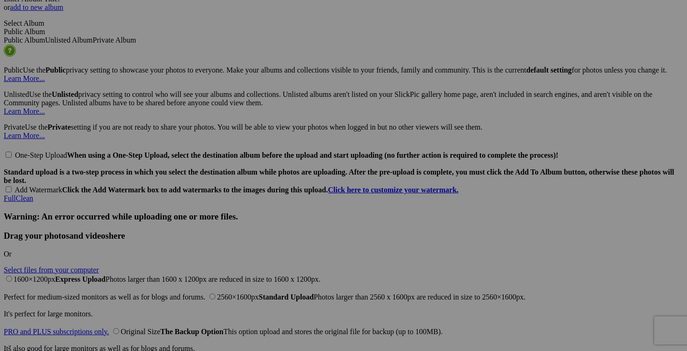
scroll to position [2066, 0]
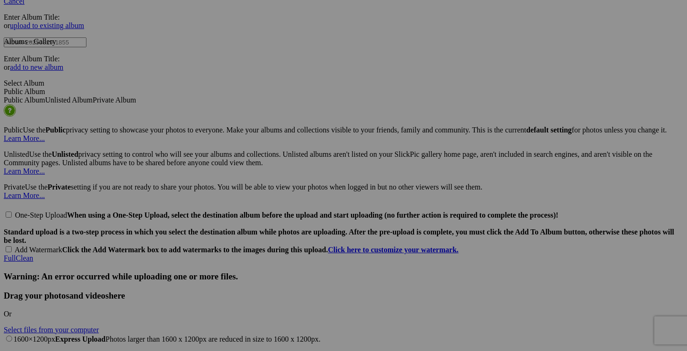
scroll to position [1955, 0]
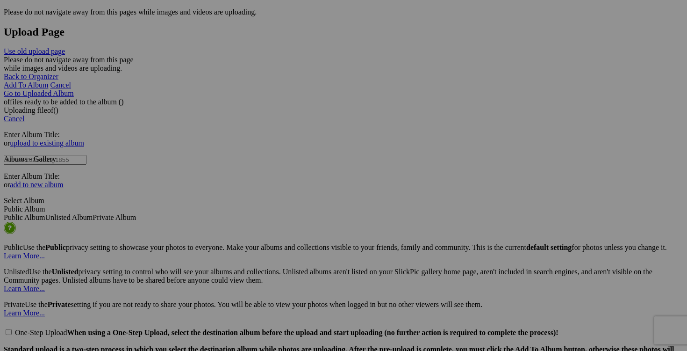
scroll to position [1862, 0]
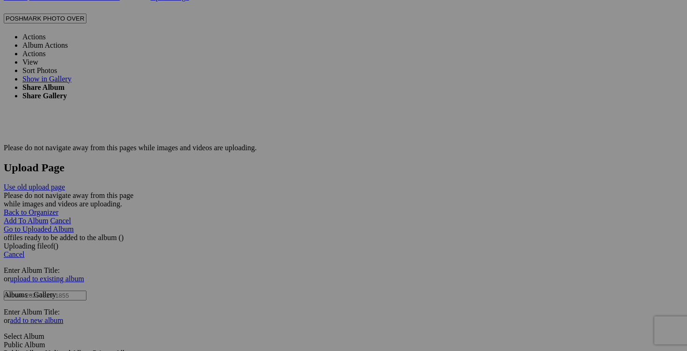
scroll to position [1755, 0]
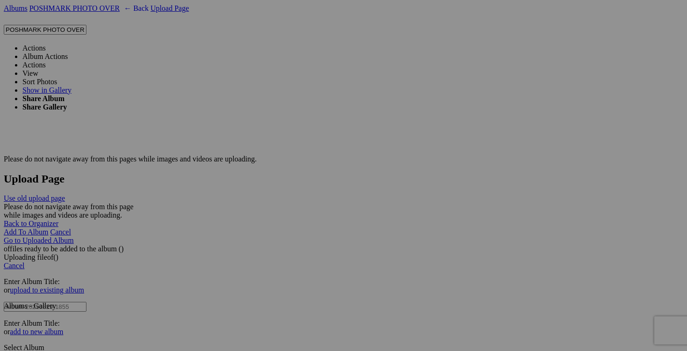
click at [46, 44] on span at bounding box center [46, 48] width 0 height 8
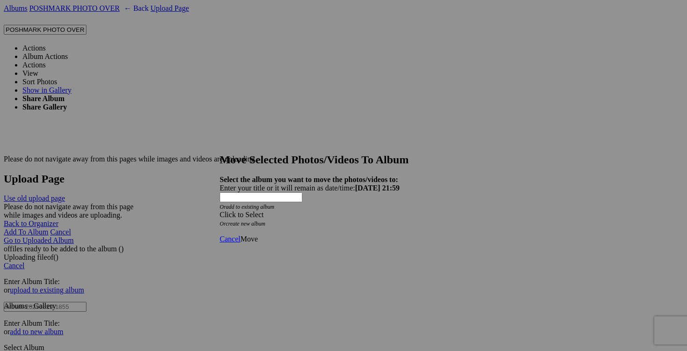
click at [220, 210] on span at bounding box center [220, 214] width 0 height 8
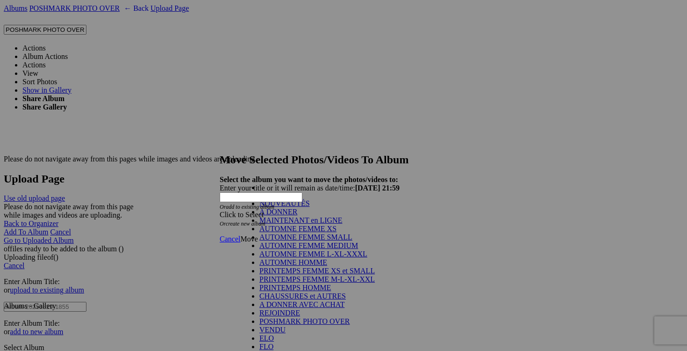
scroll to position [194, 0]
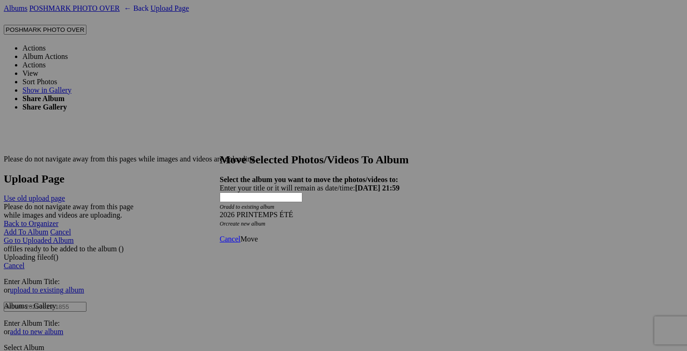
click at [258, 235] on span "Move" at bounding box center [248, 239] width 17 height 8
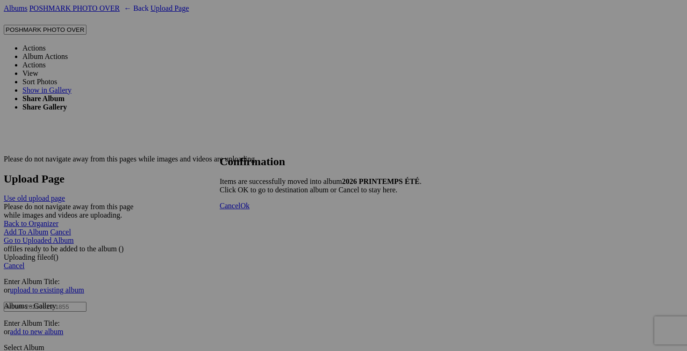
click at [240, 209] on span "Cancel" at bounding box center [230, 205] width 21 height 8
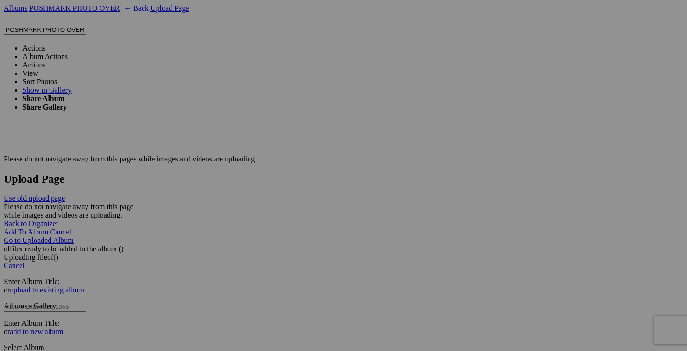
click at [46, 44] on span at bounding box center [46, 48] width 0 height 8
click at [281, 241] on span "Yes" at bounding box center [276, 245] width 11 height 8
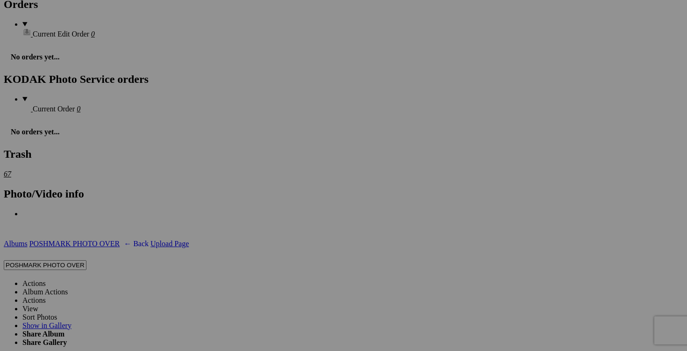
scroll to position [1517, 0]
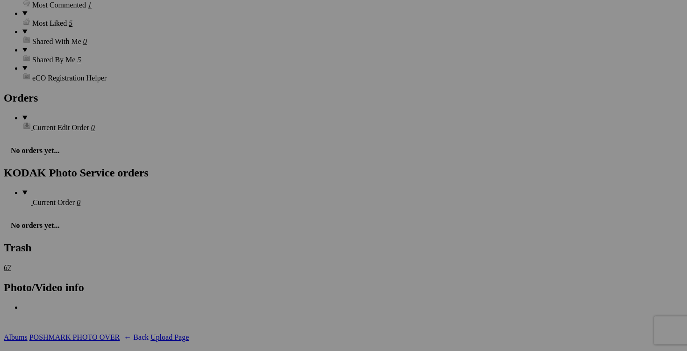
scroll to position [1391, 0]
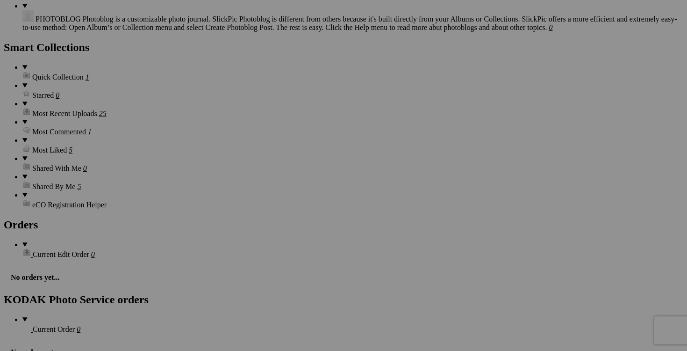
scroll to position [1286, 0]
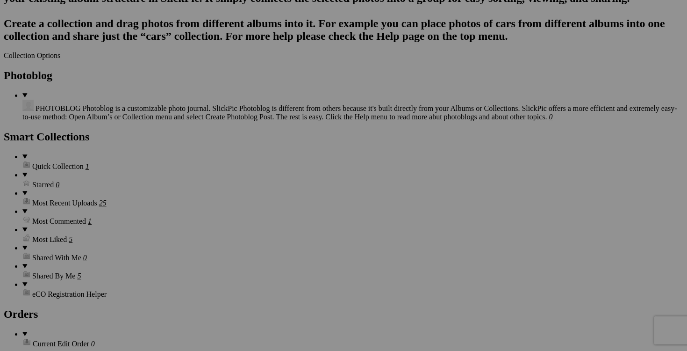
scroll to position [1197, 0]
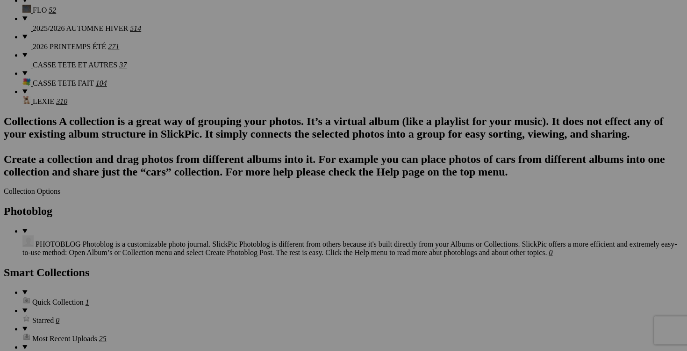
scroll to position [1066, 0]
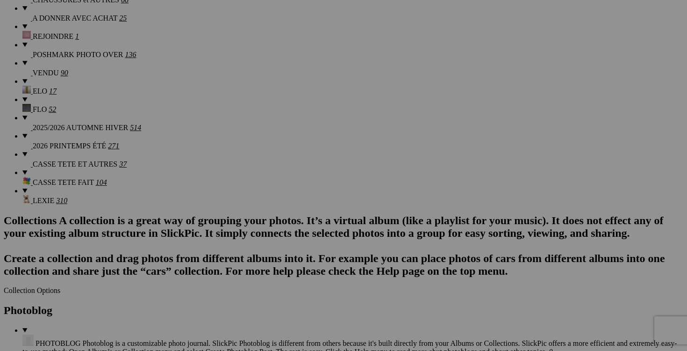
scroll to position [926, 0]
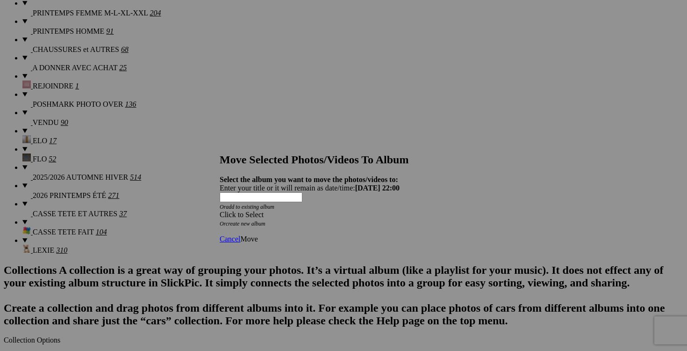
click at [220, 210] on span at bounding box center [220, 214] width 0 height 8
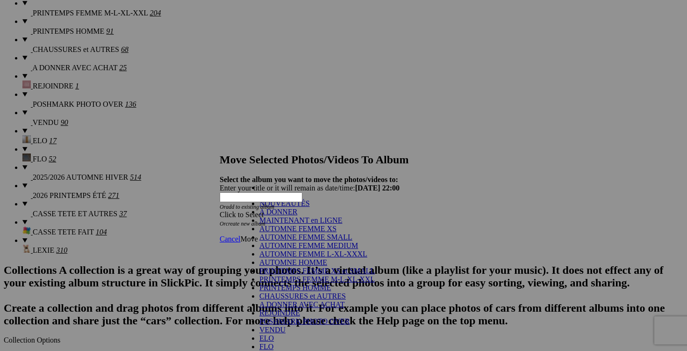
scroll to position [194, 0]
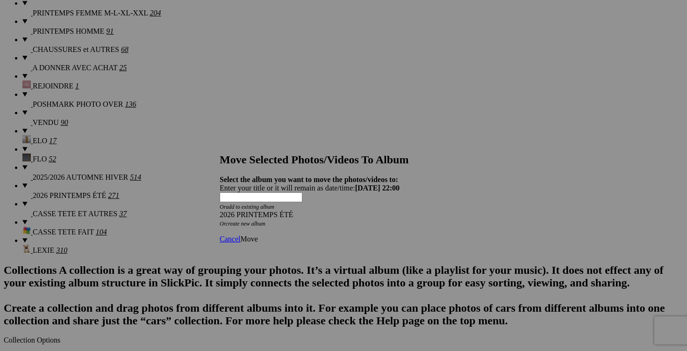
click at [258, 235] on link "Move" at bounding box center [248, 239] width 17 height 8
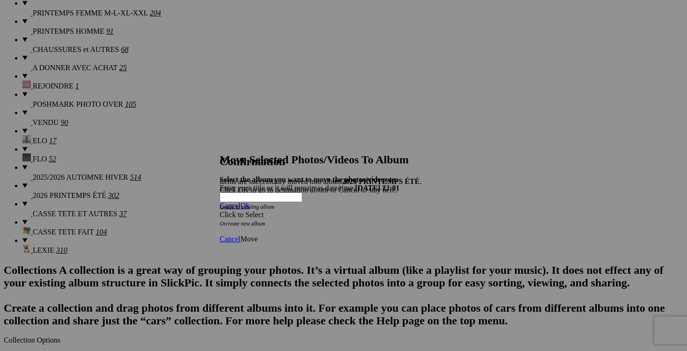
click at [250, 209] on span "Ok" at bounding box center [244, 205] width 9 height 8
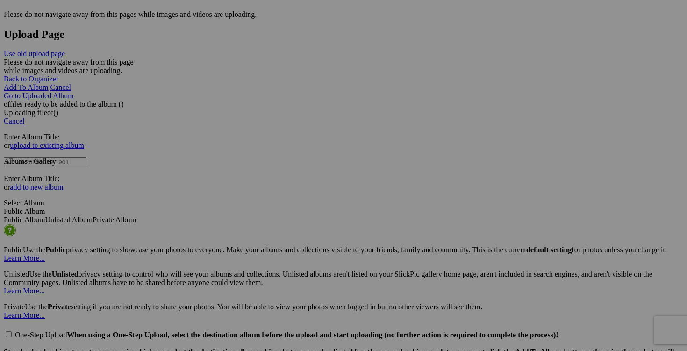
scroll to position [1898, 0]
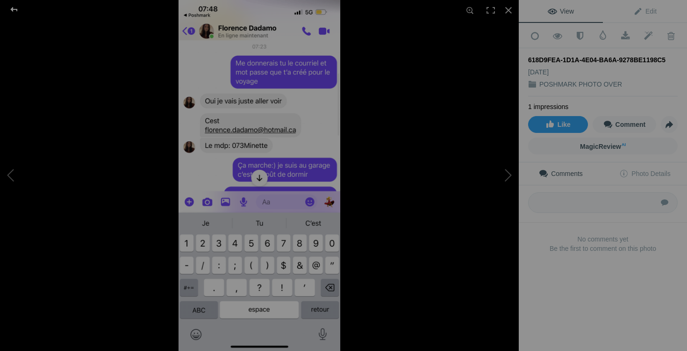
click at [14, 9] on div at bounding box center [14, 9] width 34 height 19
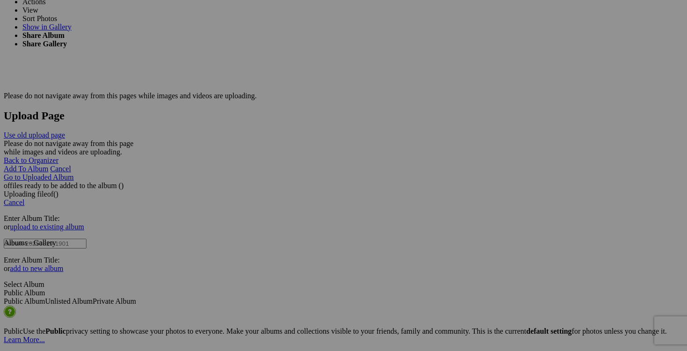
scroll to position [1818, 0]
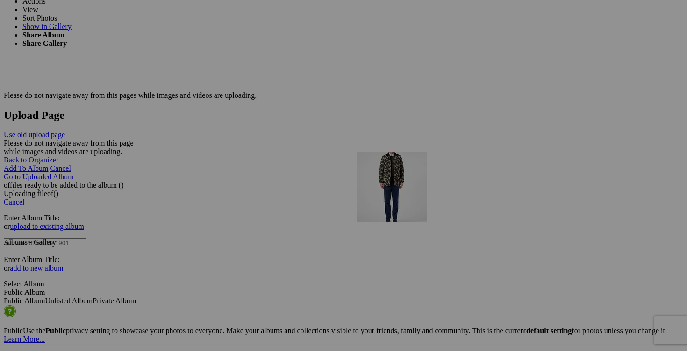
drag, startPoint x: 432, startPoint y: 150, endPoint x: 492, endPoint y: 232, distance: 101.8
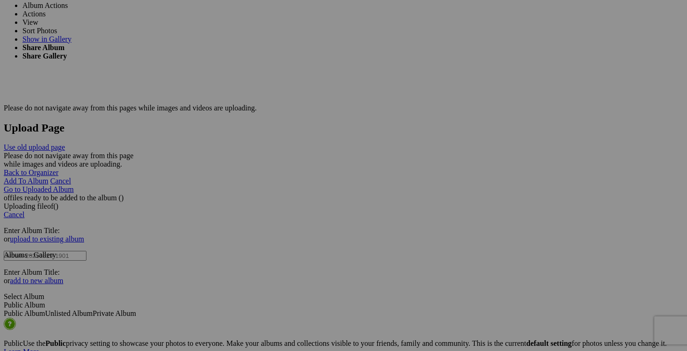
scroll to position [1929, 0]
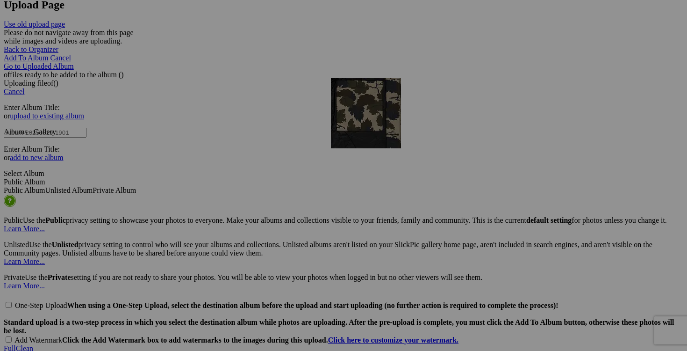
drag, startPoint x: 437, startPoint y: 194, endPoint x: 466, endPoint y: 159, distance: 44.8
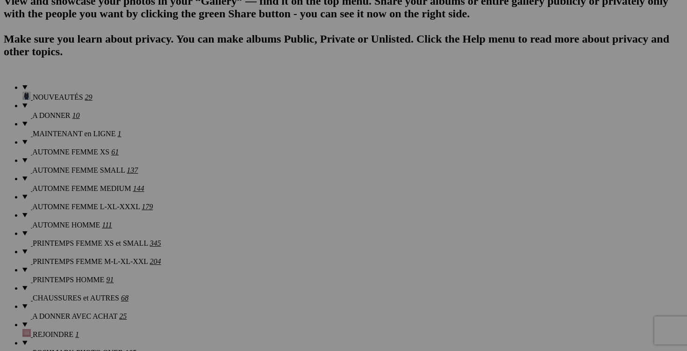
scroll to position [674, 0]
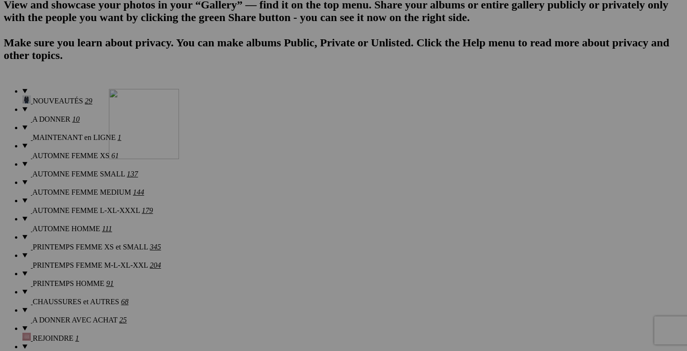
drag, startPoint x: 595, startPoint y: 184, endPoint x: 244, endPoint y: 170, distance: 351.3
drag, startPoint x: 260, startPoint y: 299, endPoint x: 302, endPoint y: 213, distance: 96.0
drag, startPoint x: 254, startPoint y: 301, endPoint x: 380, endPoint y: 206, distance: 157.5
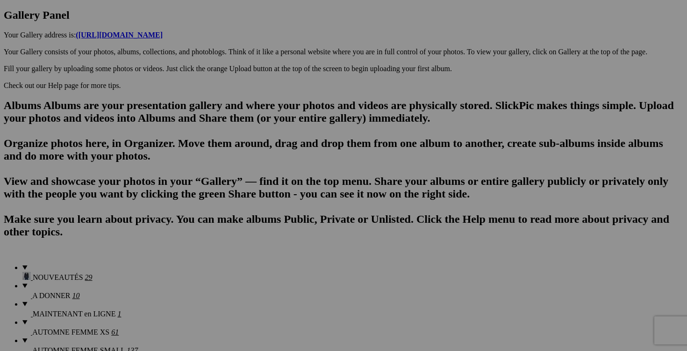
scroll to position [485, 0]
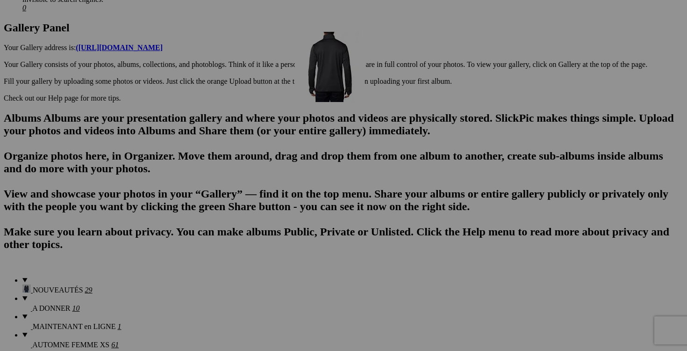
drag, startPoint x: 183, startPoint y: 136, endPoint x: 422, endPoint y: 111, distance: 240.2
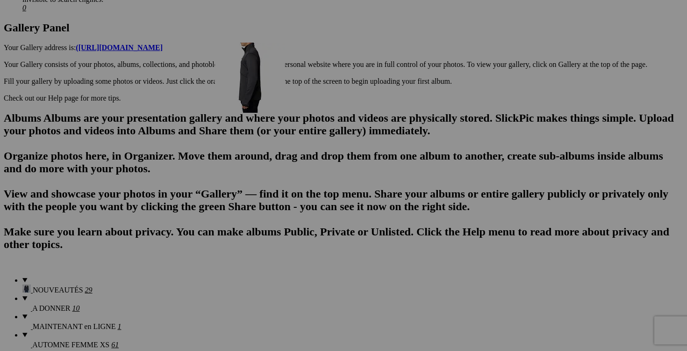
drag, startPoint x: 178, startPoint y: 136, endPoint x: 340, endPoint y: 120, distance: 163.1
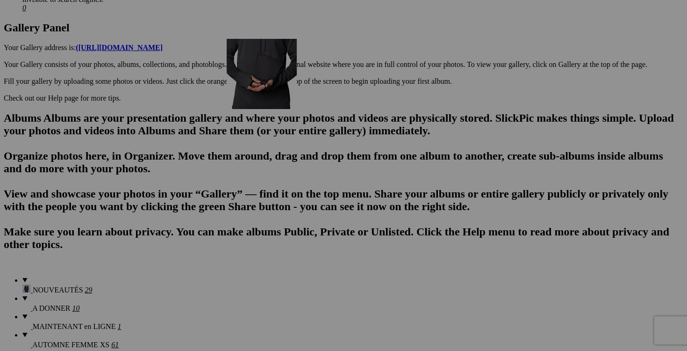
drag, startPoint x: 181, startPoint y: 127, endPoint x: 353, endPoint y: 118, distance: 172.3
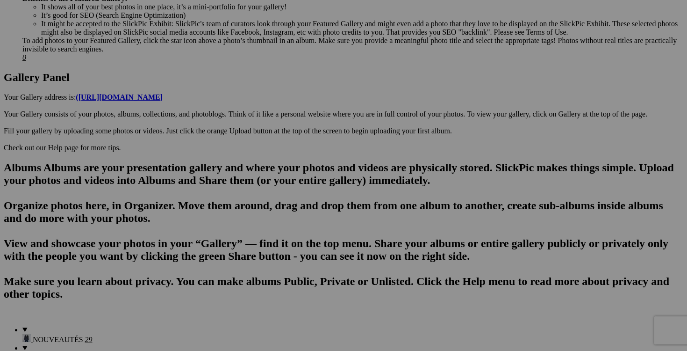
scroll to position [406, 0]
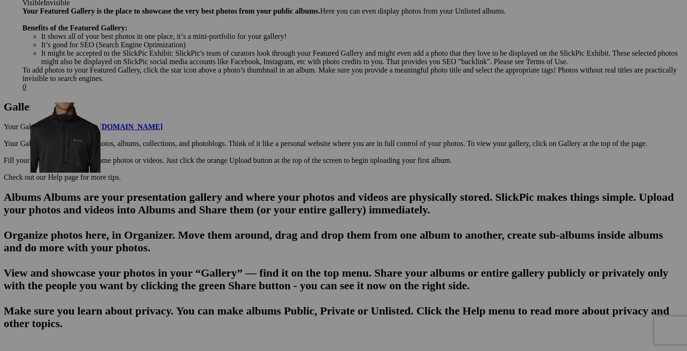
drag, startPoint x: 593, startPoint y: 101, endPoint x: 165, endPoint y: 184, distance: 435.6
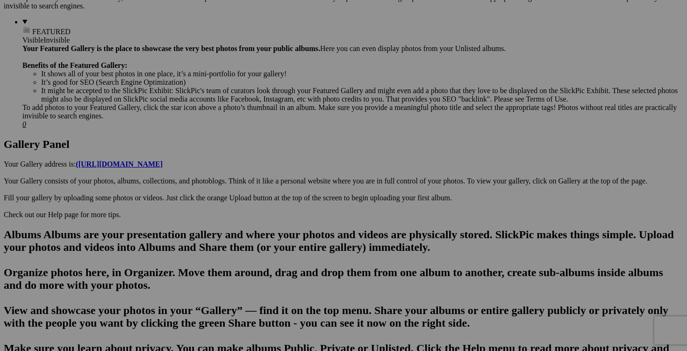
scroll to position [366, 0]
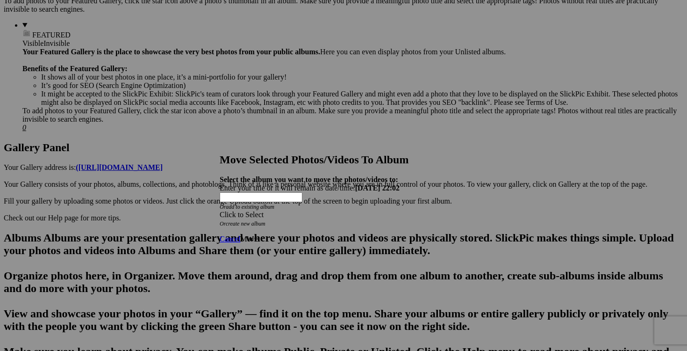
click at [399, 210] on div "Click to Select" at bounding box center [344, 214] width 248 height 8
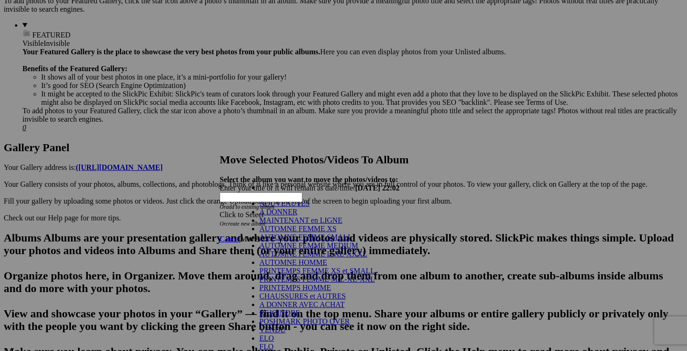
scroll to position [181, 0]
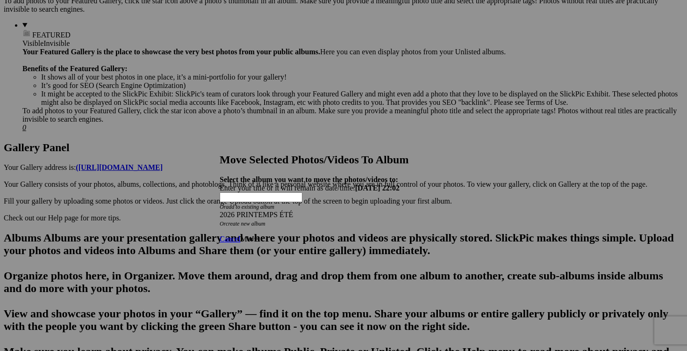
click at [258, 235] on span "Move" at bounding box center [248, 239] width 17 height 8
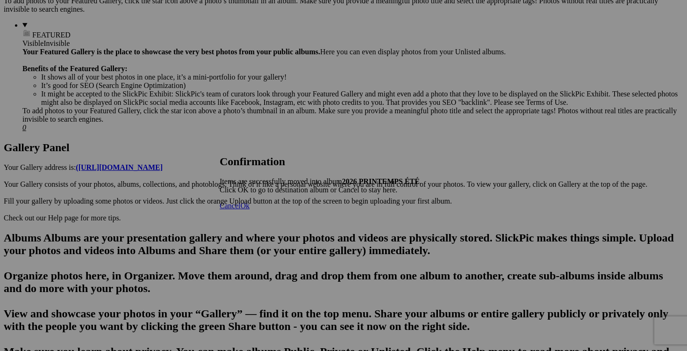
click at [240, 209] on span "Cancel" at bounding box center [230, 205] width 21 height 8
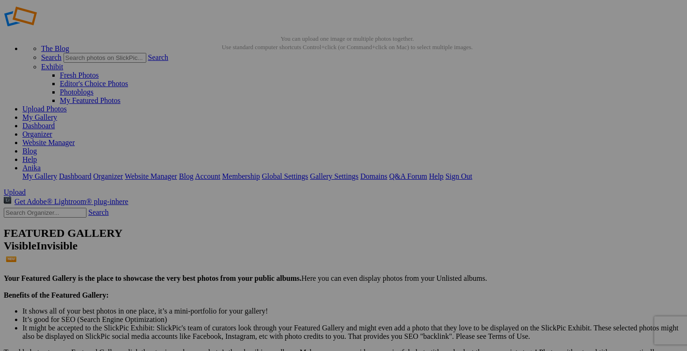
scroll to position [0, 0]
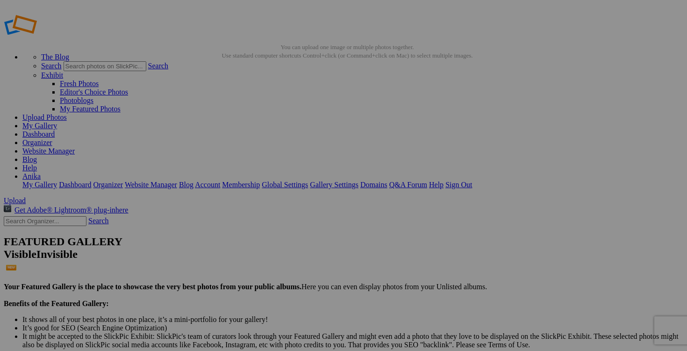
scroll to position [7, 0]
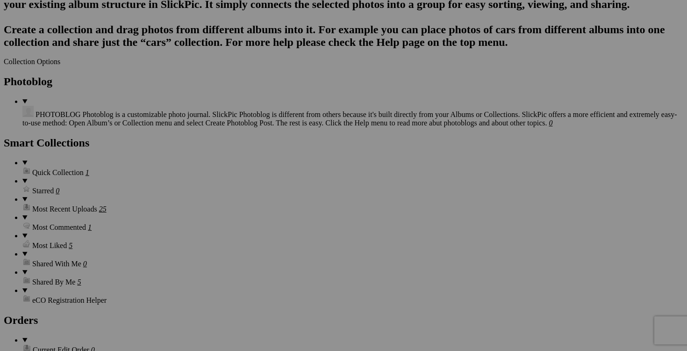
scroll to position [1174, 0]
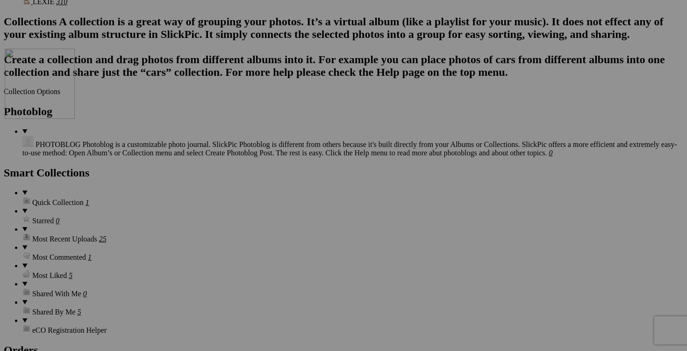
drag, startPoint x: 416, startPoint y: 149, endPoint x: 136, endPoint y: 128, distance: 281.3
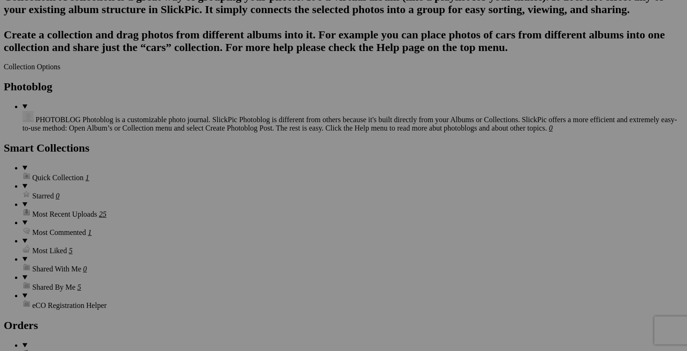
scroll to position [1218, 0]
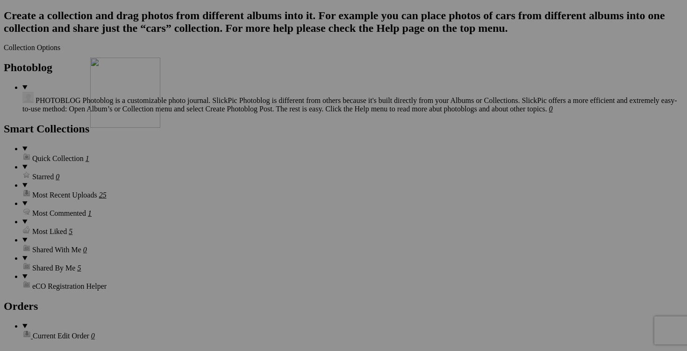
drag, startPoint x: 279, startPoint y: 132, endPoint x: 225, endPoint y: 138, distance: 54.2
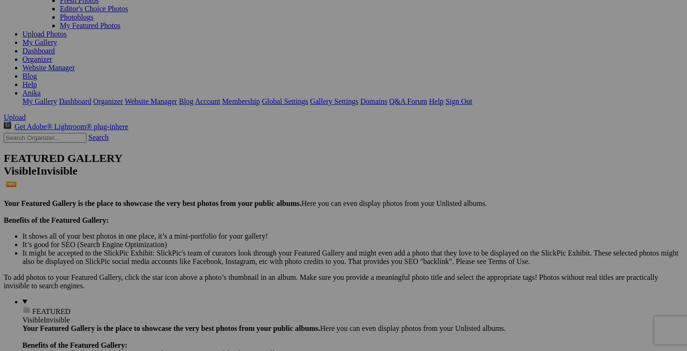
scroll to position [0, 0]
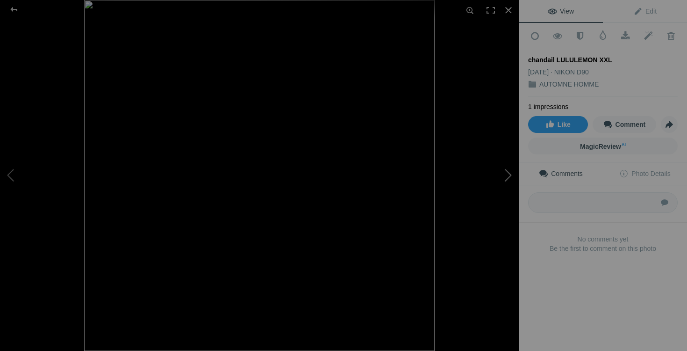
click at [503, 176] on button at bounding box center [484, 175] width 70 height 126
click at [510, 12] on div at bounding box center [508, 10] width 21 height 21
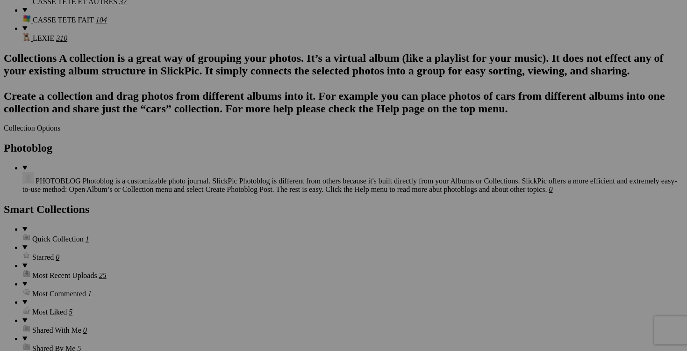
scroll to position [1135, 0]
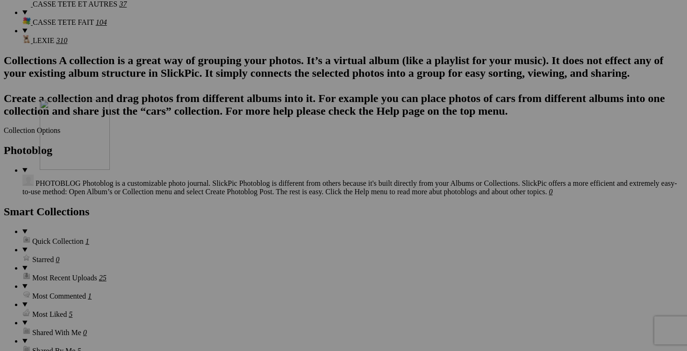
drag, startPoint x: 352, startPoint y: 126, endPoint x: 174, endPoint y: 181, distance: 186.3
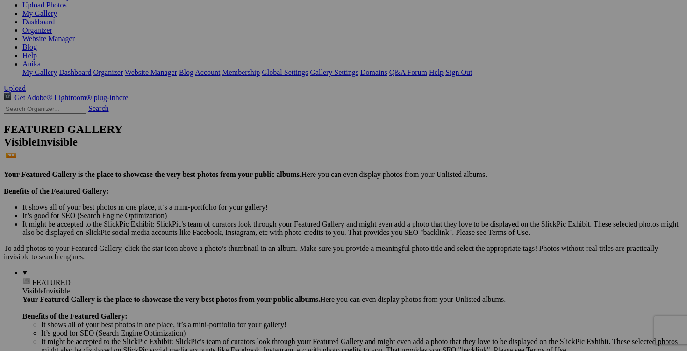
scroll to position [0, 0]
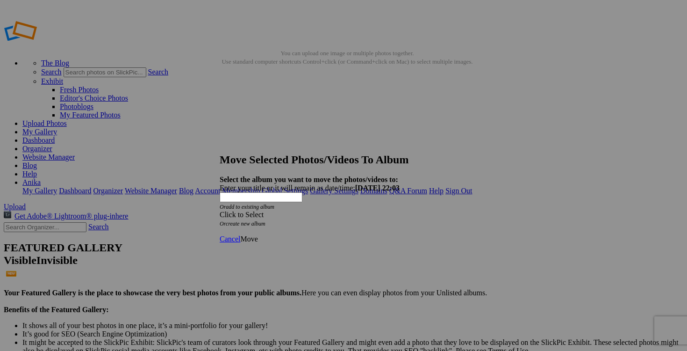
click at [220, 210] on span at bounding box center [220, 214] width 0 height 8
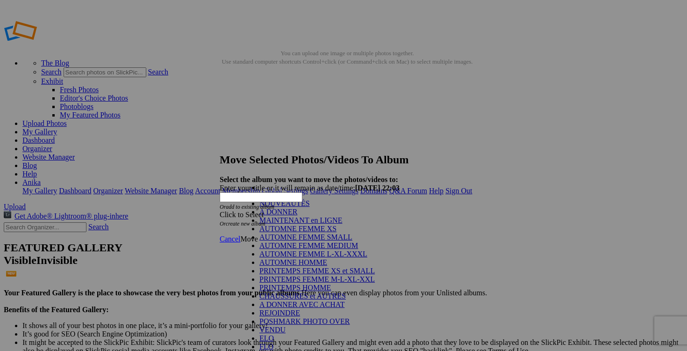
scroll to position [114, 0]
click at [321, 317] on link "POSHMARK PHOTO OVER" at bounding box center [304, 321] width 91 height 8
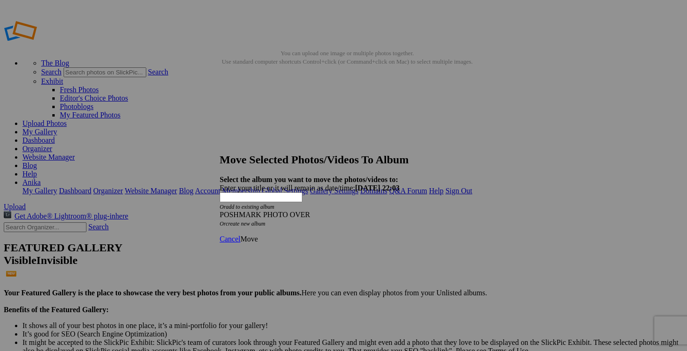
click at [258, 235] on span "Move" at bounding box center [248, 239] width 17 height 8
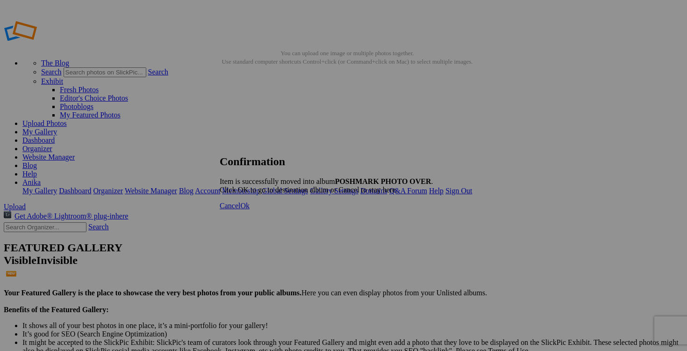
click at [240, 209] on span "Cancel" at bounding box center [230, 205] width 21 height 8
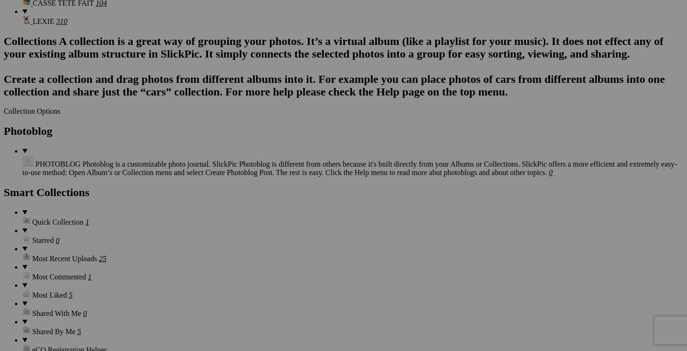
scroll to position [1067, 0]
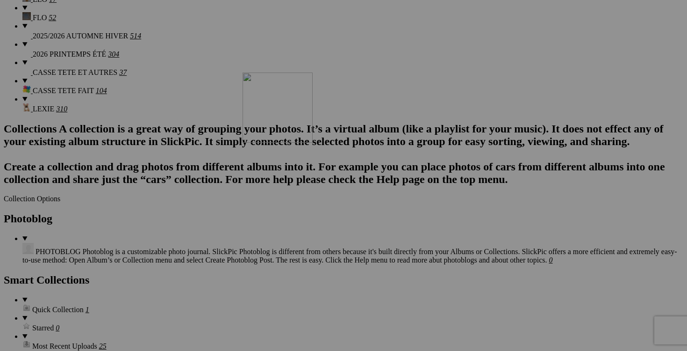
drag, startPoint x: 264, startPoint y: 137, endPoint x: 377, endPoint y: 153, distance: 114.2
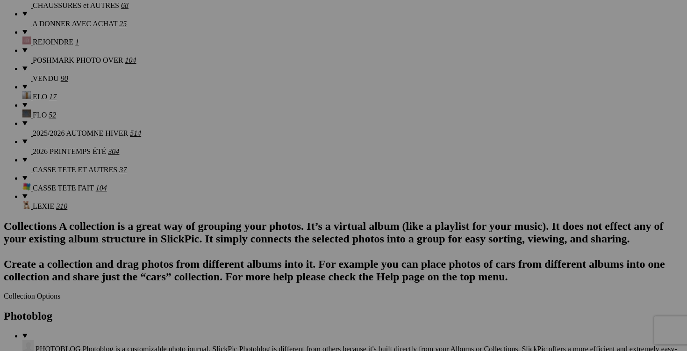
scroll to position [980, 0]
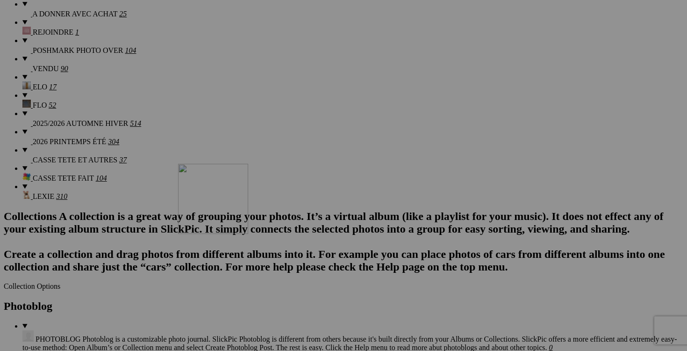
drag, startPoint x: 247, startPoint y: 145, endPoint x: 313, endPoint y: 244, distance: 119.4
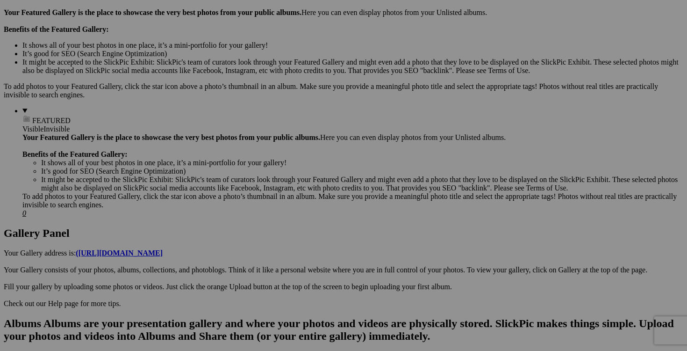
scroll to position [0, 0]
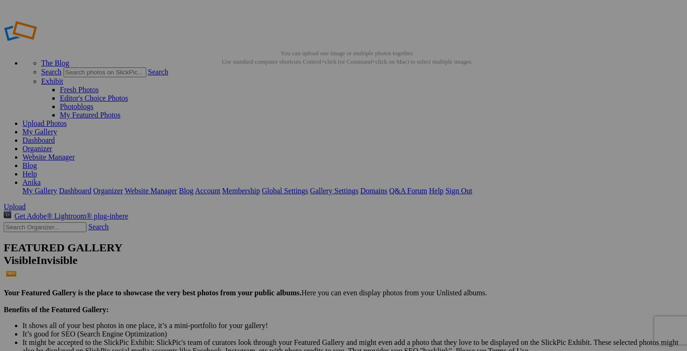
click at [281, 237] on link "Yes" at bounding box center [276, 237] width 11 height 8
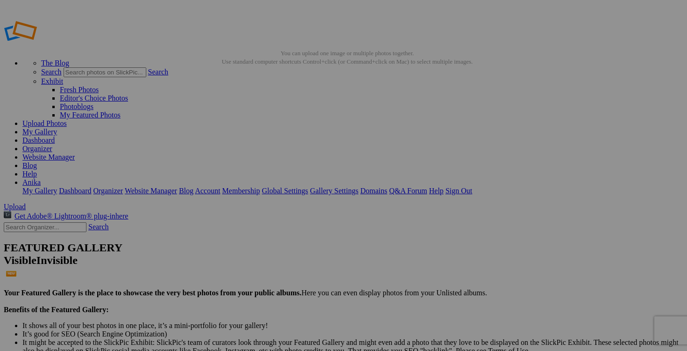
scroll to position [0, 26]
drag, startPoint x: 280, startPoint y: 181, endPoint x: 314, endPoint y: 181, distance: 34.1
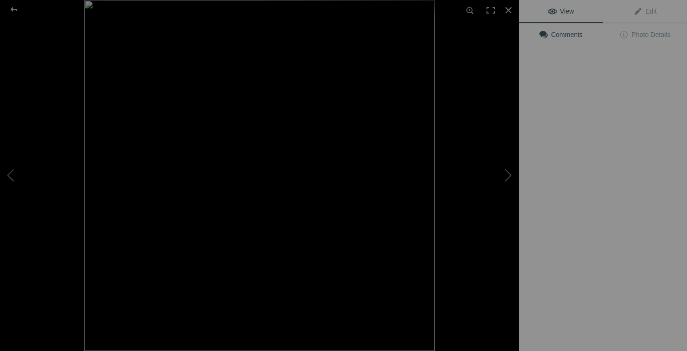
type input "chandail LÖLÉ medium (a donner avec achat de 25$)"
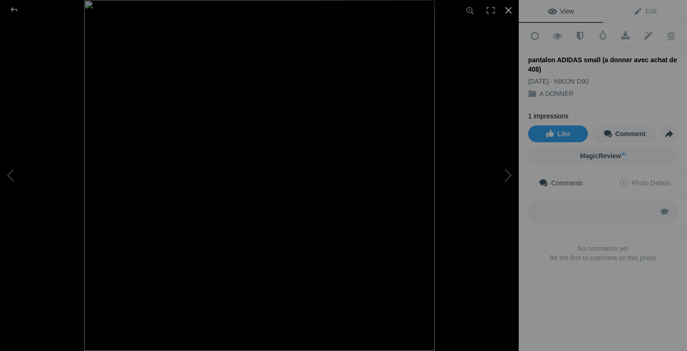
click at [510, 10] on div at bounding box center [508, 10] width 21 height 21
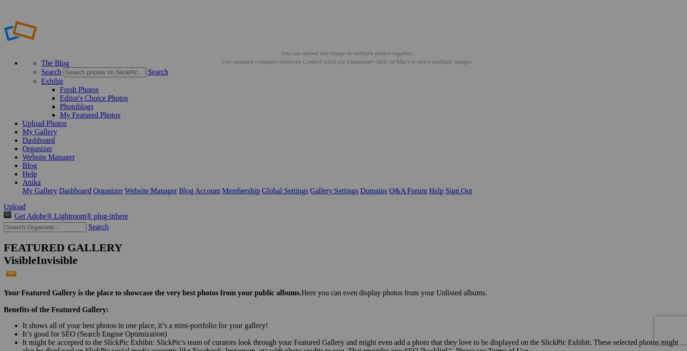
click at [281, 237] on span "Yes" at bounding box center [276, 237] width 11 height 8
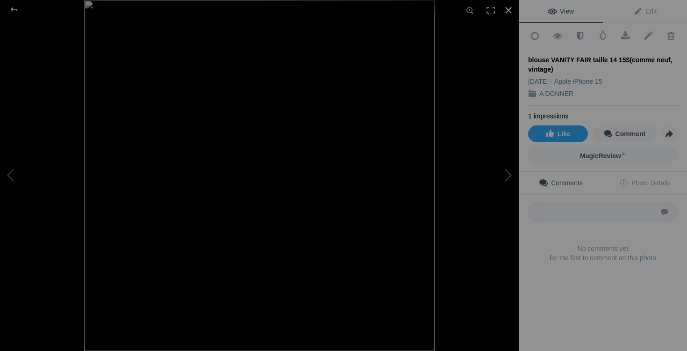
click at [510, 10] on div at bounding box center [508, 10] width 21 height 21
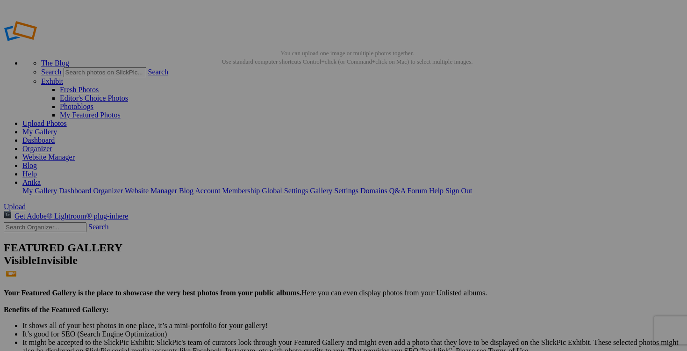
drag, startPoint x: 460, startPoint y: 180, endPoint x: 486, endPoint y: 180, distance: 25.7
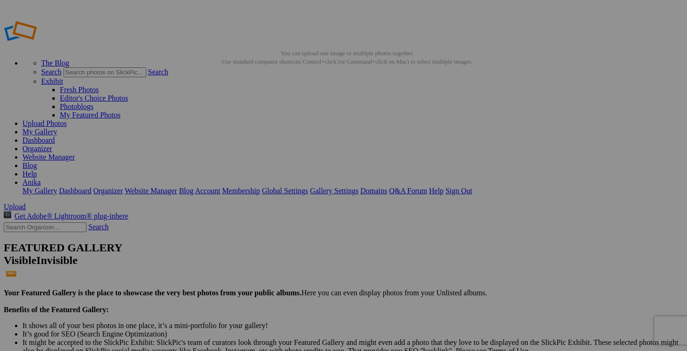
drag, startPoint x: 452, startPoint y: 182, endPoint x: 471, endPoint y: 182, distance: 18.7
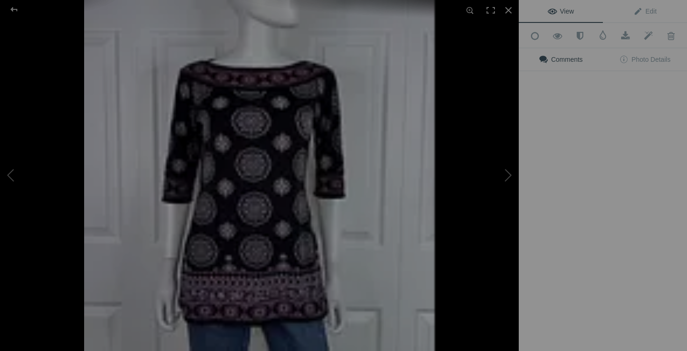
type input "blouse VANITY FAIR taille 14 (a donner avec achat de 20$)"
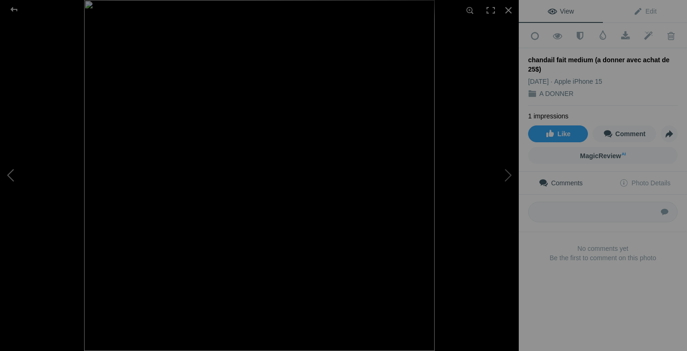
click at [15, 172] on button at bounding box center [35, 175] width 70 height 126
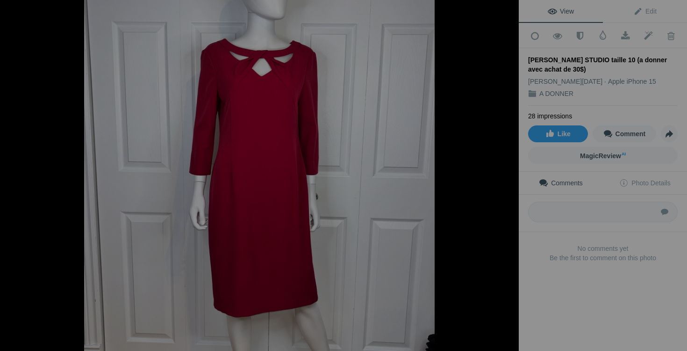
click at [15, 172] on button at bounding box center [35, 175] width 70 height 126
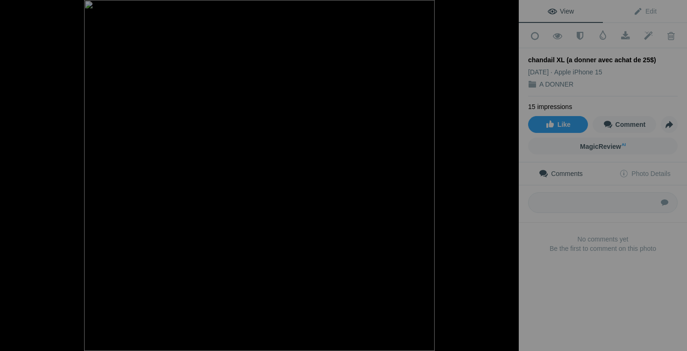
click at [15, 172] on button at bounding box center [35, 175] width 70 height 126
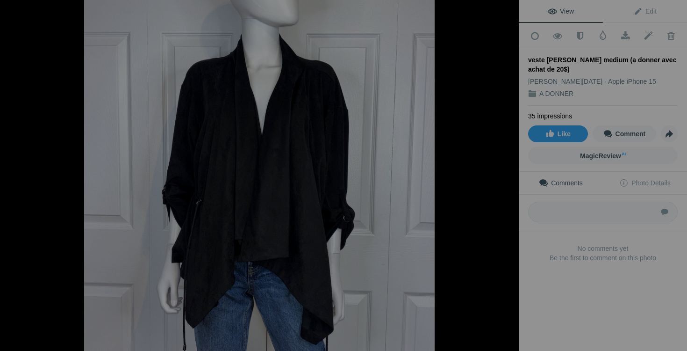
click at [15, 172] on button at bounding box center [35, 175] width 70 height 126
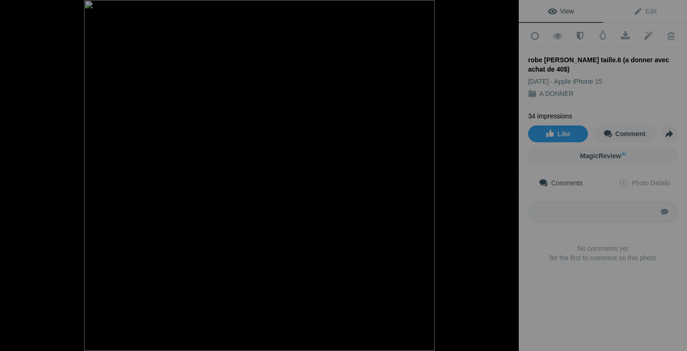
click at [15, 172] on button at bounding box center [35, 175] width 70 height 126
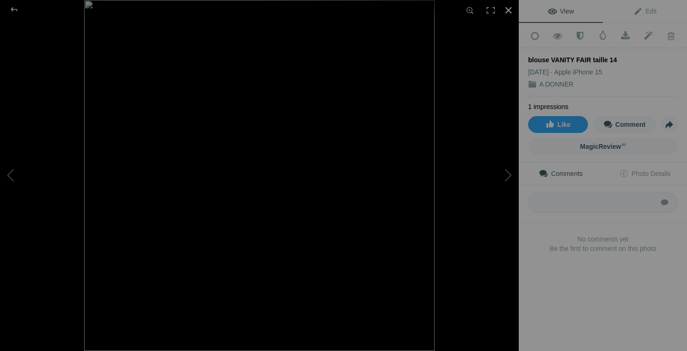
click at [506, 7] on div at bounding box center [508, 10] width 21 height 21
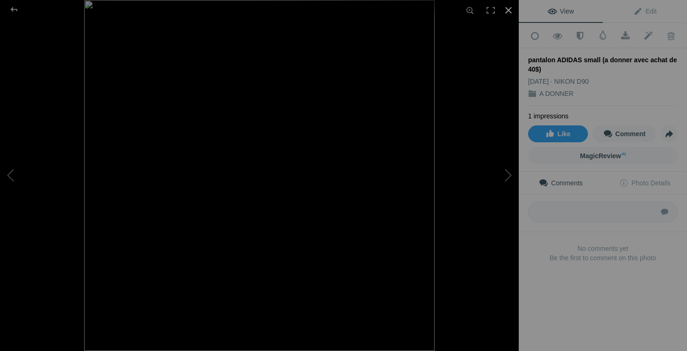
click at [506, 13] on div at bounding box center [508, 10] width 21 height 21
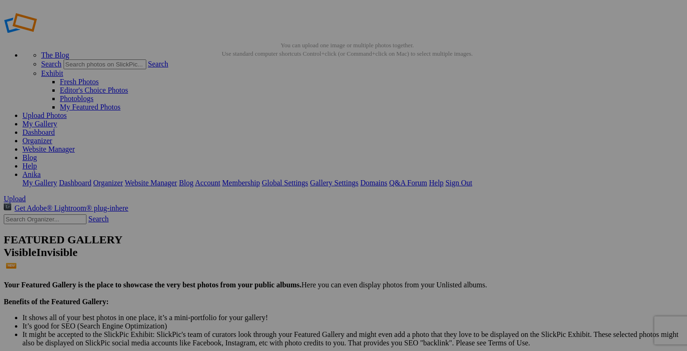
scroll to position [9, 0]
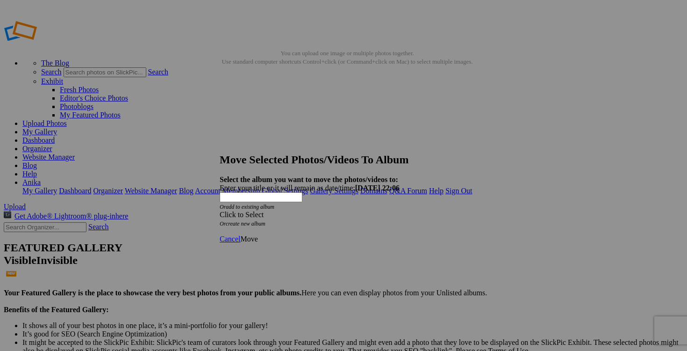
click at [220, 210] on span at bounding box center [220, 214] width 0 height 8
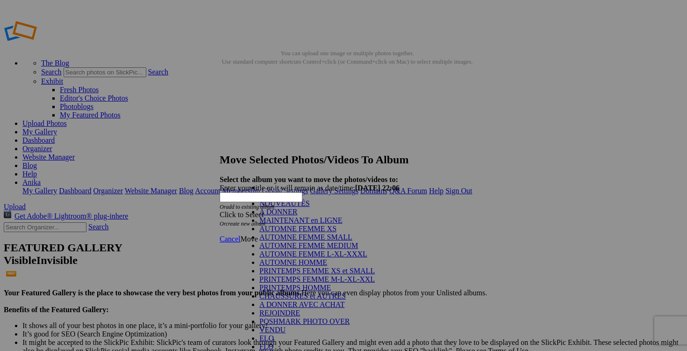
scroll to position [96, 0]
click at [306, 300] on link "A DONNER AVEC ACHAT" at bounding box center [301, 304] width 85 height 8
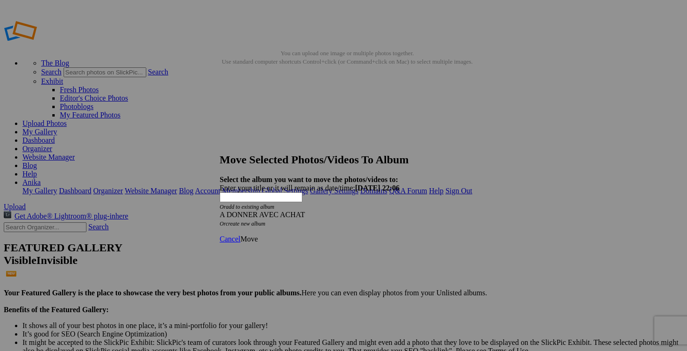
click at [258, 235] on span "Move" at bounding box center [248, 239] width 17 height 8
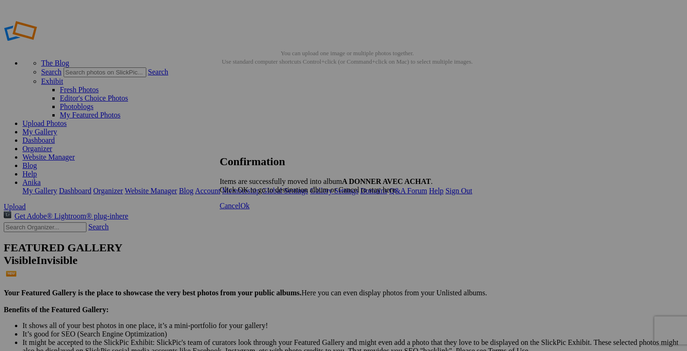
click at [250, 209] on span "Ok" at bounding box center [244, 205] width 9 height 8
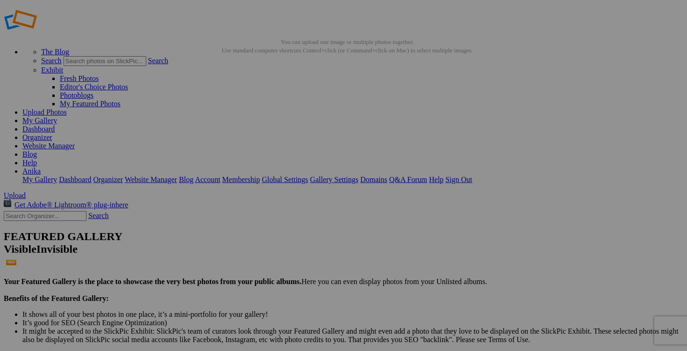
scroll to position [10, 0]
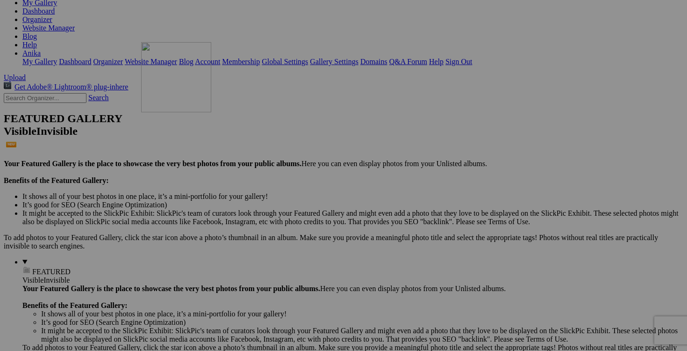
scroll to position [135, 0]
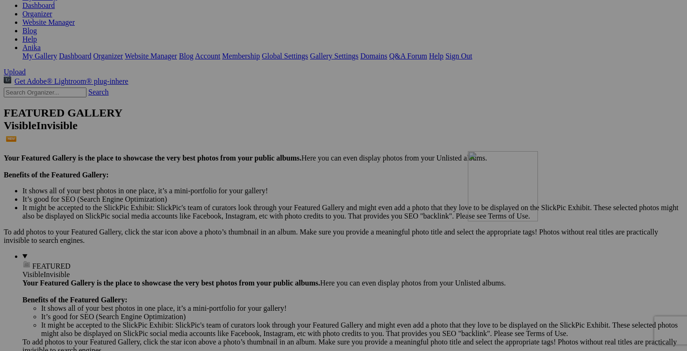
drag, startPoint x: 246, startPoint y: 135, endPoint x: 603, endPoint y: 232, distance: 369.2
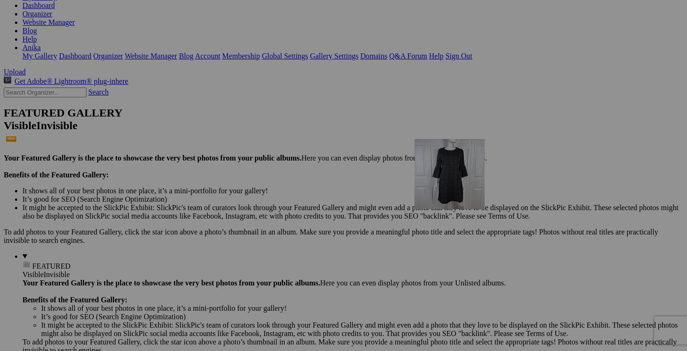
drag, startPoint x: 236, startPoint y: 122, endPoint x: 557, endPoint y: 220, distance: 335.5
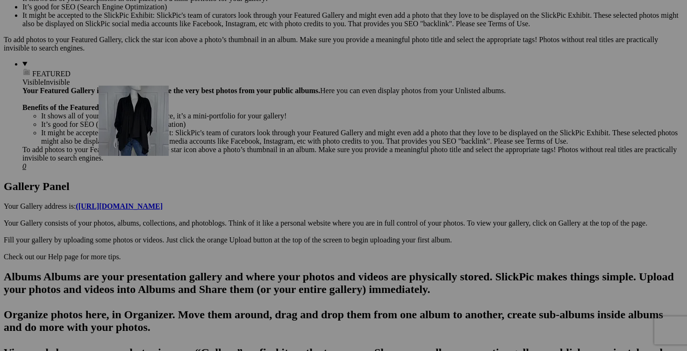
scroll to position [330, 0]
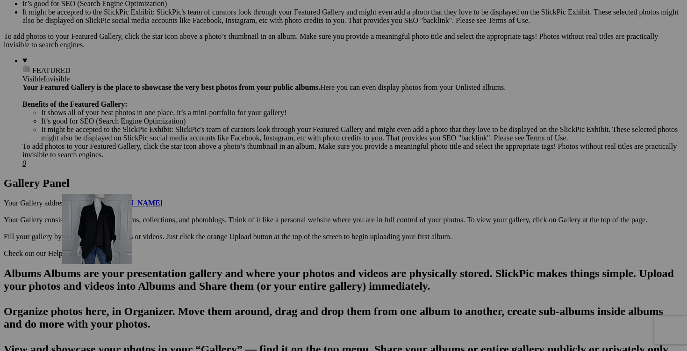
drag, startPoint x: 190, startPoint y: 149, endPoint x: 196, endPoint y: 275, distance: 126.4
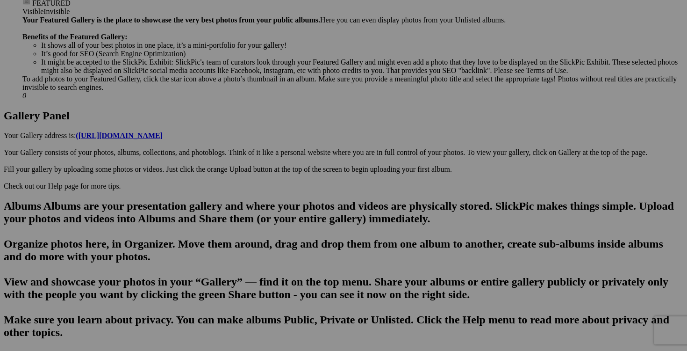
scroll to position [399, 0]
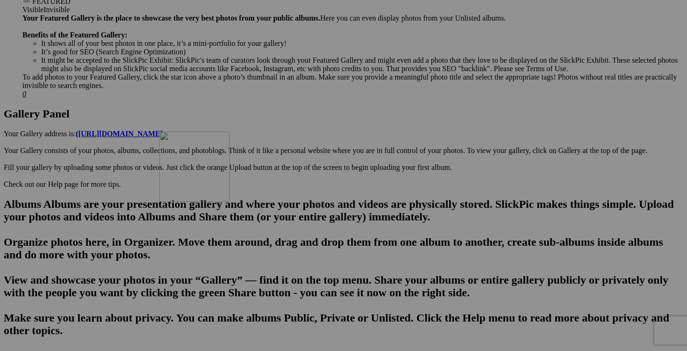
drag, startPoint x: 279, startPoint y: 139, endPoint x: 294, endPoint y: 213, distance: 75.0
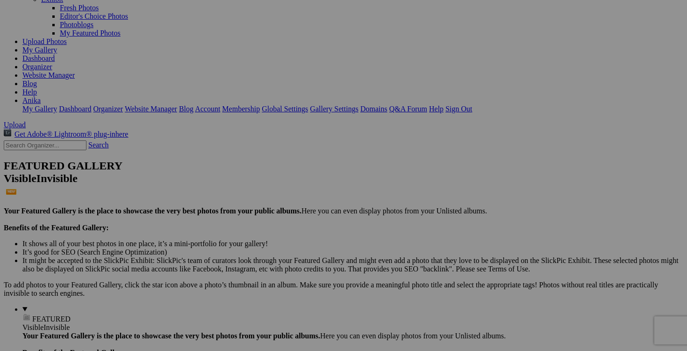
scroll to position [0, 0]
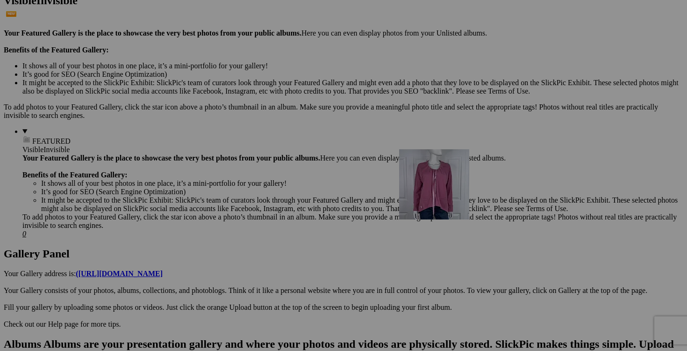
drag, startPoint x: 271, startPoint y: 153, endPoint x: 534, endPoint y: 230, distance: 274.3
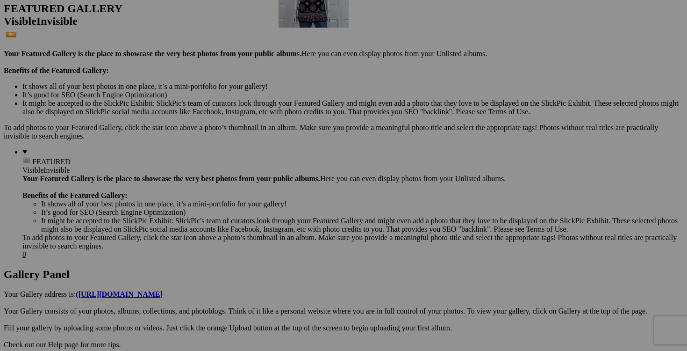
scroll to position [239, 0]
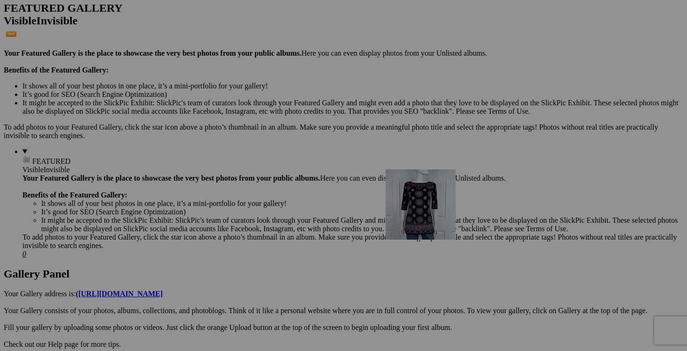
drag, startPoint x: 254, startPoint y: 143, endPoint x: 529, endPoint y: 252, distance: 295.7
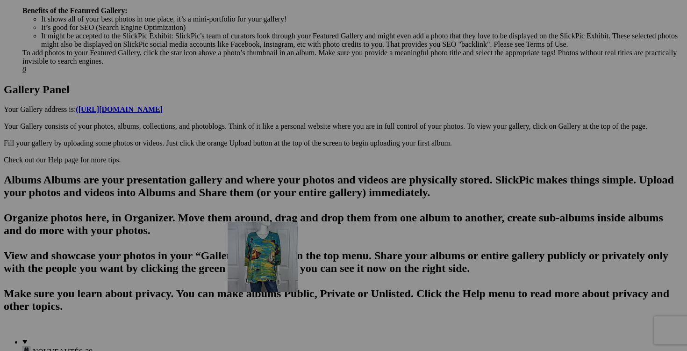
scroll to position [504, 0]
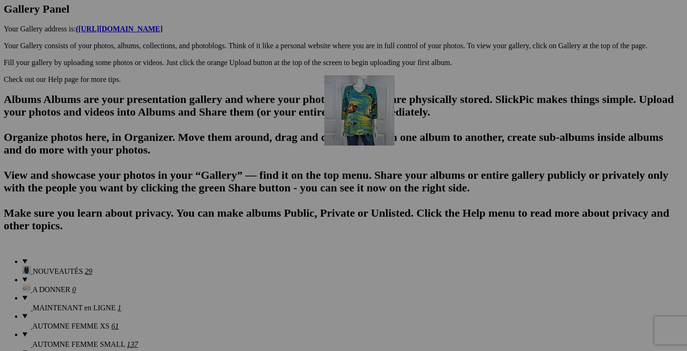
drag, startPoint x: 272, startPoint y: 143, endPoint x: 459, endPoint y: 157, distance: 187.9
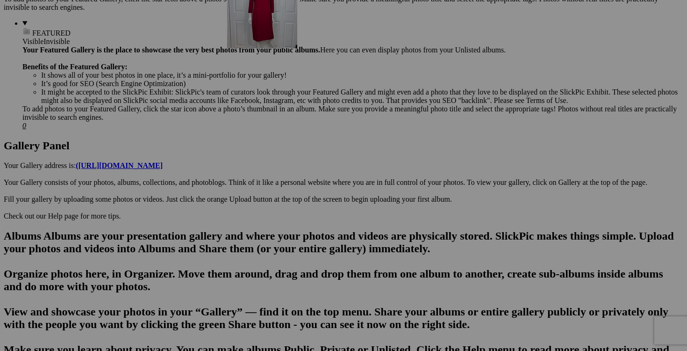
scroll to position [385, 0]
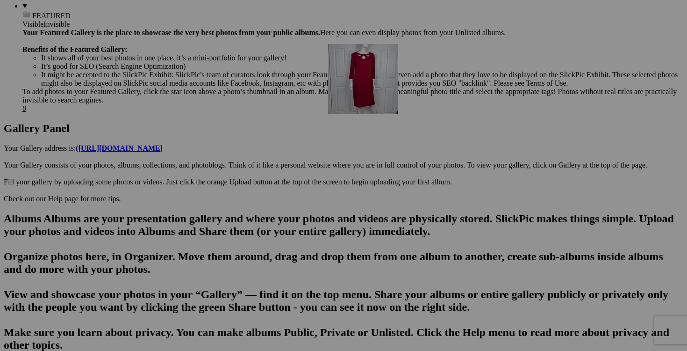
drag, startPoint x: 278, startPoint y: 151, endPoint x: 458, endPoint y: 126, distance: 182.3
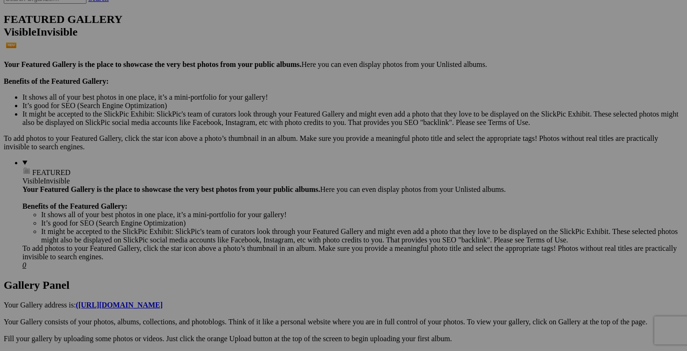
scroll to position [0, 0]
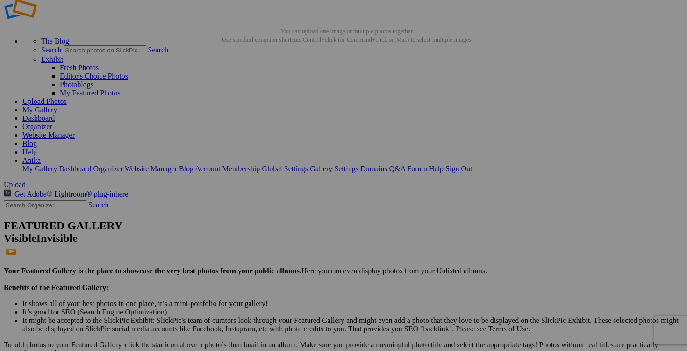
scroll to position [7, 0]
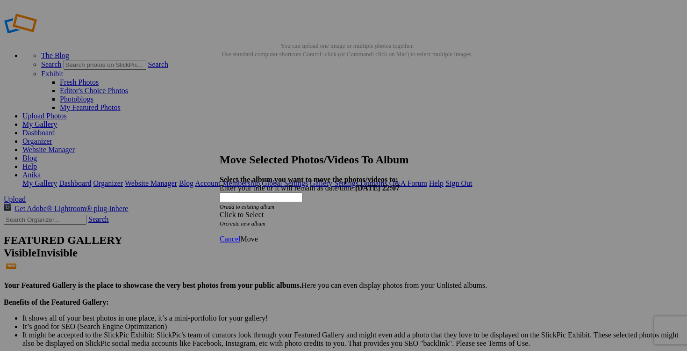
click at [220, 210] on span at bounding box center [220, 214] width 0 height 8
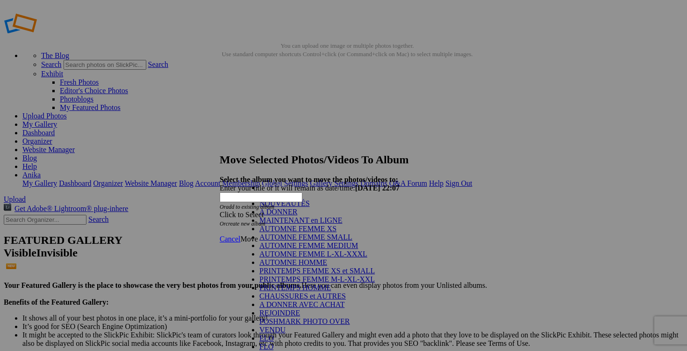
click at [314, 232] on link "AUTOMNE FEMME XS" at bounding box center [297, 228] width 77 height 8
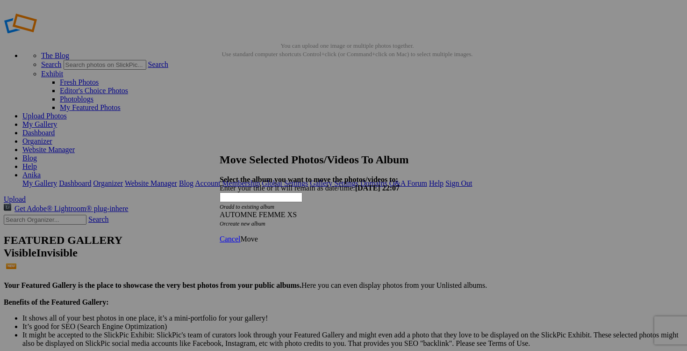
click at [258, 235] on span "Move" at bounding box center [248, 239] width 17 height 8
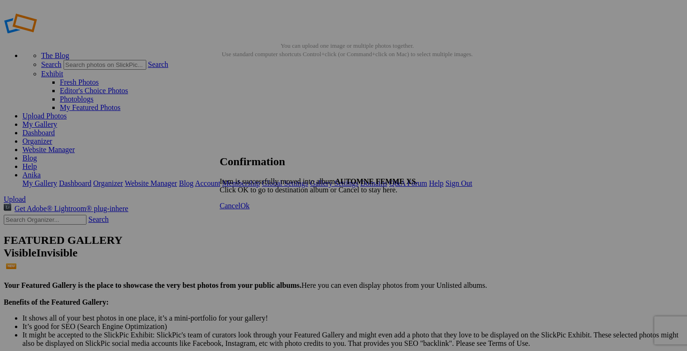
click at [250, 209] on span "Ok" at bounding box center [244, 205] width 9 height 8
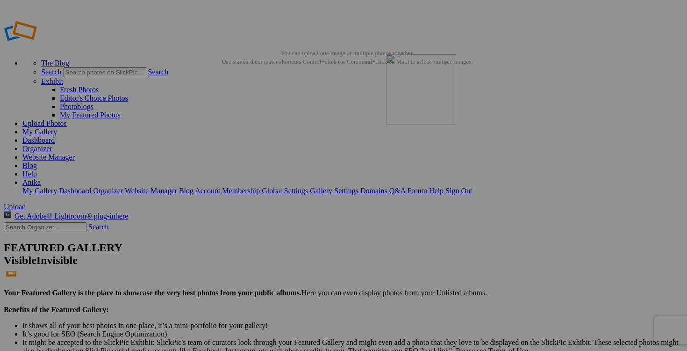
drag, startPoint x: 265, startPoint y: 136, endPoint x: 506, endPoint y: 120, distance: 241.2
drag, startPoint x: 402, startPoint y: 182, endPoint x: 460, endPoint y: 181, distance: 57.5
drag, startPoint x: 531, startPoint y: 180, endPoint x: 438, endPoint y: 179, distance: 93.0
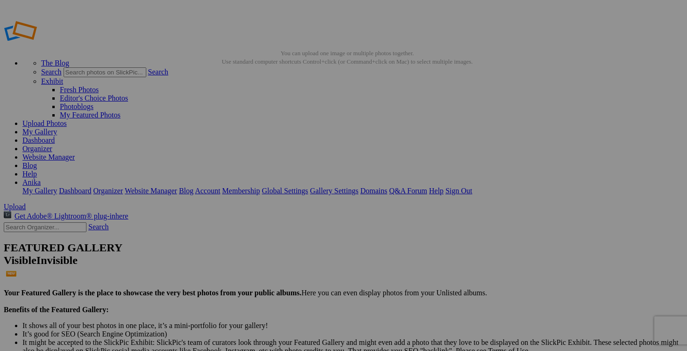
paste input "manteau DIESEL XS"
type input "manteau DIESEL XS"
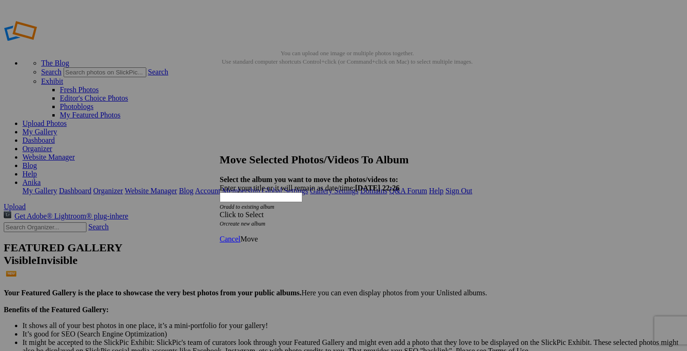
click at [220, 210] on span at bounding box center [220, 214] width 0 height 8
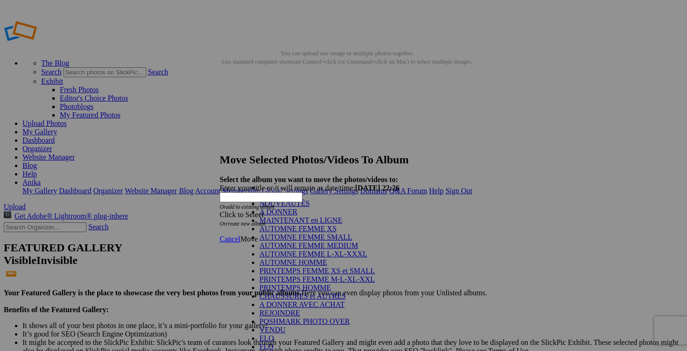
click at [296, 241] on link "AUTOMNE FEMME SMALL" at bounding box center [305, 237] width 93 height 8
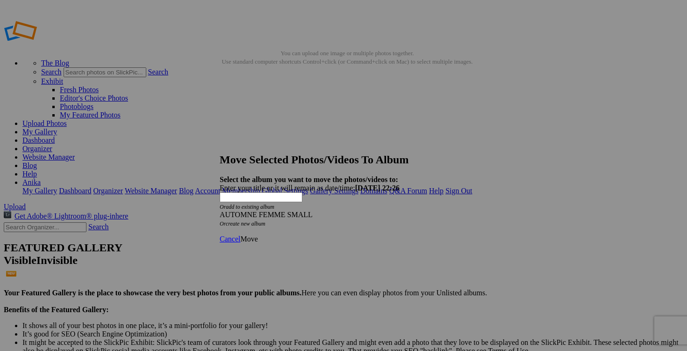
click at [258, 235] on span "Move" at bounding box center [248, 239] width 17 height 8
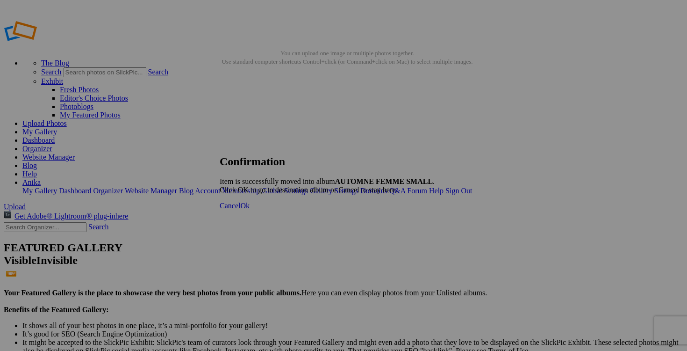
click at [250, 209] on span "Ok" at bounding box center [244, 205] width 9 height 8
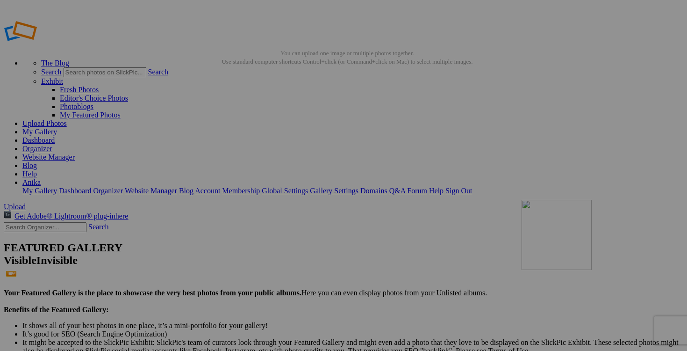
drag, startPoint x: 257, startPoint y: 139, endPoint x: 563, endPoint y: 229, distance: 319.1
drag, startPoint x: 483, startPoint y: 302, endPoint x: 550, endPoint y: 298, distance: 67.4
drag, startPoint x: 618, startPoint y: 300, endPoint x: 512, endPoint y: 298, distance: 106.6
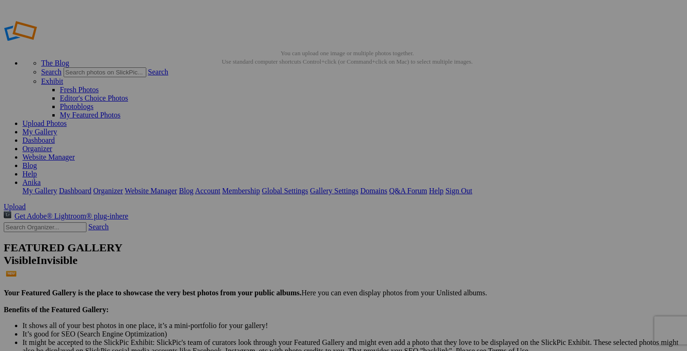
paste input "pyjama WILDFOX small"
type input "pyjama WILDFOX small"
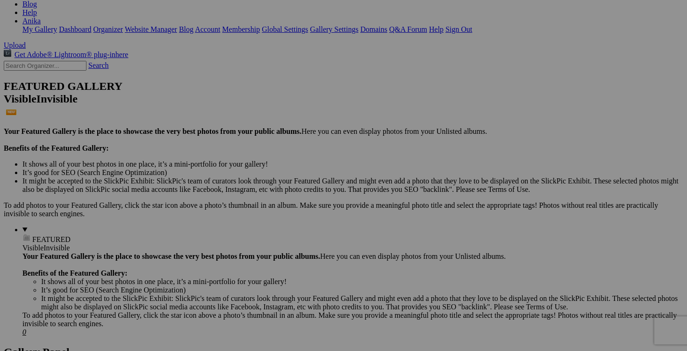
scroll to position [176, 0]
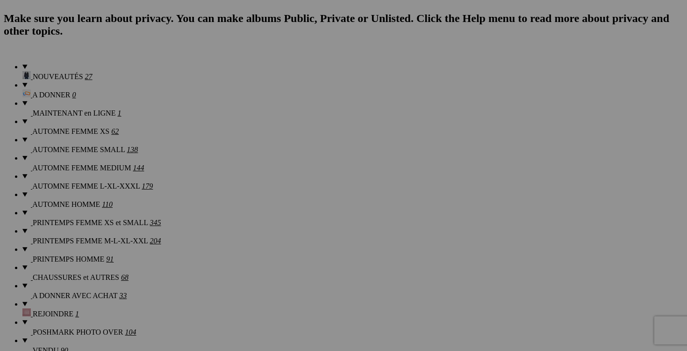
scroll to position [699, 0]
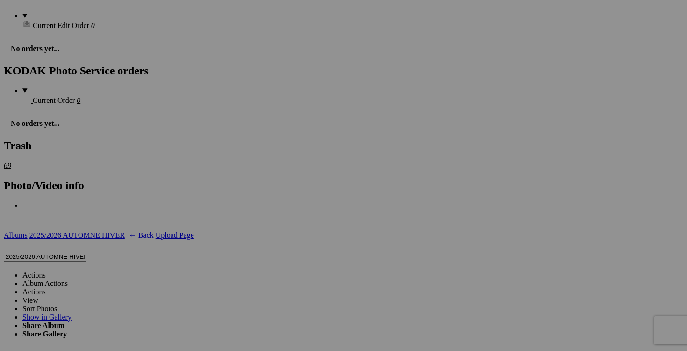
scroll to position [1530, 0]
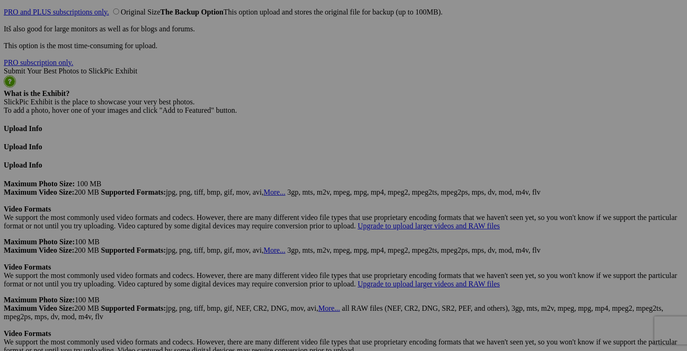
scroll to position [2401, 0]
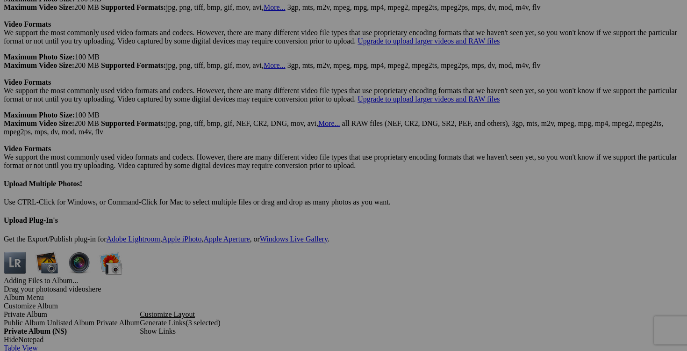
scroll to position [2596, 0]
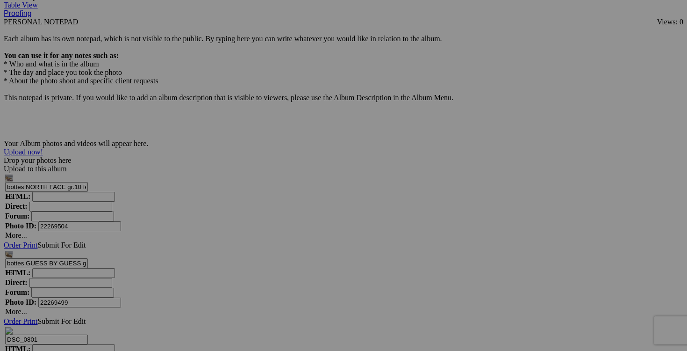
scroll to position [2927, 0]
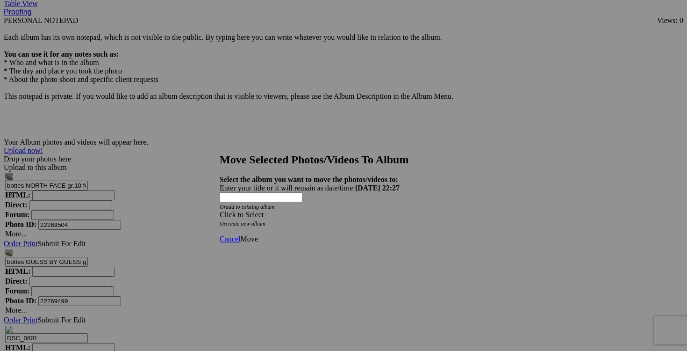
click at [398, 210] on div "Click to Select" at bounding box center [344, 214] width 248 height 8
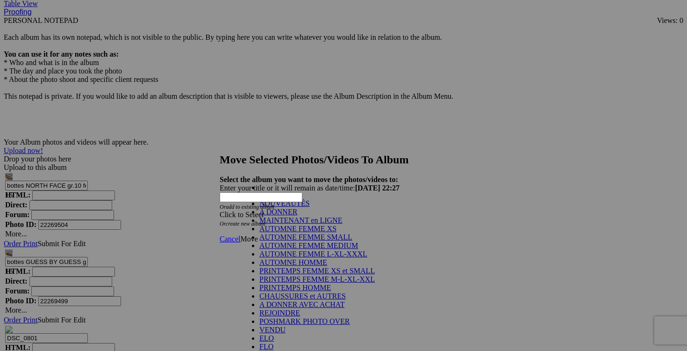
click at [297, 216] on link "A DONNER" at bounding box center [278, 212] width 38 height 8
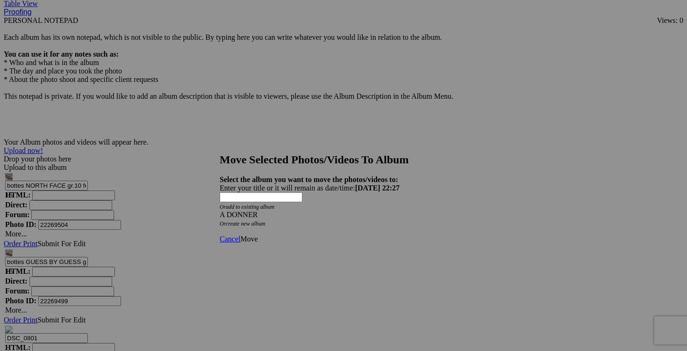
click at [258, 235] on span "Move" at bounding box center [248, 239] width 17 height 8
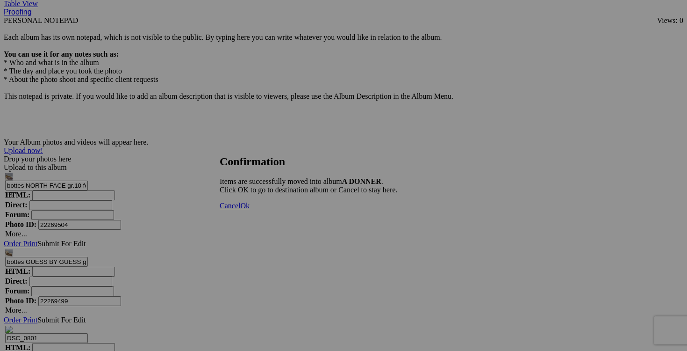
click at [397, 210] on div "Cancel Ok" at bounding box center [309, 205] width 178 height 8
click at [240, 209] on span "Cancel" at bounding box center [230, 205] width 21 height 8
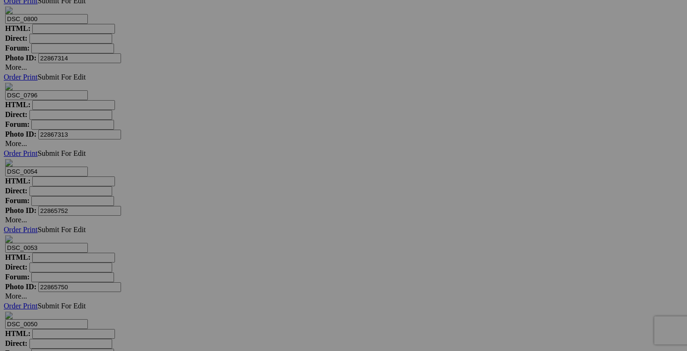
scroll to position [3635, 0]
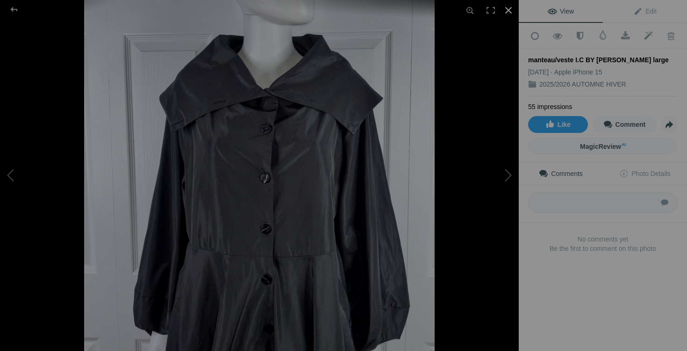
click at [508, 12] on div at bounding box center [508, 10] width 21 height 21
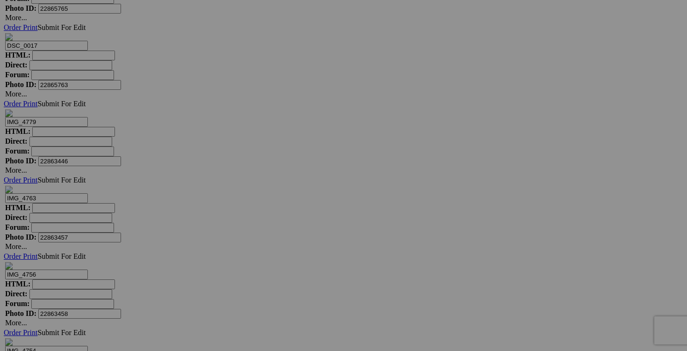
scroll to position [4140, 0]
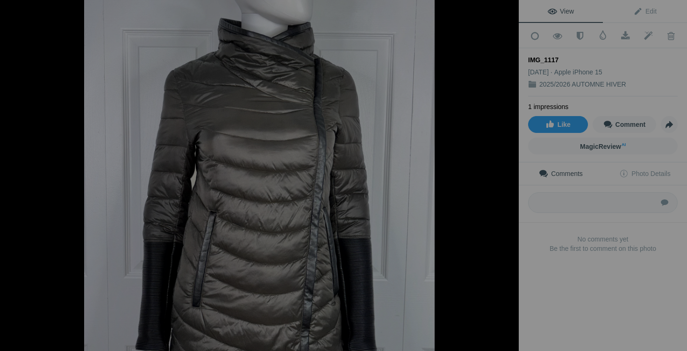
click at [12, 179] on button at bounding box center [35, 175] width 70 height 126
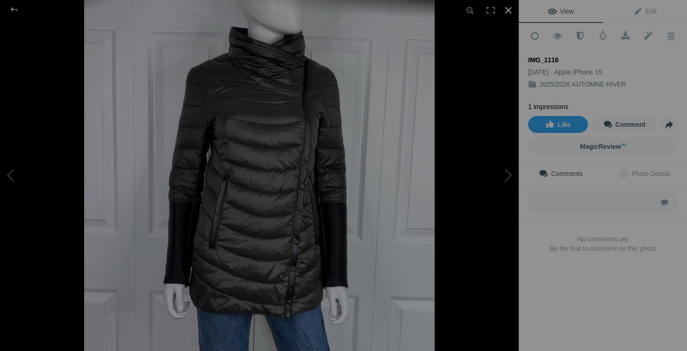
click at [510, 10] on div at bounding box center [508, 10] width 21 height 21
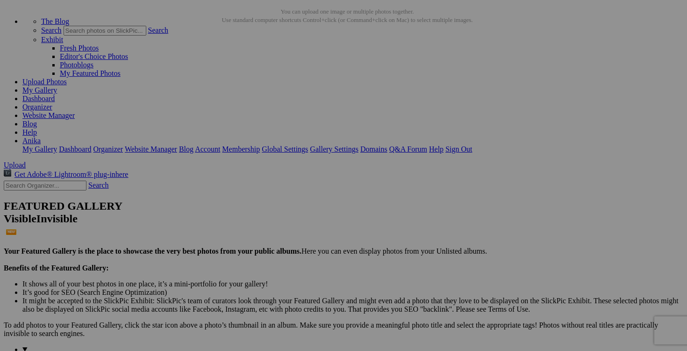
scroll to position [0, 0]
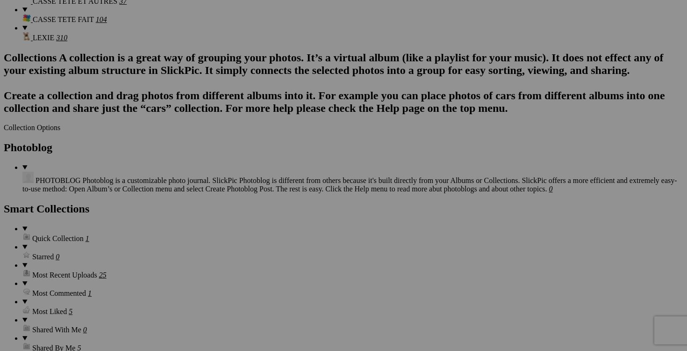
scroll to position [1216, 0]
